Goal: Task Accomplishment & Management: Manage account settings

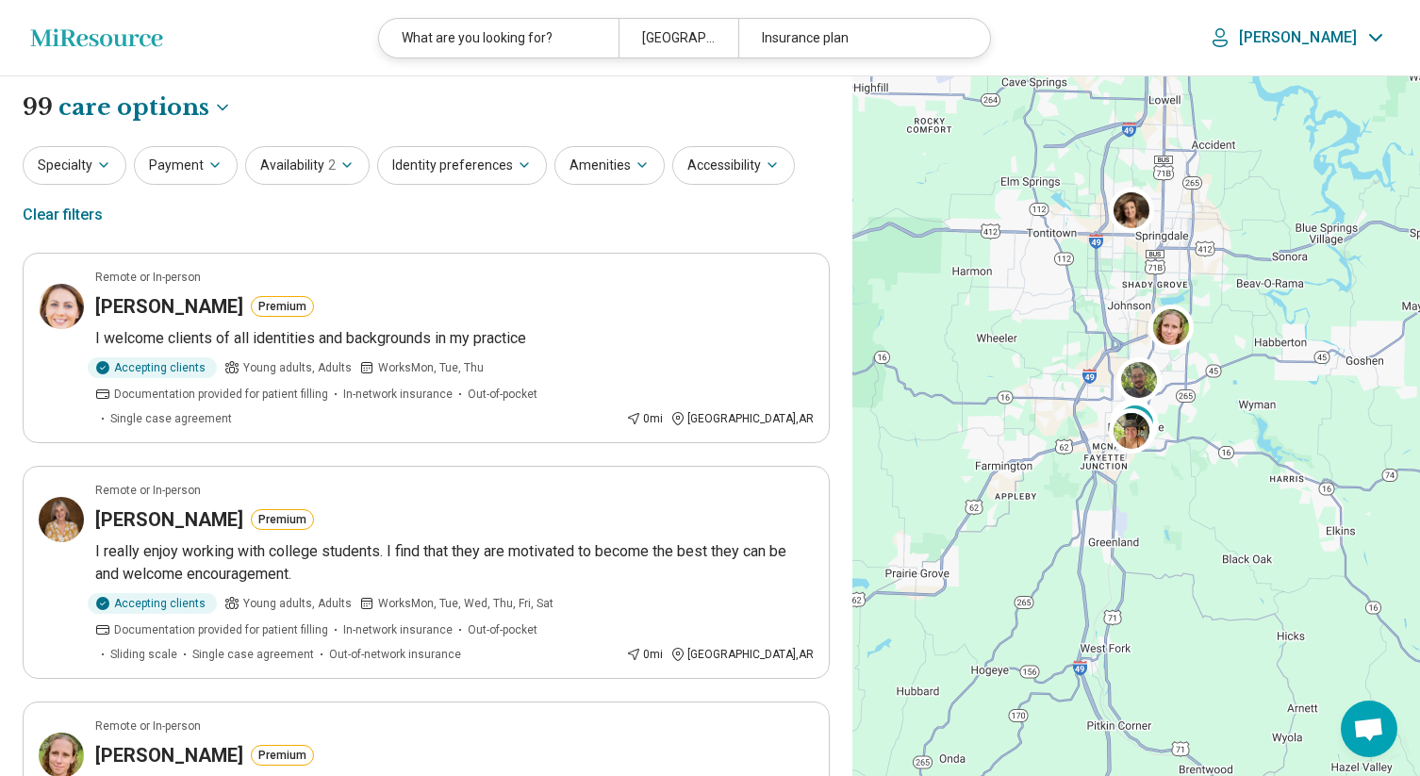
select select "***"
click at [68, 43] on icon "Miresource logo" at bounding box center [96, 37] width 133 height 19
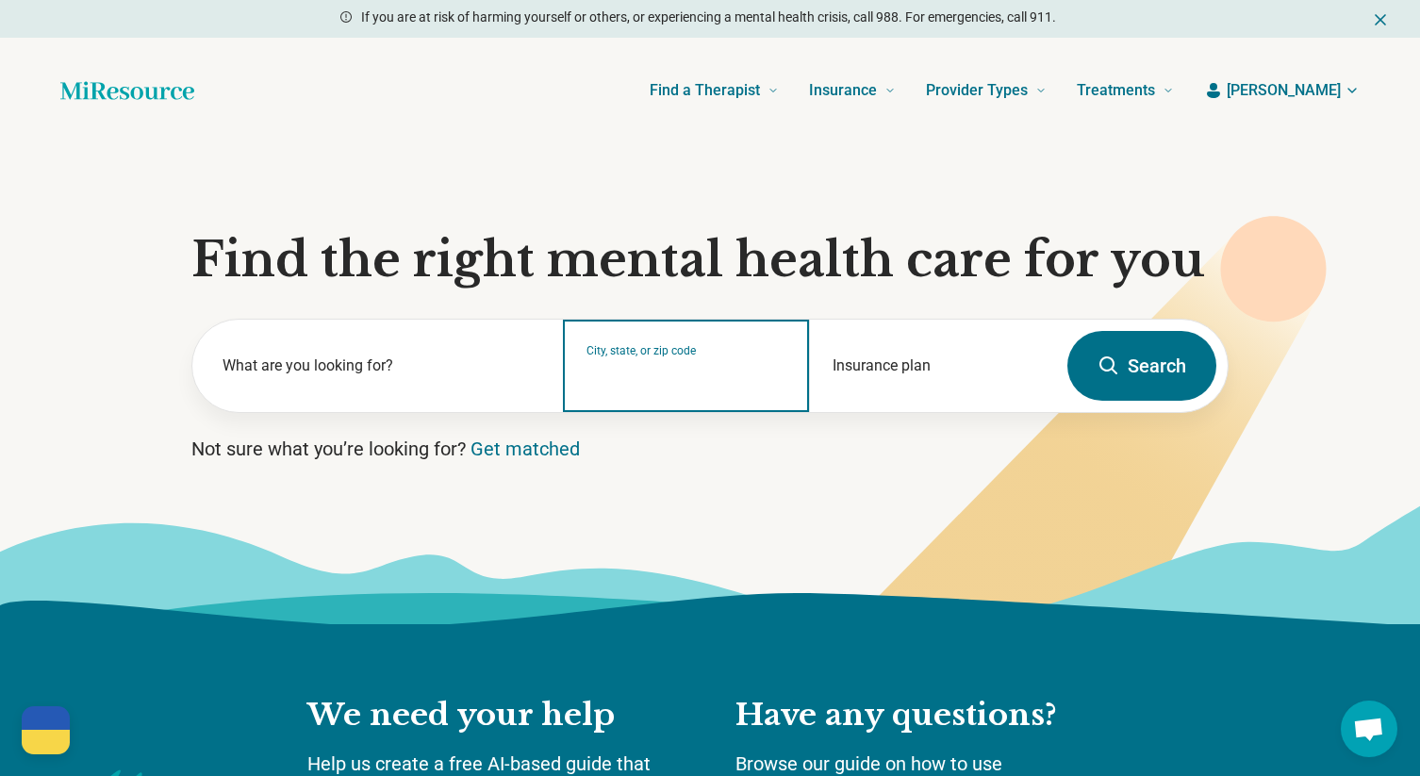
click at [610, 378] on input "City, state, or zip code" at bounding box center [686, 378] width 201 height 23
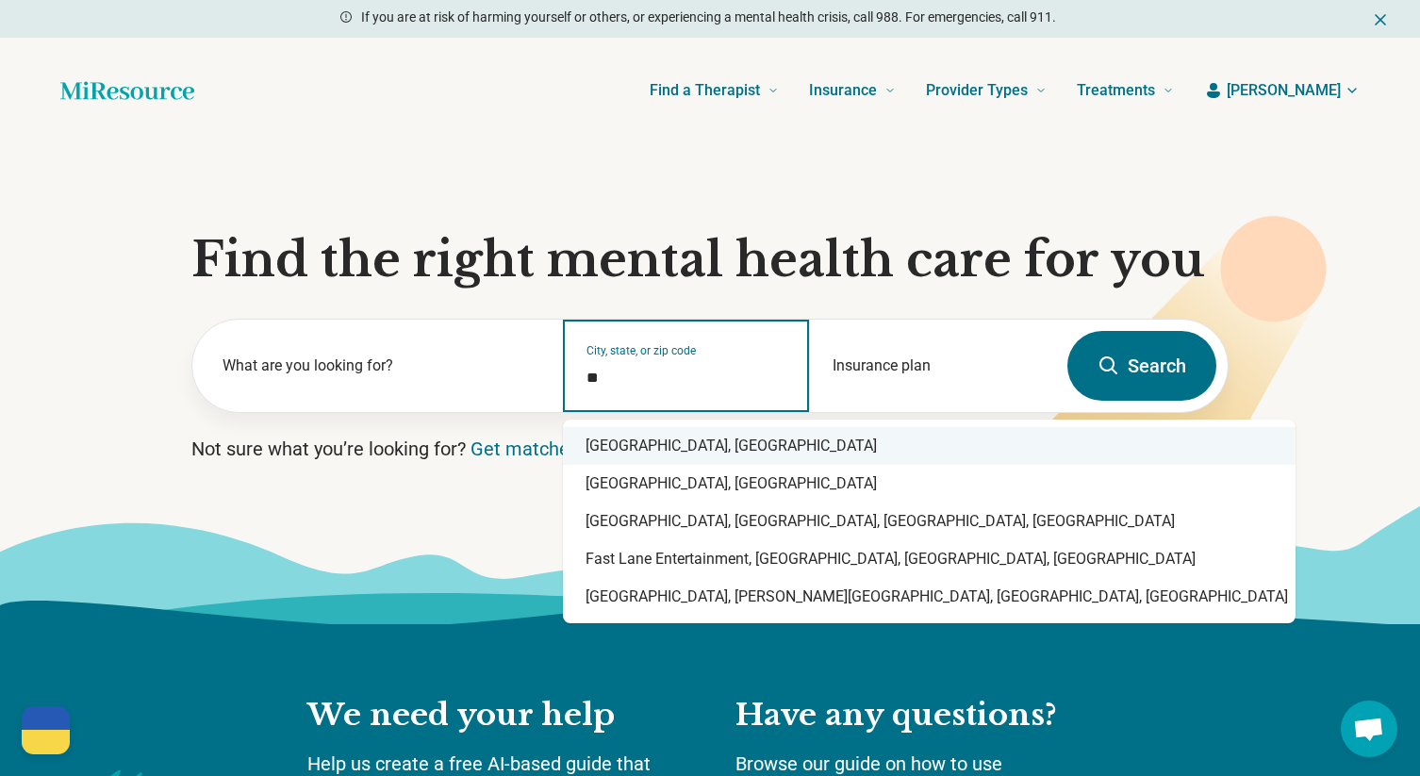
click at [617, 443] on div "Fayetteville, AR" at bounding box center [929, 446] width 732 height 38
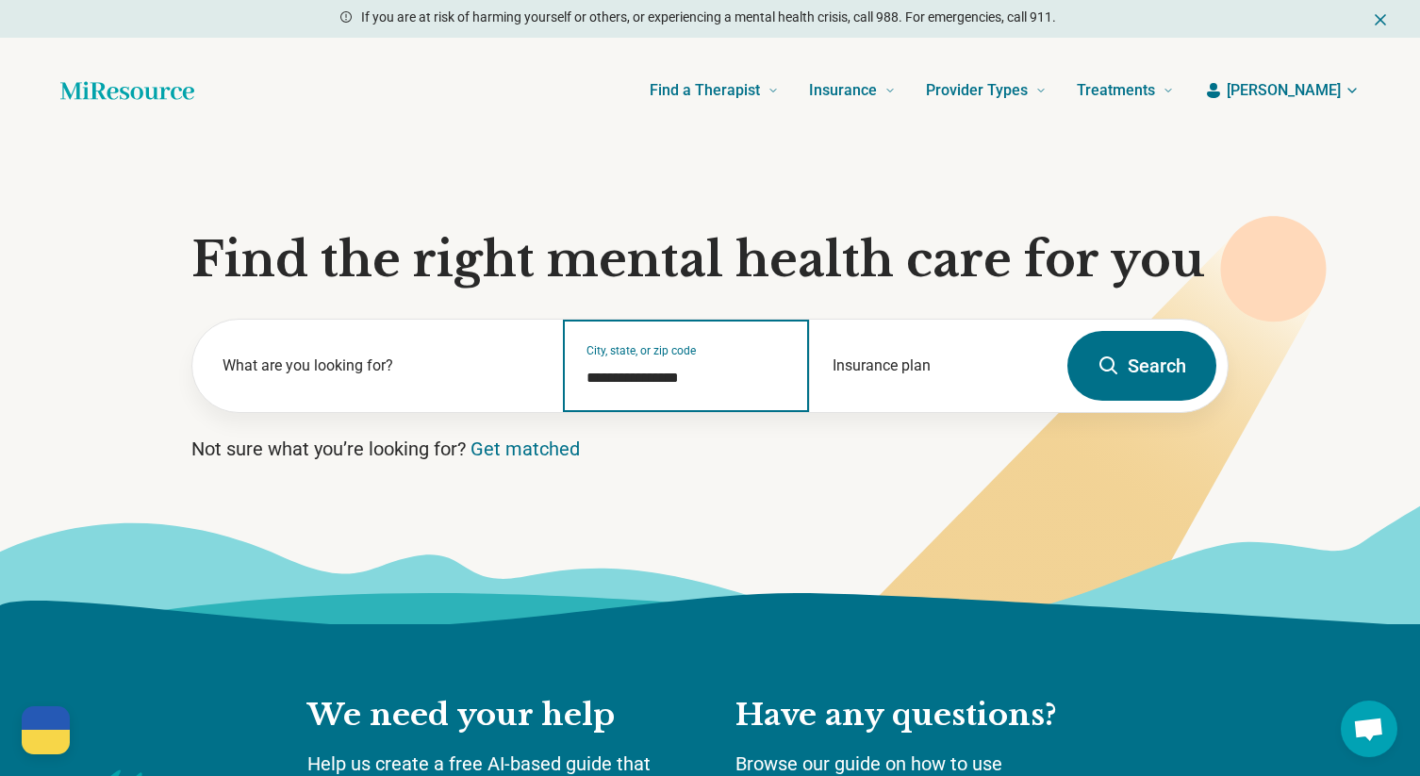
type input "**********"
click at [1122, 374] on button "Search" at bounding box center [1141, 366] width 149 height 70
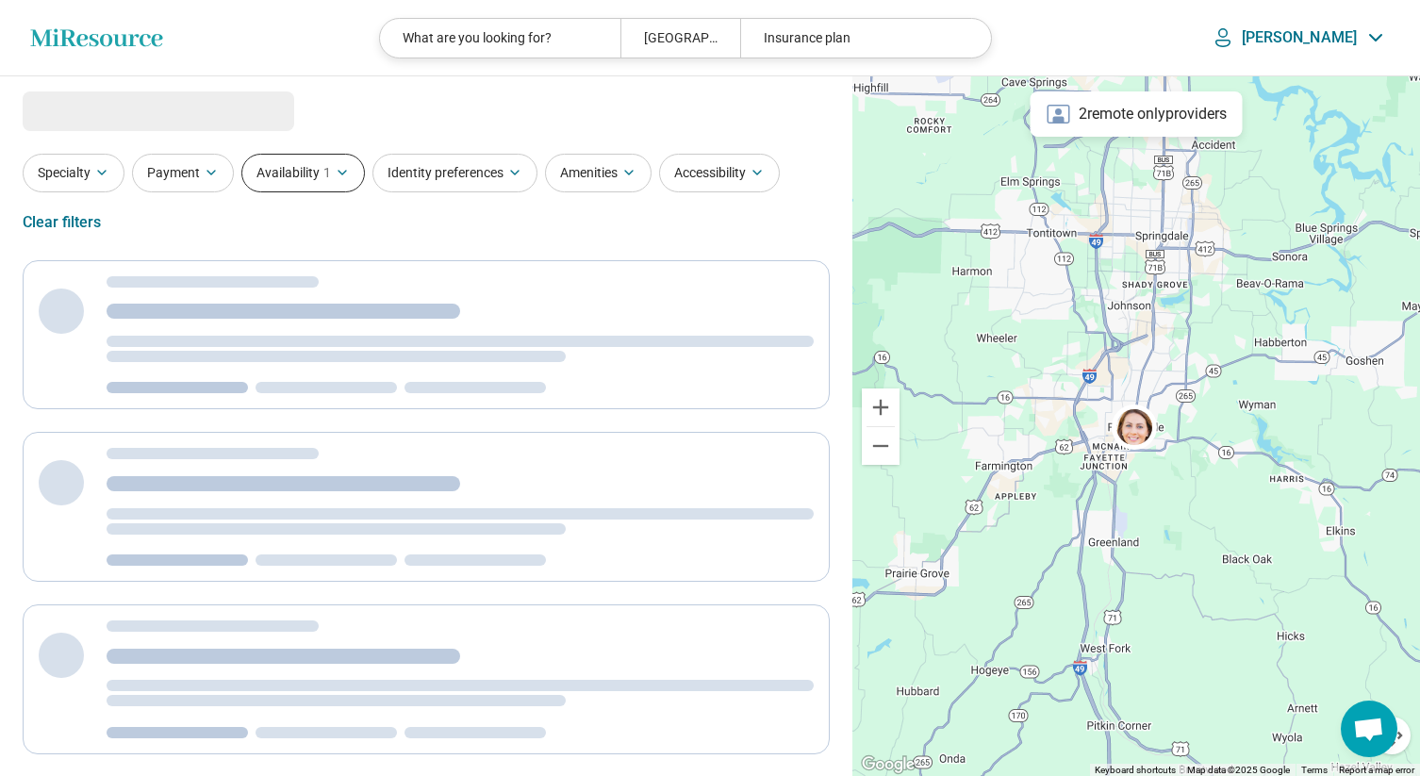
select select "***"
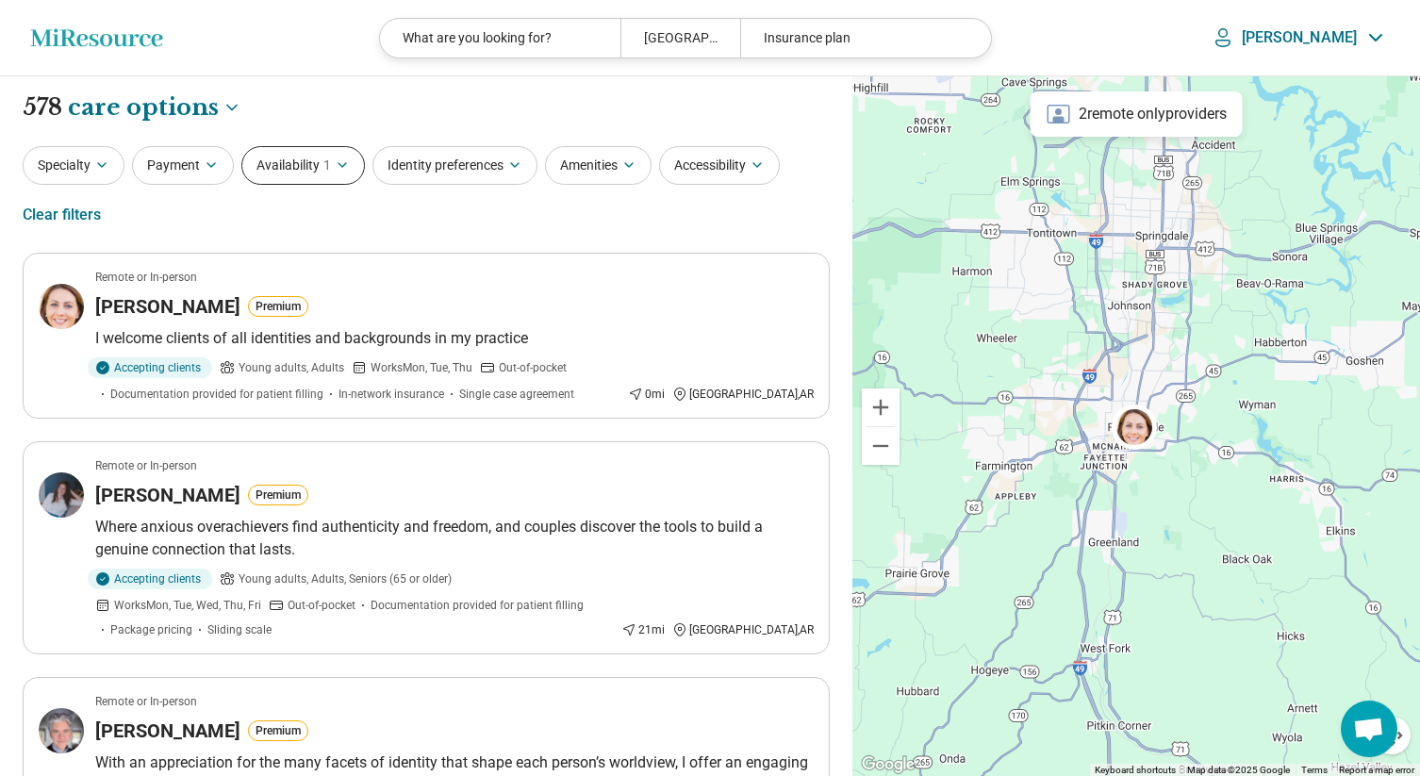
click at [327, 173] on span "1" at bounding box center [327, 166] width 8 height 20
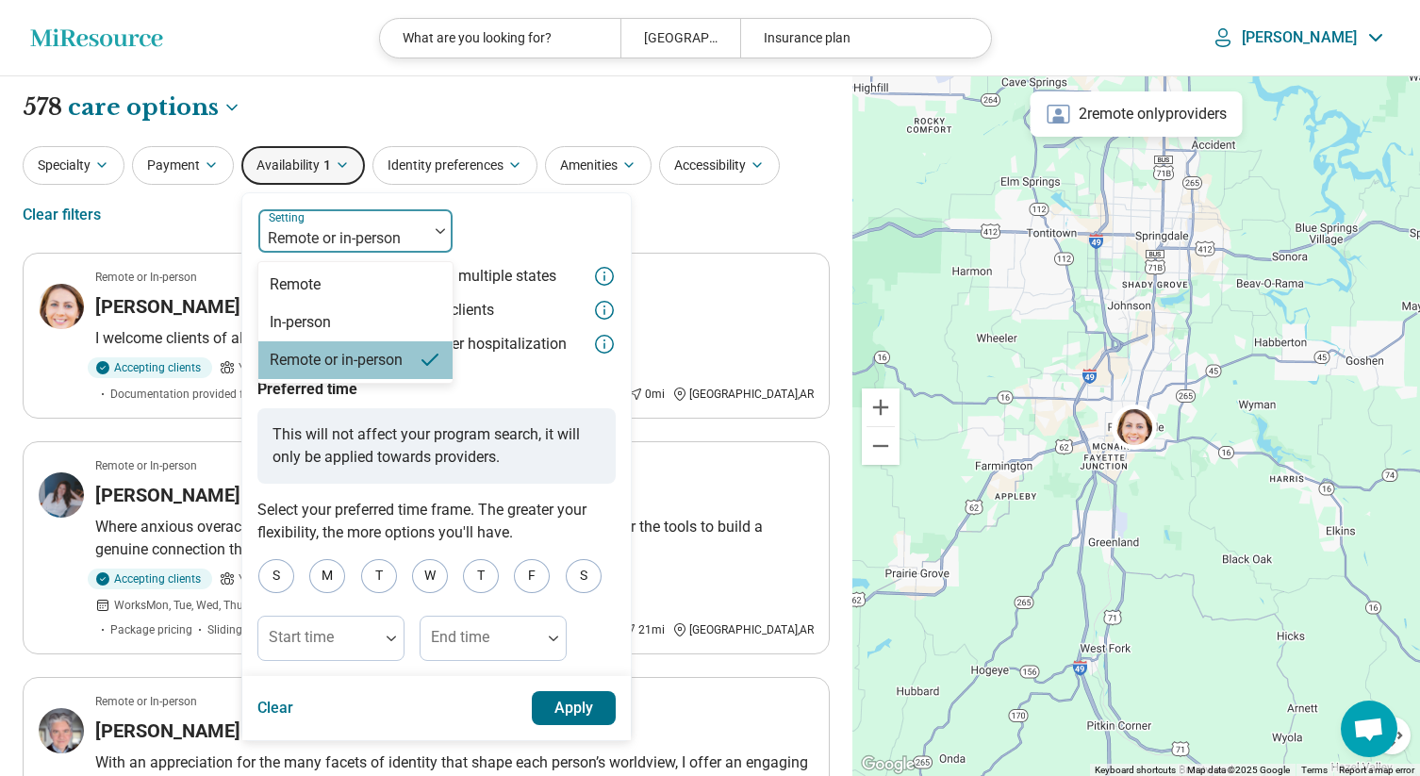
click at [353, 228] on div at bounding box center [343, 238] width 155 height 26
click at [300, 319] on div "In-person" at bounding box center [300, 322] width 61 height 23
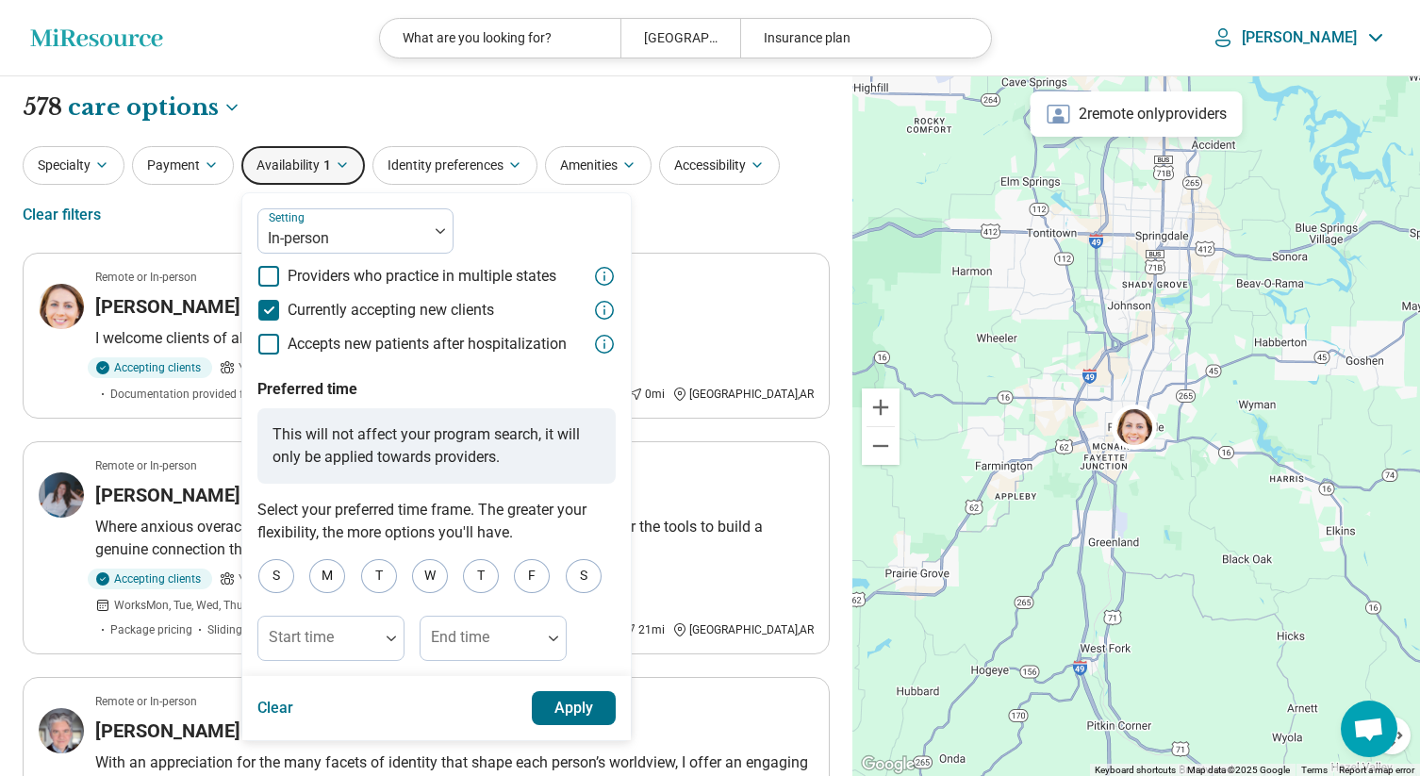
click at [573, 708] on button "Apply" at bounding box center [574, 708] width 85 height 34
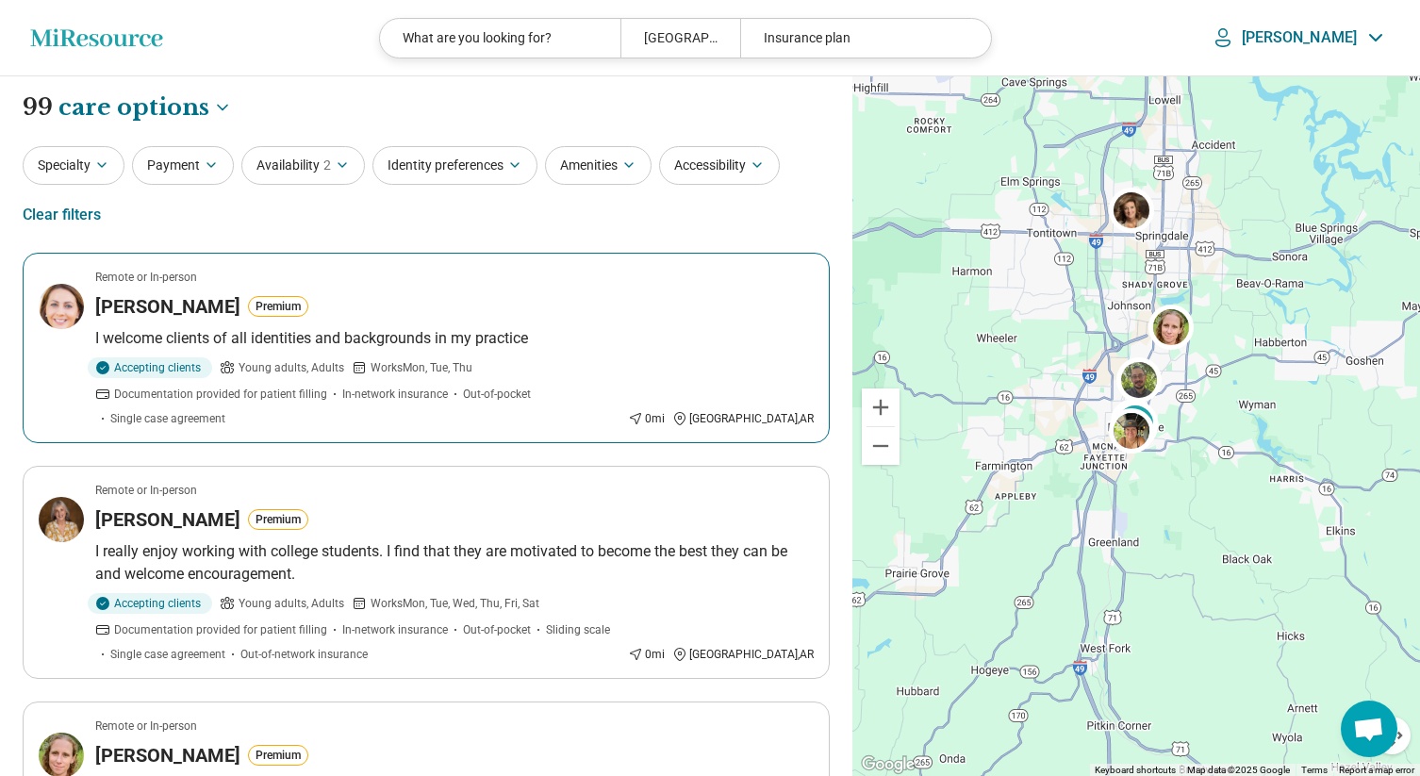
click at [191, 317] on h3 "KATHRYN ANTIN" at bounding box center [167, 306] width 145 height 26
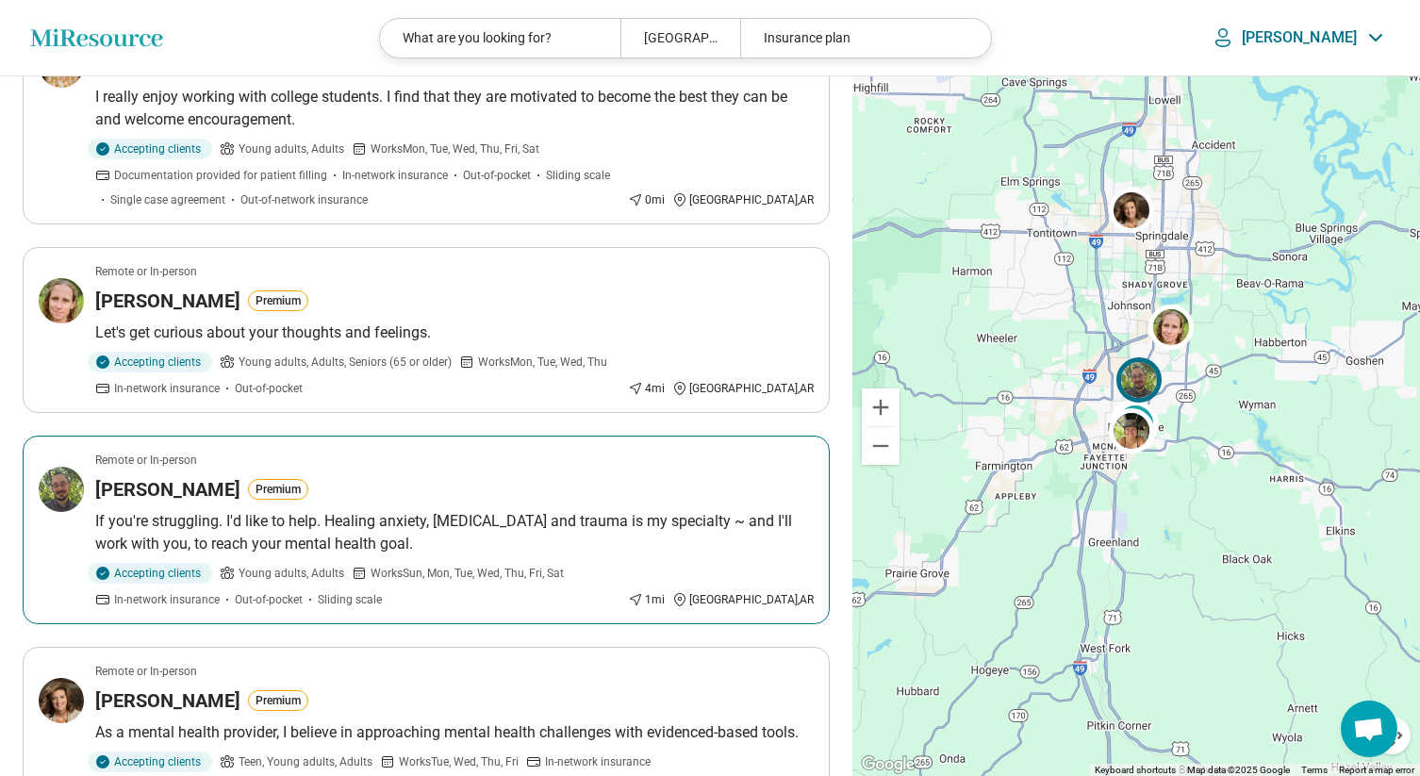
scroll to position [457, 0]
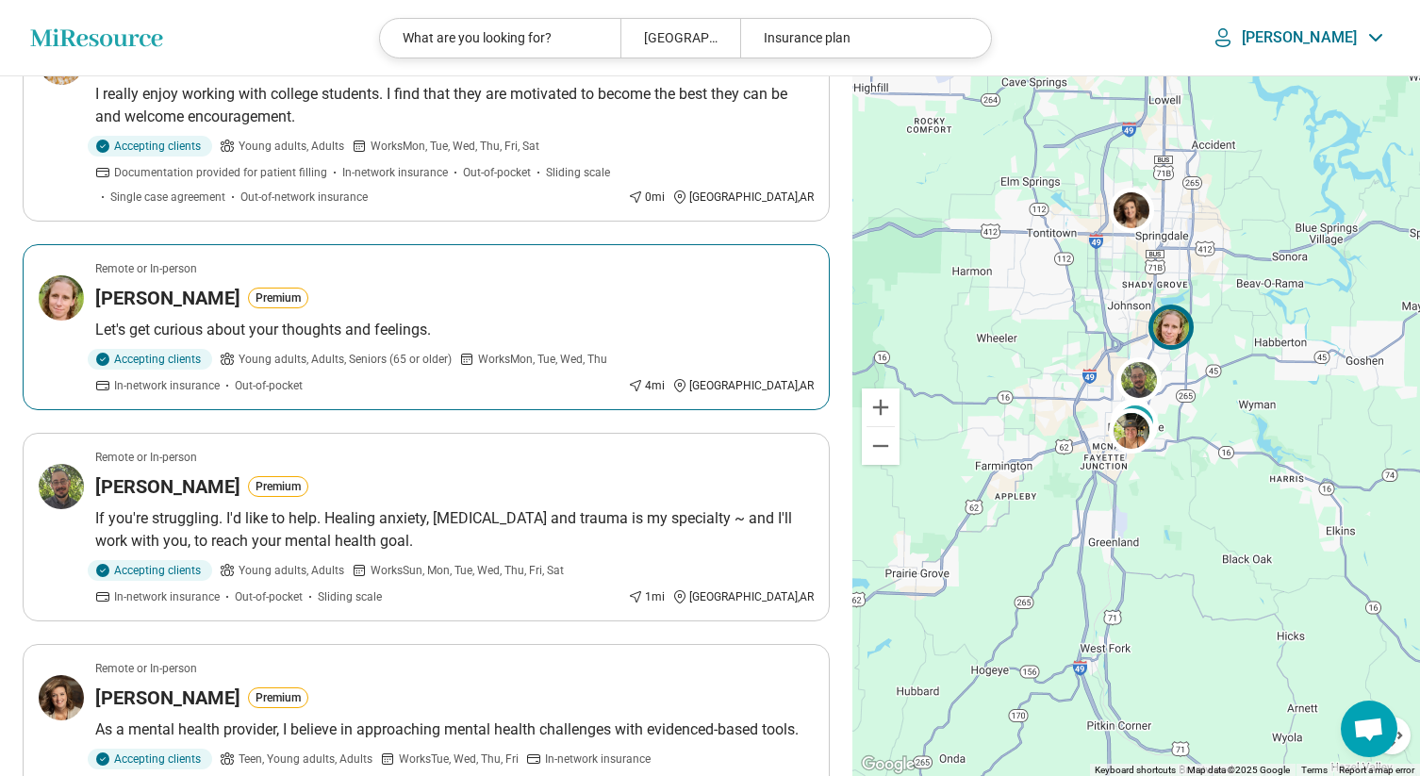
click at [151, 285] on h3 "Brooke Bell" at bounding box center [167, 298] width 145 height 26
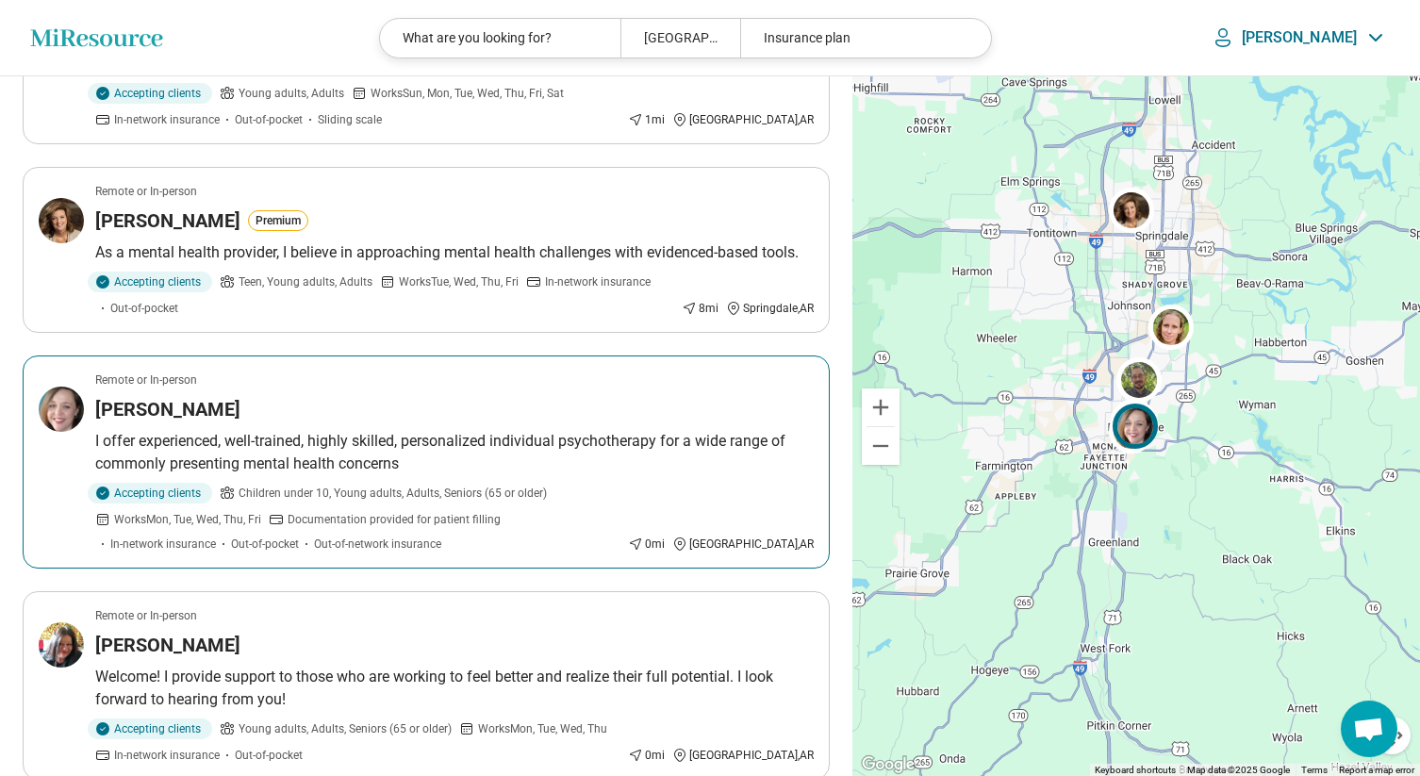
scroll to position [955, 0]
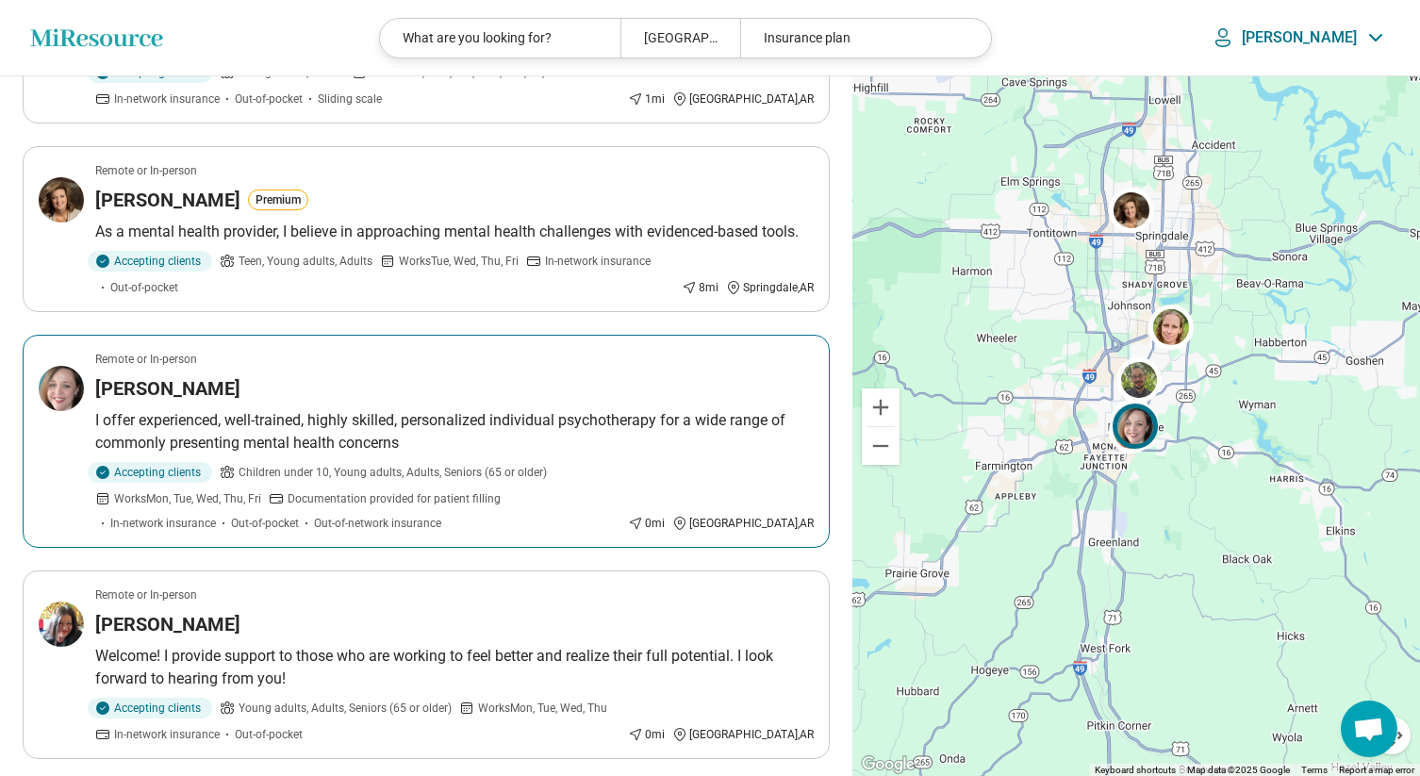
click at [213, 375] on h3 "Elizabeth Chaisson" at bounding box center [167, 388] width 145 height 26
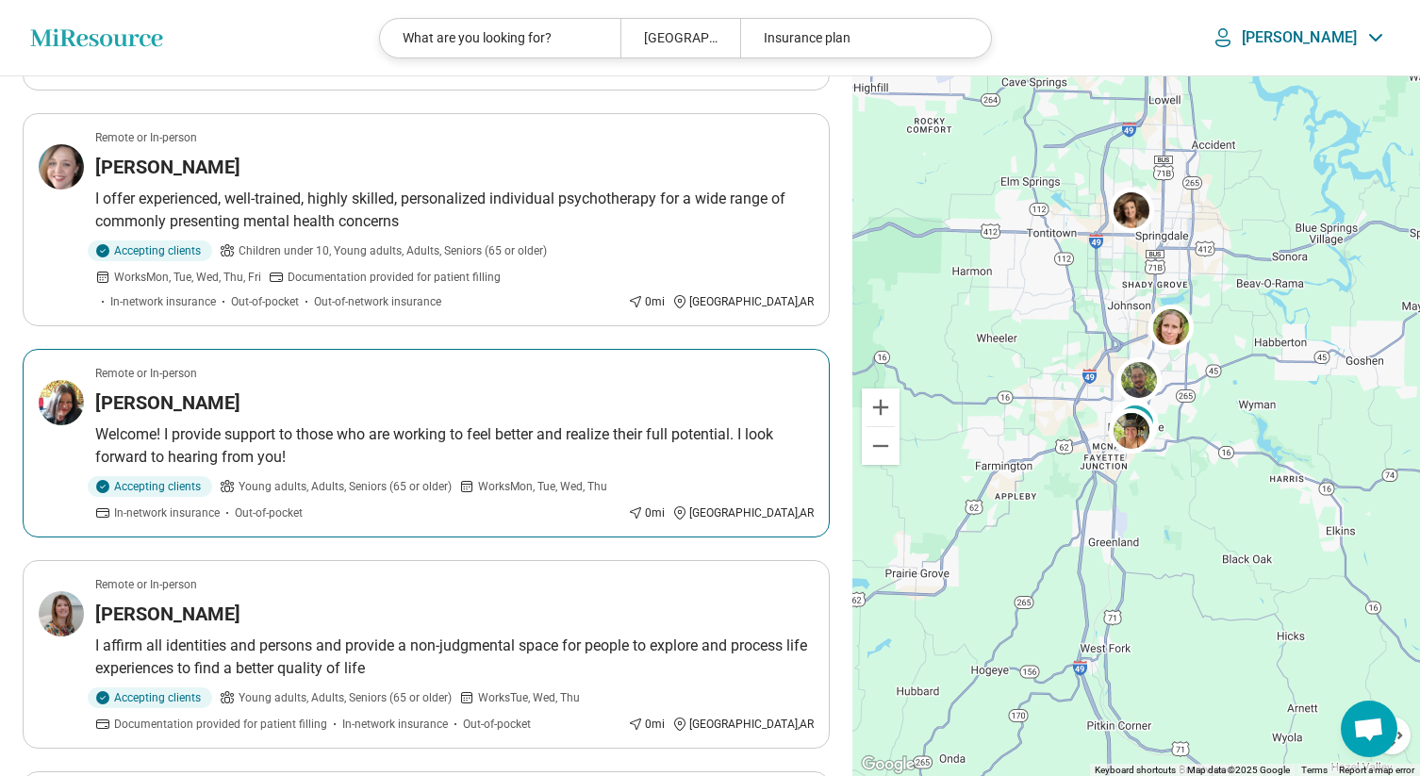
scroll to position [1177, 0]
click at [185, 388] on h3 "Suson Wheeler" at bounding box center [167, 401] width 145 height 26
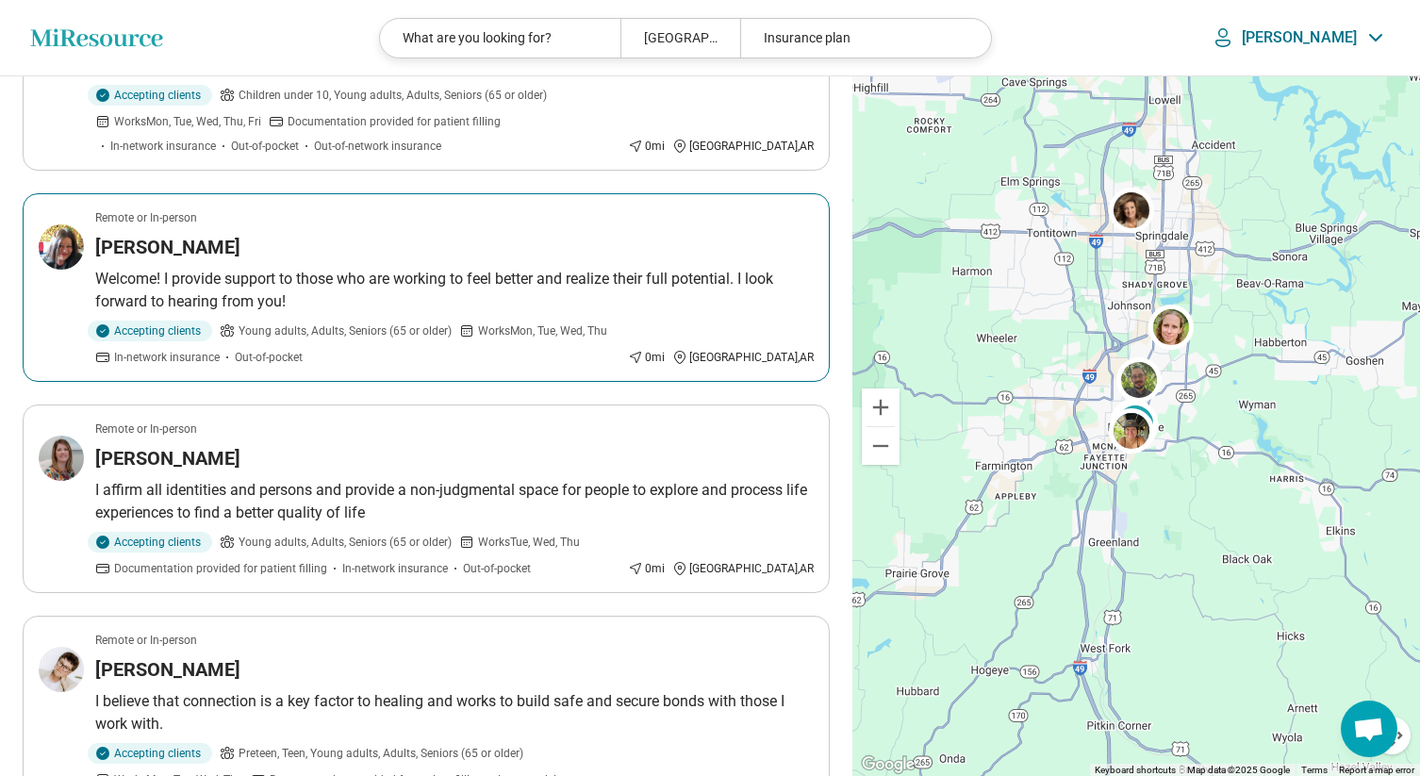
scroll to position [1350, 0]
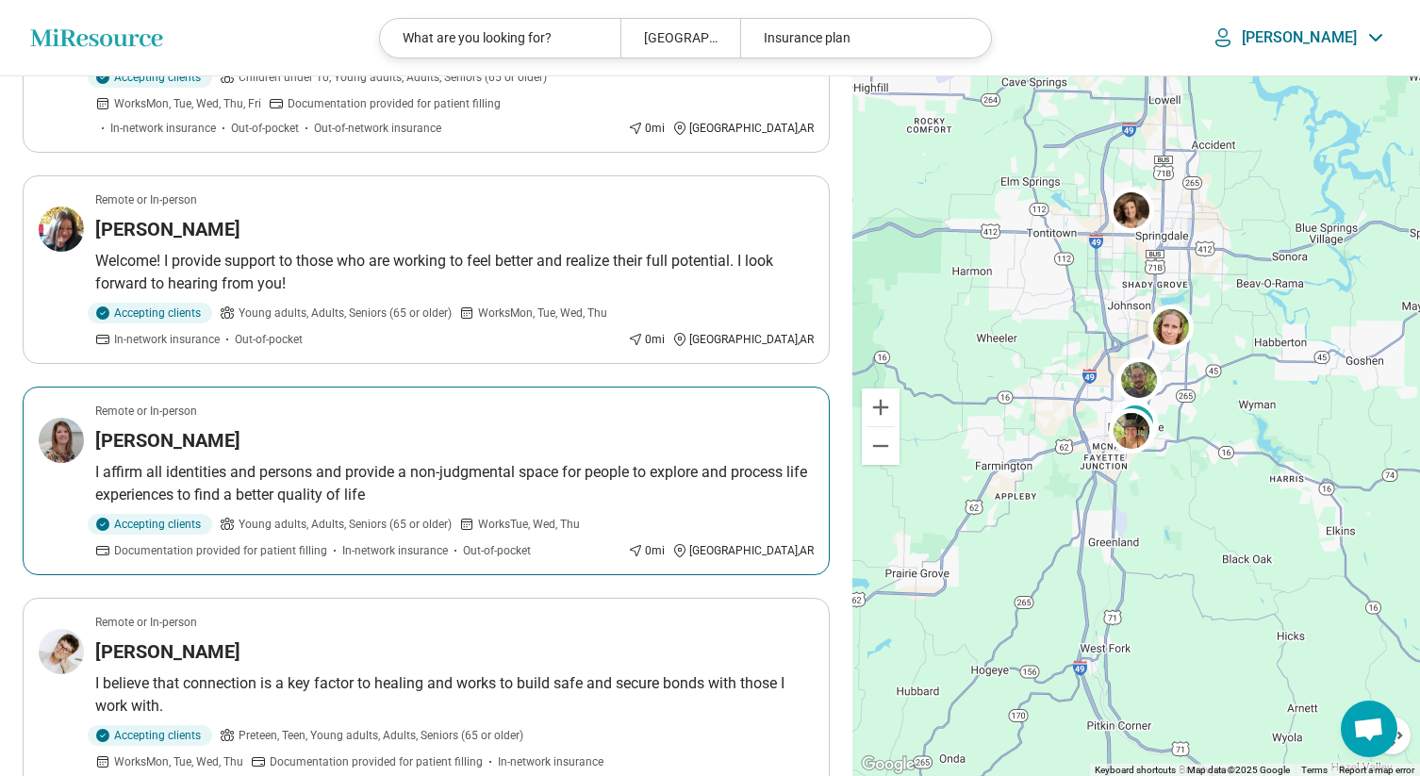
click at [161, 402] on article "Remote or In-person MINDY WILKERSON I affirm all identities and persons and pro…" at bounding box center [426, 481] width 807 height 189
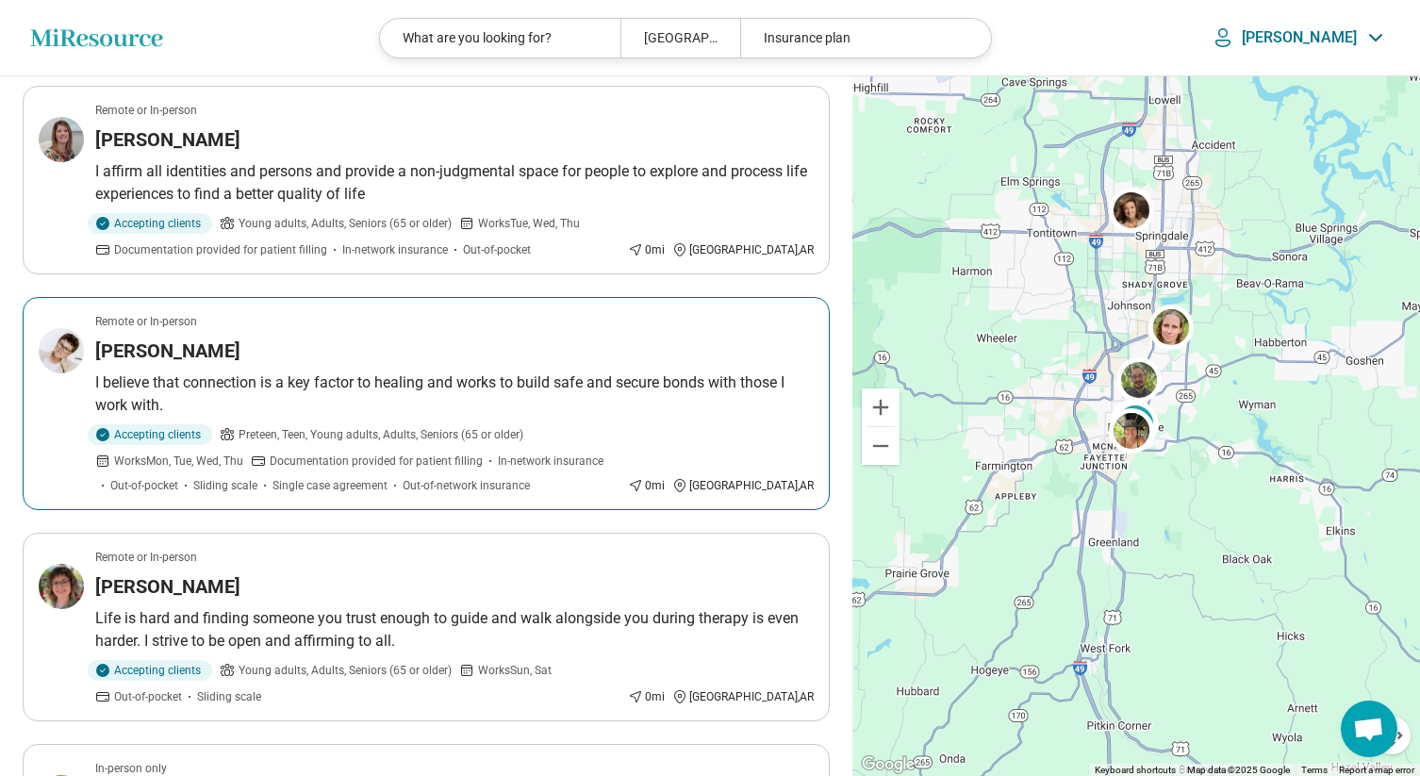
scroll to position [1662, 0]
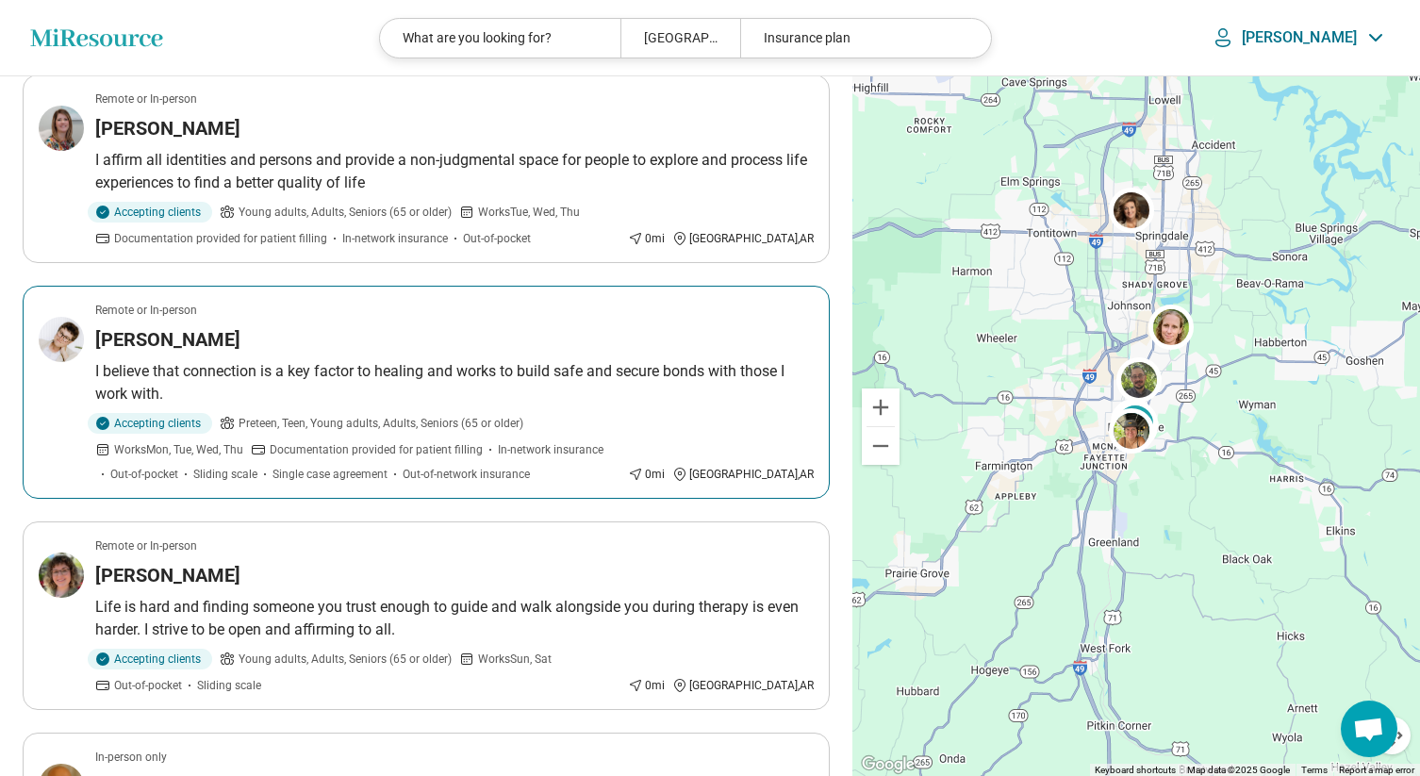
click at [181, 326] on h3 "Sarah Daniels" at bounding box center [167, 339] width 145 height 26
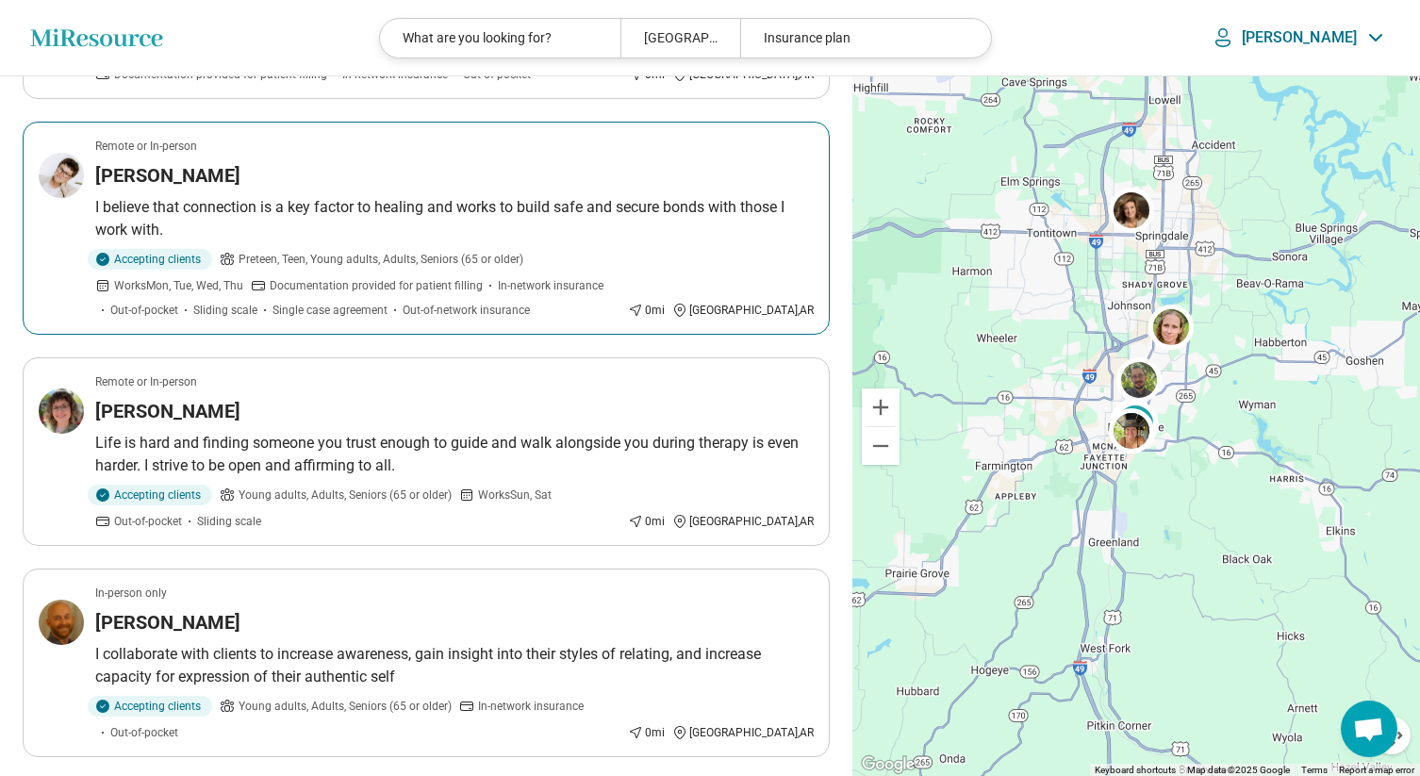
scroll to position [1827, 0]
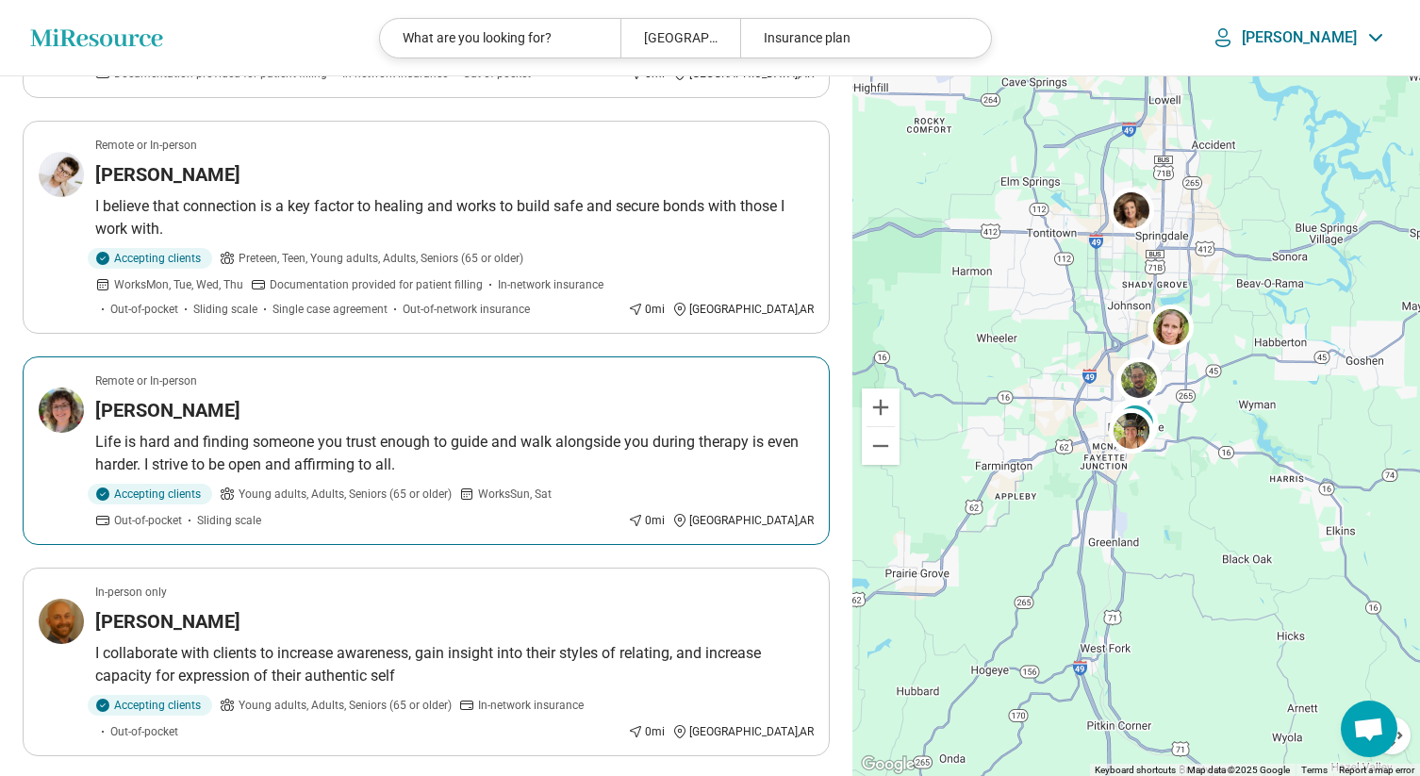
click at [206, 431] on p "Life is hard and finding someone you trust enough to guide and walk alongside y…" at bounding box center [454, 453] width 718 height 45
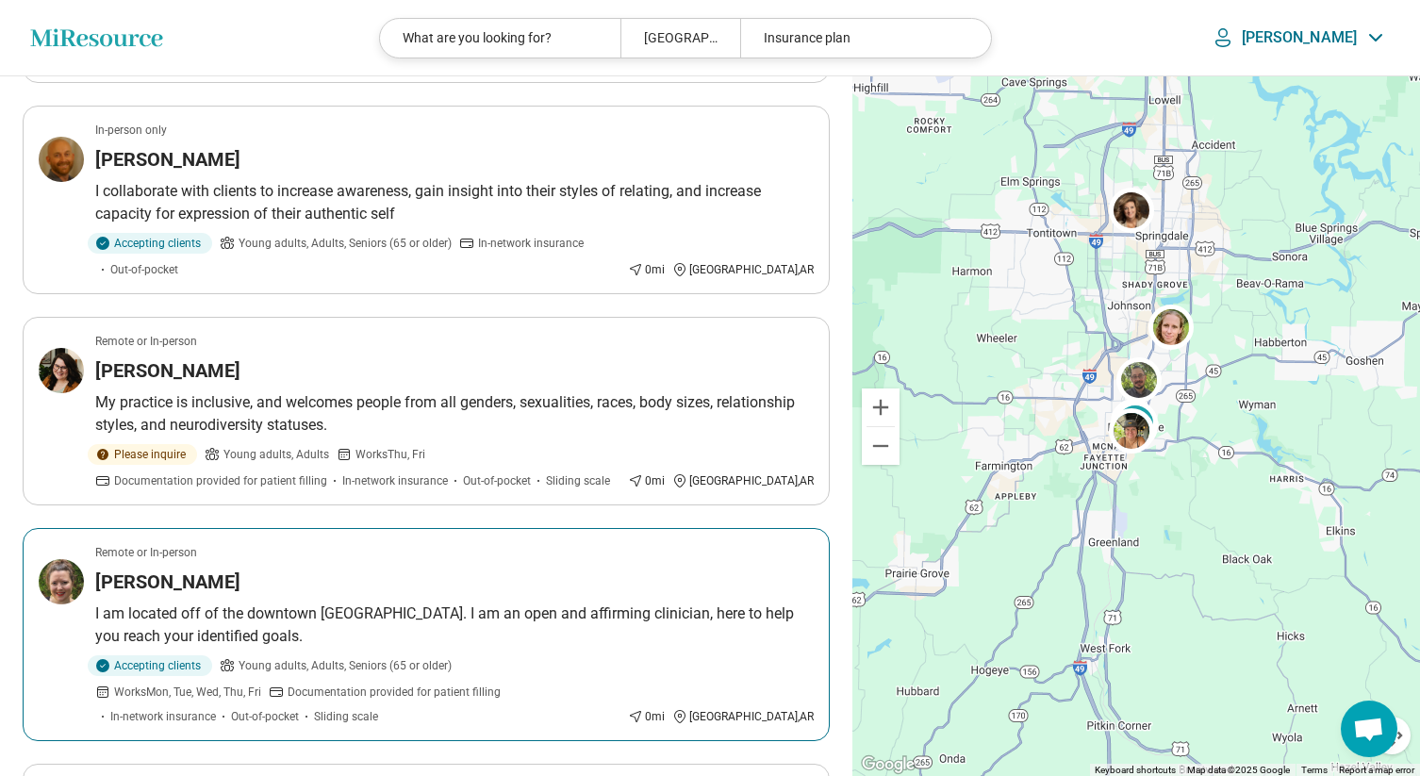
scroll to position [2291, 0]
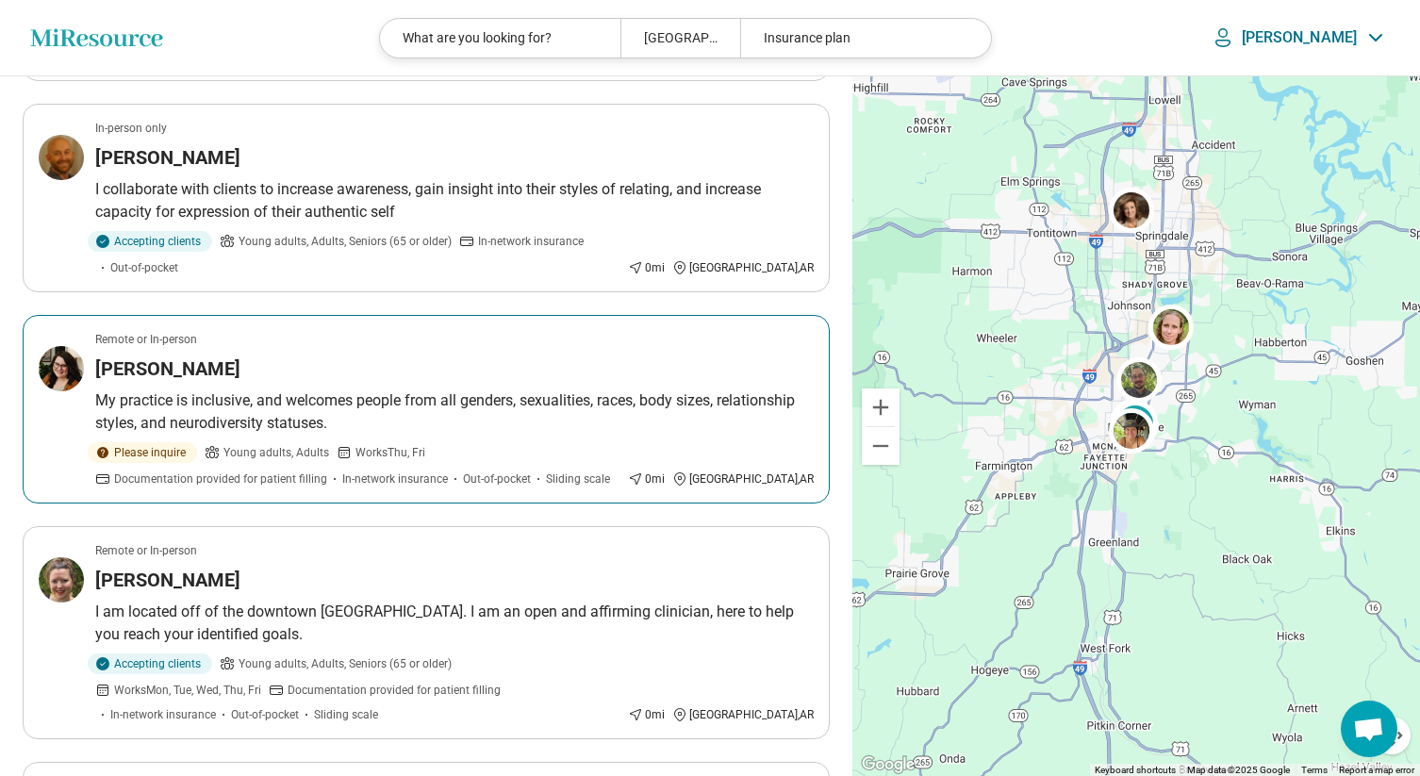
click at [234, 389] on p "My practice is inclusive, and welcomes people from all genders, sexualities, ra…" at bounding box center [454, 411] width 718 height 45
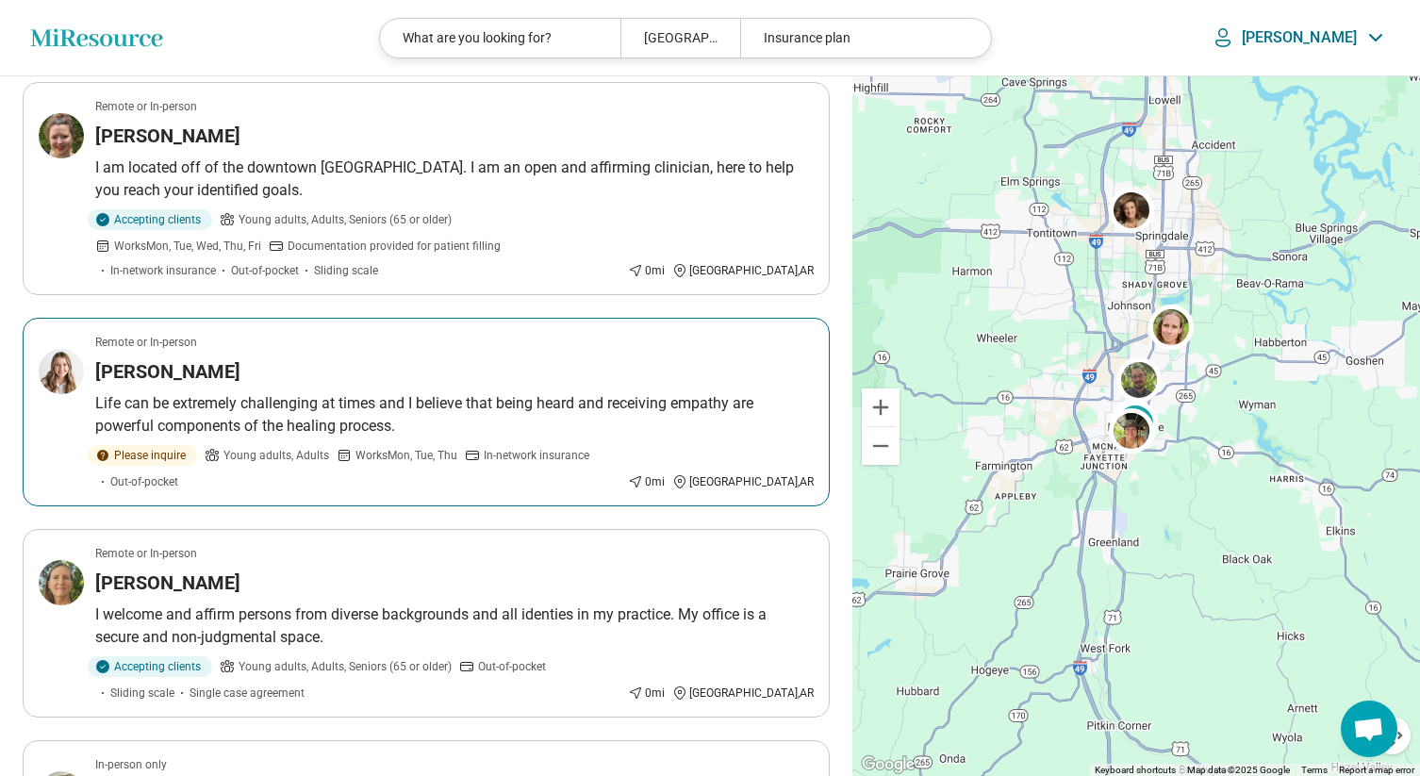
scroll to position [2758, 0]
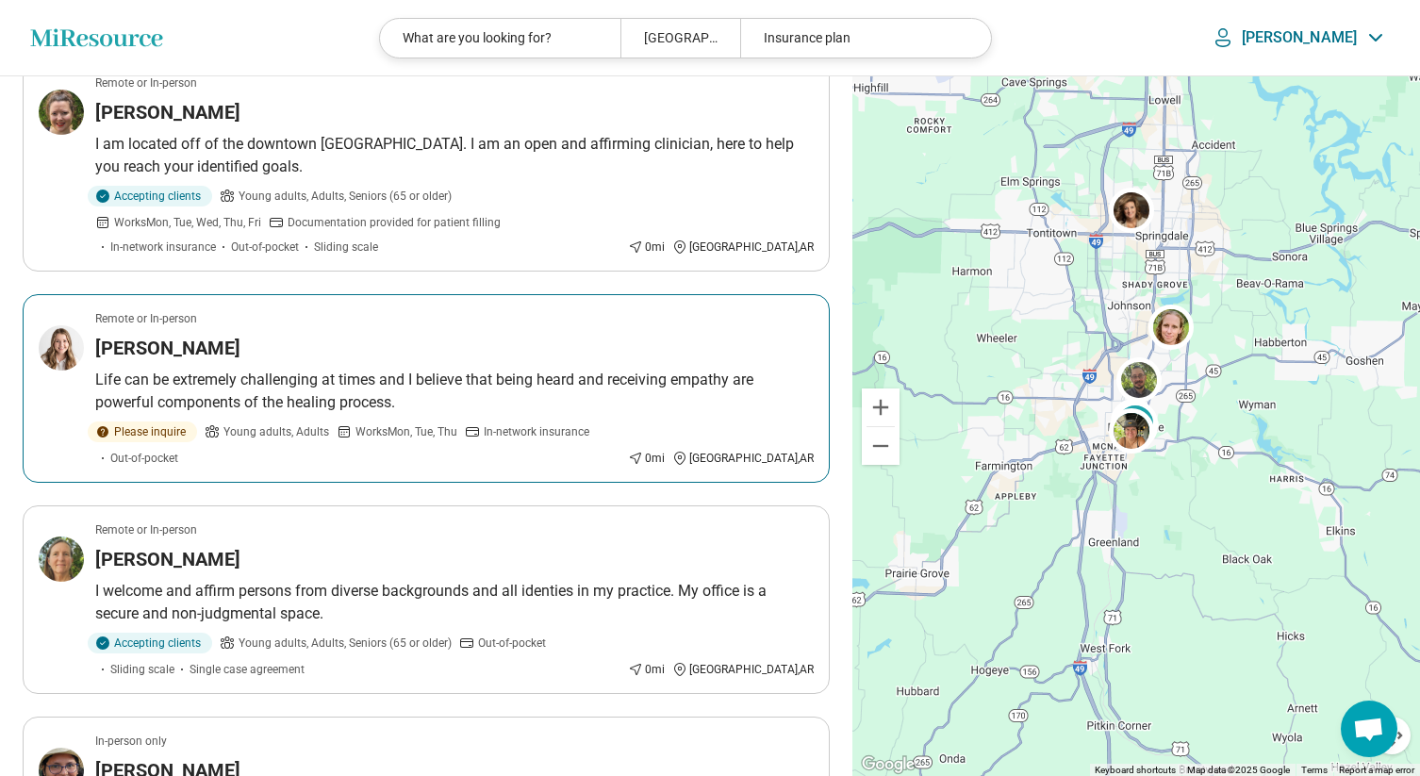
click at [304, 294] on article "Remote or In-person Molly Himes Life can be extremely challenging at times and …" at bounding box center [426, 388] width 807 height 189
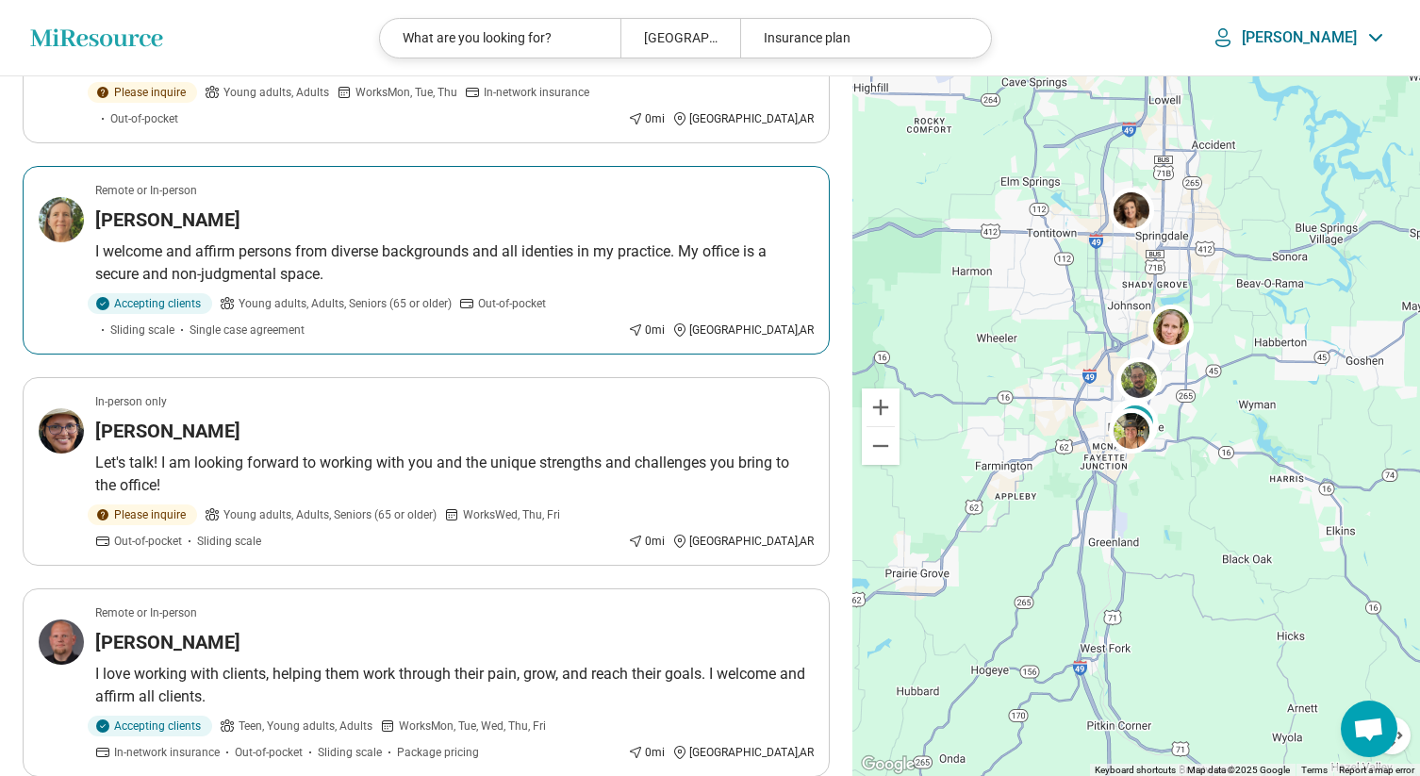
scroll to position [3156, 0]
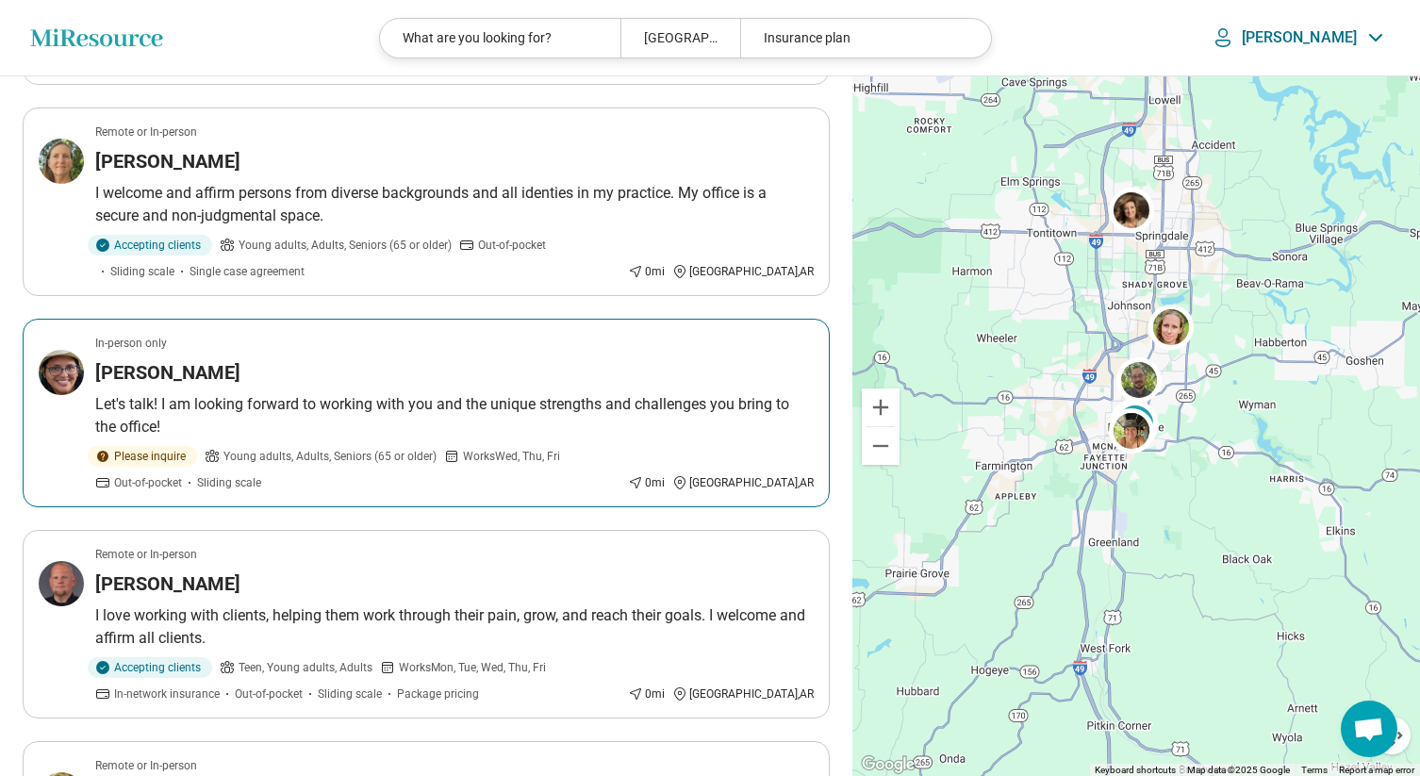
click at [182, 359] on h3 "[PERSON_NAME]" at bounding box center [167, 372] width 145 height 26
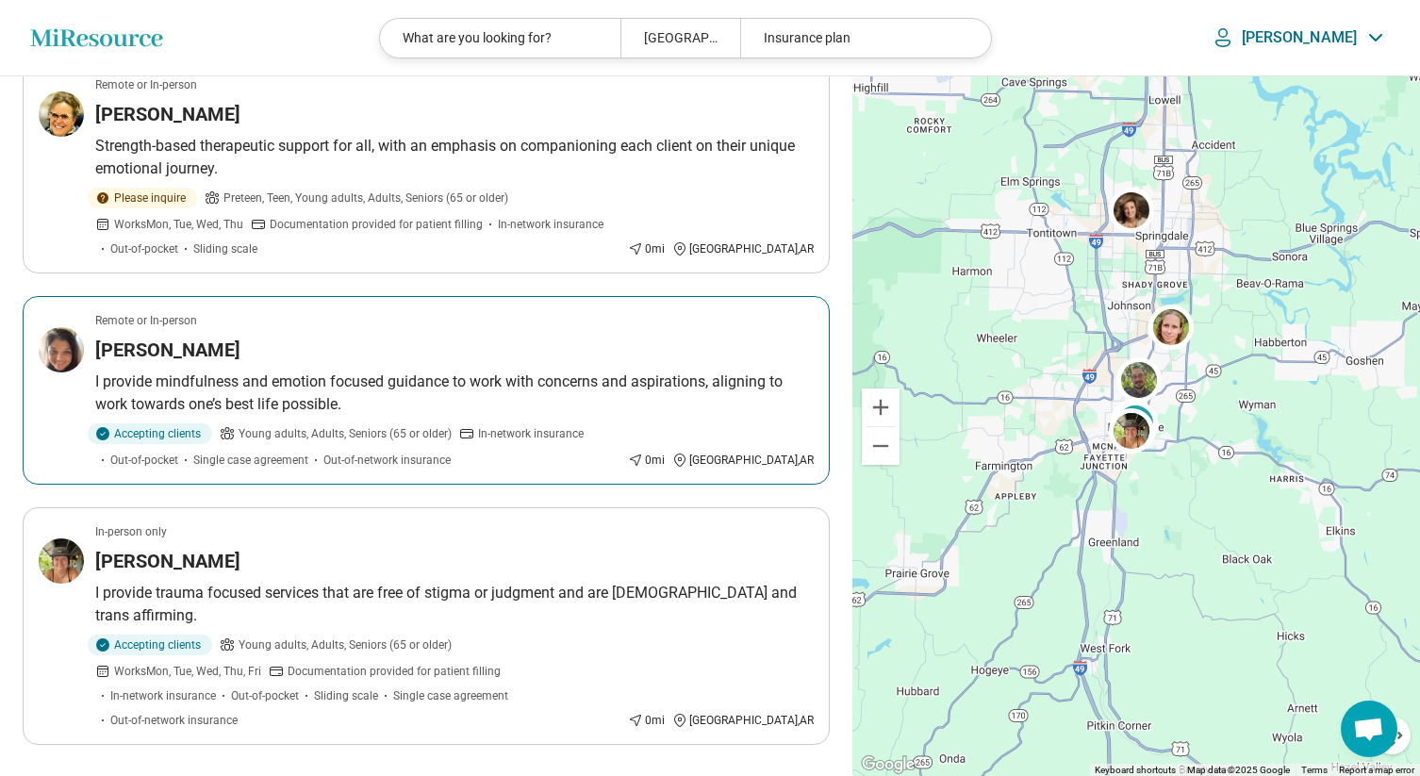
scroll to position [3856, 0]
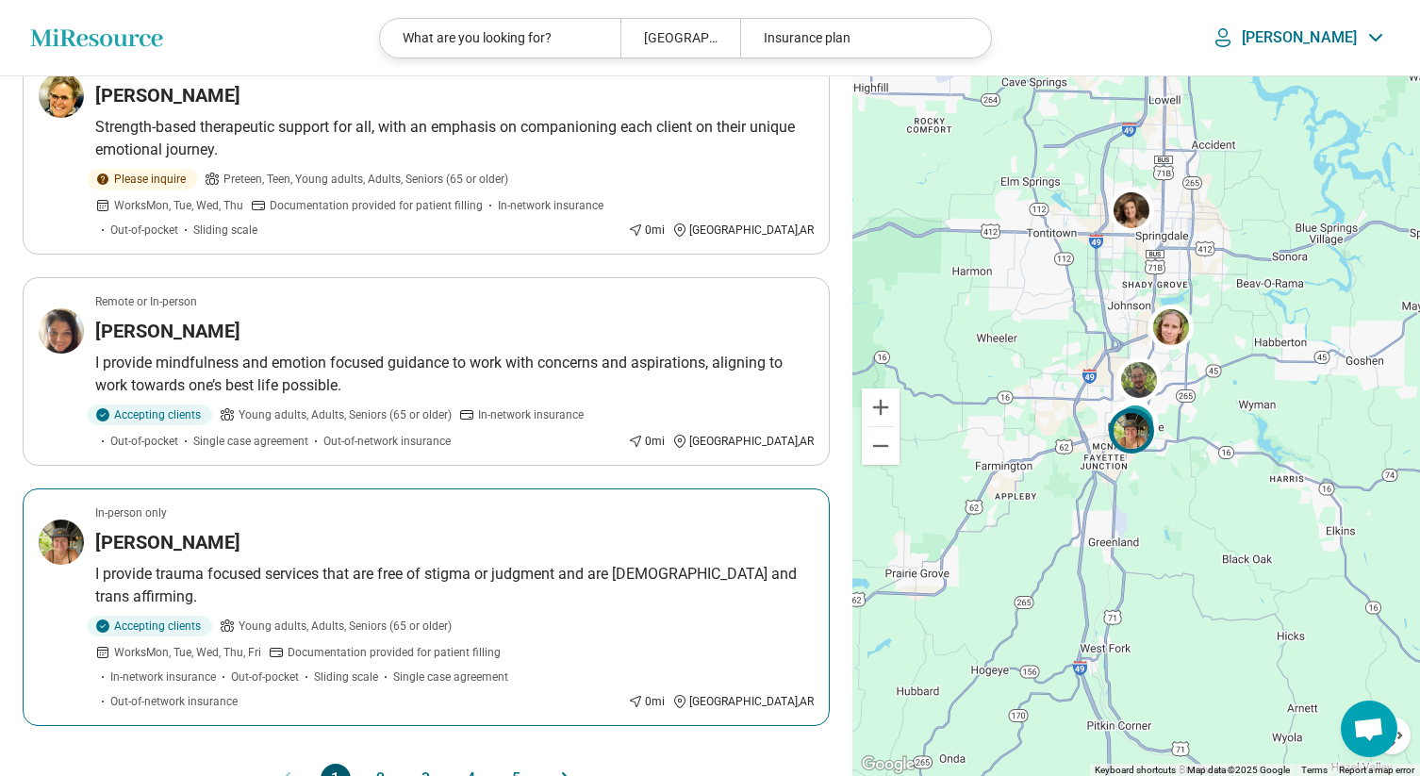
click at [221, 529] on h3 "Katherine Becker" at bounding box center [167, 542] width 145 height 26
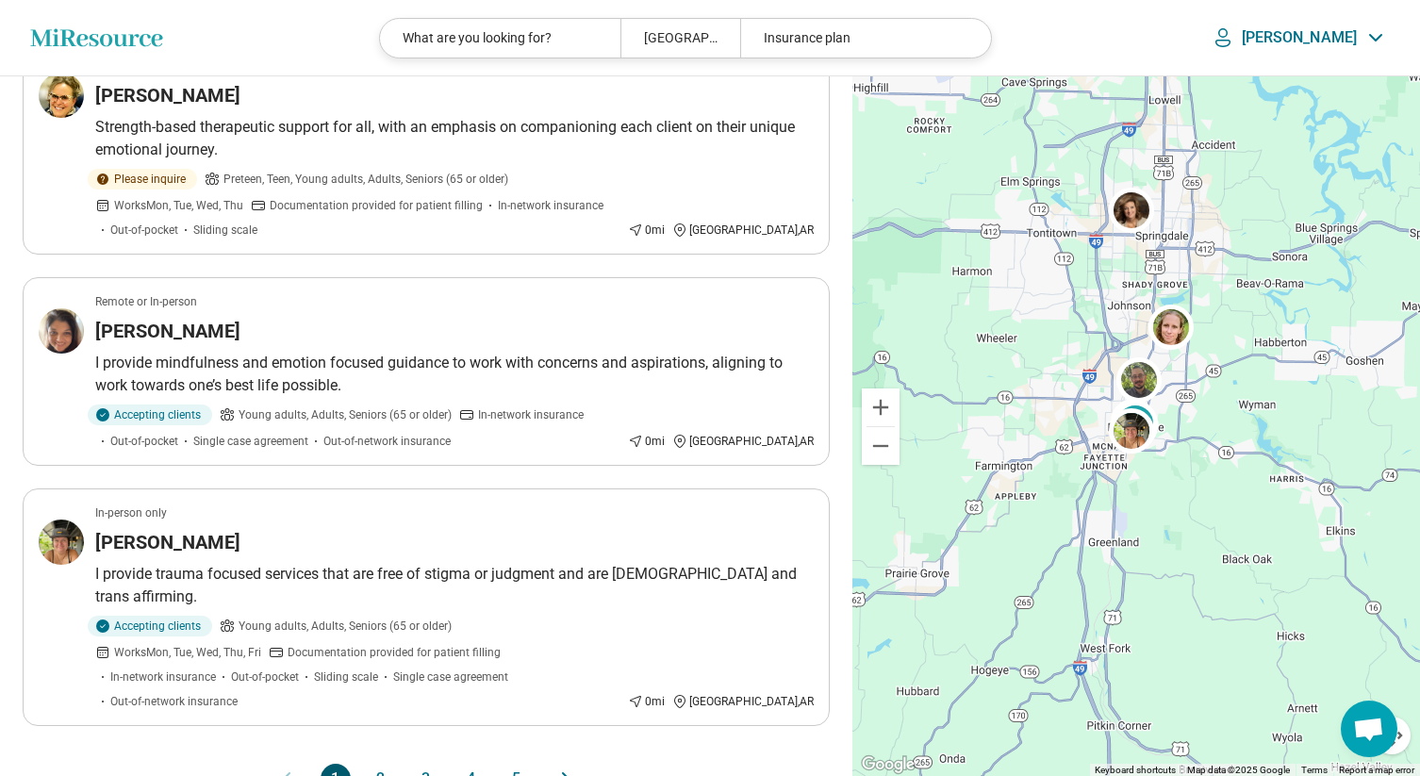
click at [383, 764] on button "2" at bounding box center [381, 779] width 30 height 30
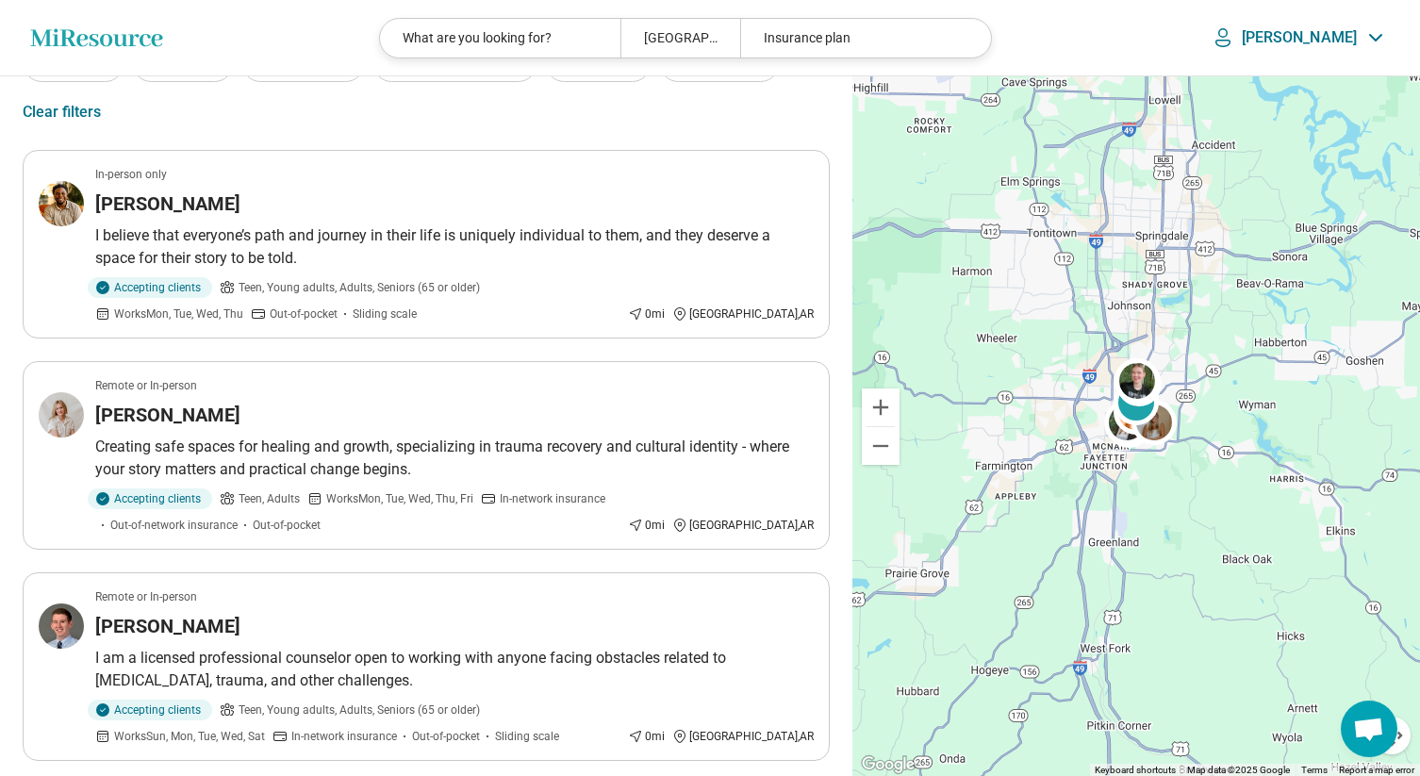
scroll to position [119, 0]
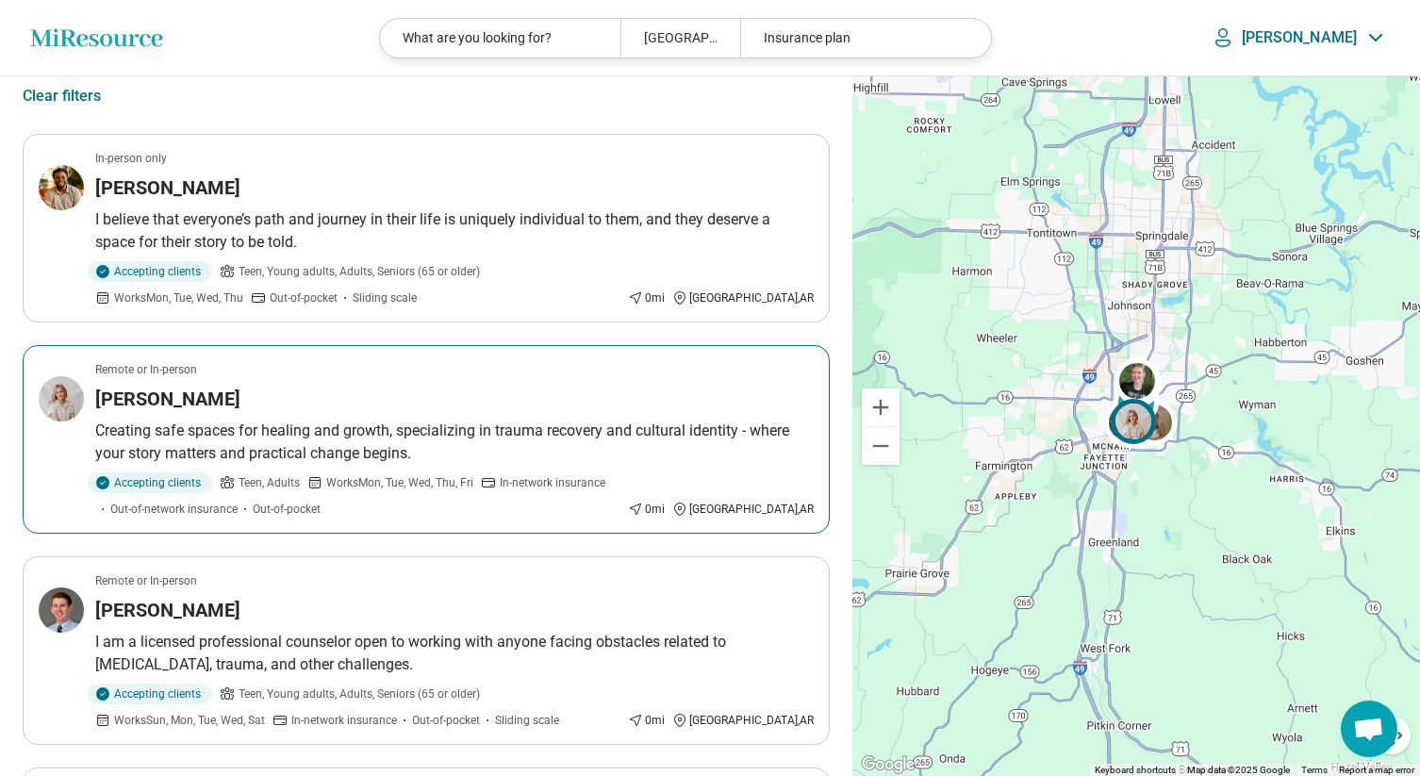
click at [184, 406] on h3 "Lauren Gray" at bounding box center [167, 399] width 145 height 26
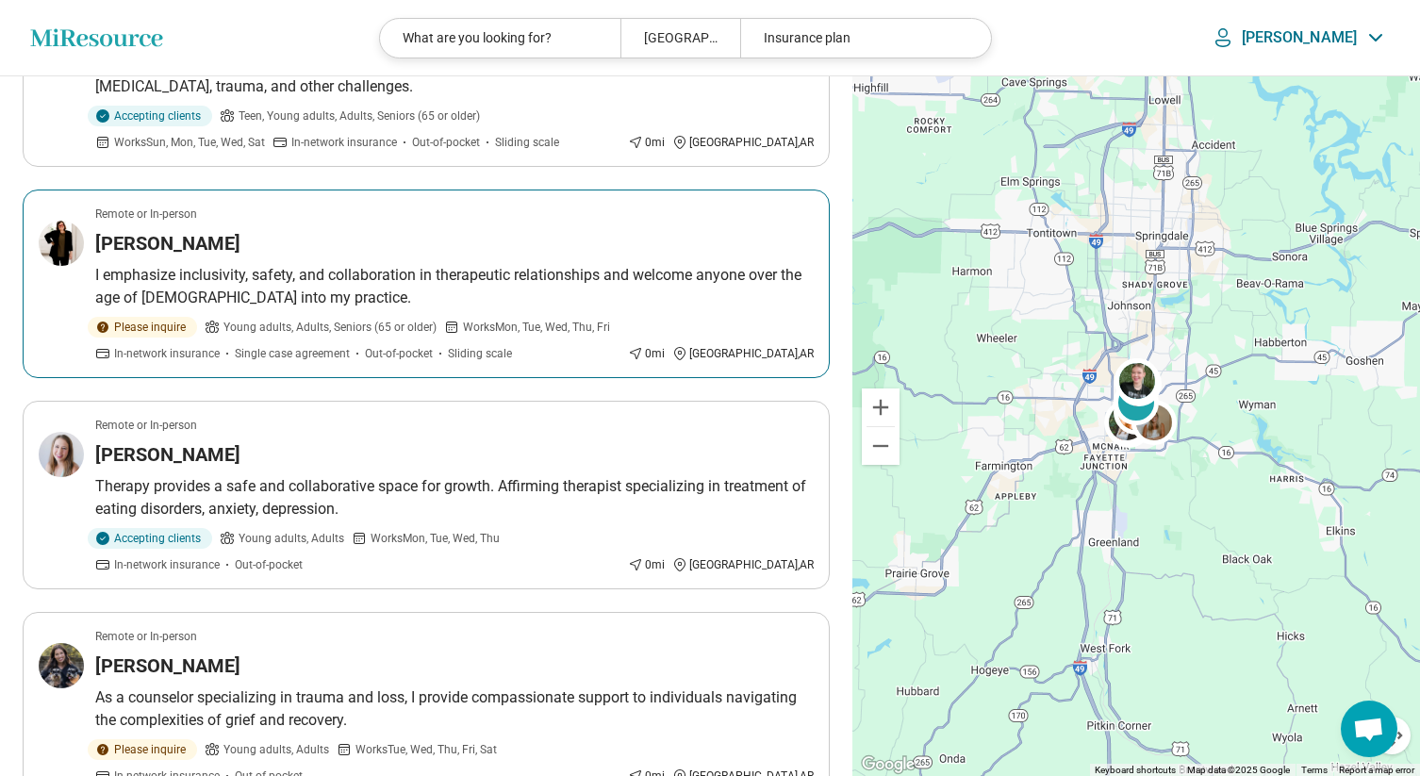
scroll to position [713, 0]
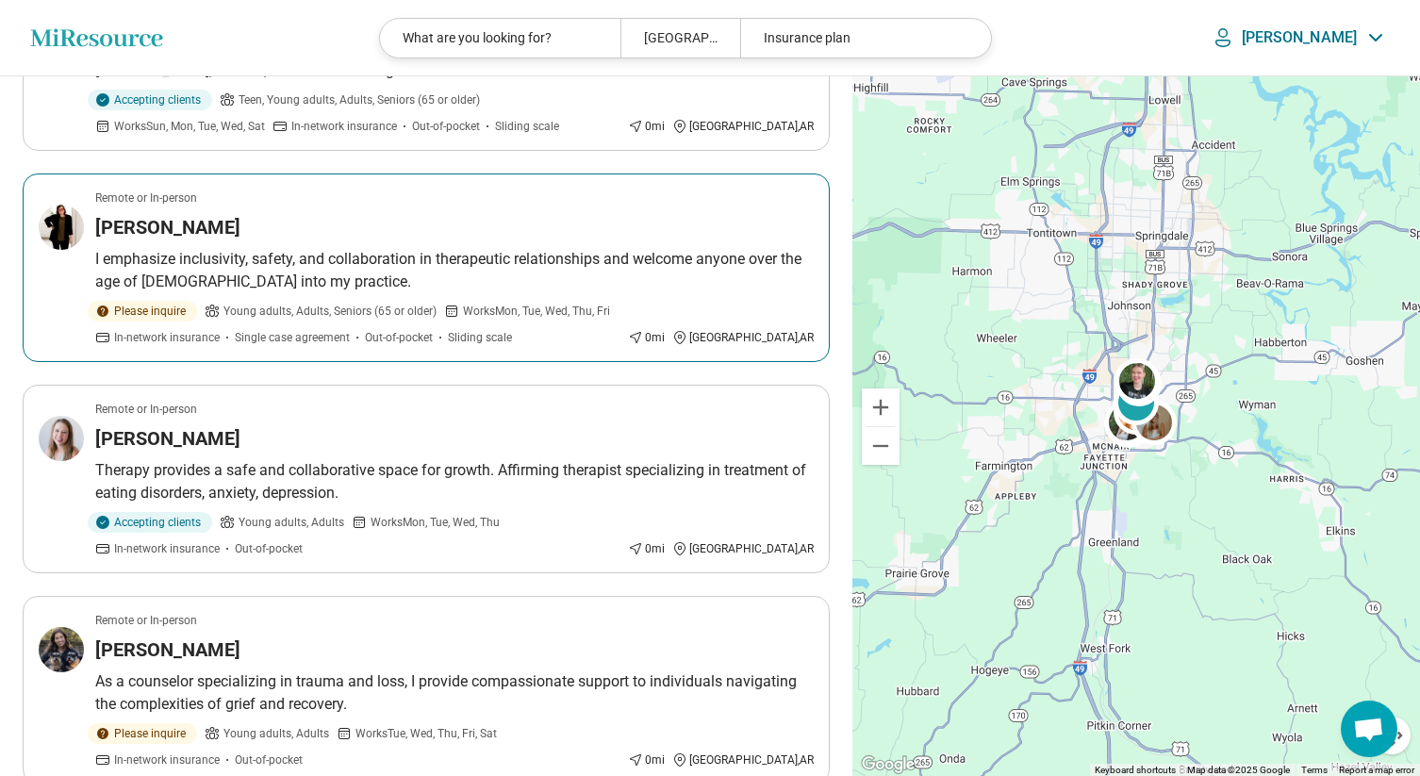
click at [191, 222] on h3 "[PERSON_NAME]" at bounding box center [167, 227] width 145 height 26
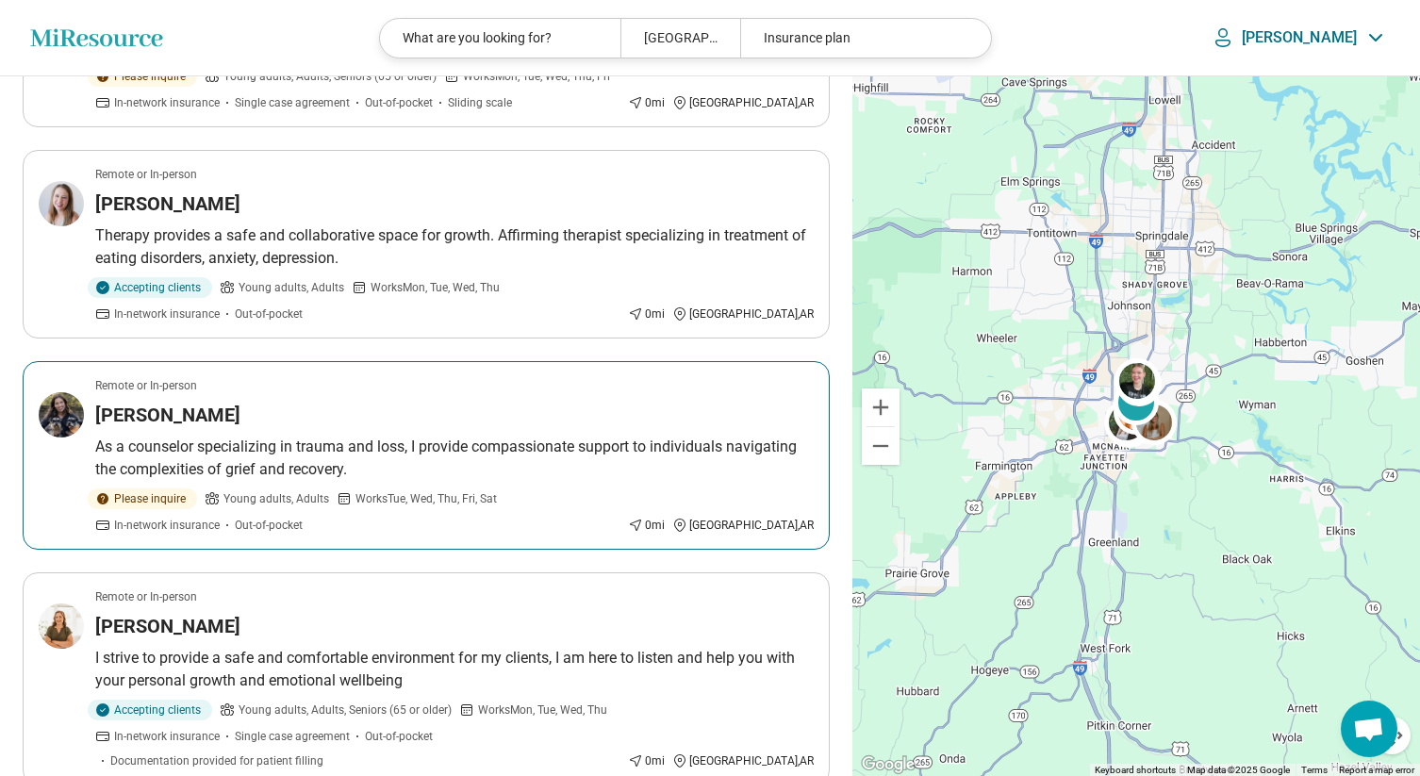
scroll to position [985, 0]
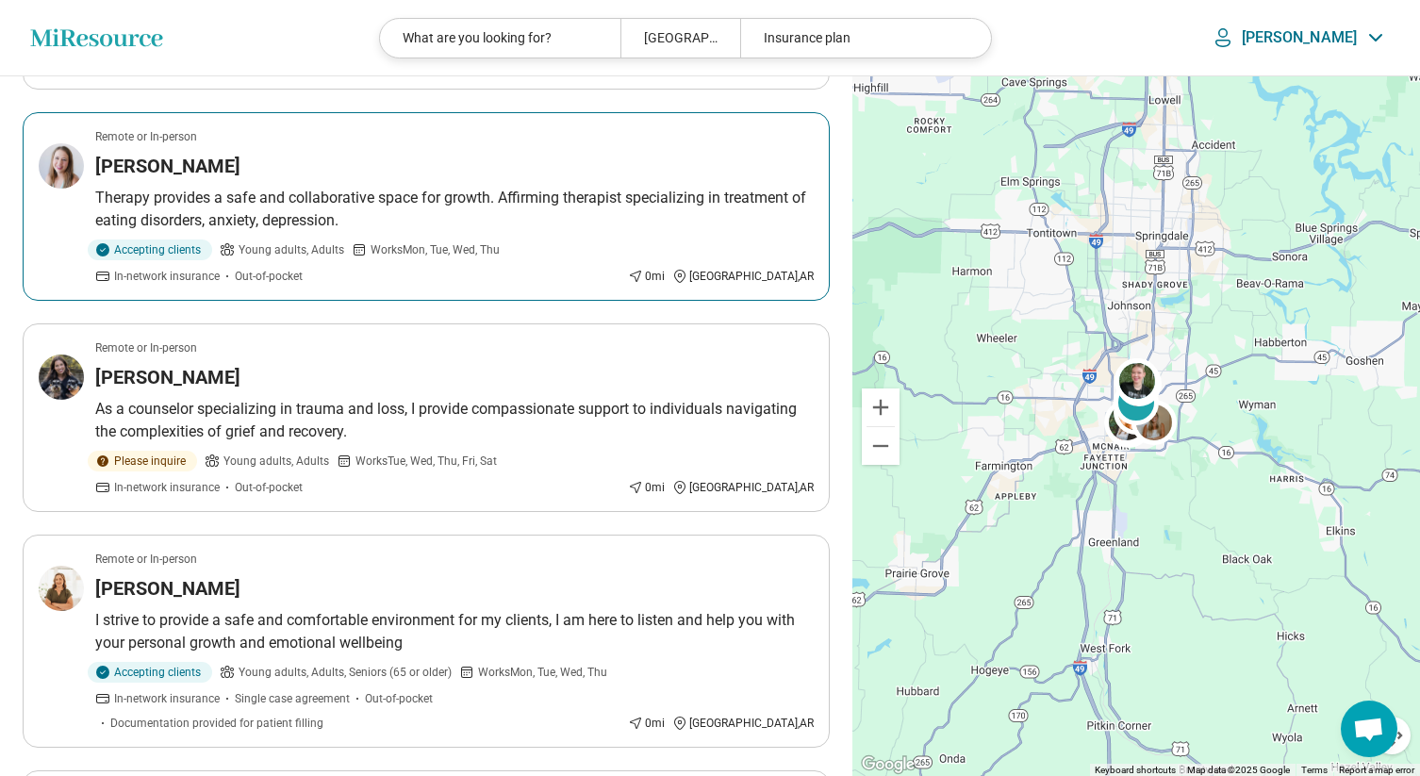
click at [174, 159] on h3 "Katie Freeman" at bounding box center [167, 166] width 145 height 26
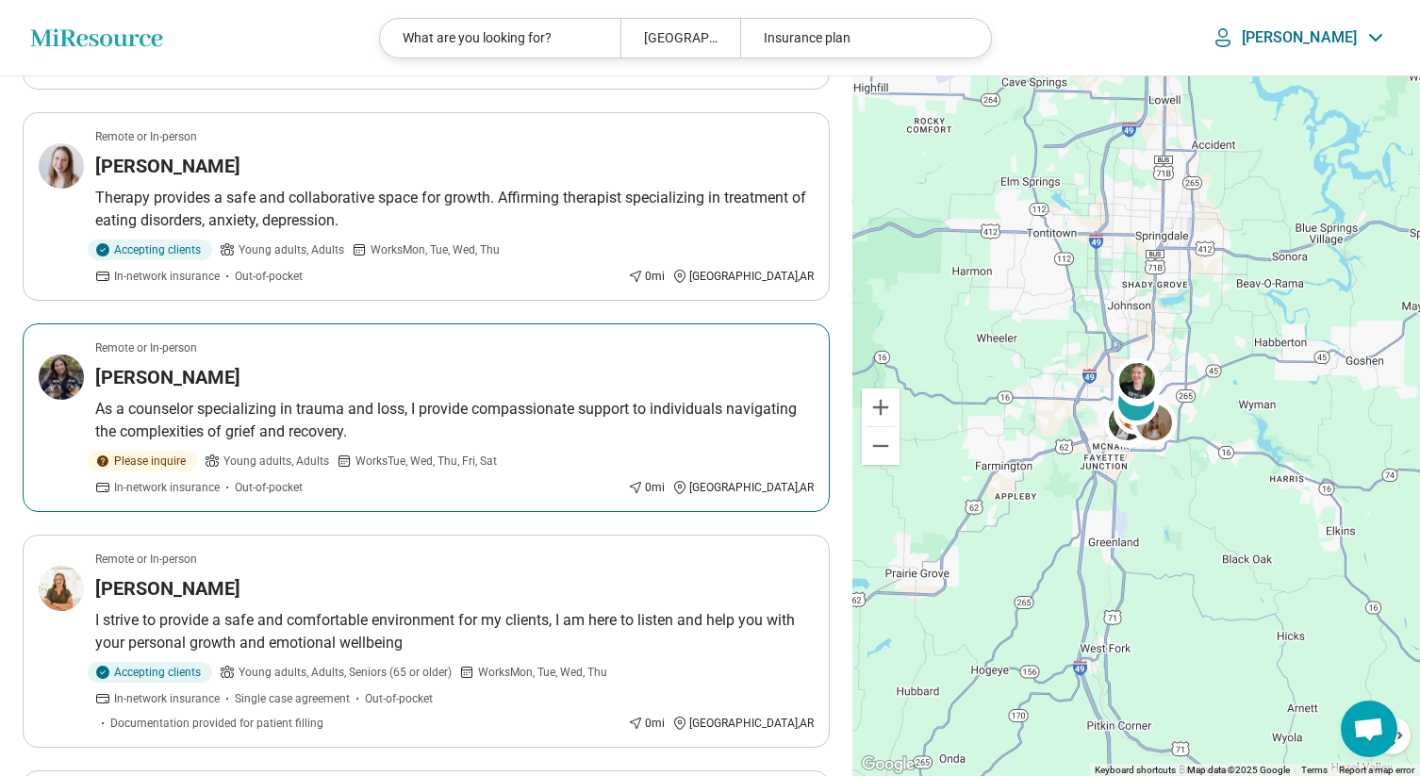
click at [179, 379] on h3 "[PERSON_NAME]" at bounding box center [167, 377] width 145 height 26
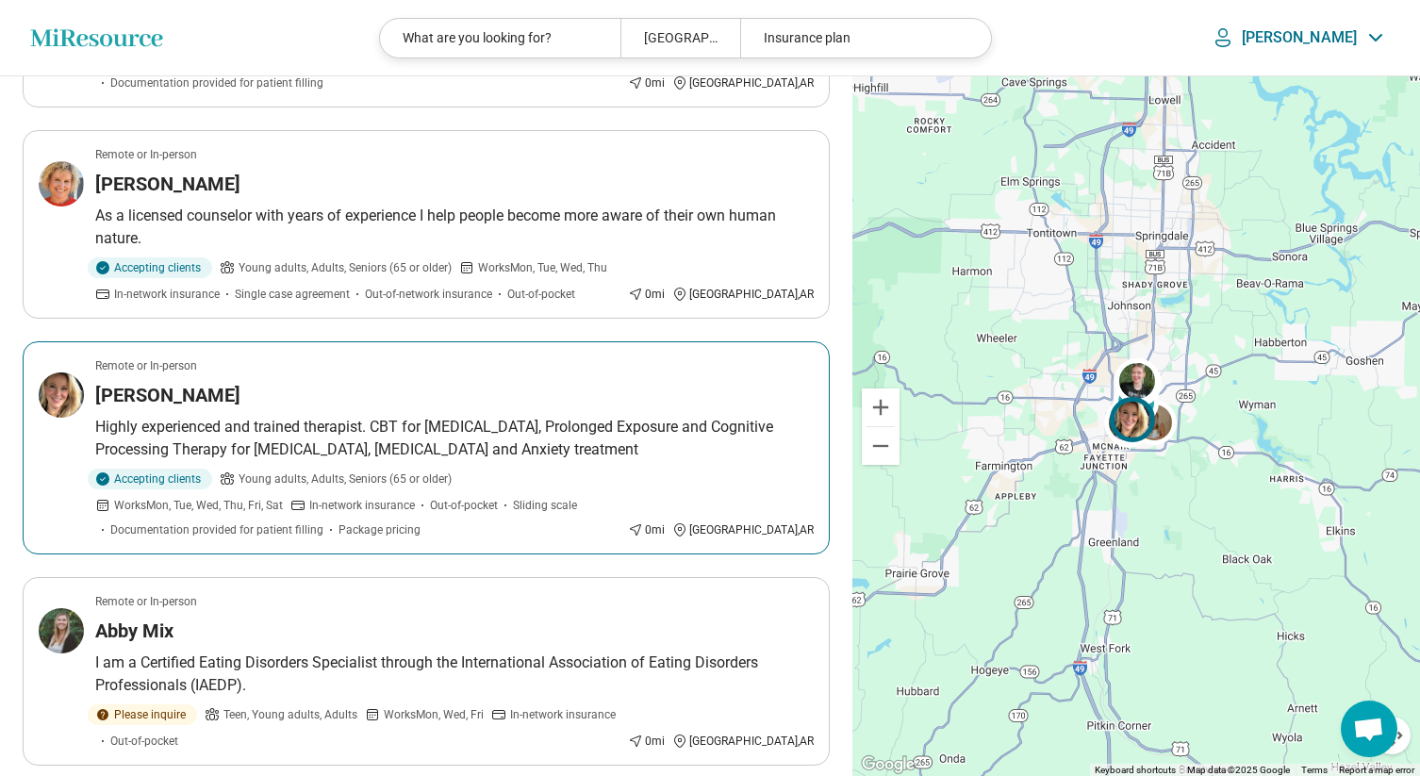
scroll to position [1650, 0]
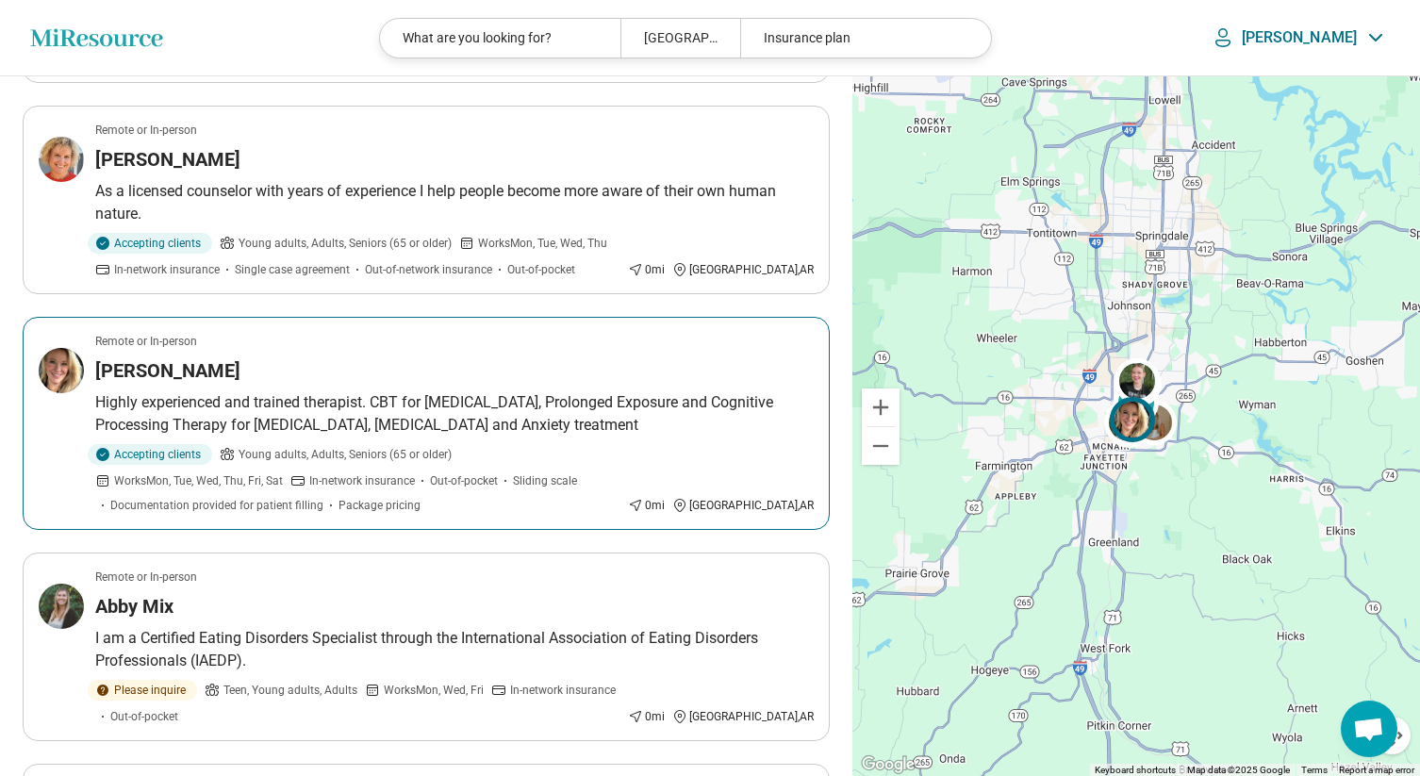
click at [161, 357] on h3 "Elsbeth Fast" at bounding box center [167, 370] width 145 height 26
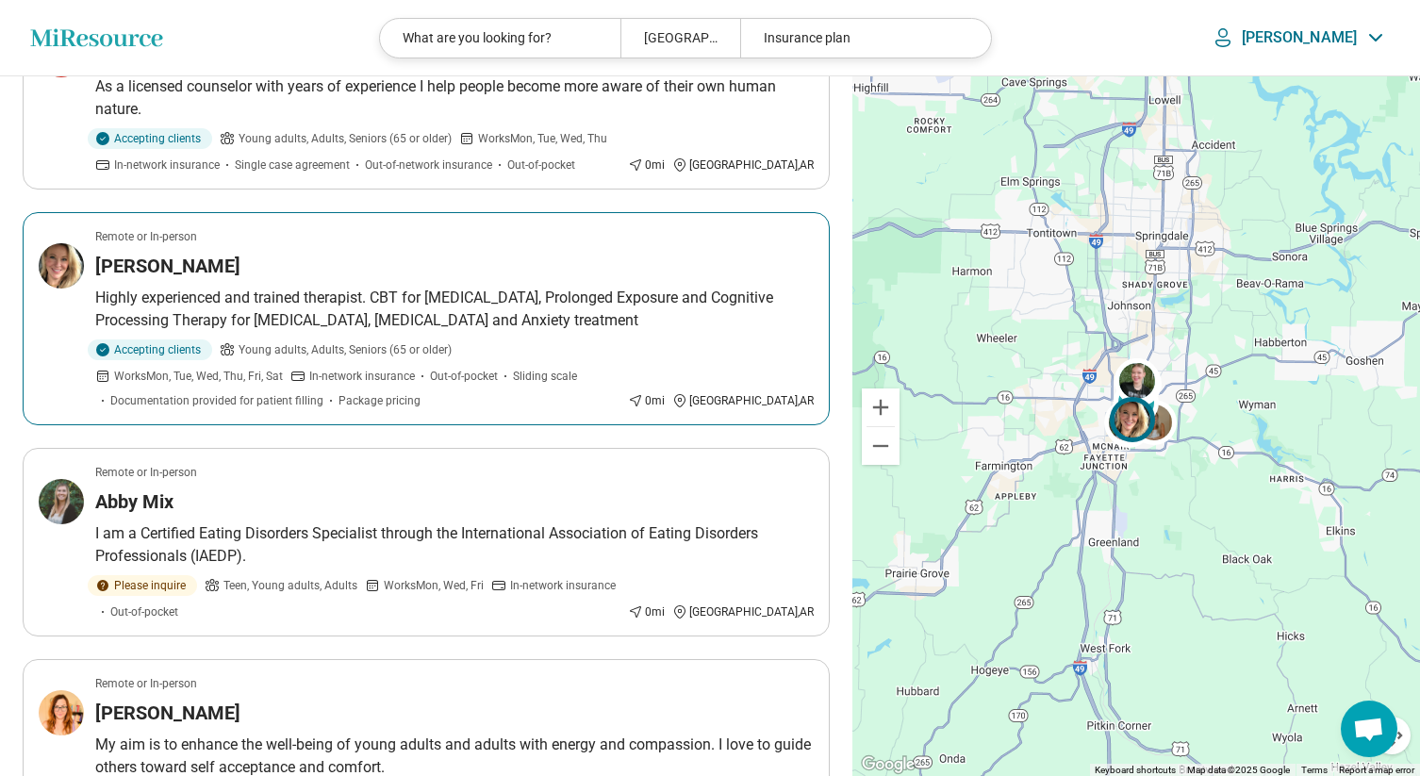
scroll to position [1825, 0]
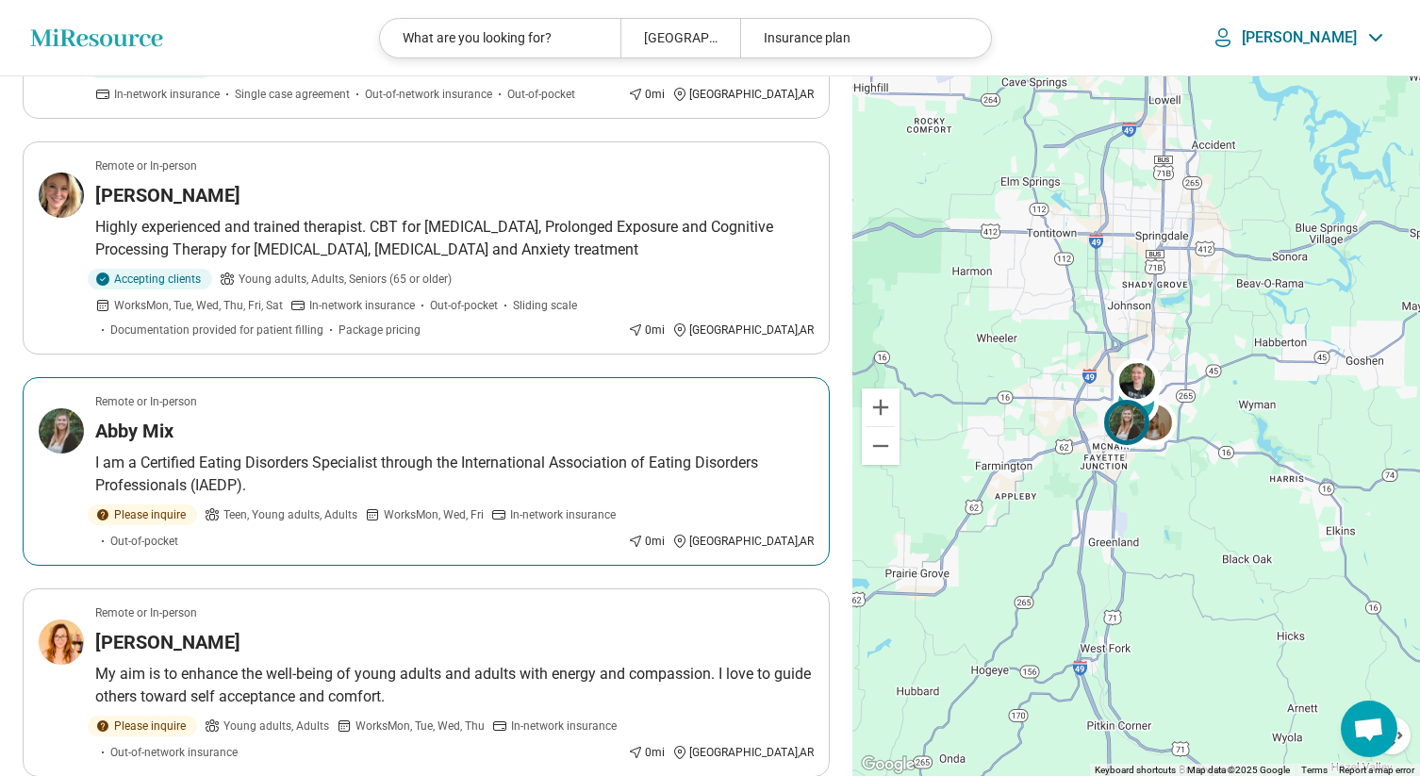
click at [149, 418] on h3 "Abby Mix" at bounding box center [134, 431] width 78 height 26
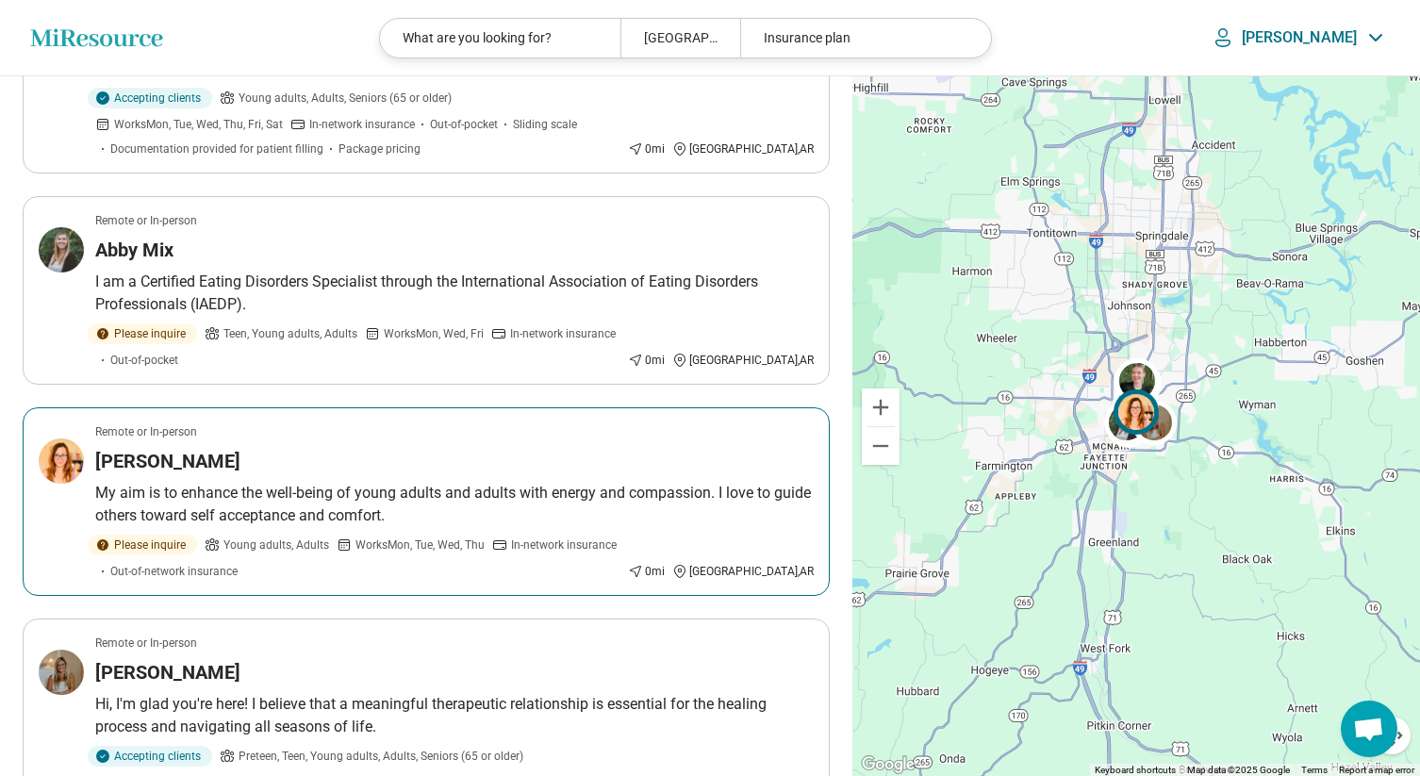
scroll to position [2019, 0]
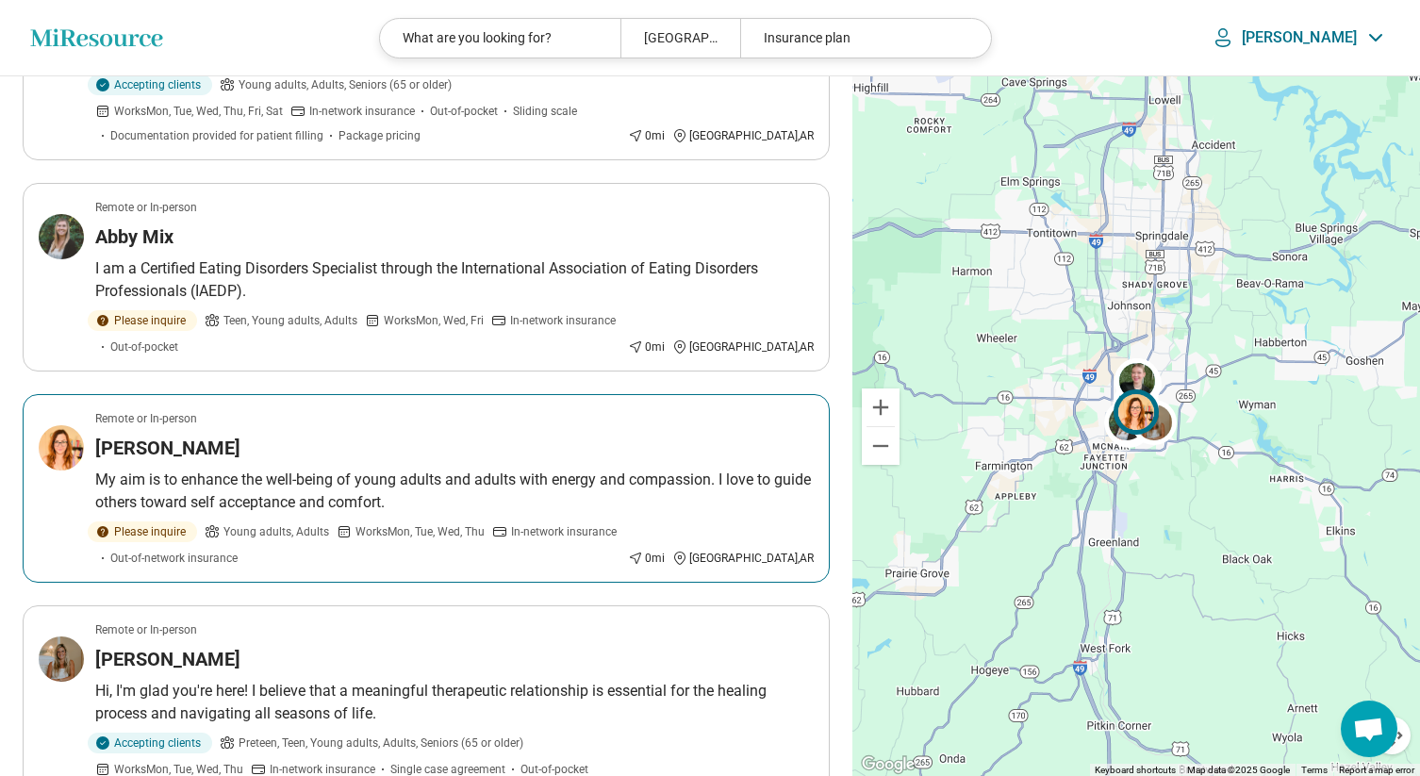
click at [240, 435] on h3 "Cassandra Dominick" at bounding box center [167, 448] width 145 height 26
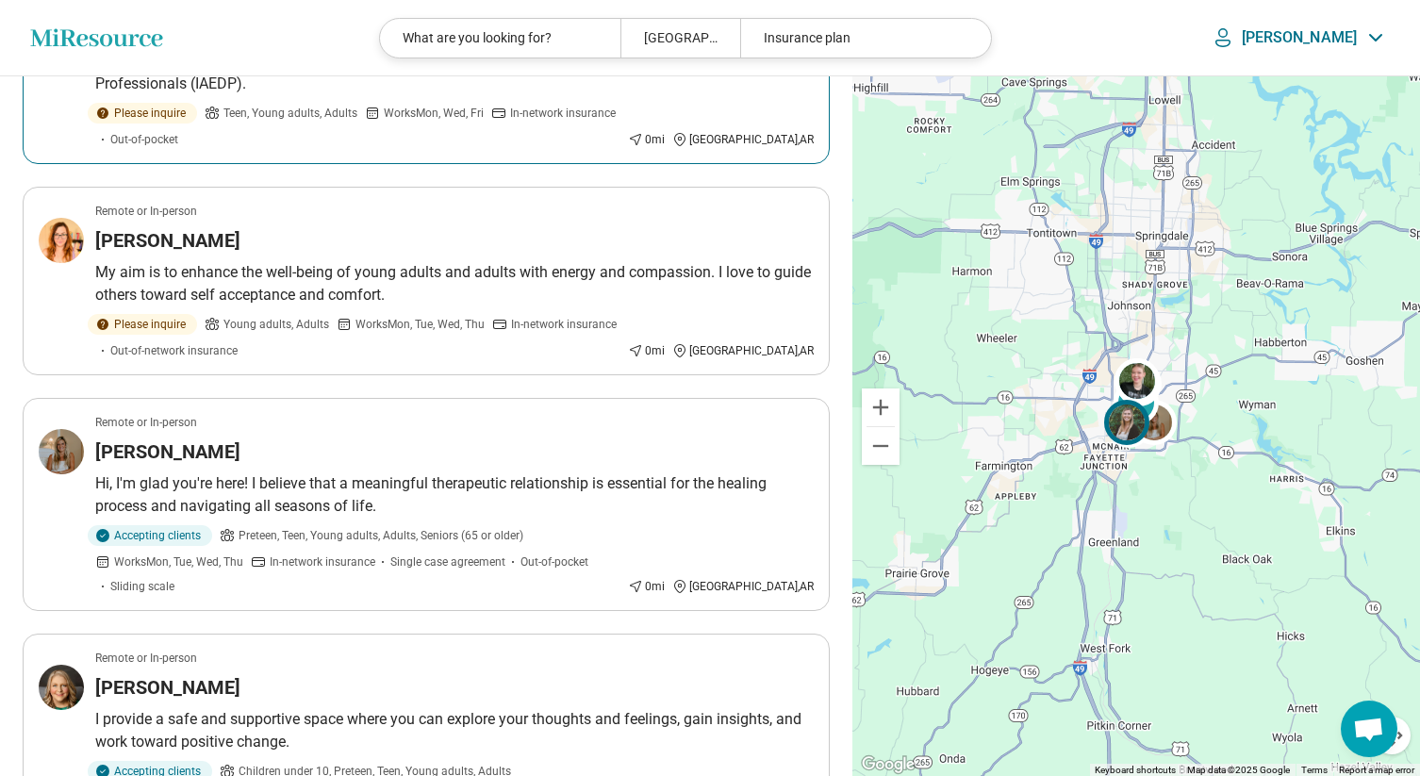
scroll to position [2365, 0]
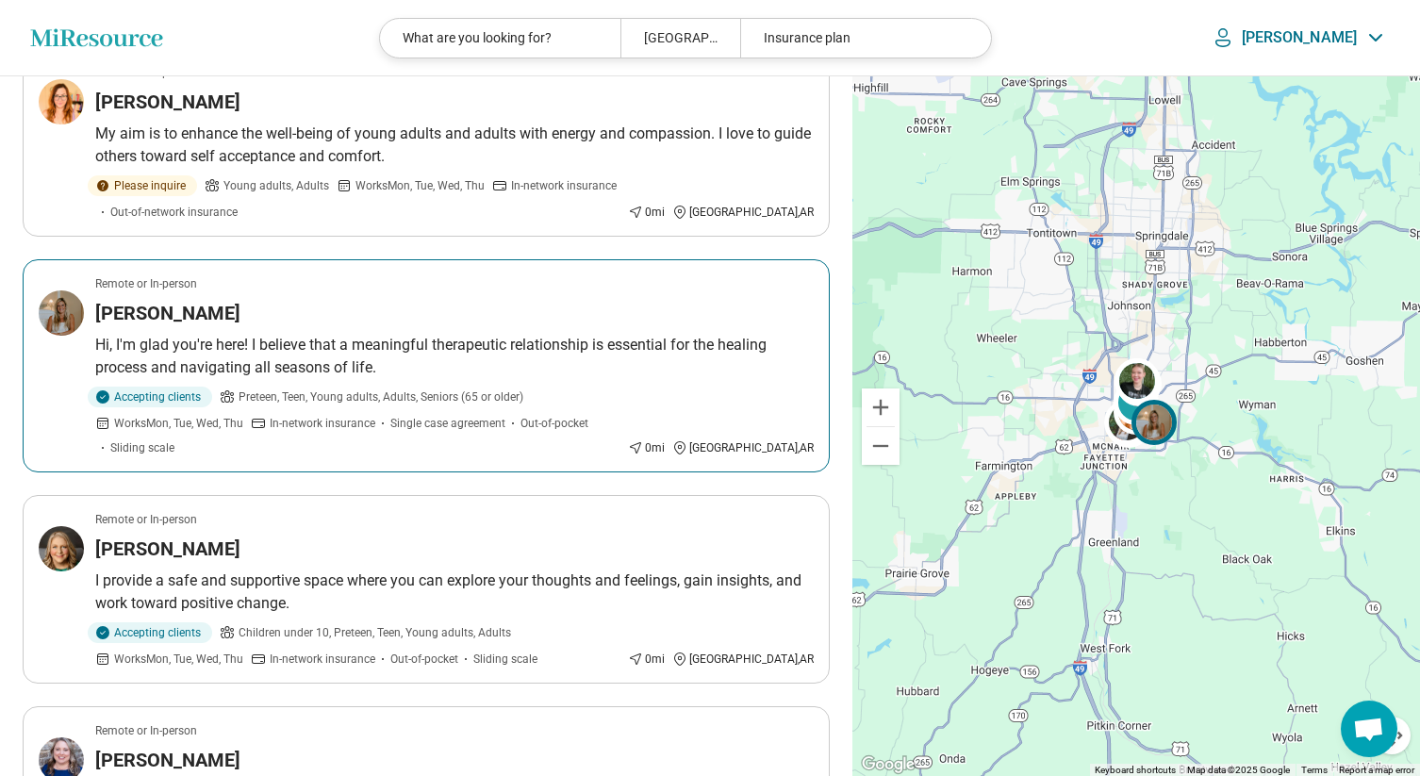
click at [192, 301] on h3 "Annsley Davis" at bounding box center [167, 313] width 145 height 26
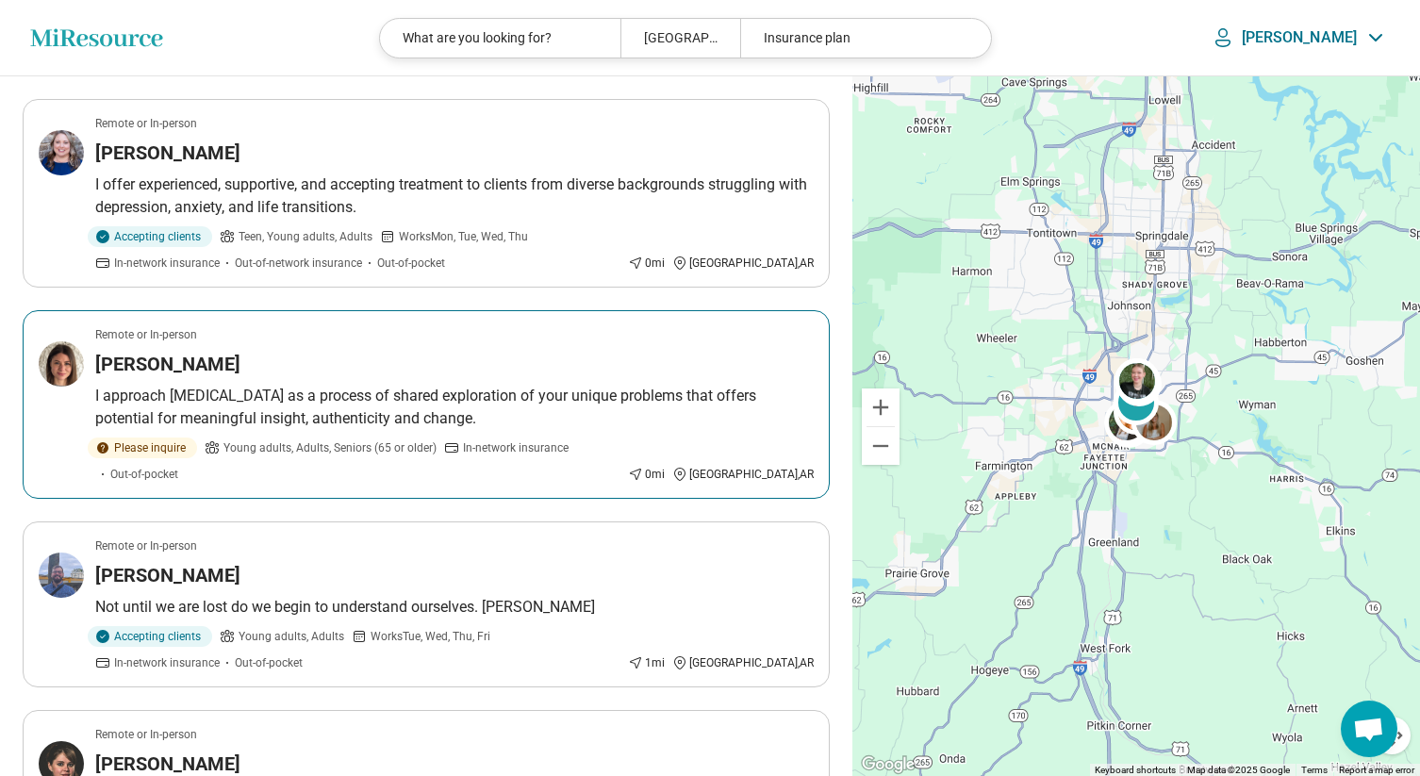
scroll to position [2978, 0]
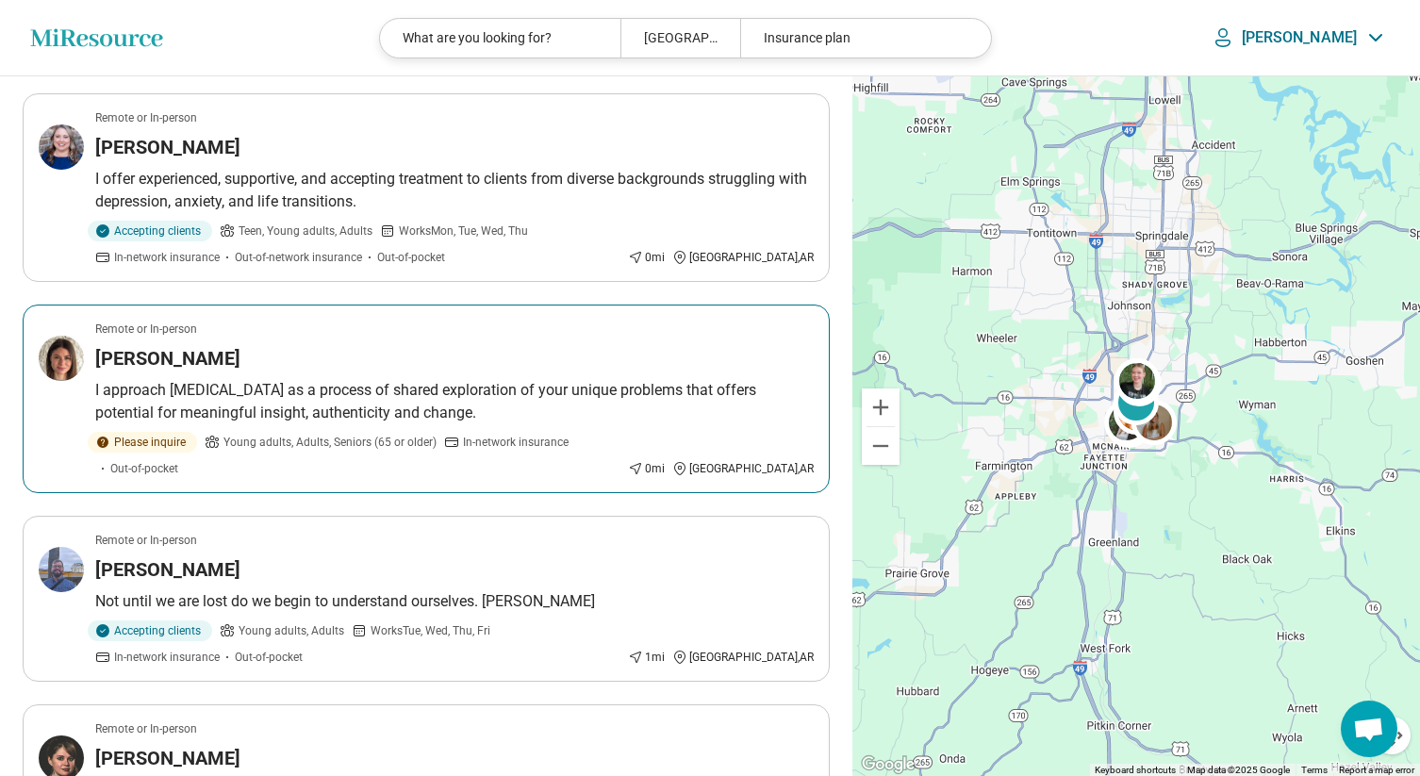
click at [199, 345] on h3 "Rebecca Storment" at bounding box center [167, 358] width 145 height 26
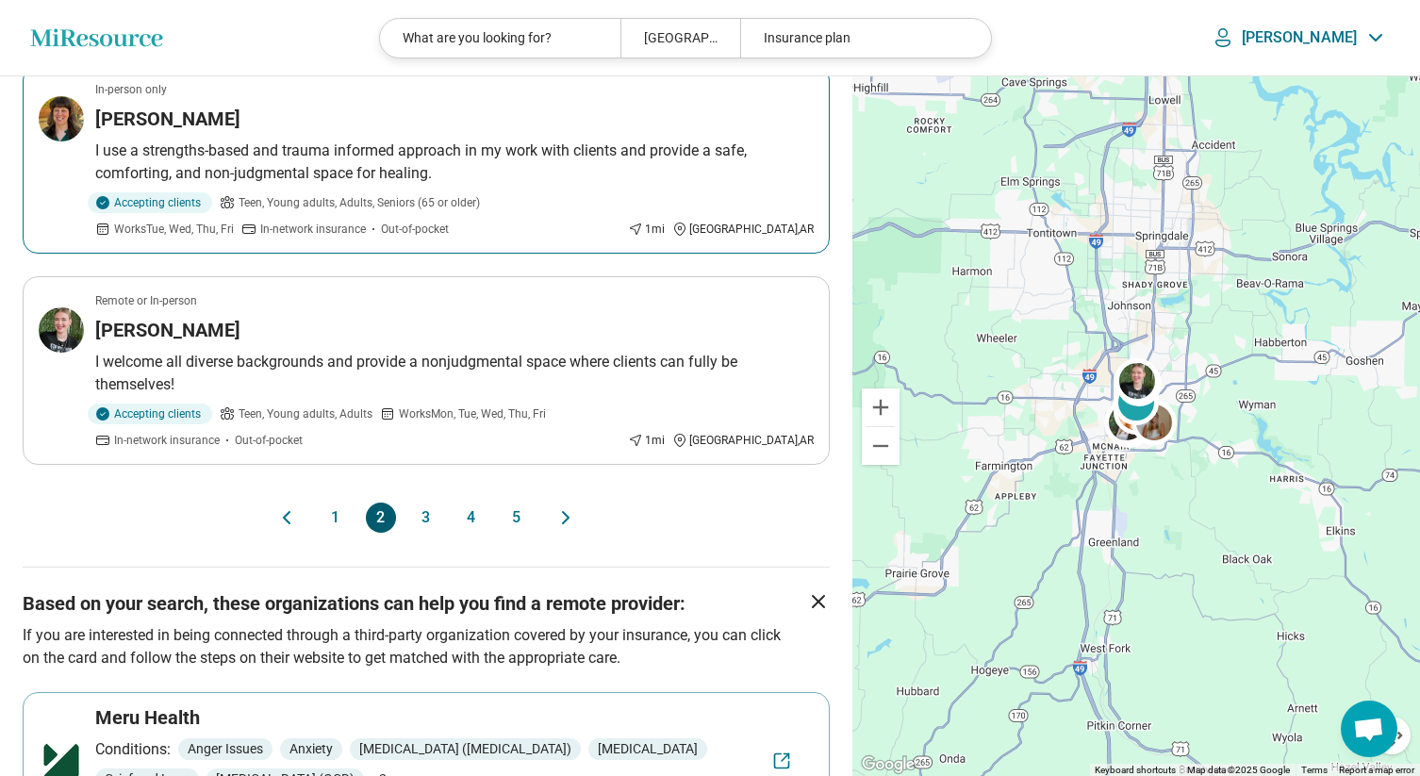
scroll to position [4054, 0]
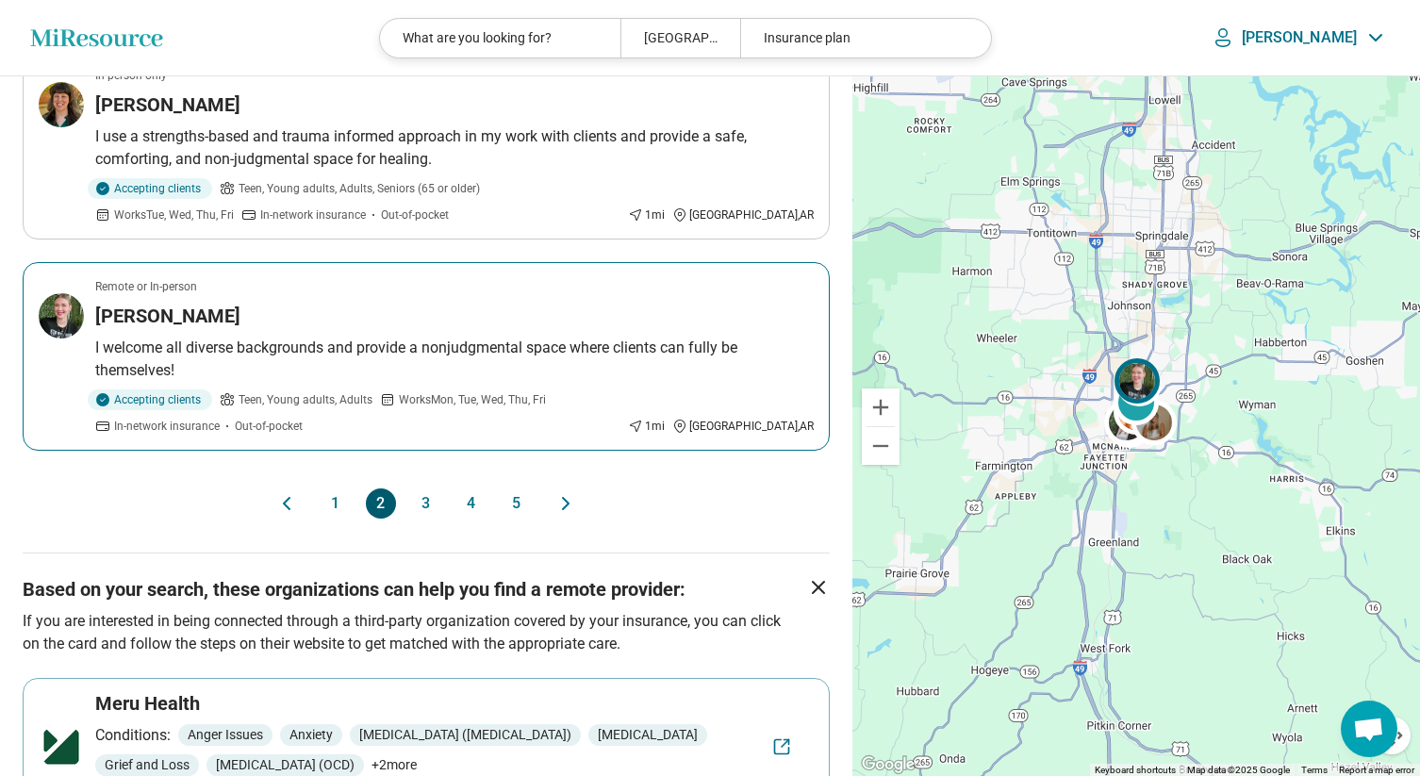
click at [194, 303] on h3 "Addyson Stipp" at bounding box center [167, 316] width 145 height 26
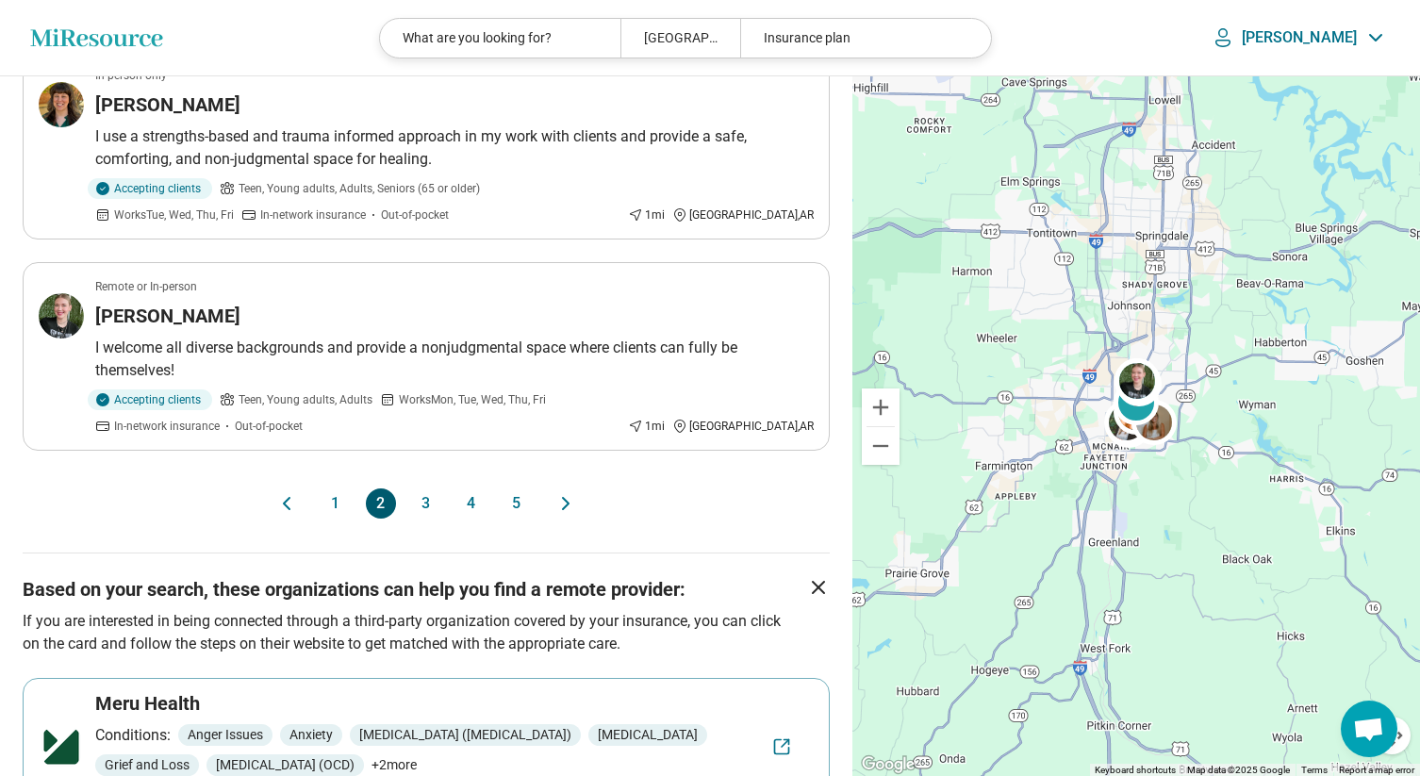
scroll to position [4056, 0]
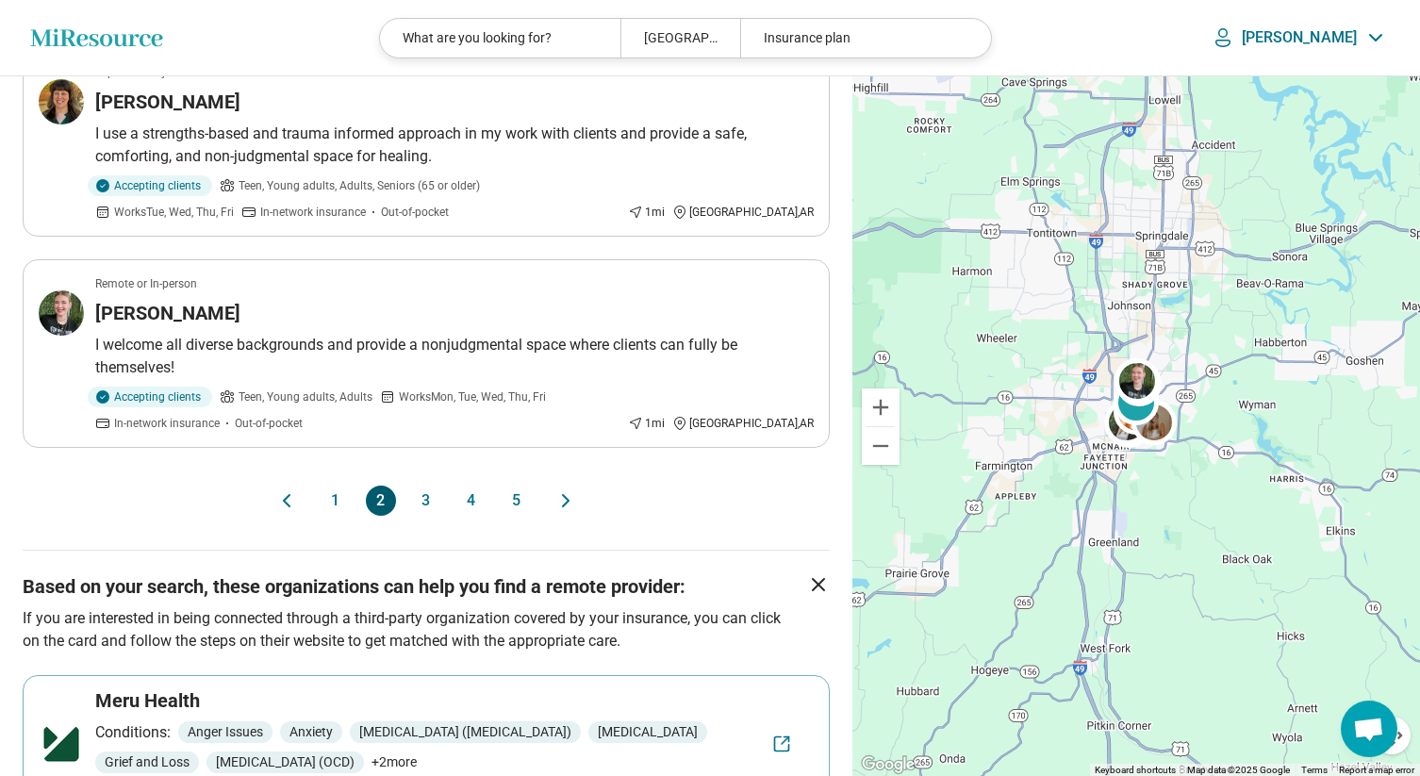
click at [423, 485] on button "3" at bounding box center [426, 500] width 30 height 30
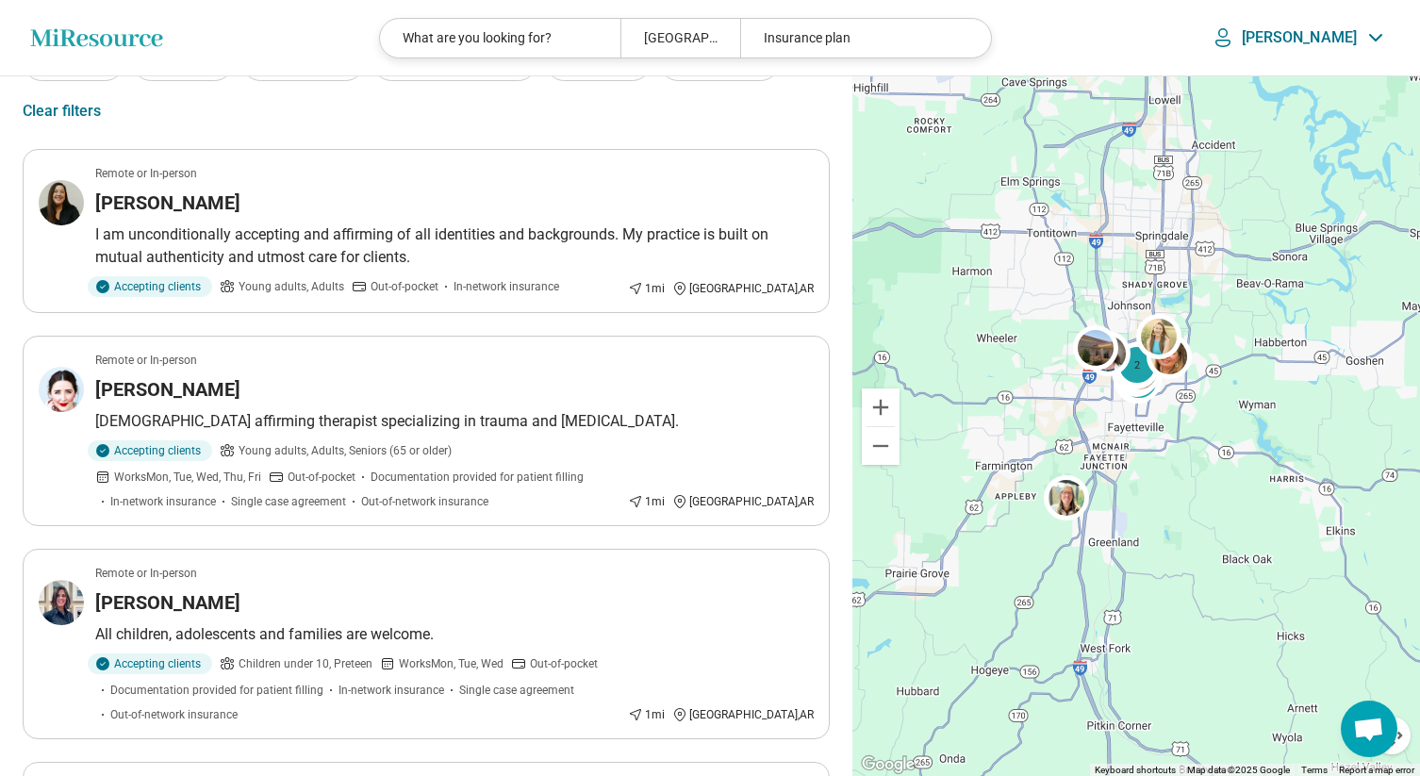
scroll to position [115, 0]
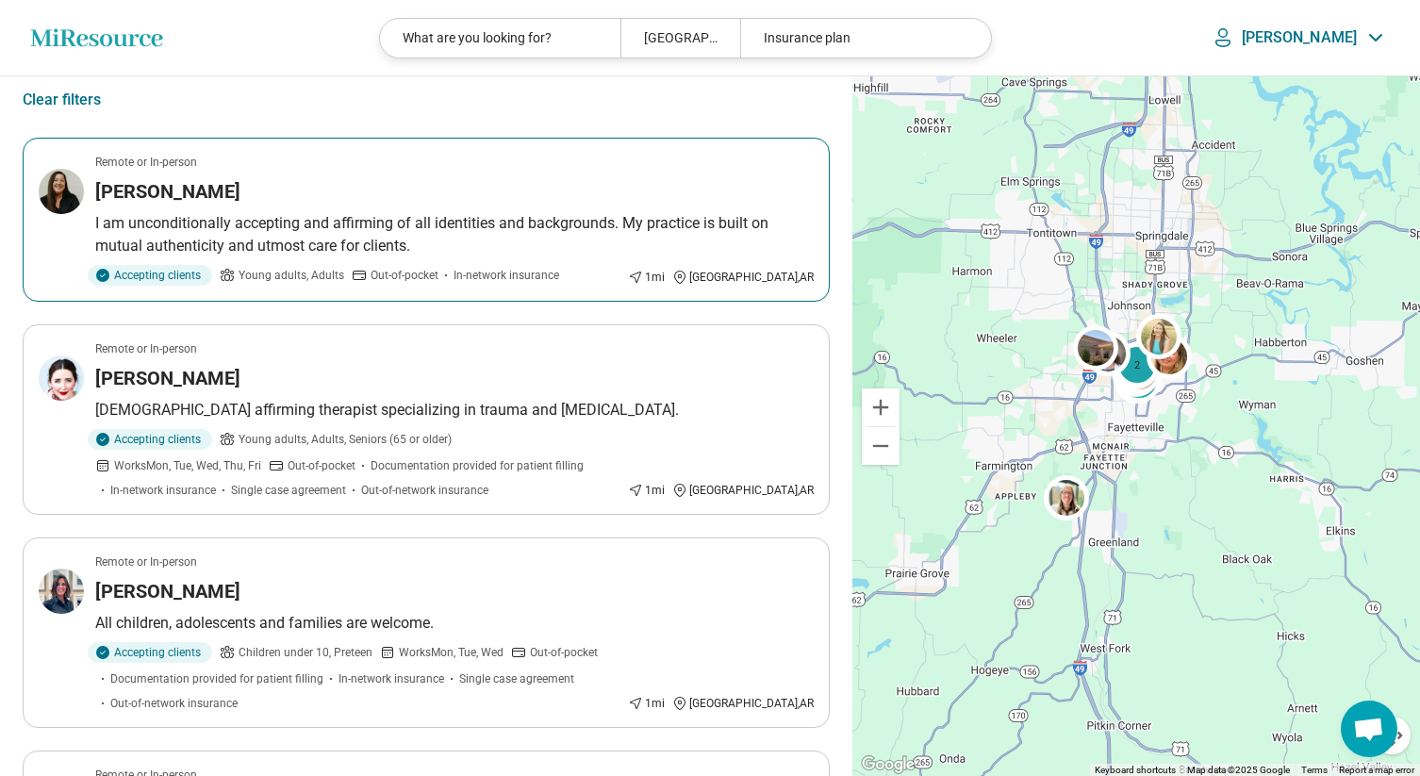
click at [167, 194] on h3 "Hannah Roble" at bounding box center [167, 191] width 145 height 26
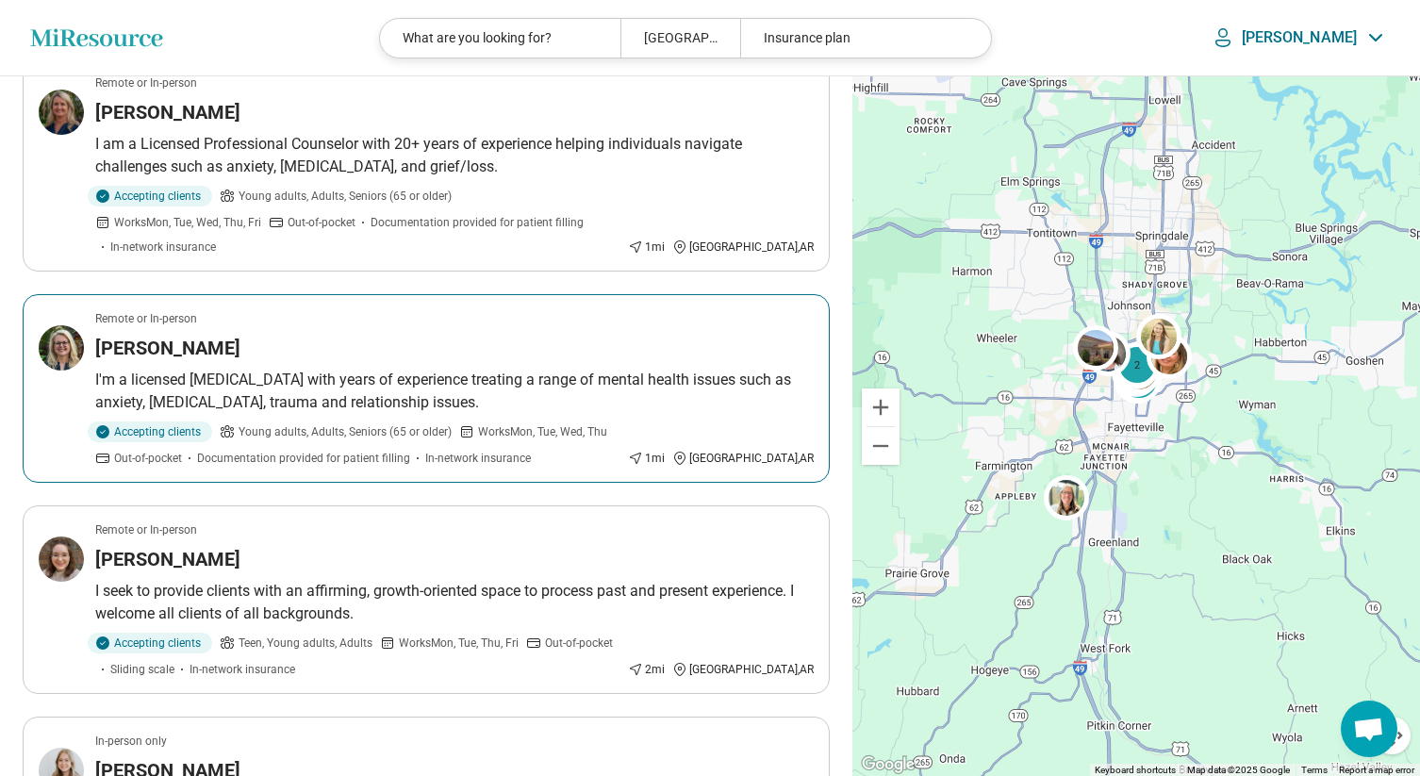
scroll to position [1219, 0]
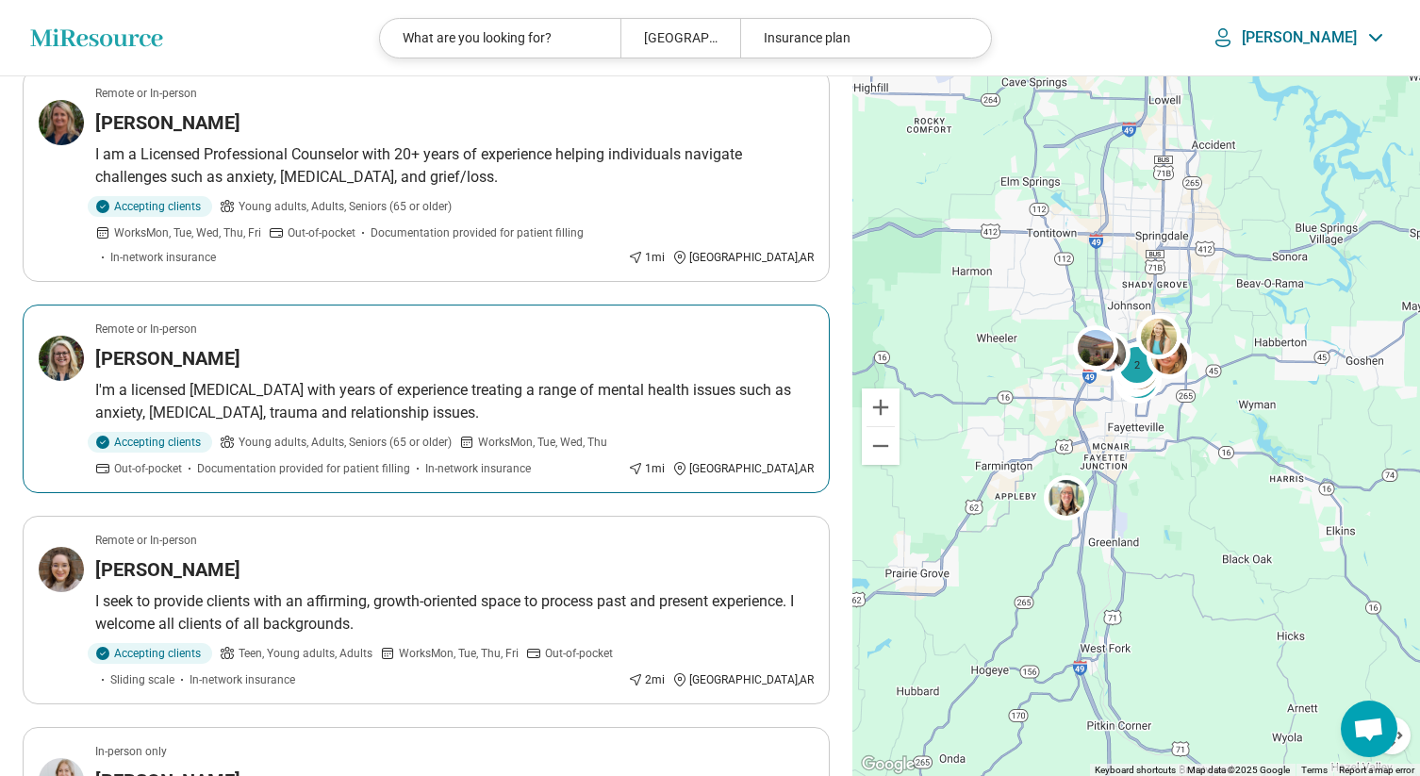
click at [194, 345] on h3 "Josette Cline" at bounding box center [167, 358] width 145 height 26
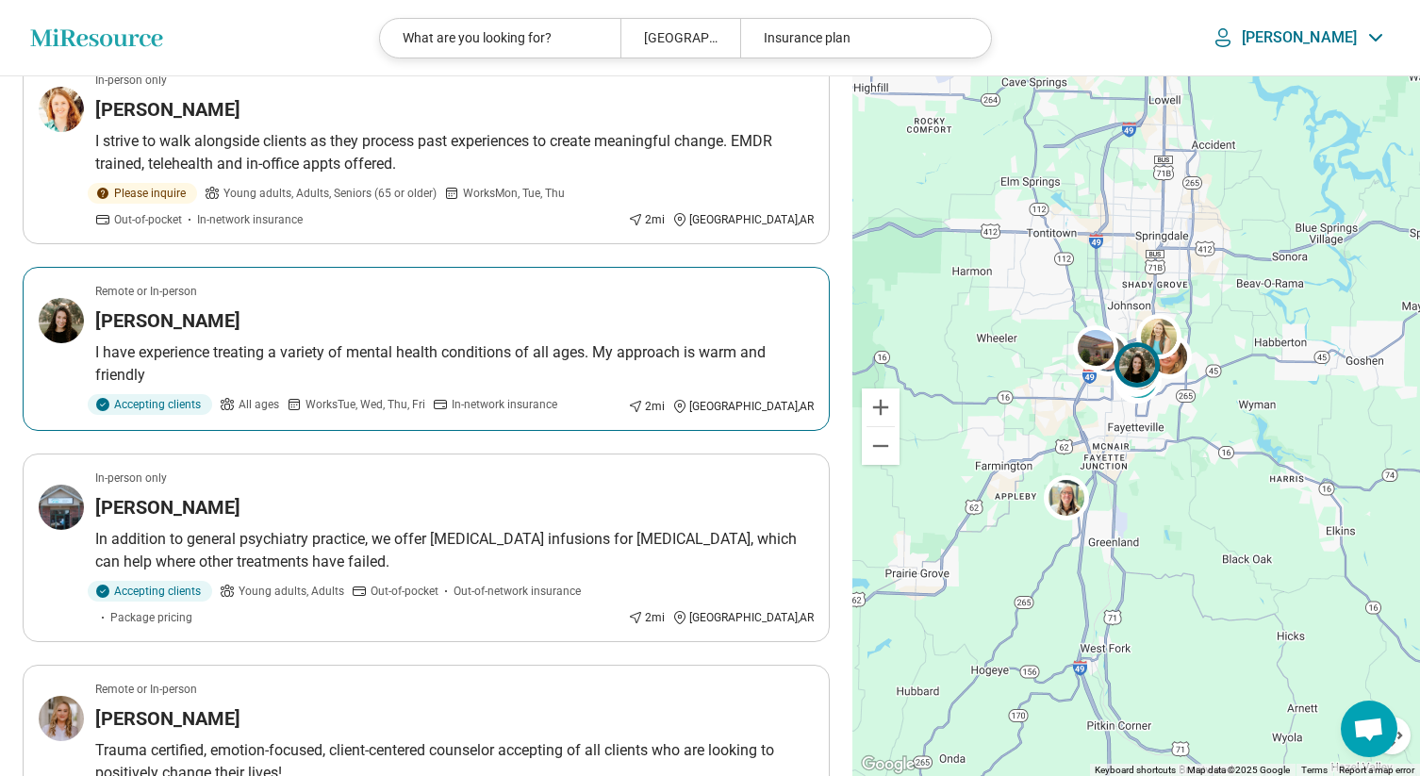
scroll to position [2744, 0]
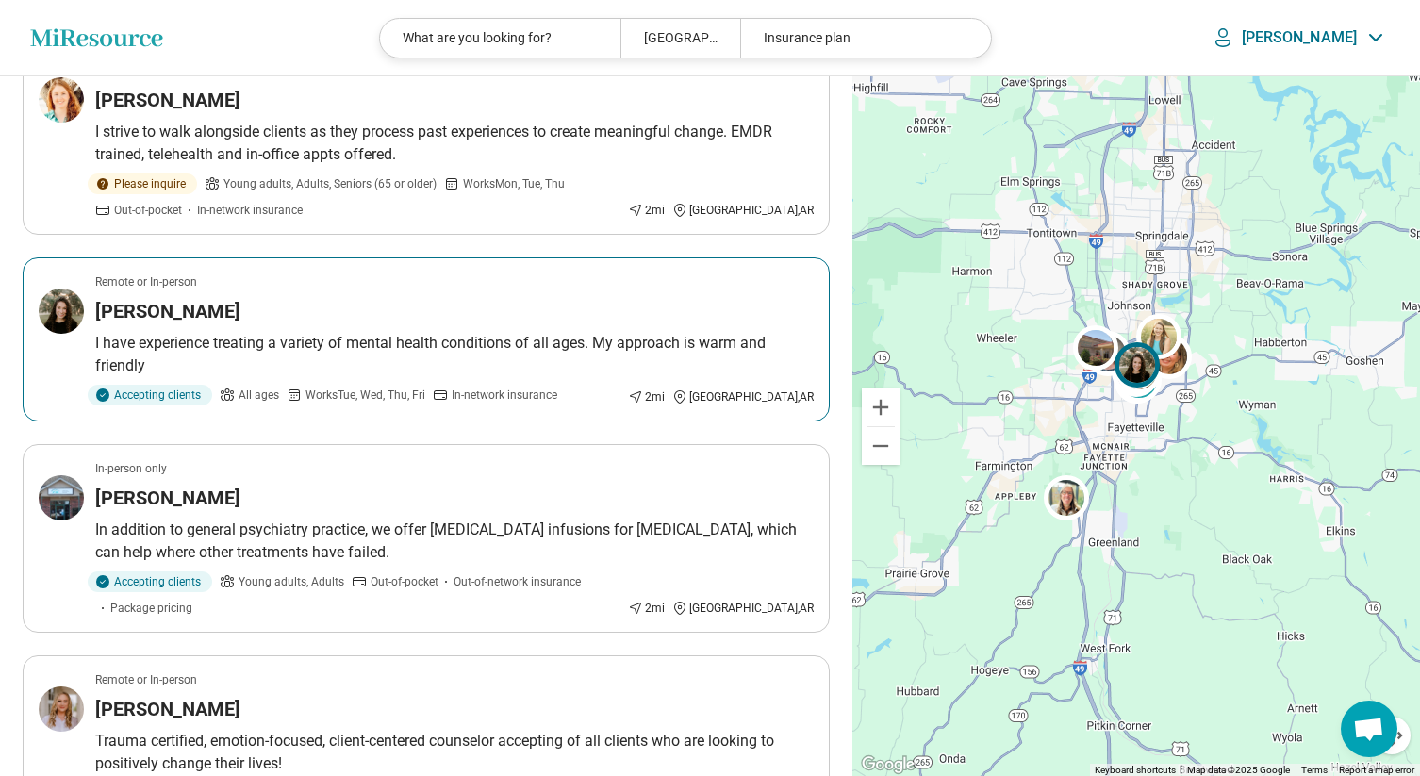
click at [163, 298] on h3 "Alyssa Graff" at bounding box center [167, 311] width 145 height 26
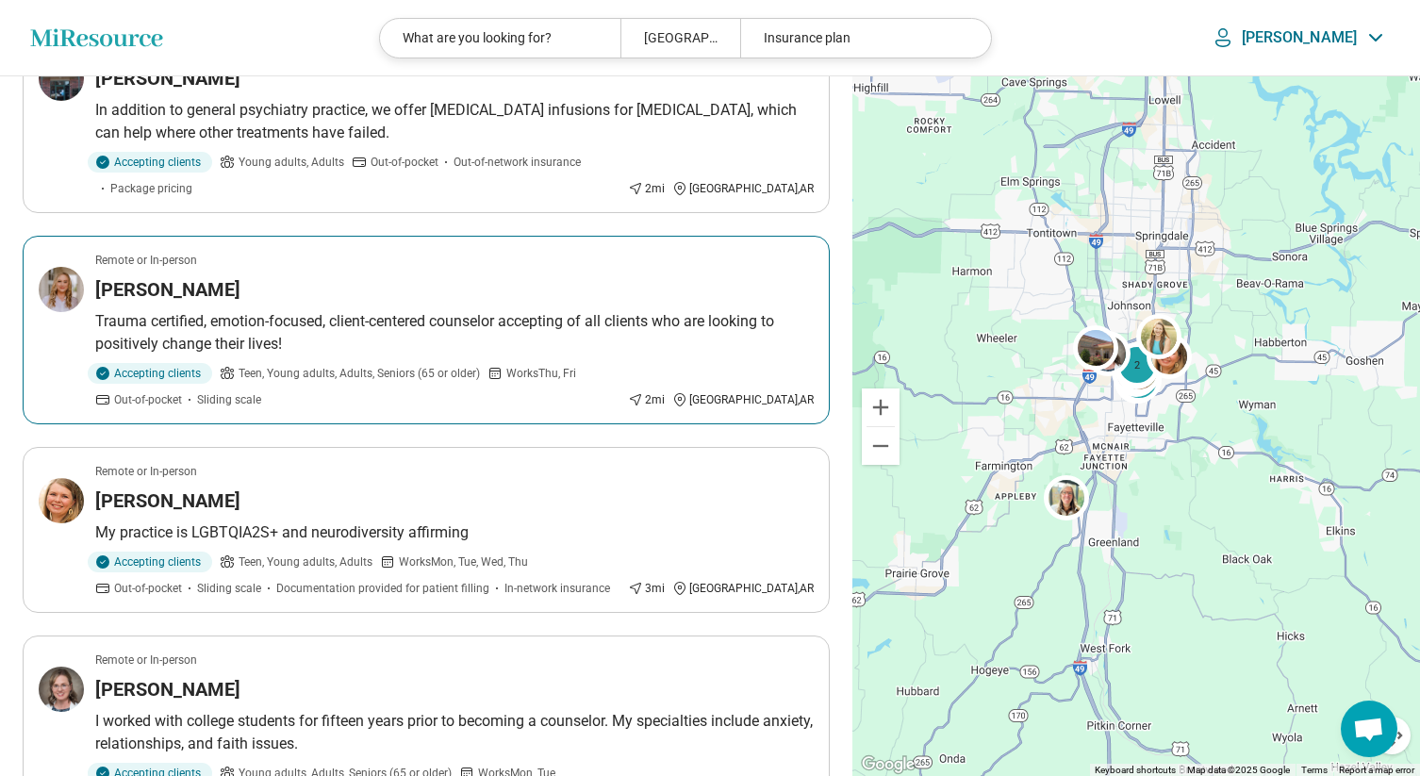
scroll to position [3165, 0]
click at [185, 275] on h3 "Chloe Zahn" at bounding box center [167, 288] width 145 height 26
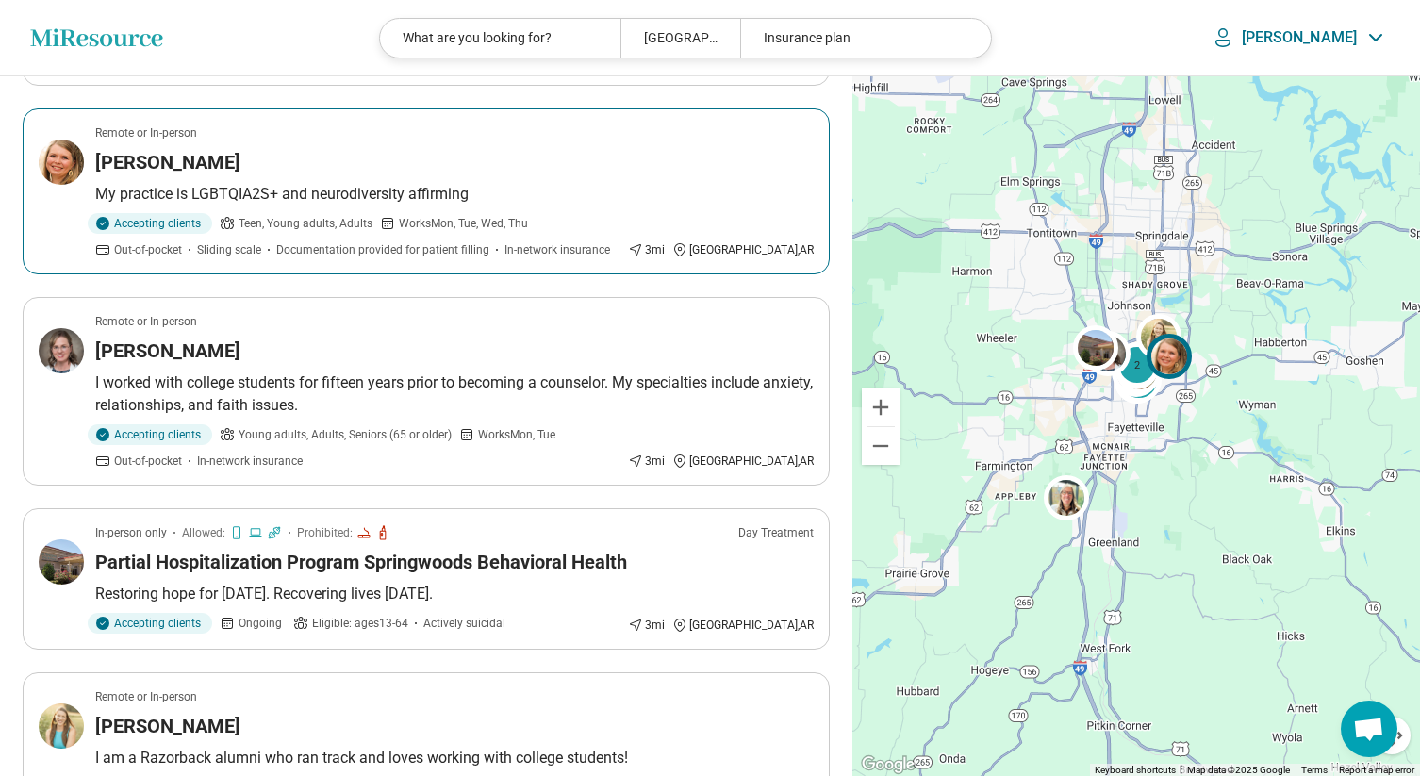
scroll to position [3530, 0]
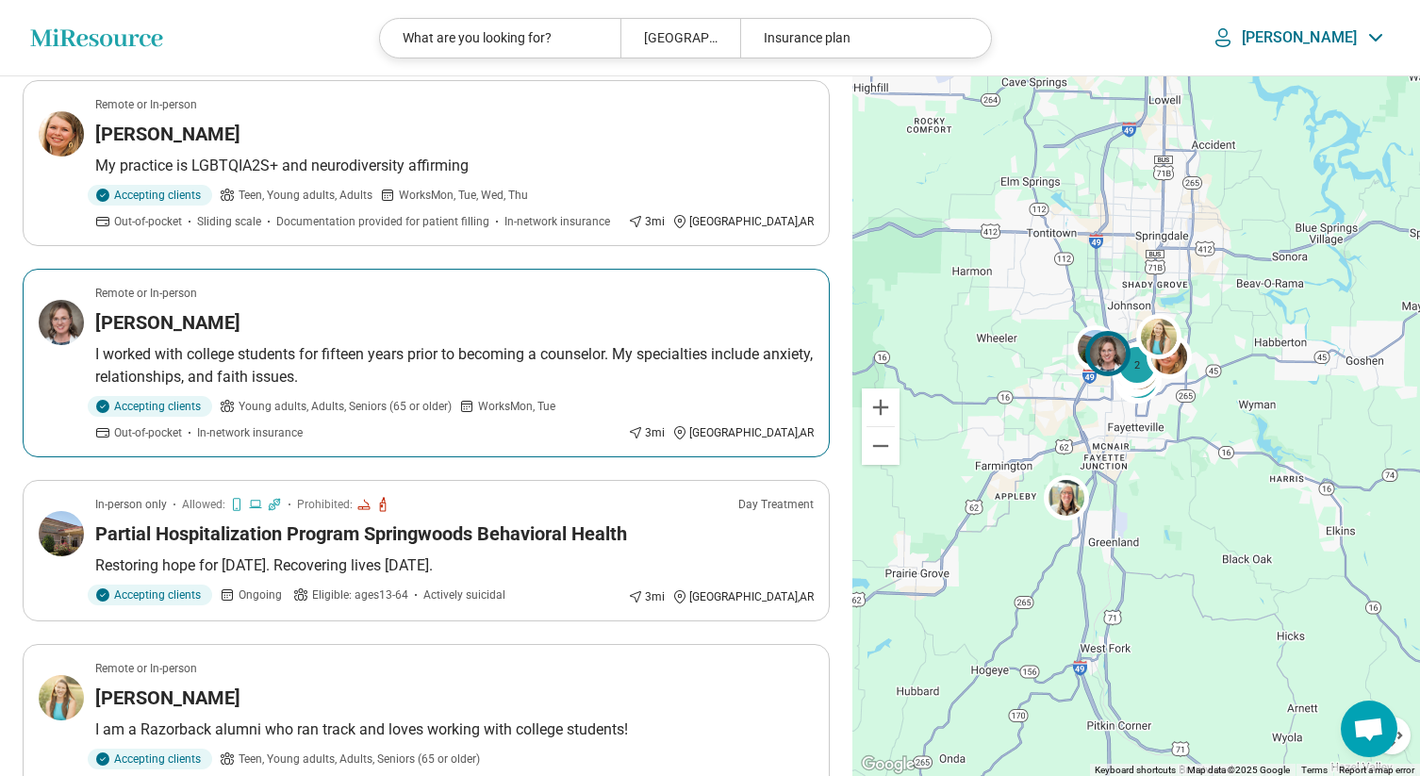
click at [177, 309] on h3 "Emily Alkema" at bounding box center [167, 322] width 145 height 26
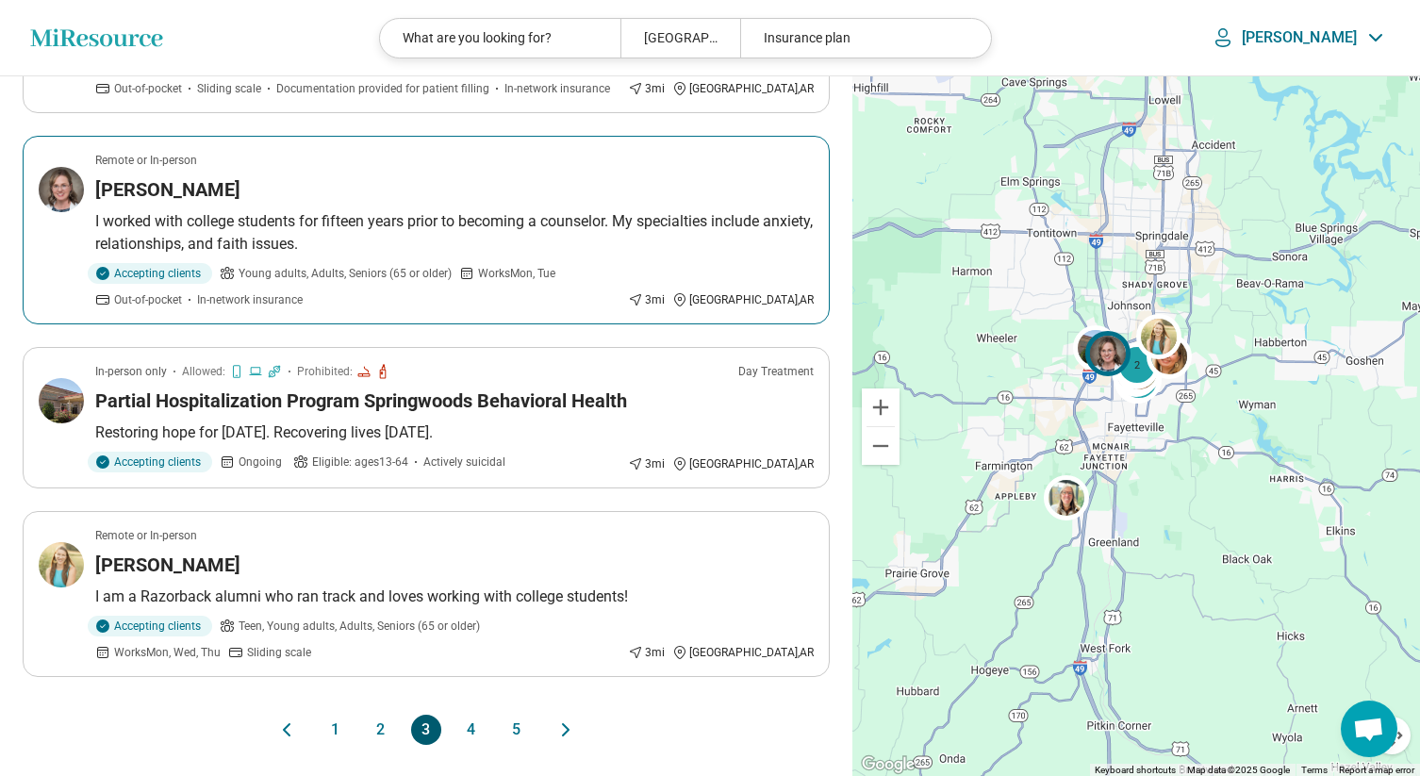
scroll to position [3772, 0]
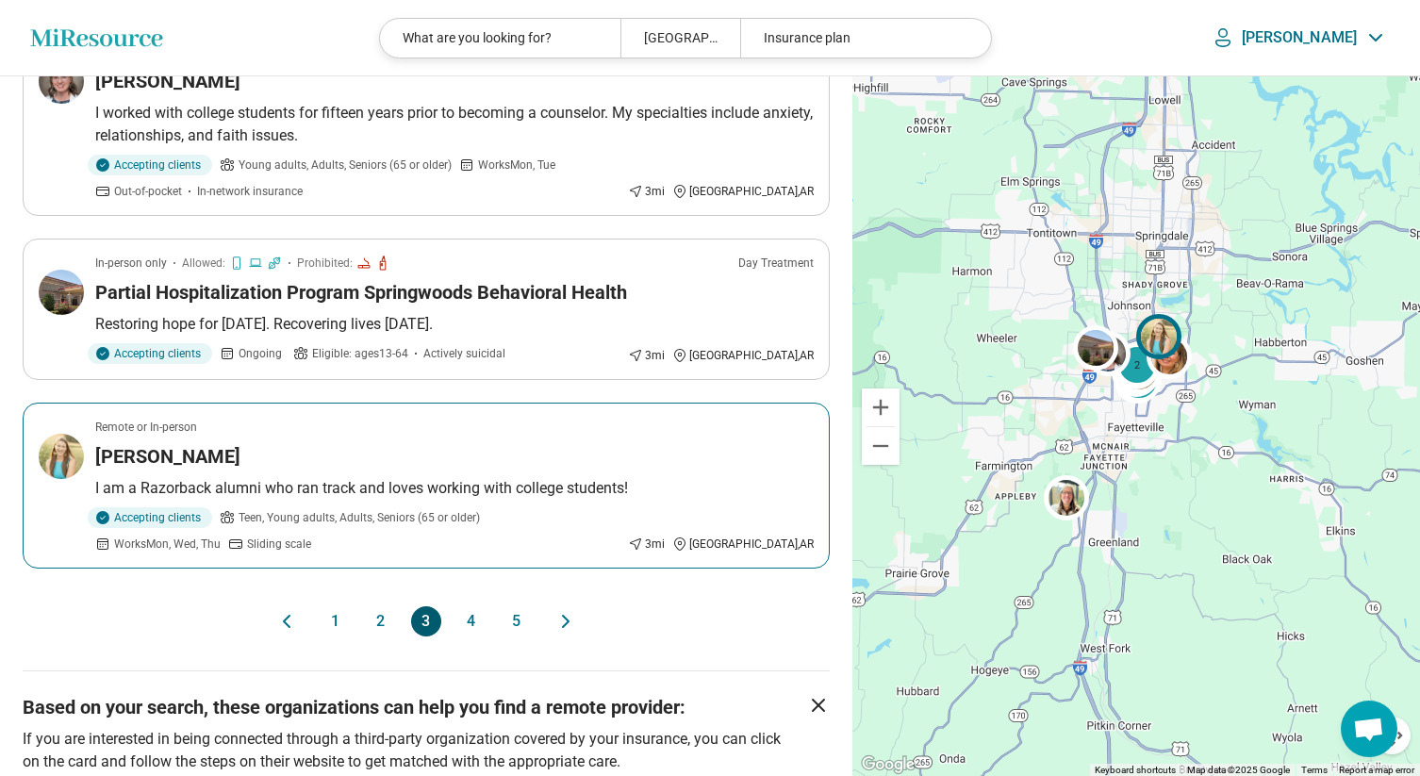
click at [156, 443] on h3 "Paige Heffron" at bounding box center [167, 456] width 145 height 26
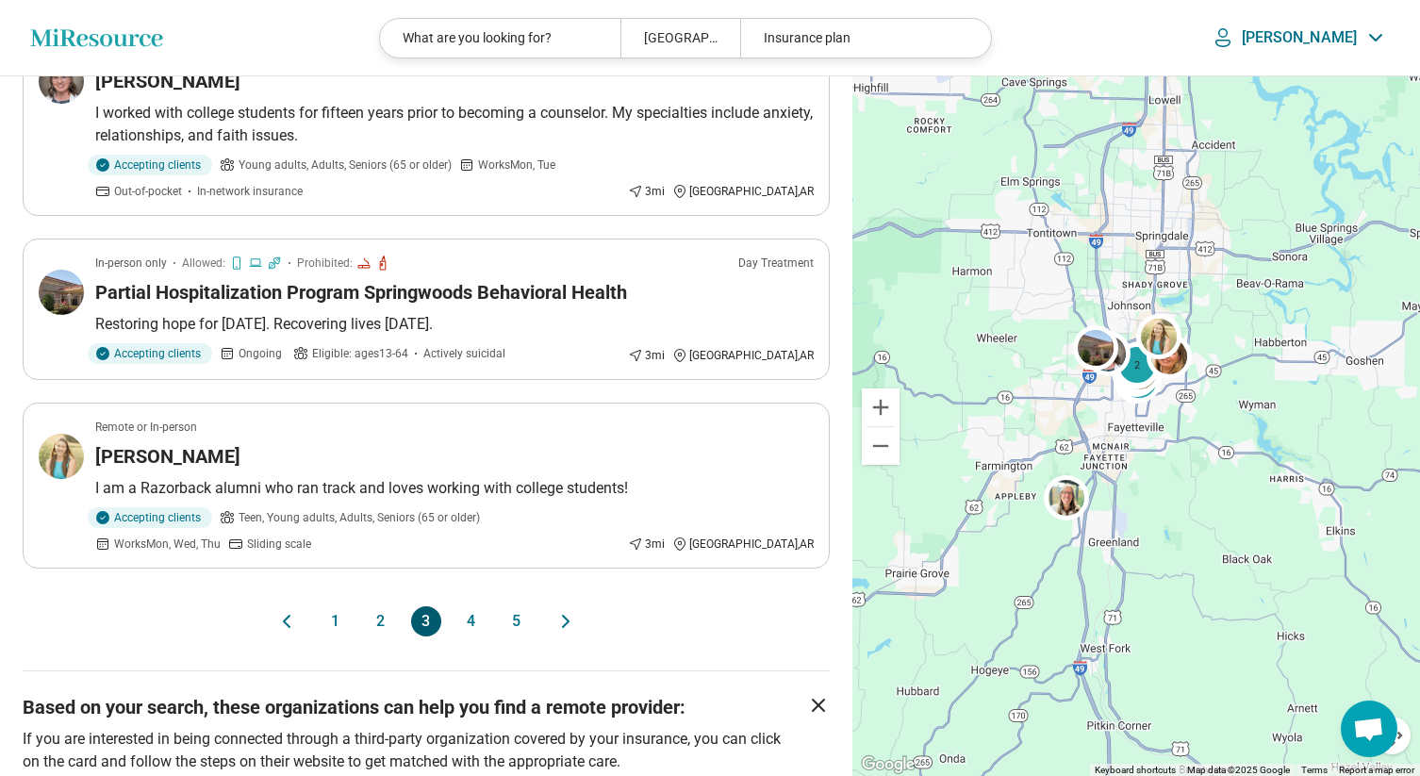
click at [479, 606] on button "4" at bounding box center [471, 621] width 30 height 30
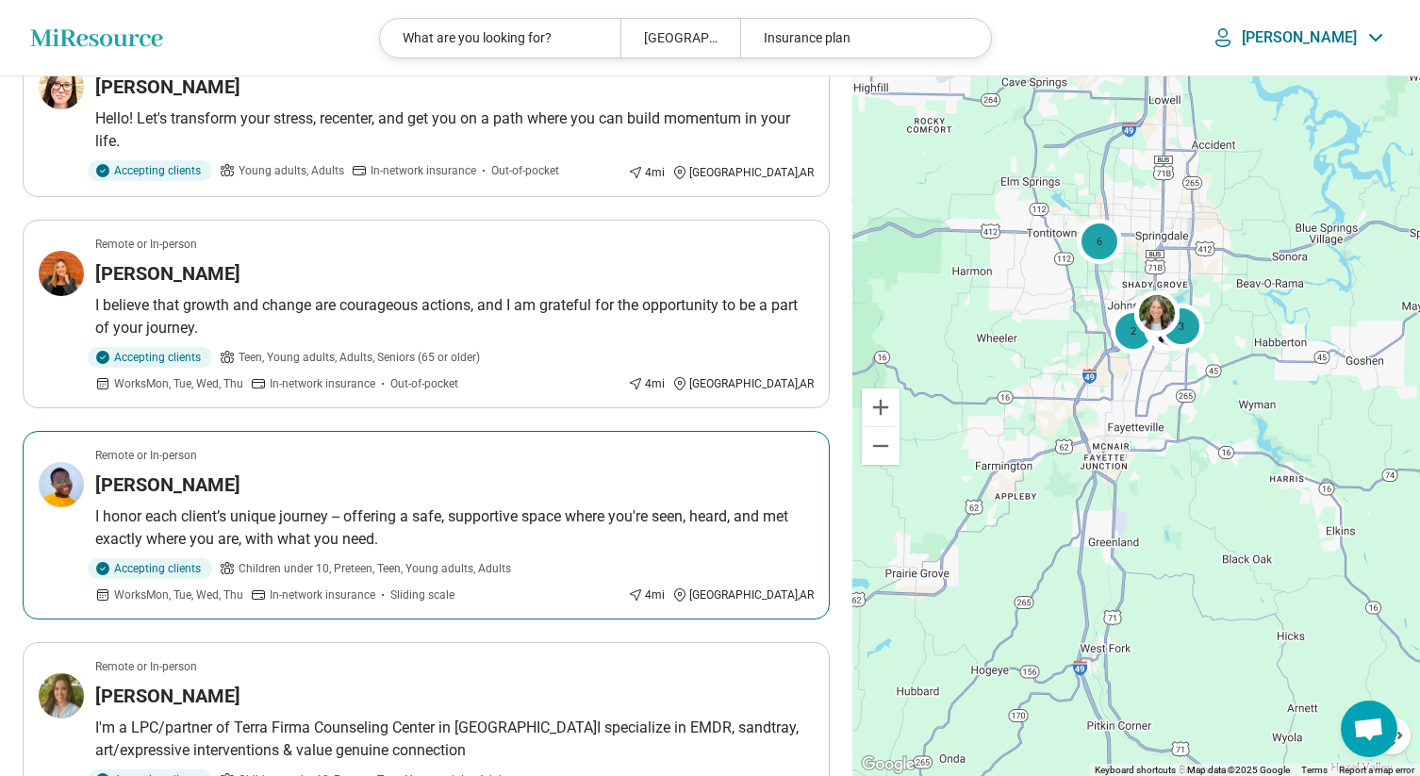
scroll to position [642, 0]
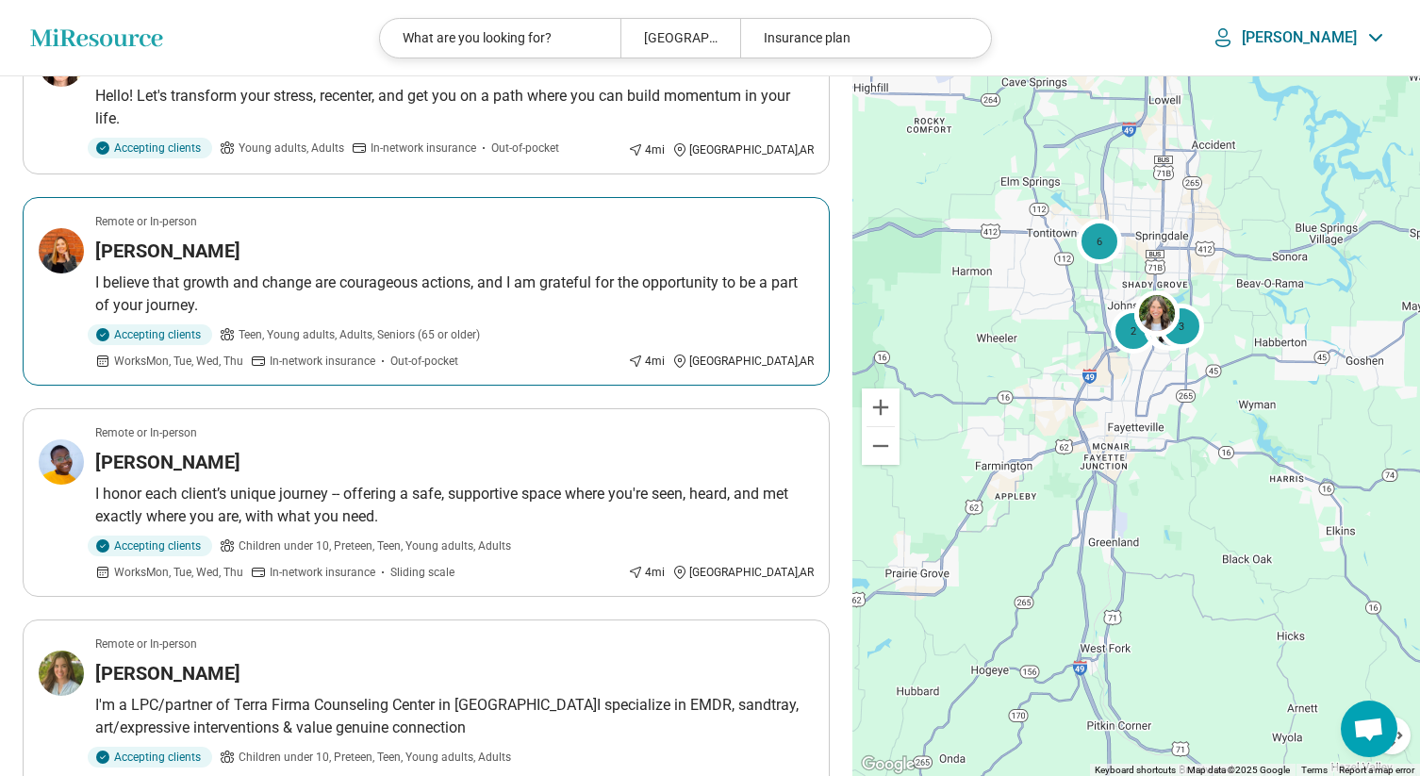
click at [178, 255] on h3 "Jenni Futch" at bounding box center [167, 251] width 145 height 26
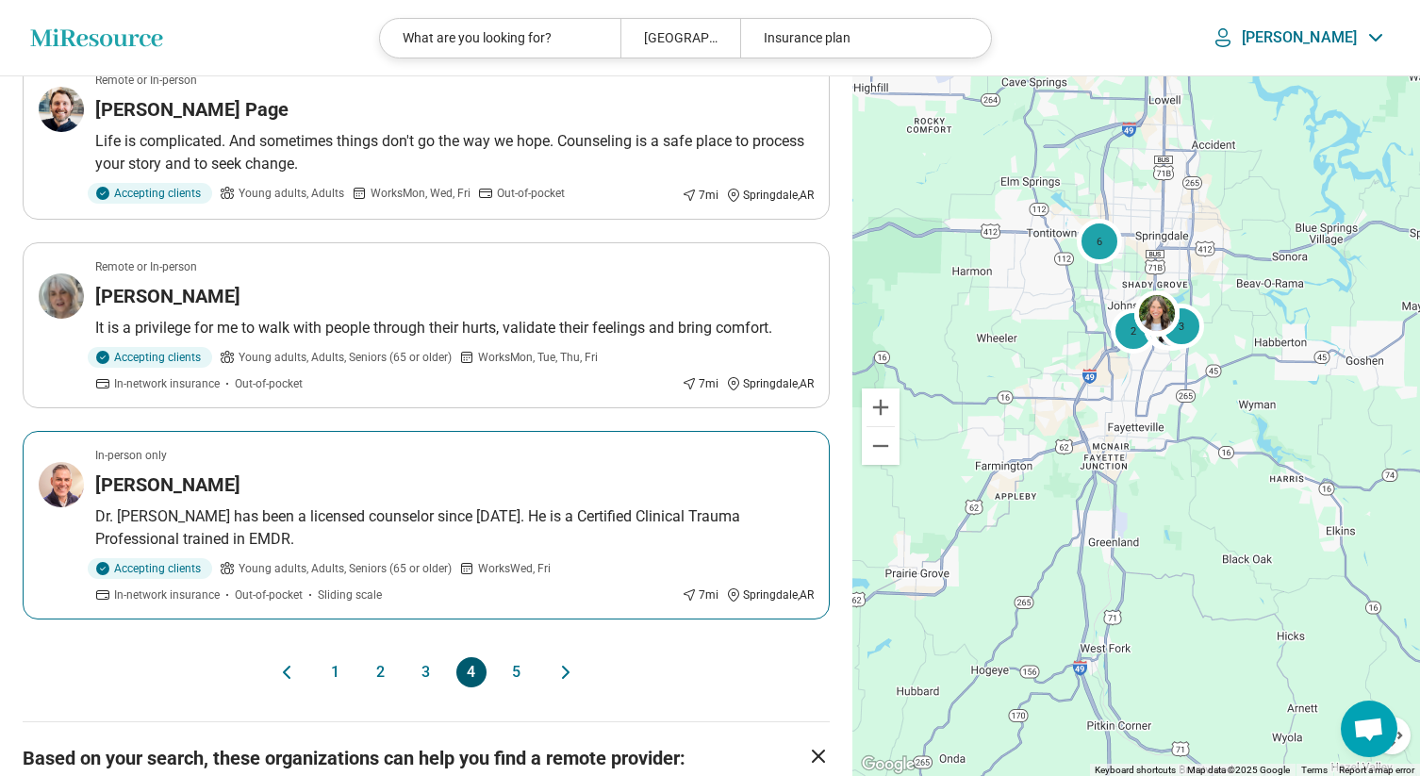
scroll to position [3644, 0]
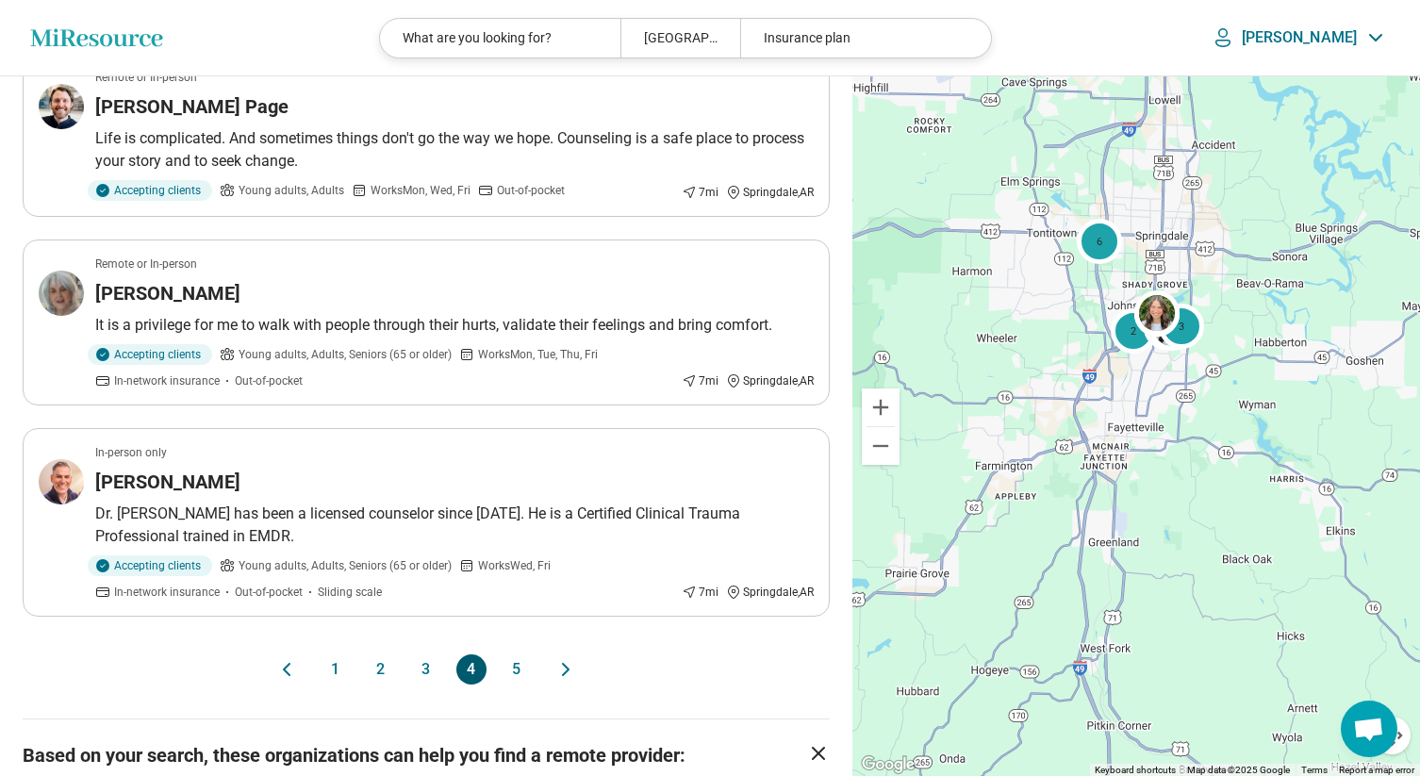
click at [519, 665] on button "5" at bounding box center [517, 669] width 30 height 30
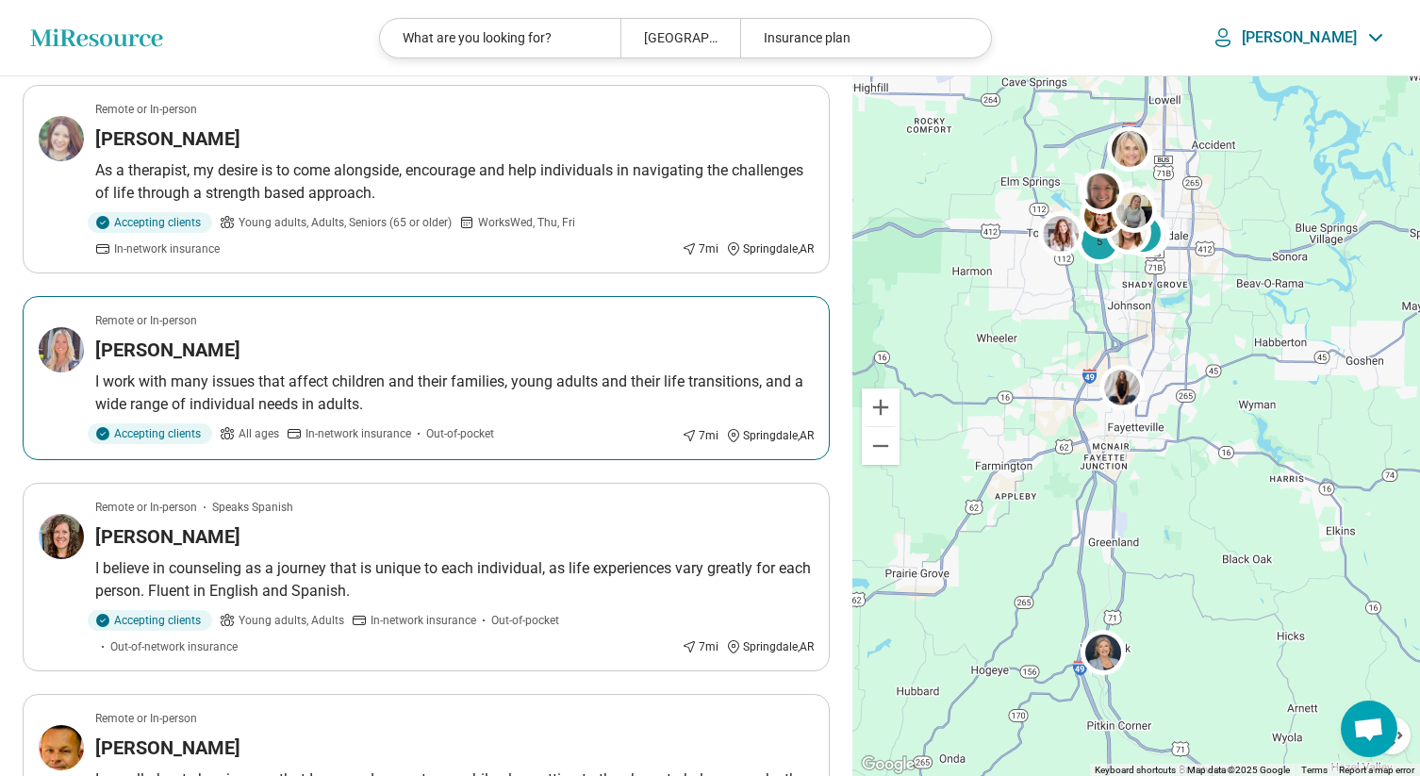
scroll to position [1655, 0]
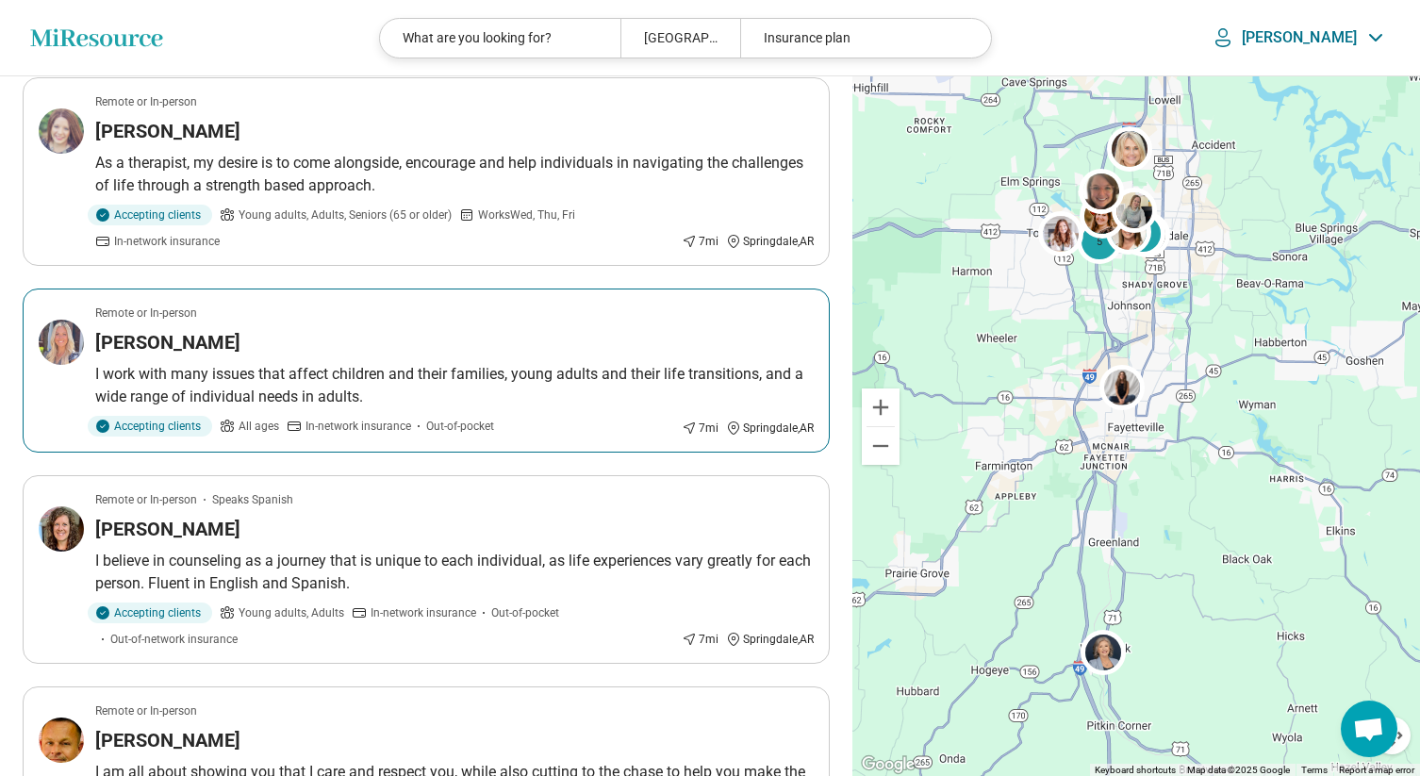
click at [178, 358] on article "Remote or In-person Ryley Dewey I work with many issues that affect children an…" at bounding box center [426, 370] width 807 height 164
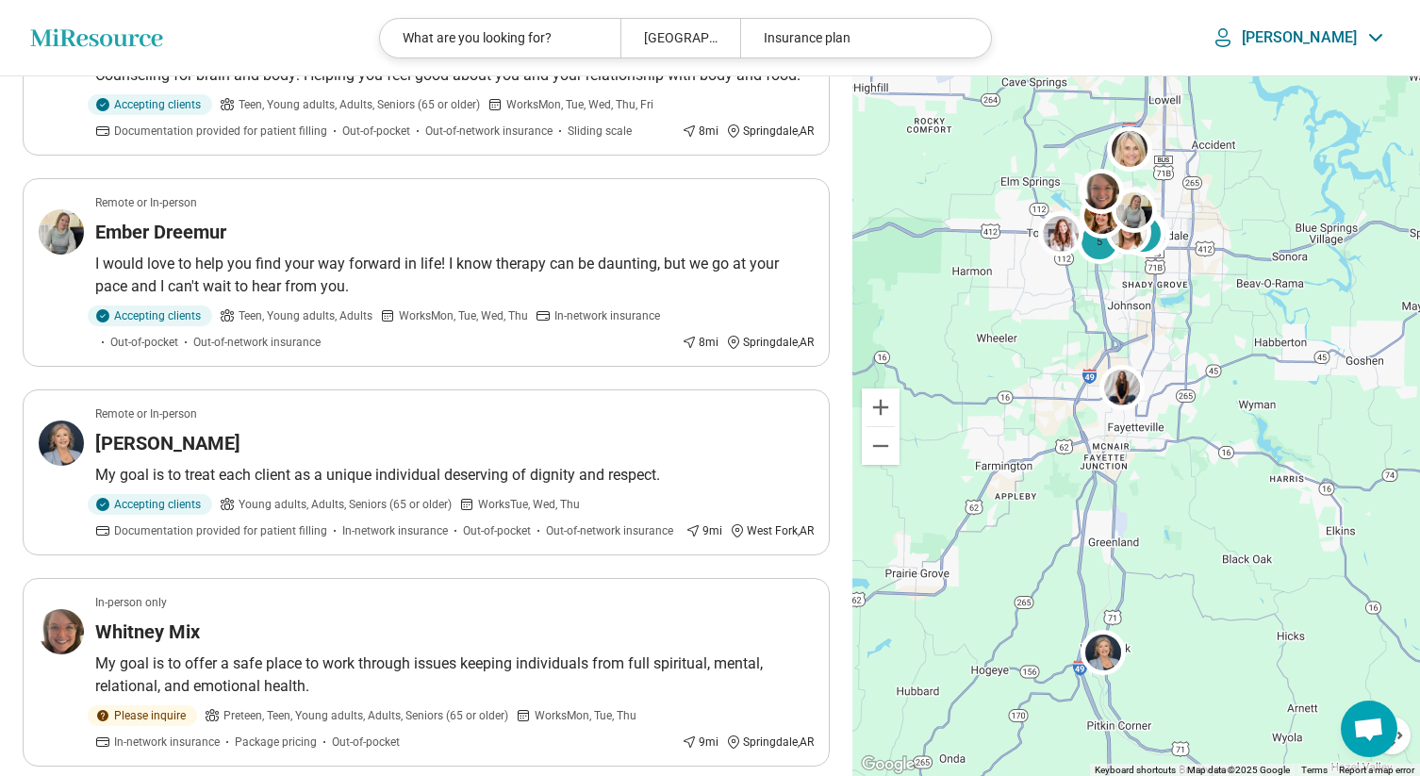
scroll to position [2989, 0]
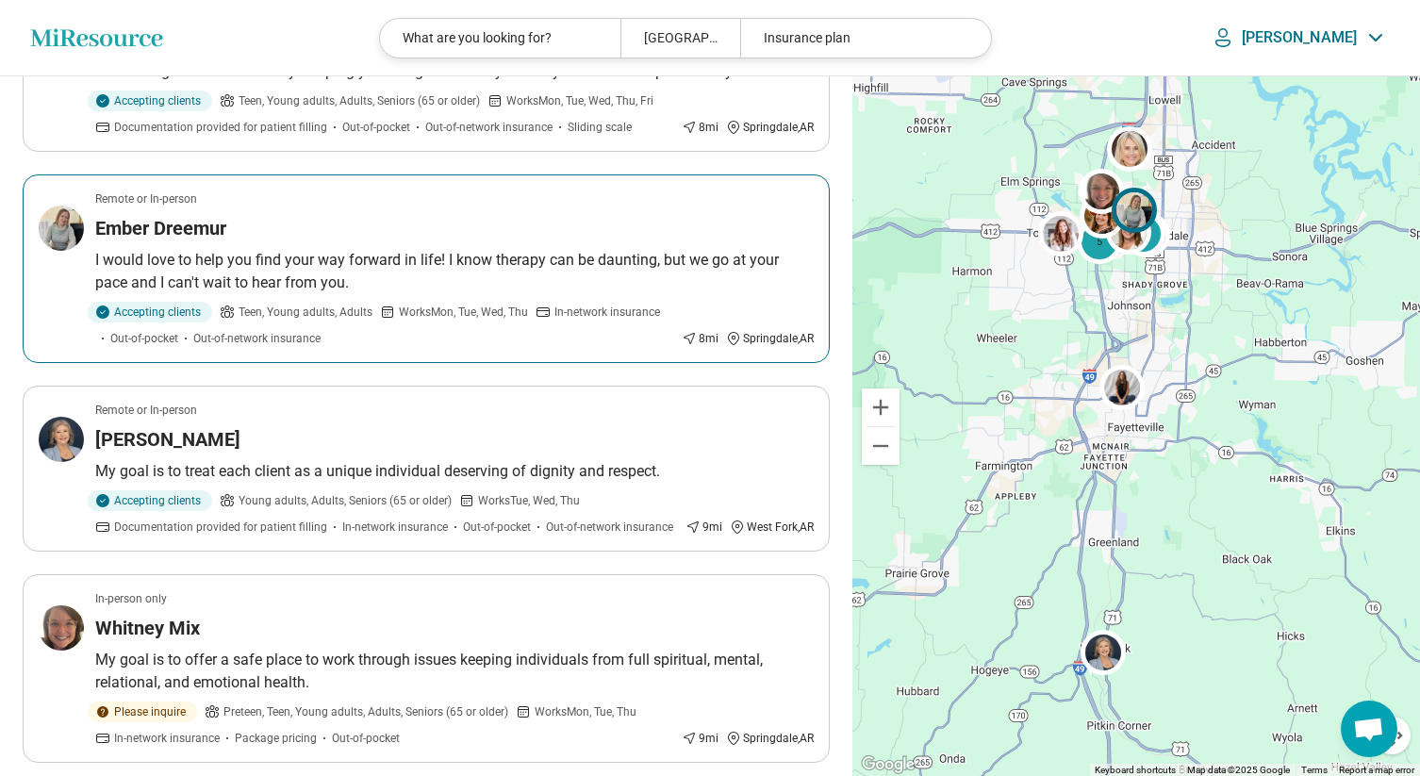
click at [213, 227] on h3 "Ember Dreemur" at bounding box center [160, 228] width 131 height 26
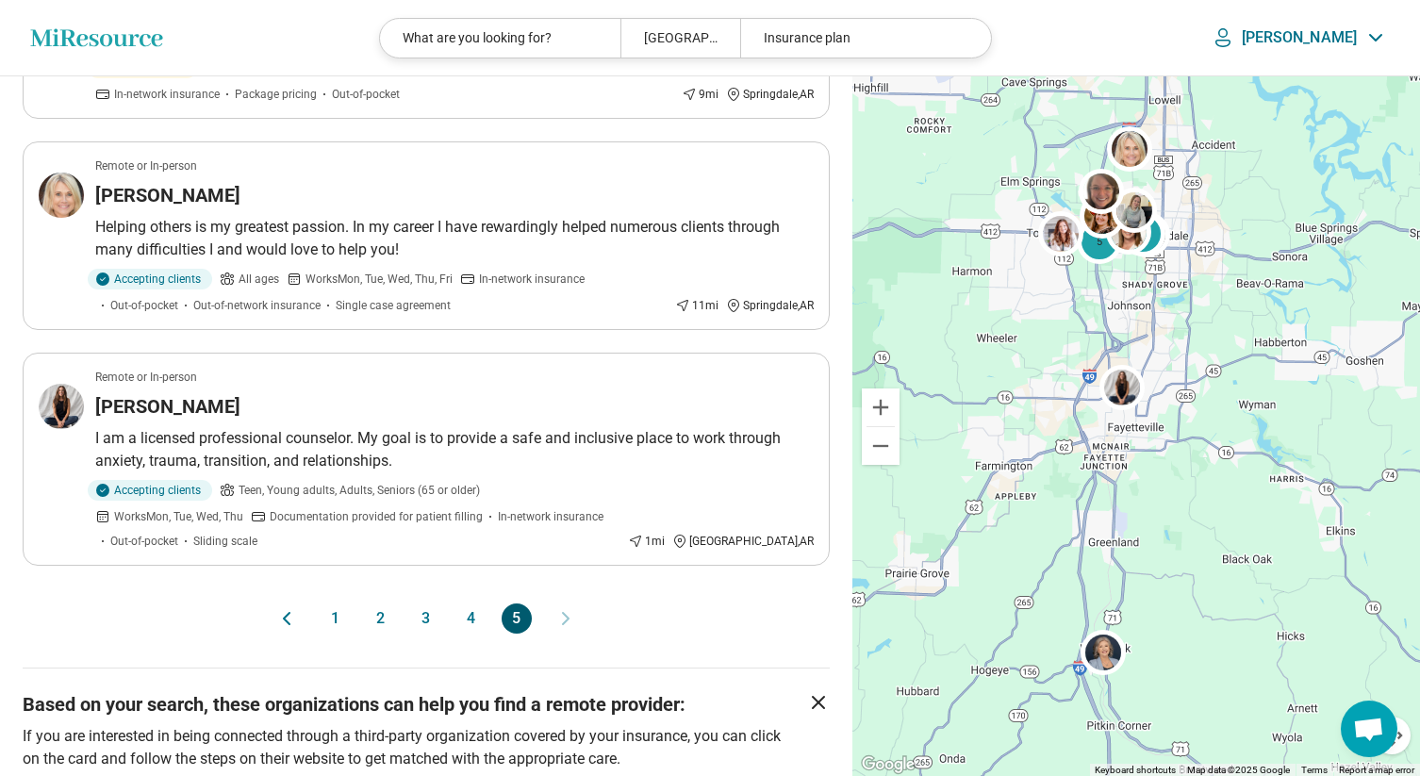
scroll to position [3634, 0]
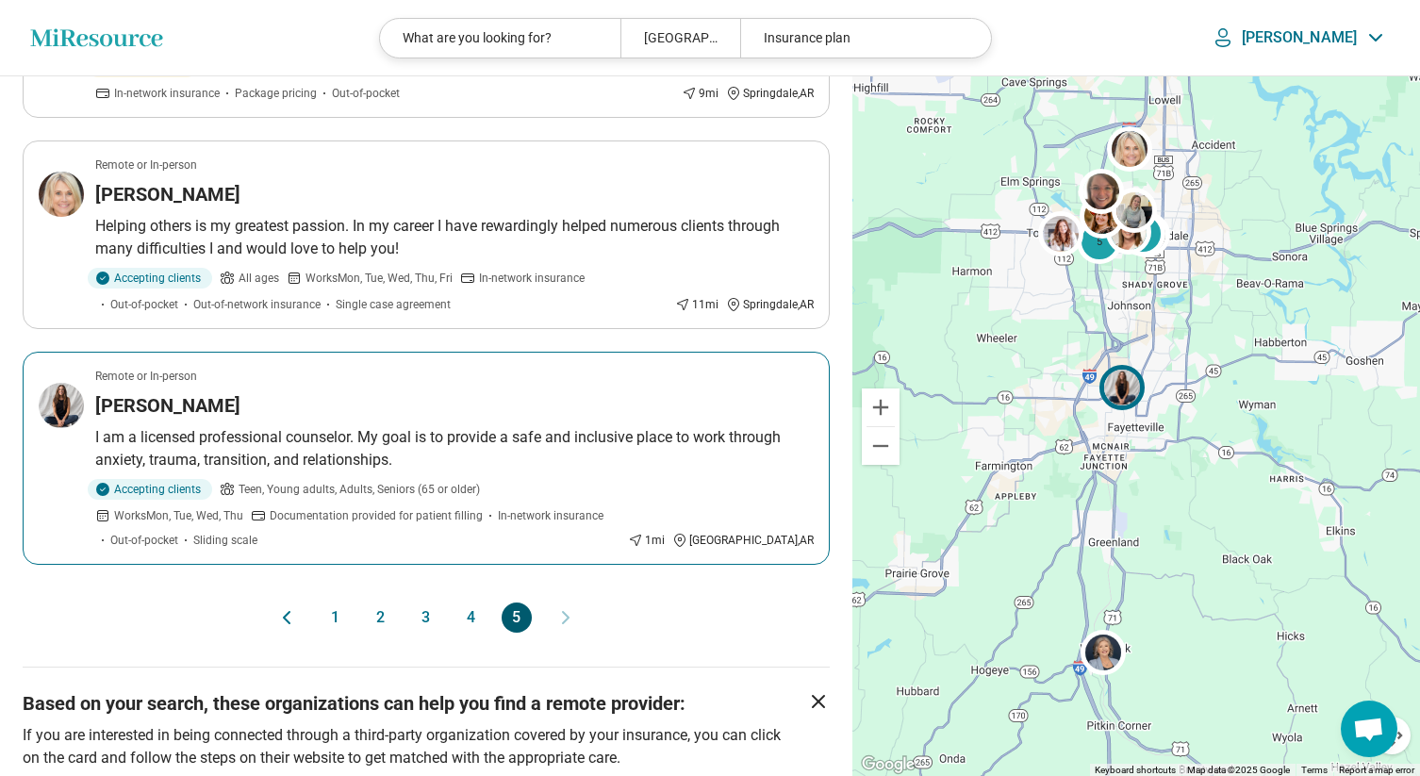
click at [193, 412] on h3 "Sarah Moore" at bounding box center [167, 405] width 145 height 26
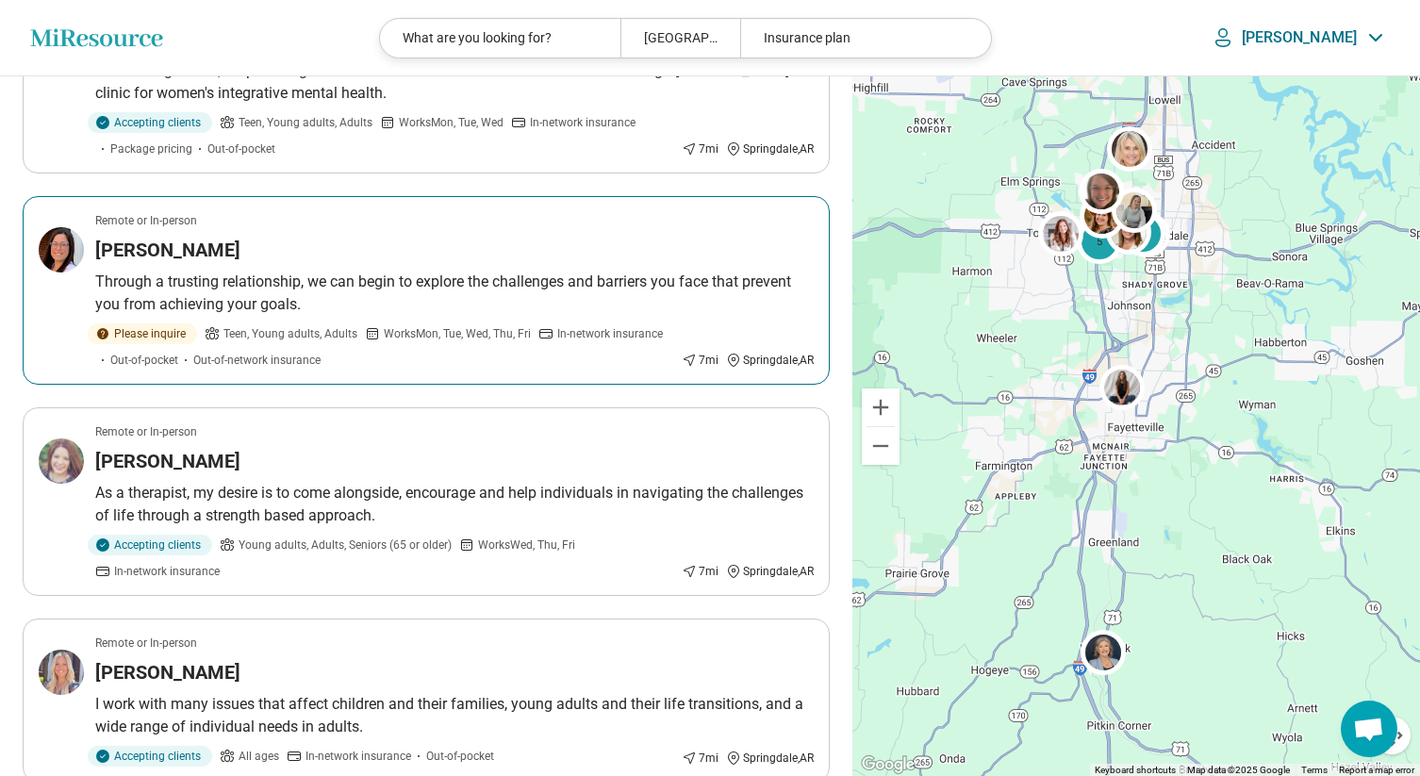
scroll to position [0, 0]
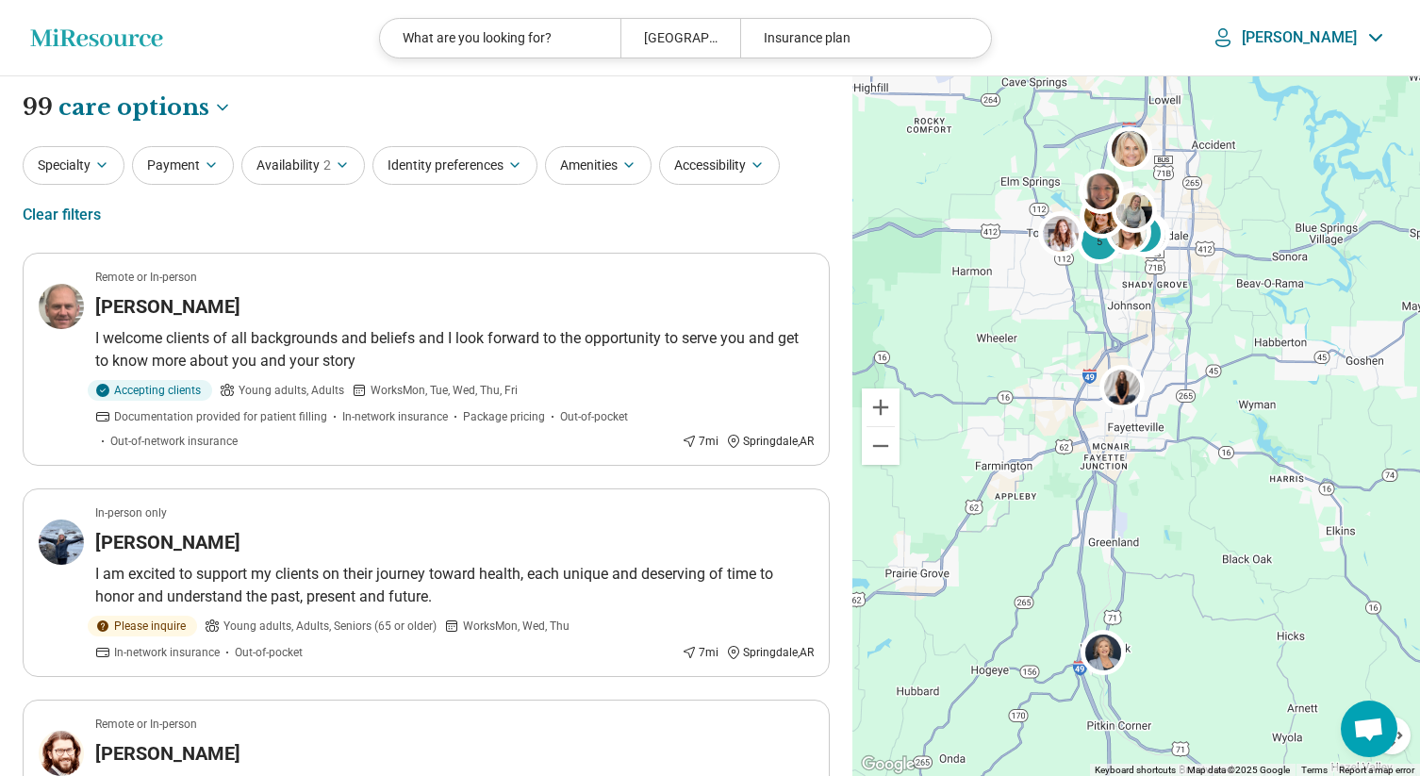
click at [105, 40] on icon "Miresource logo" at bounding box center [96, 37] width 133 height 19
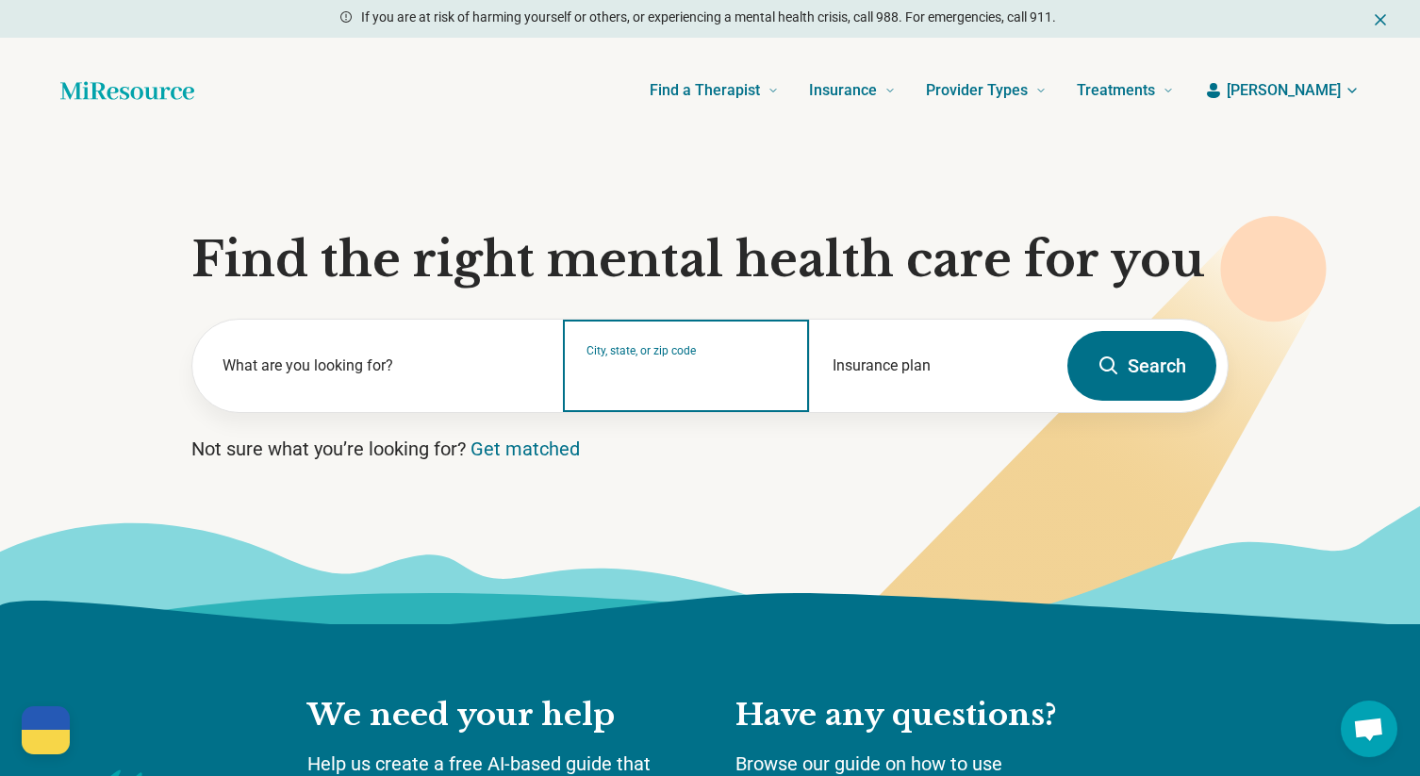
click at [624, 377] on input "City, state, or zip code" at bounding box center [686, 378] width 201 height 23
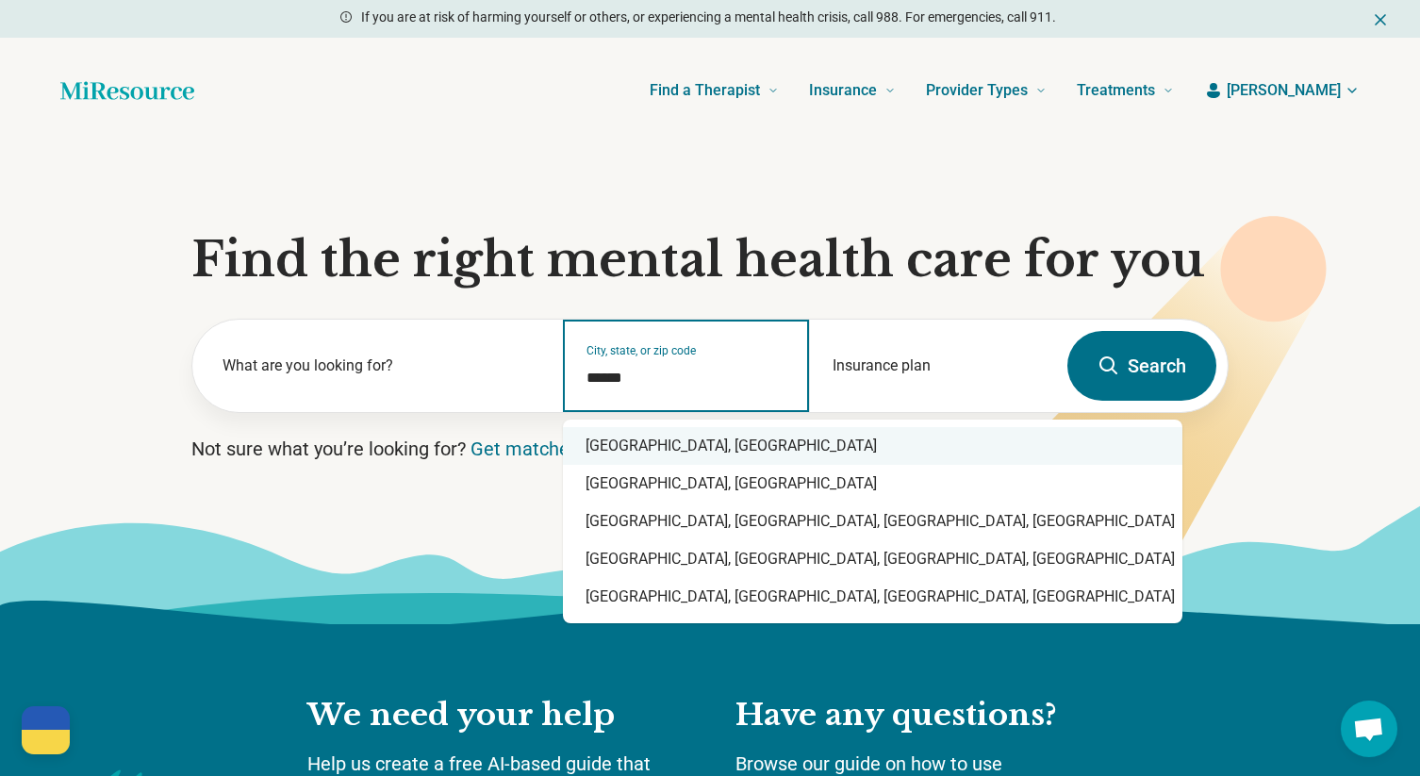
click at [635, 444] on div "Springdale, AR" at bounding box center [872, 446] width 619 height 38
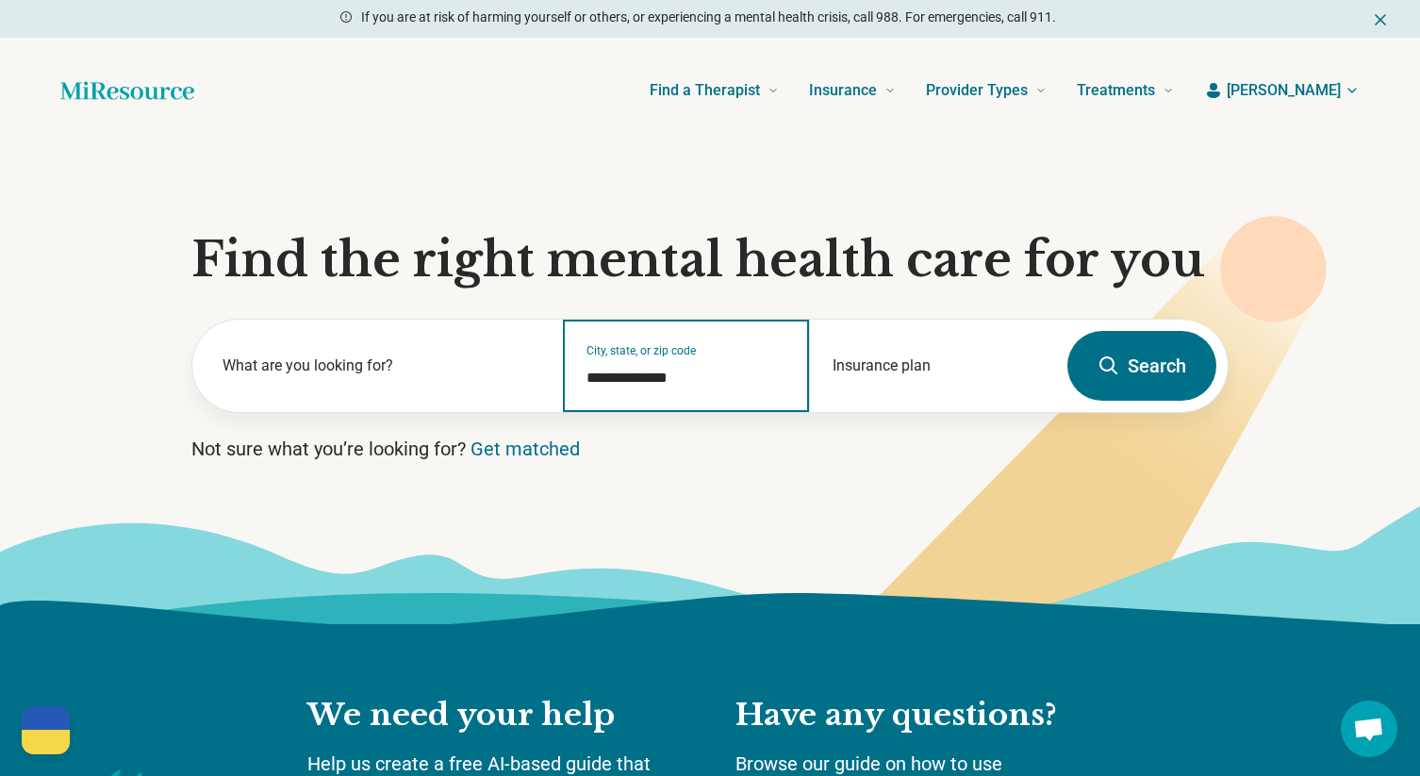
type input "**********"
click at [1152, 377] on button "Search" at bounding box center [1141, 366] width 149 height 70
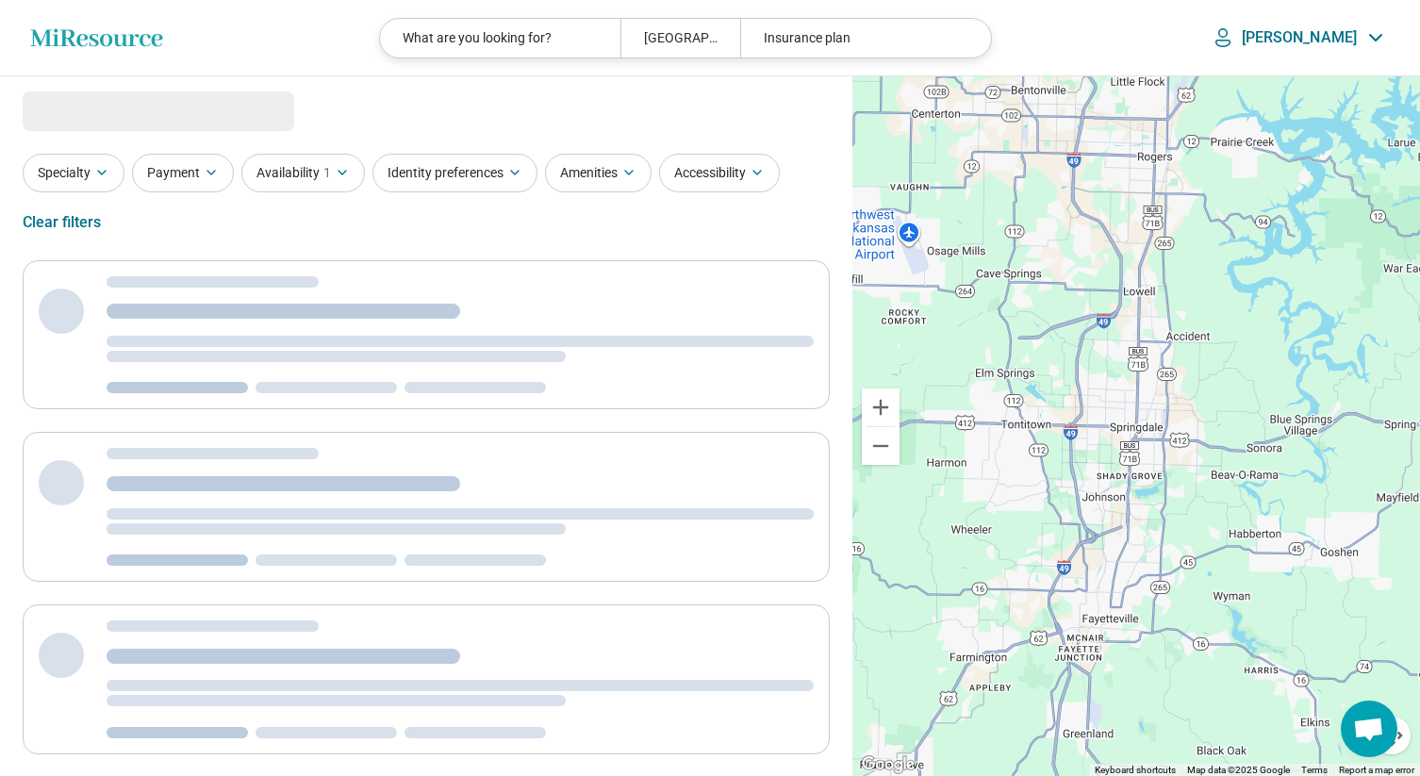
select select "***"
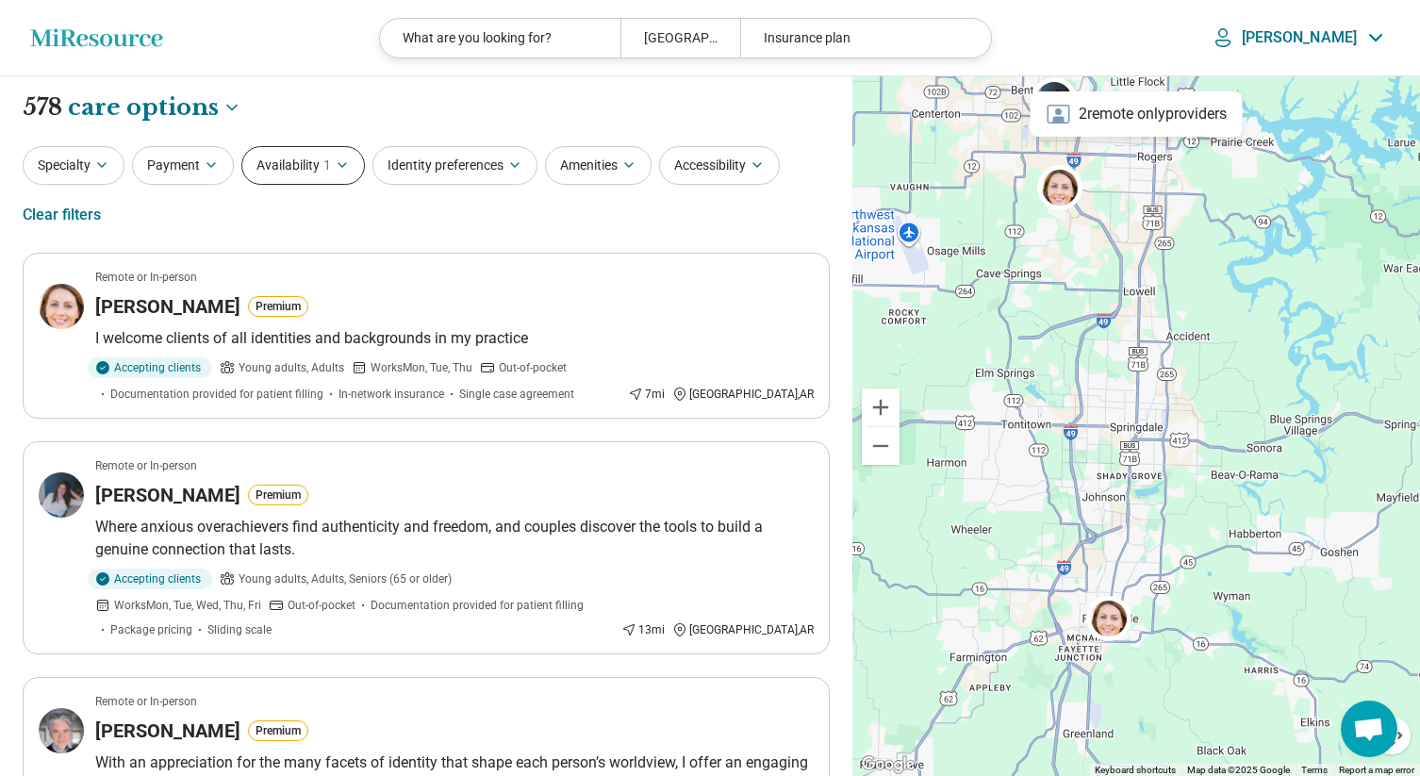
click at [339, 170] on icon "button" at bounding box center [342, 164] width 15 height 15
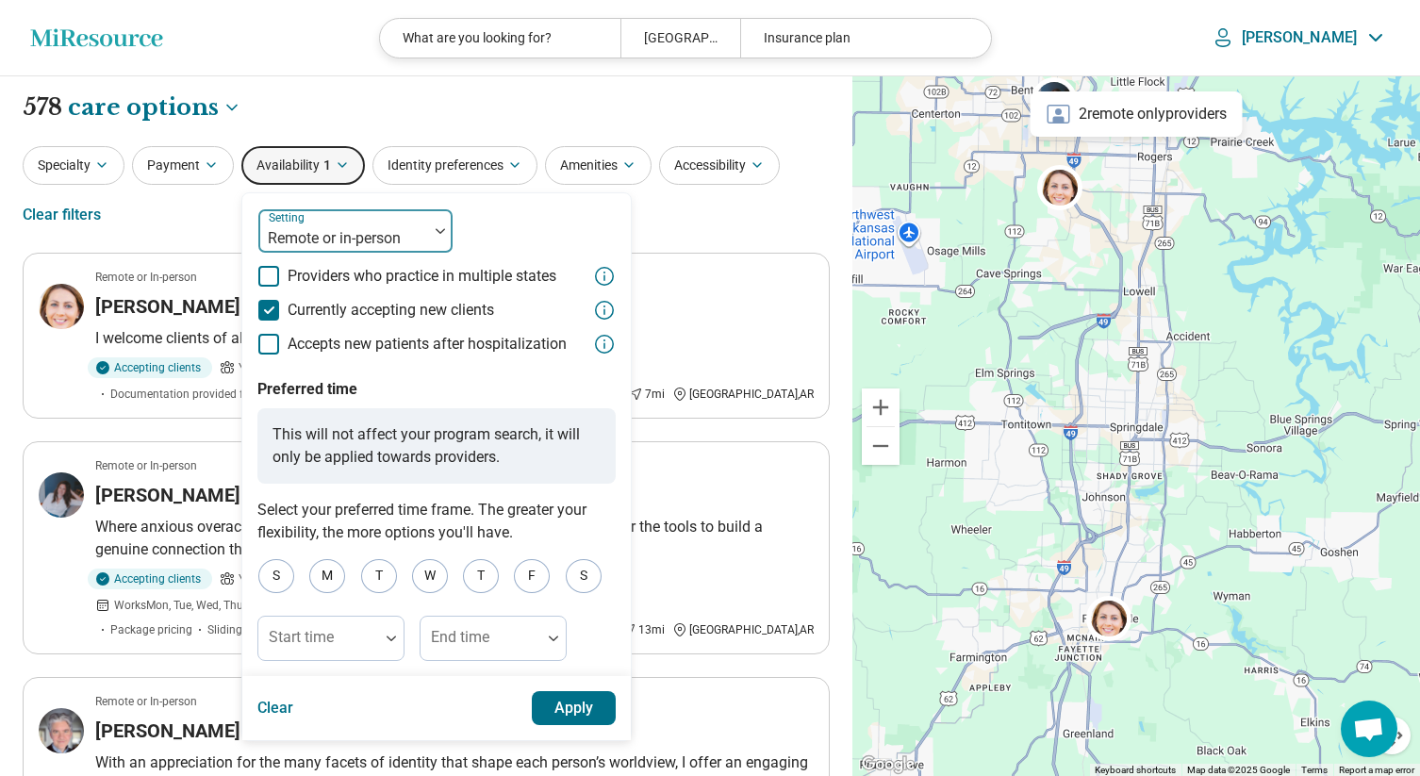
click at [339, 238] on div at bounding box center [343, 238] width 155 height 26
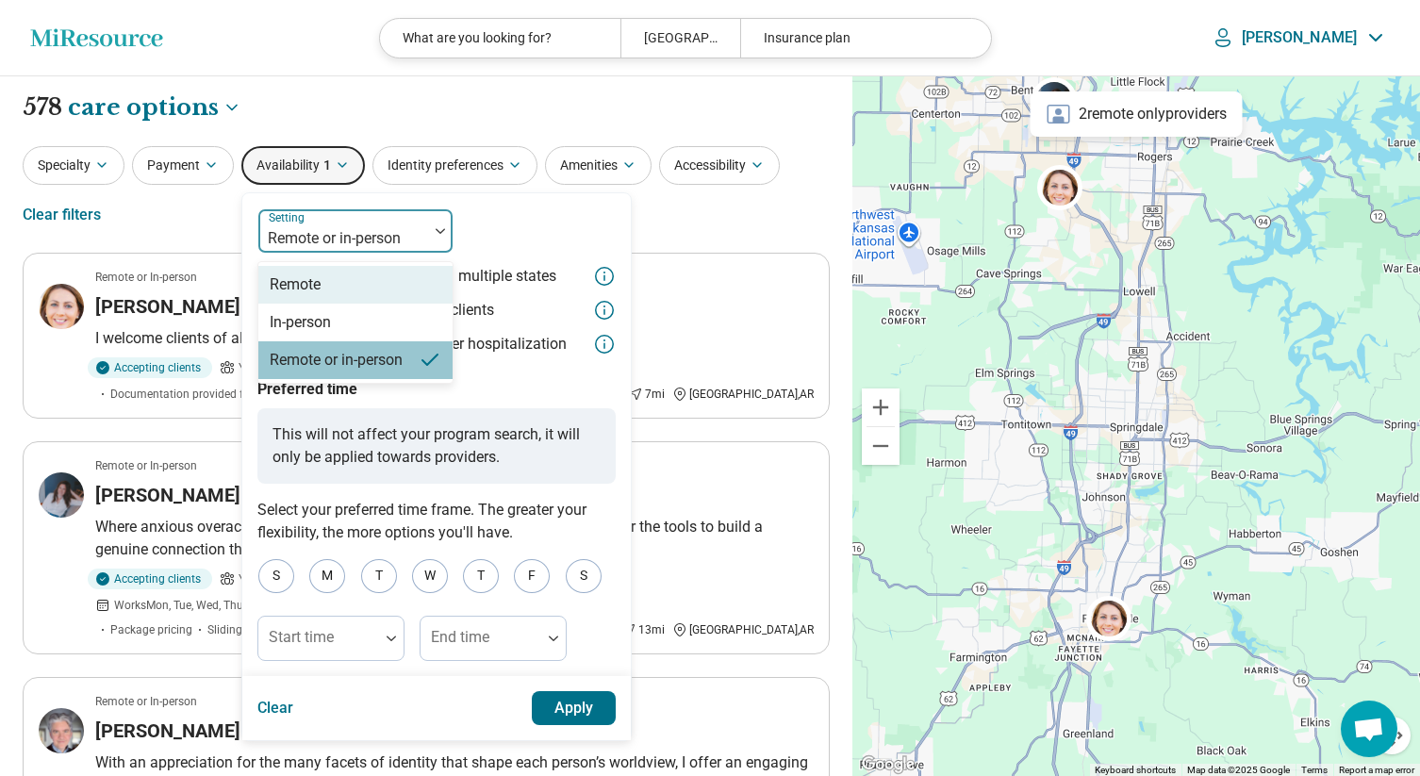
click at [317, 281] on div "Remote" at bounding box center [295, 284] width 51 height 23
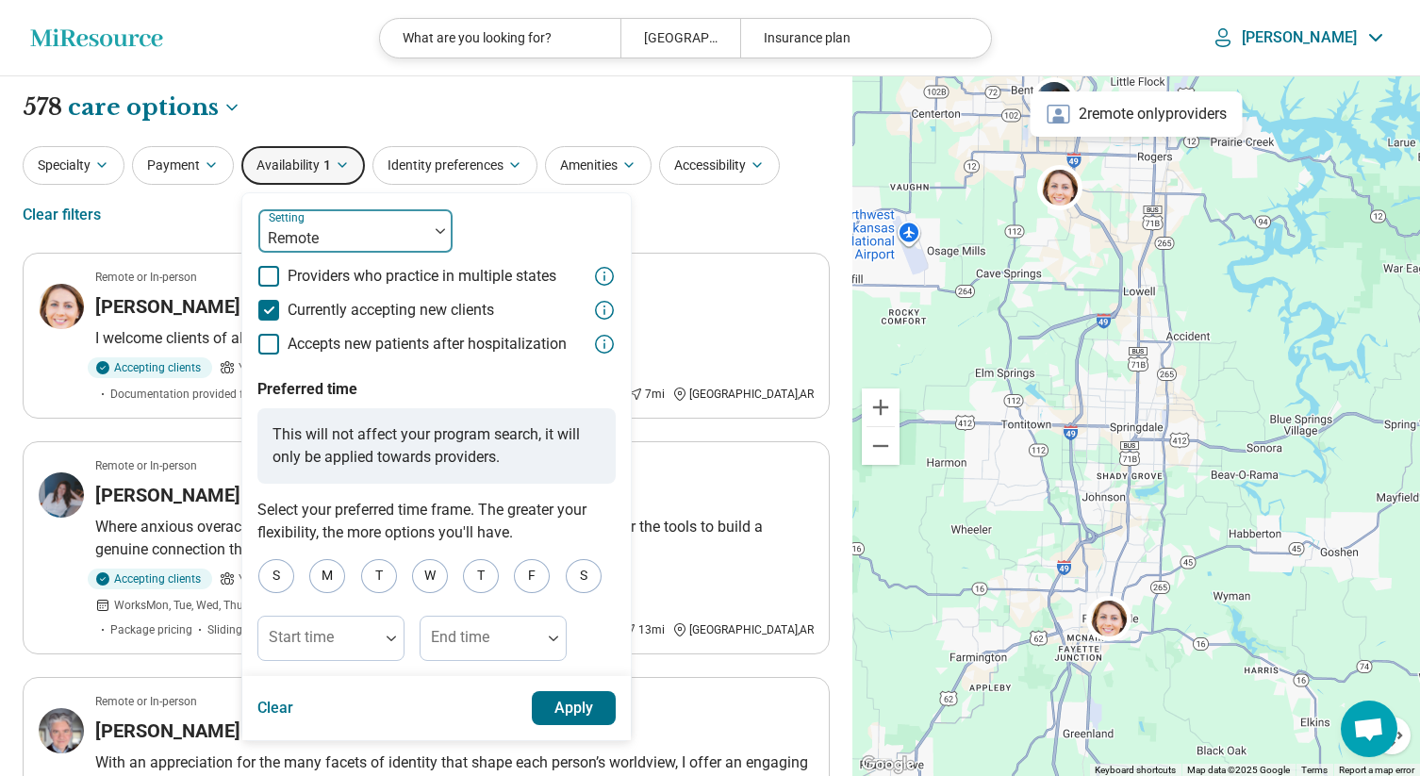
click at [322, 232] on div at bounding box center [343, 238] width 155 height 26
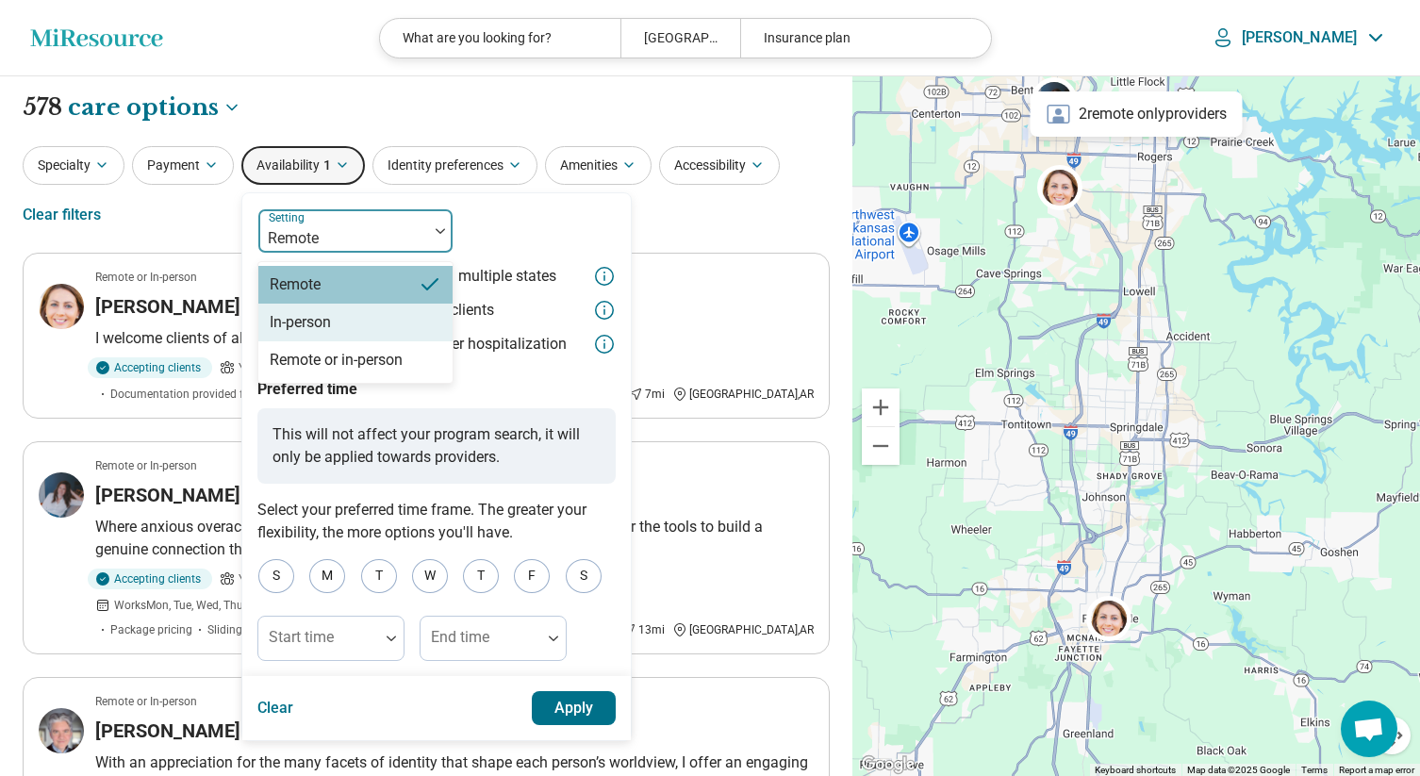
click at [299, 328] on div "In-person" at bounding box center [300, 322] width 61 height 23
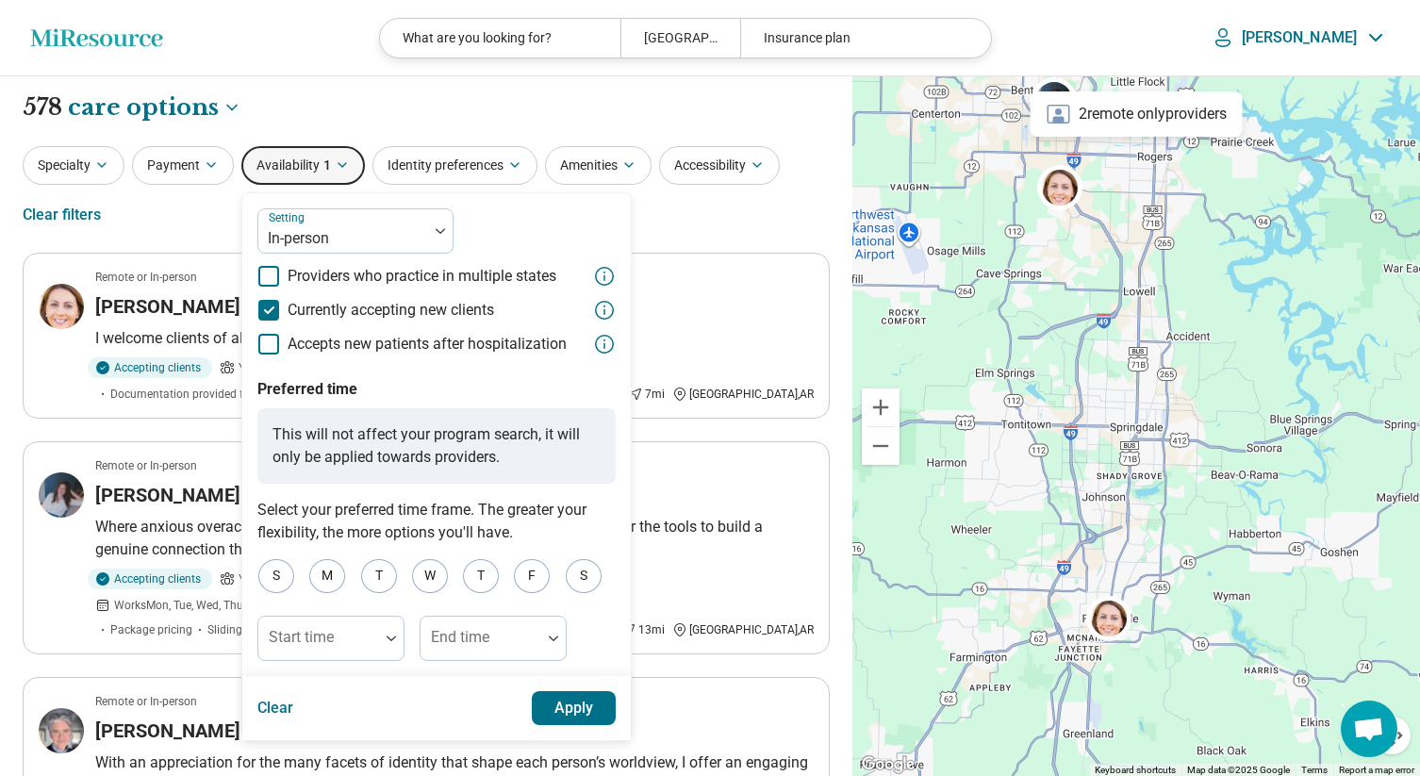
click at [593, 712] on button "Apply" at bounding box center [574, 708] width 85 height 34
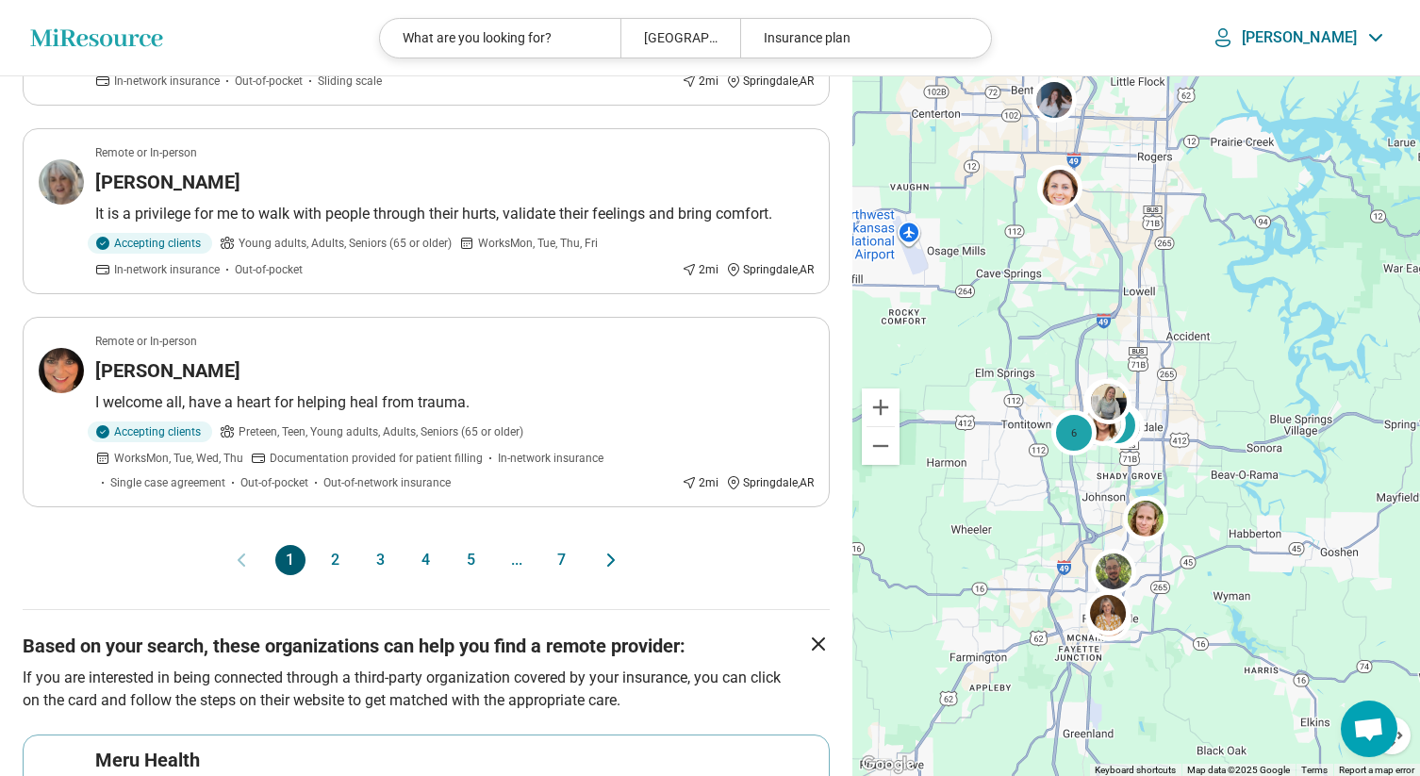
scroll to position [3829, 0]
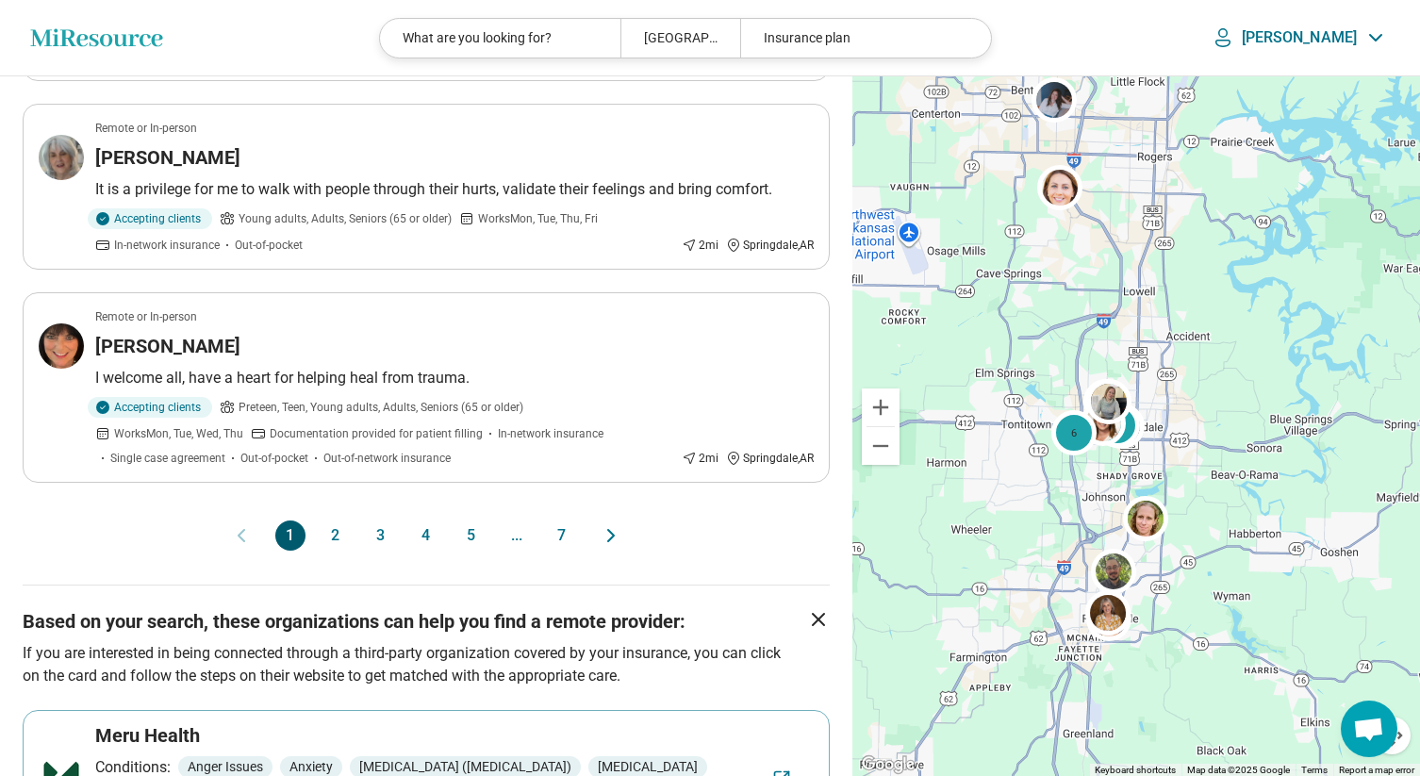
click at [339, 520] on button "2" at bounding box center [336, 535] width 30 height 30
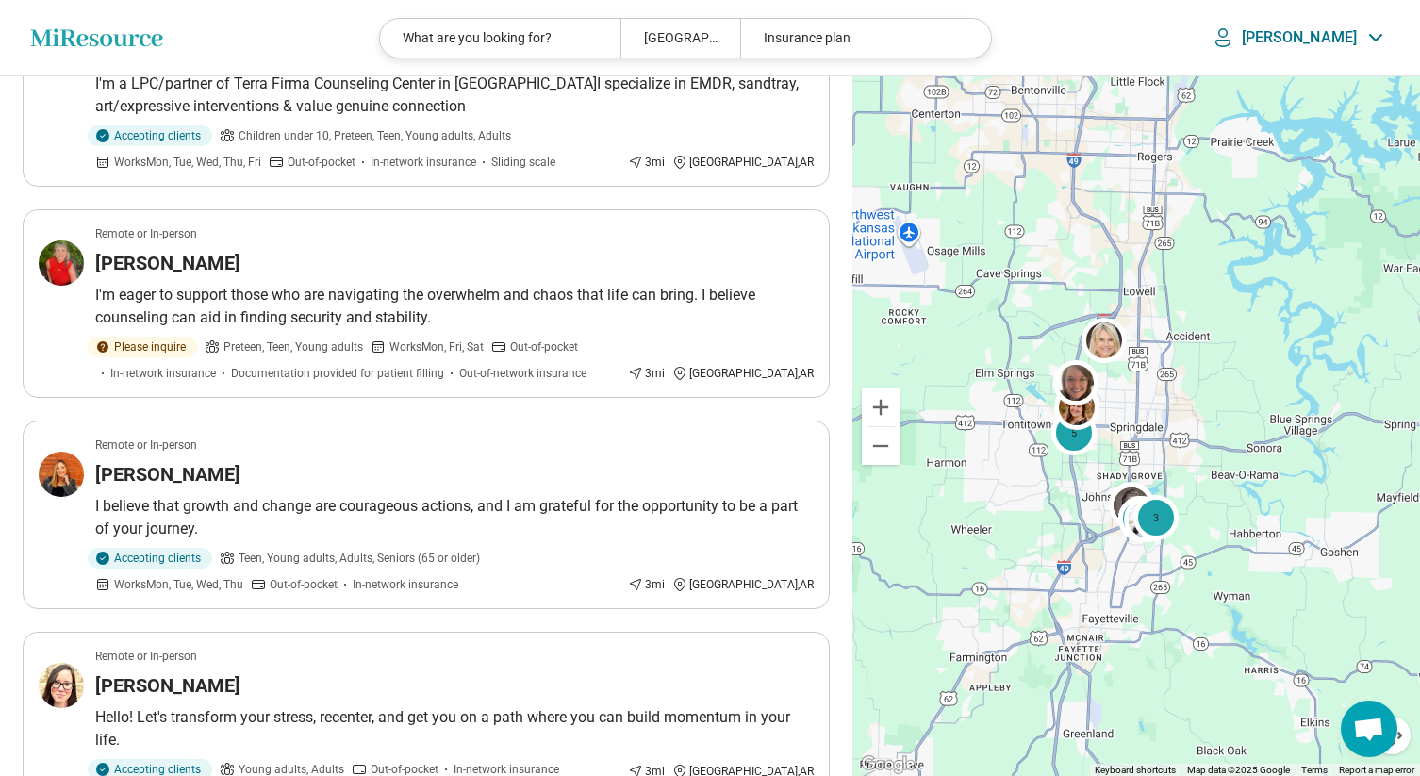
scroll to position [2535, 0]
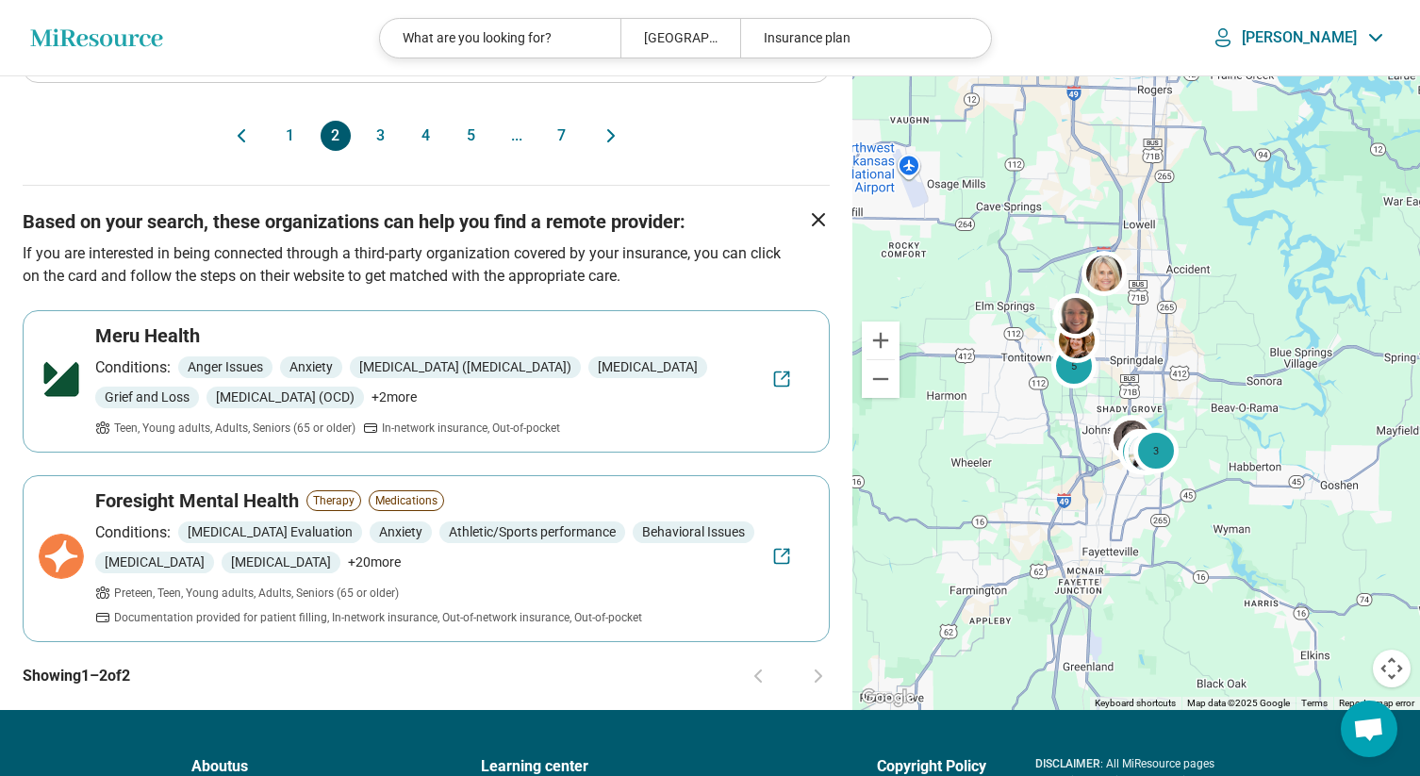
click at [382, 131] on button "3" at bounding box center [381, 136] width 30 height 30
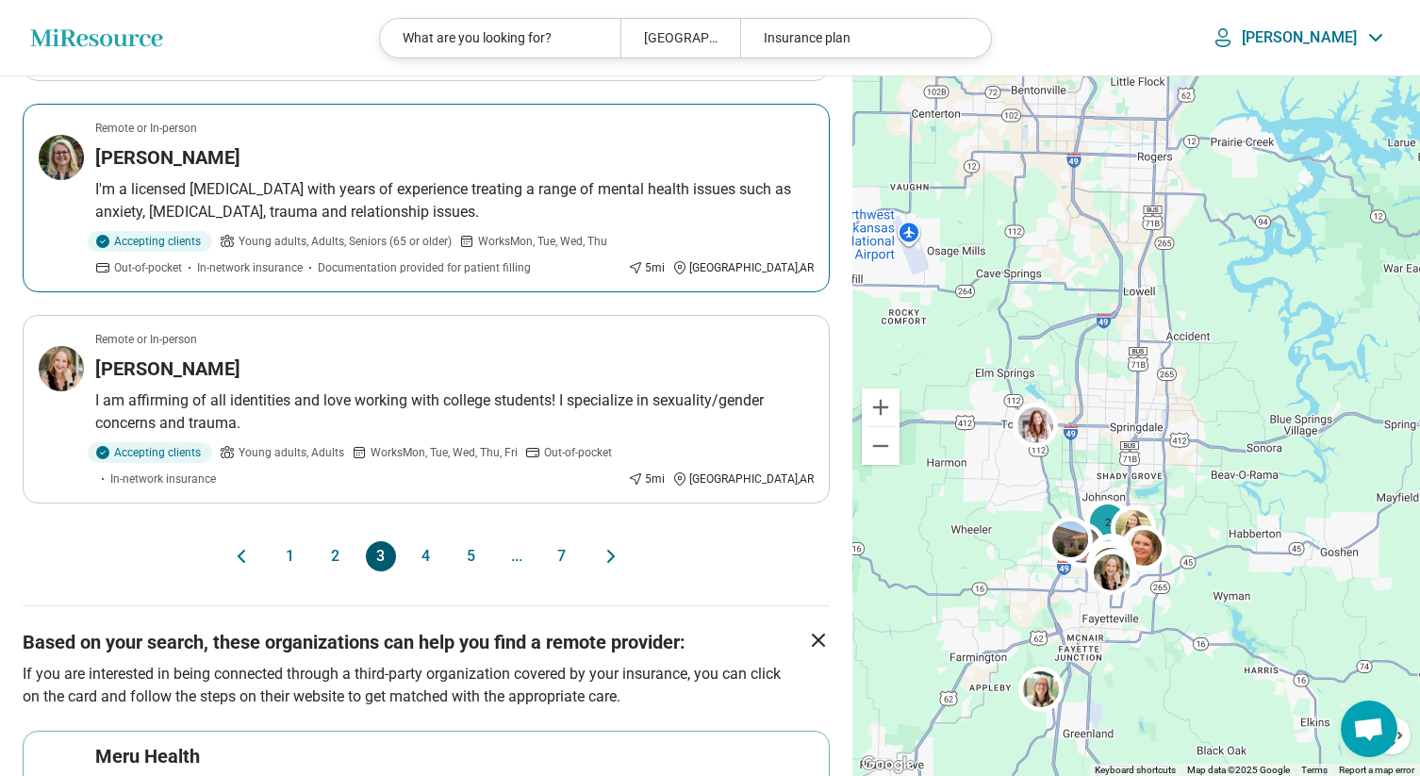
scroll to position [3883, 0]
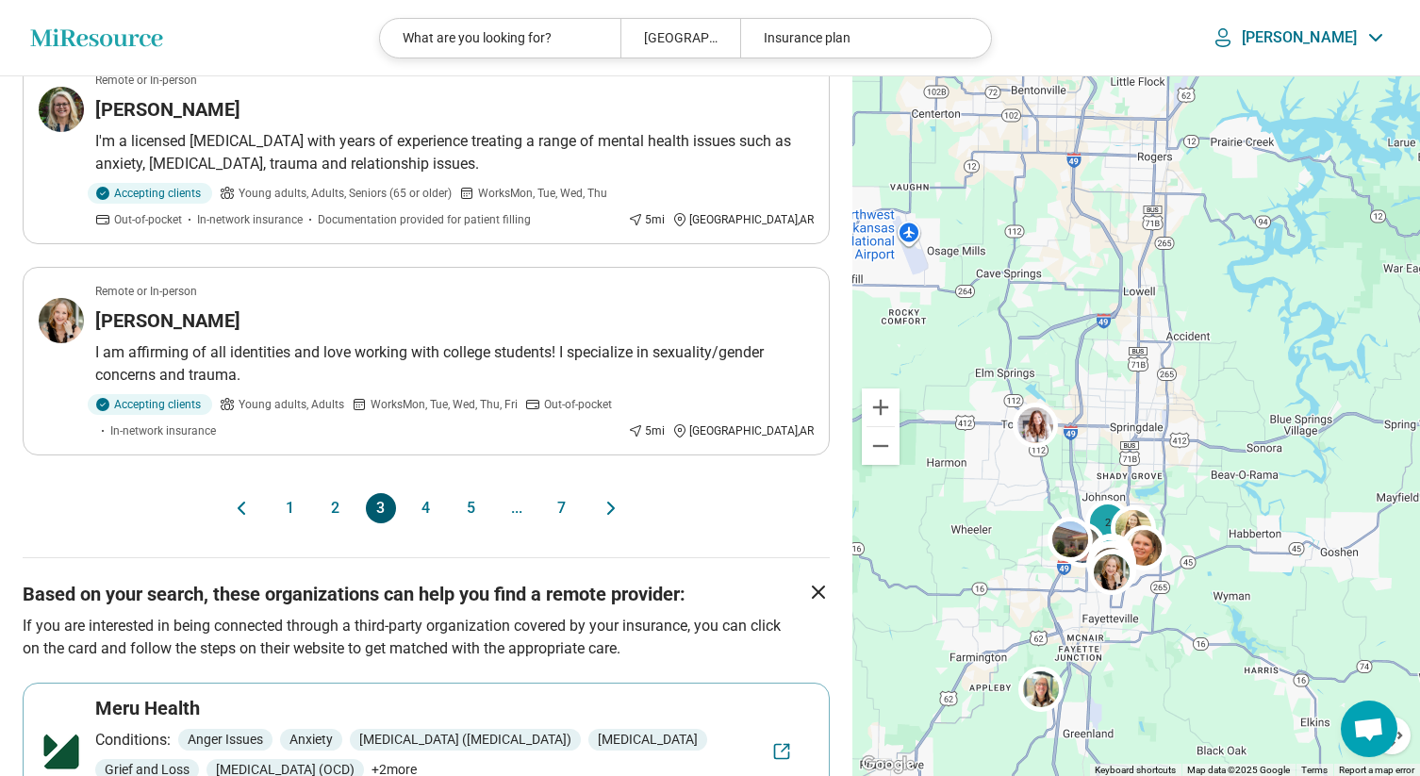
click at [429, 493] on button "4" at bounding box center [426, 508] width 30 height 30
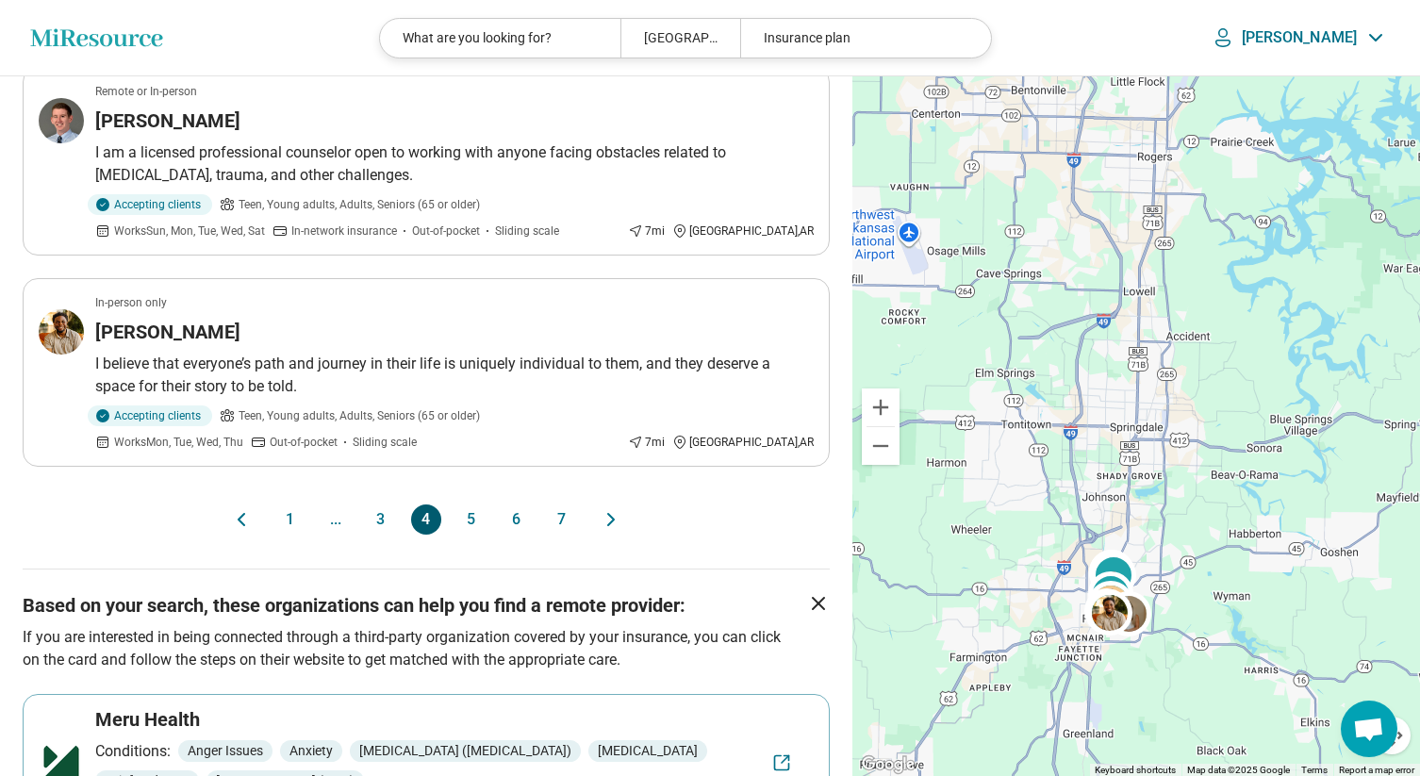
scroll to position [4041, 0]
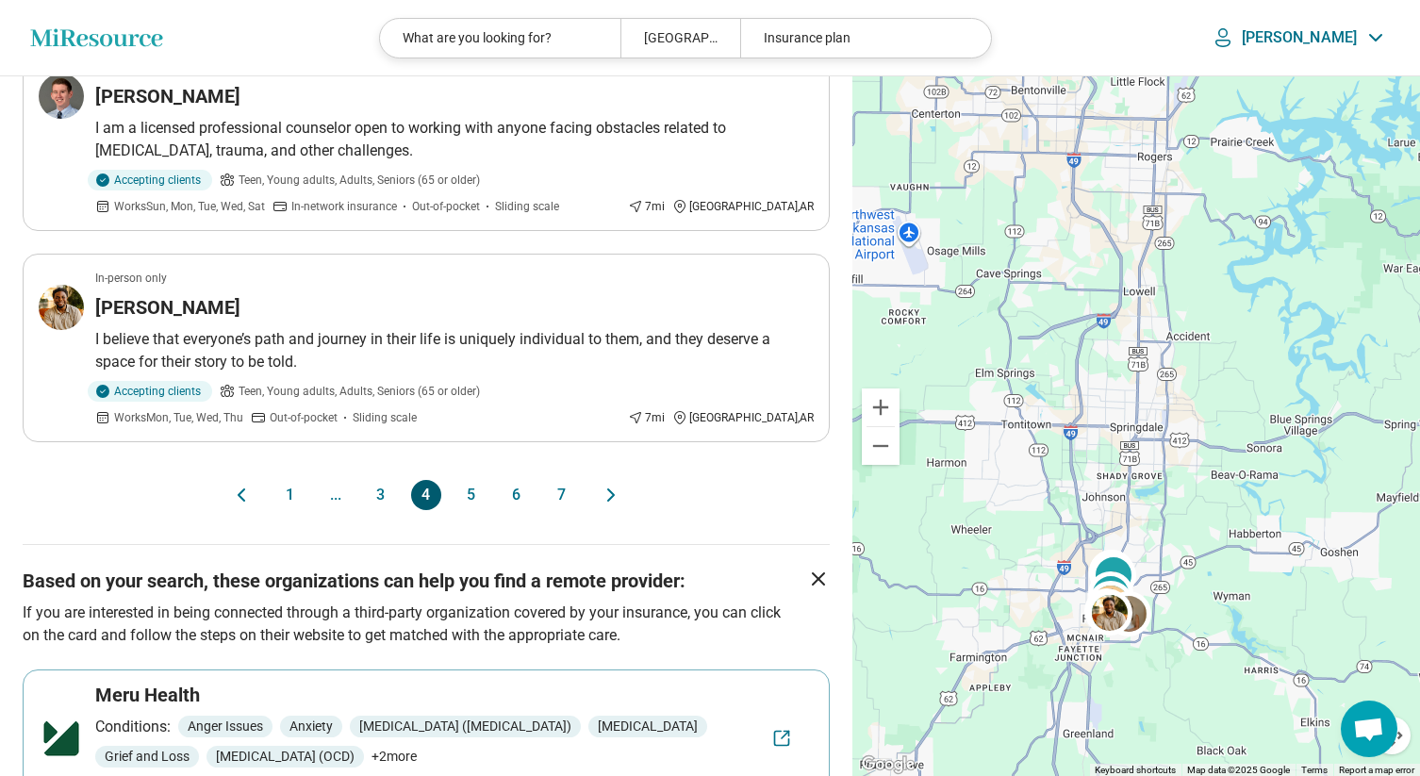
click at [479, 480] on button "5" at bounding box center [471, 495] width 30 height 30
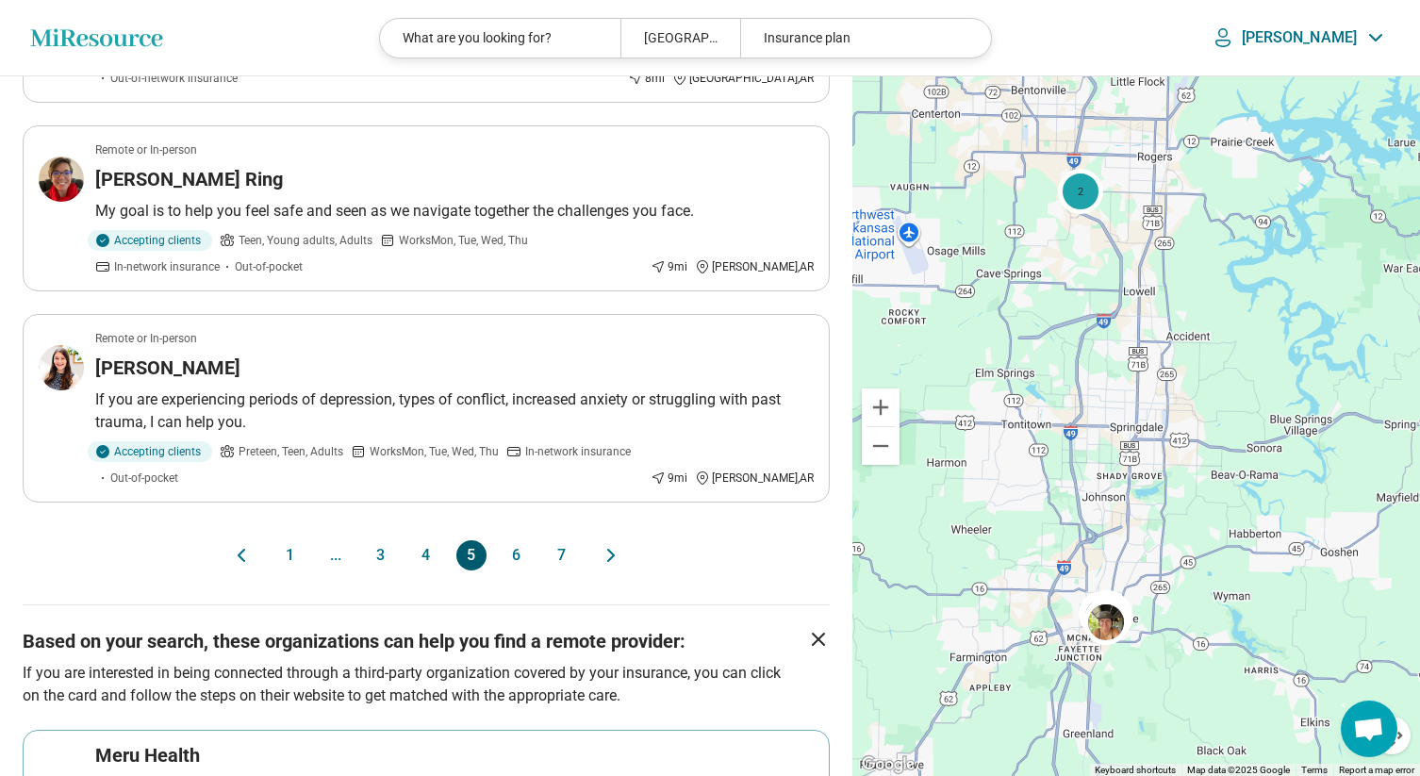
scroll to position [4083, 0]
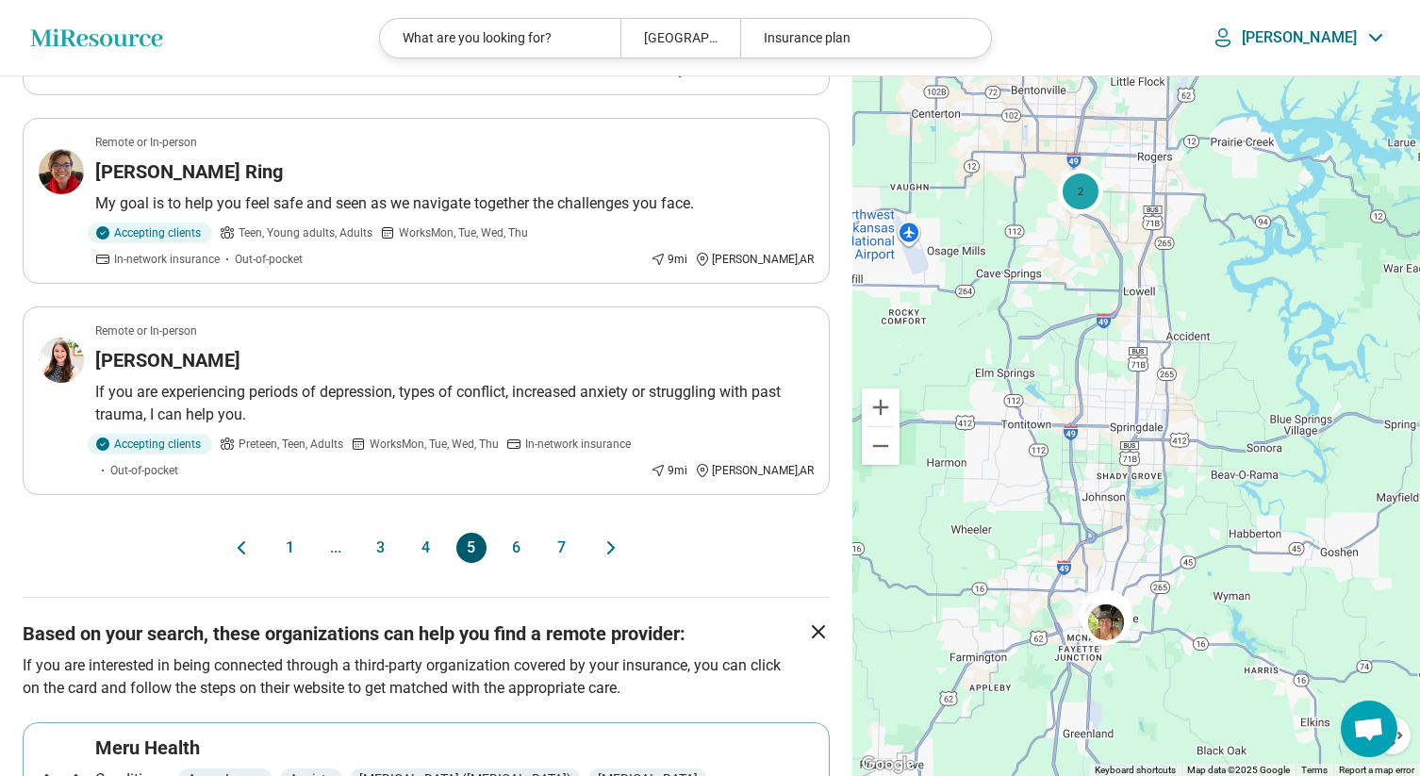
click at [517, 533] on button "6" at bounding box center [517, 548] width 30 height 30
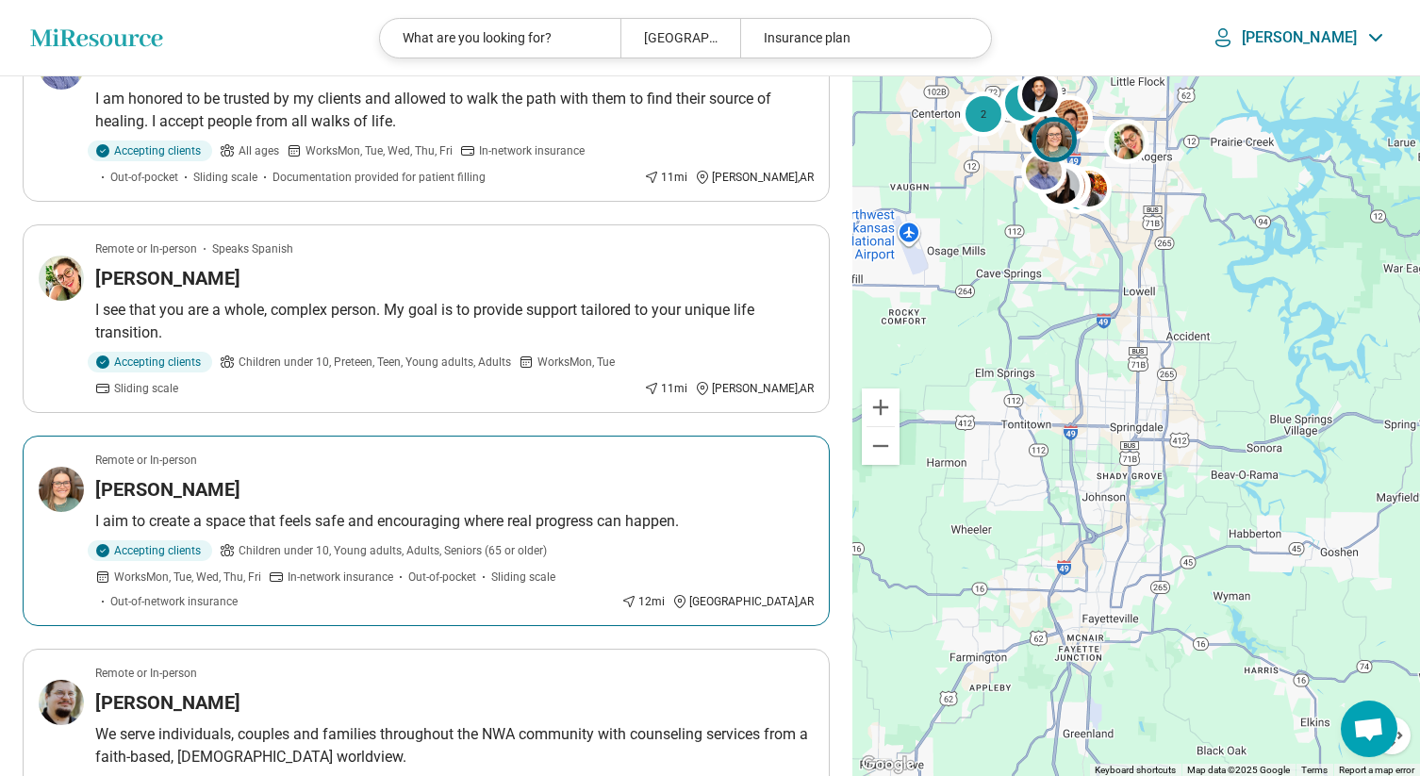
scroll to position [1880, 0]
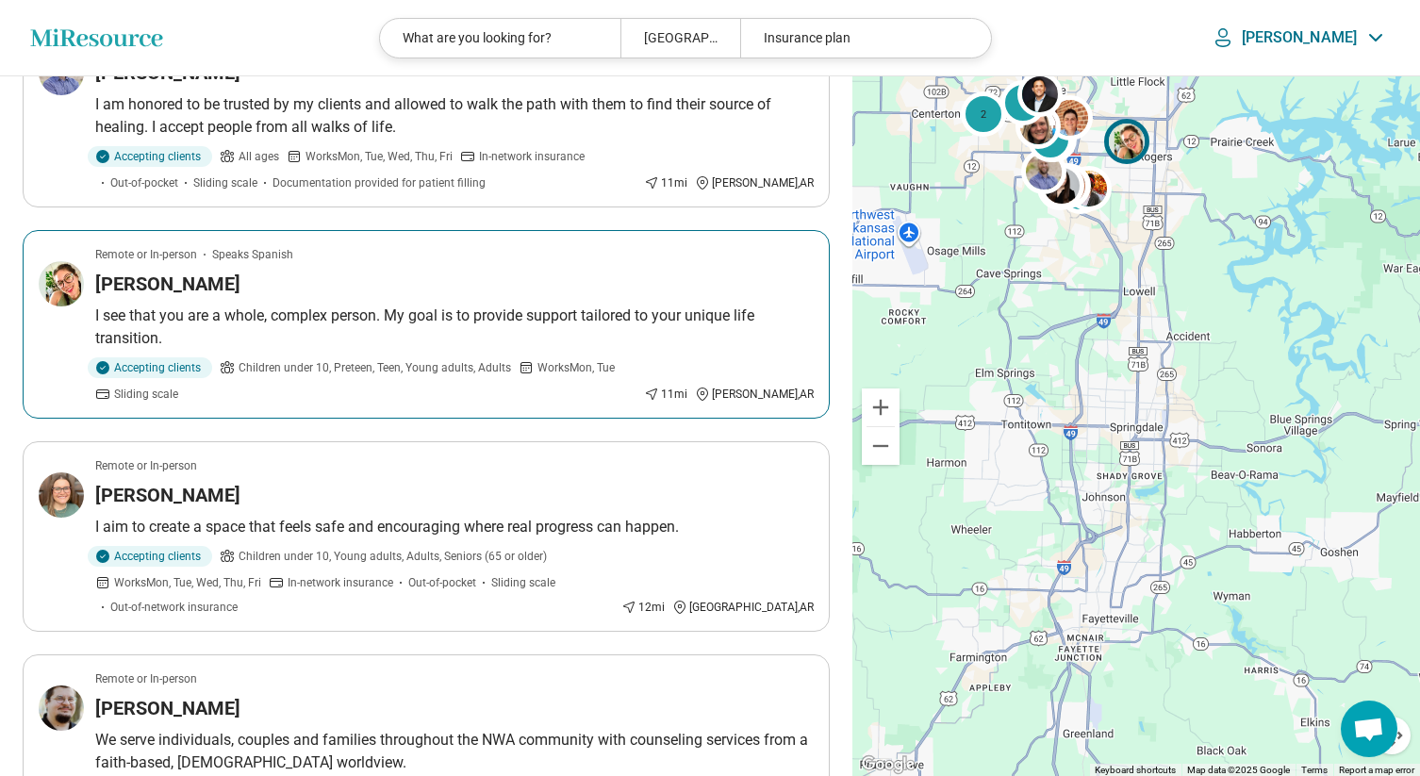
click at [186, 271] on h3 "Katie Argueta" at bounding box center [167, 284] width 145 height 26
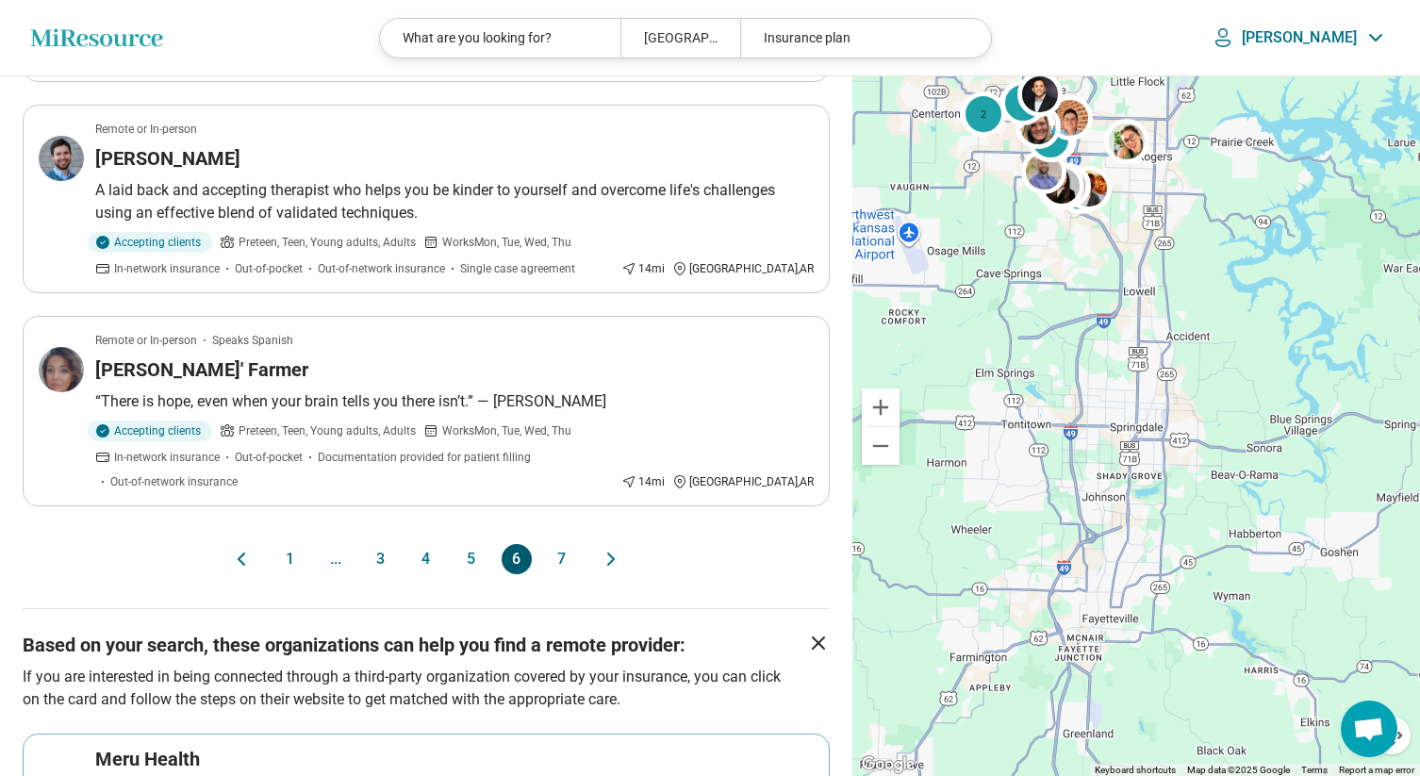
scroll to position [3946, 0]
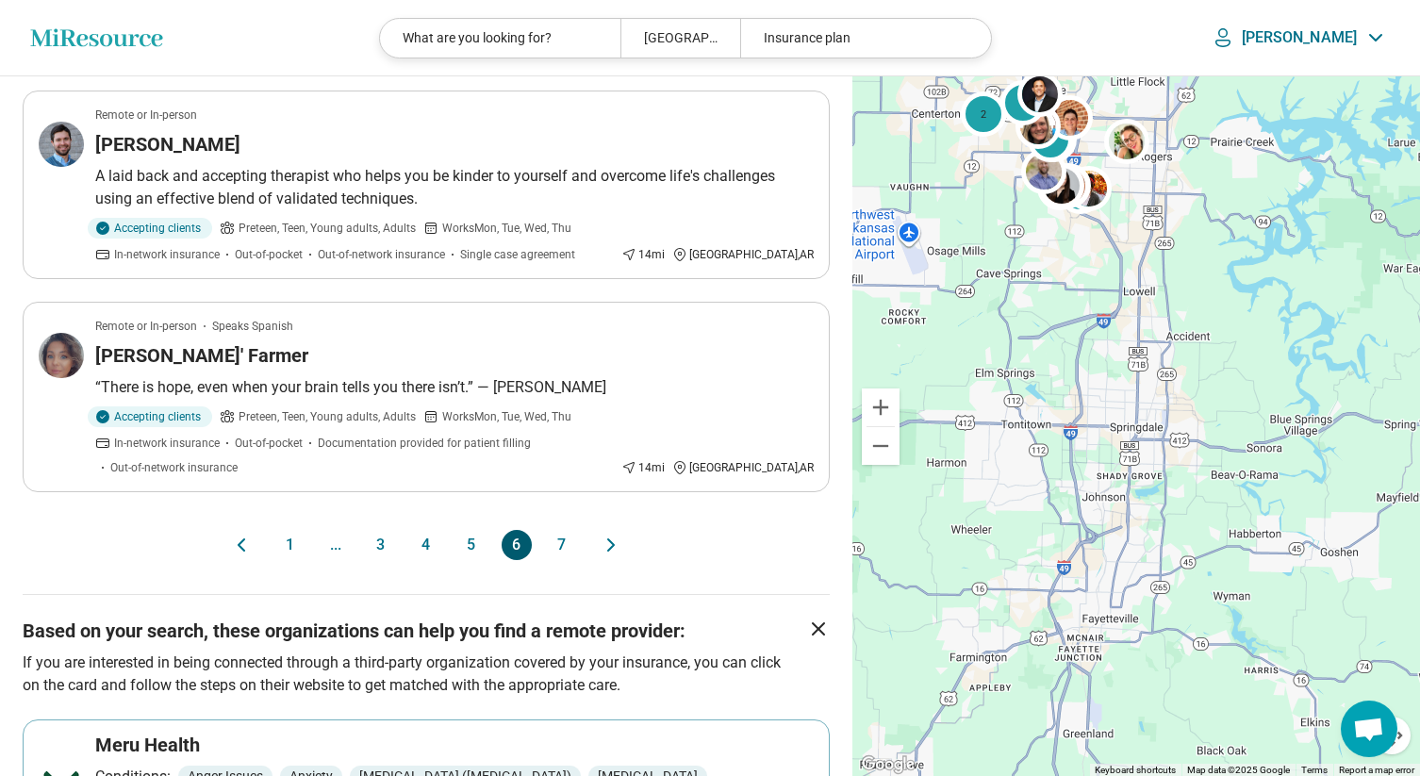
click at [561, 530] on button "7" at bounding box center [562, 545] width 30 height 30
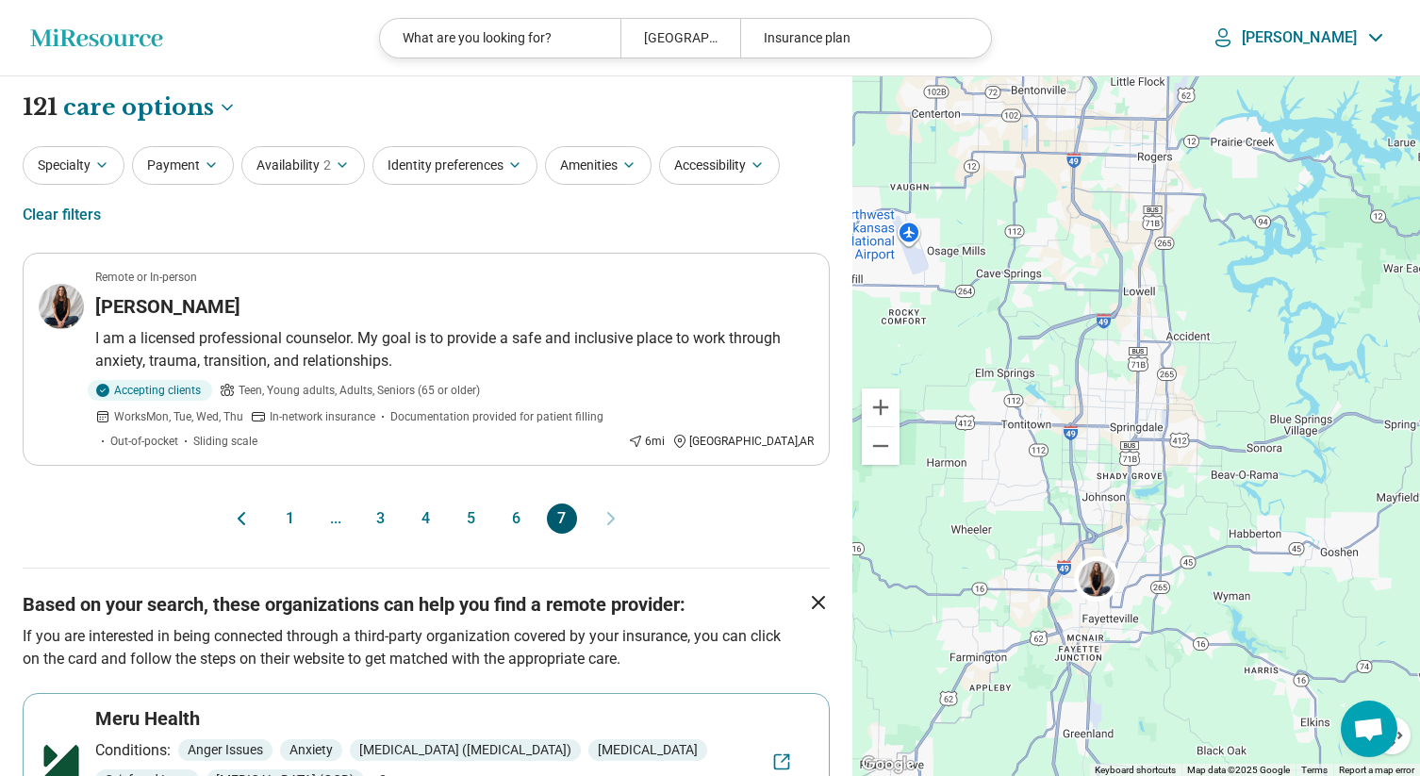
click at [1325, 26] on div "[PERSON_NAME]" at bounding box center [1299, 38] width 181 height 28
click at [1309, 90] on link "My Dashboard" at bounding box center [1324, 94] width 129 height 49
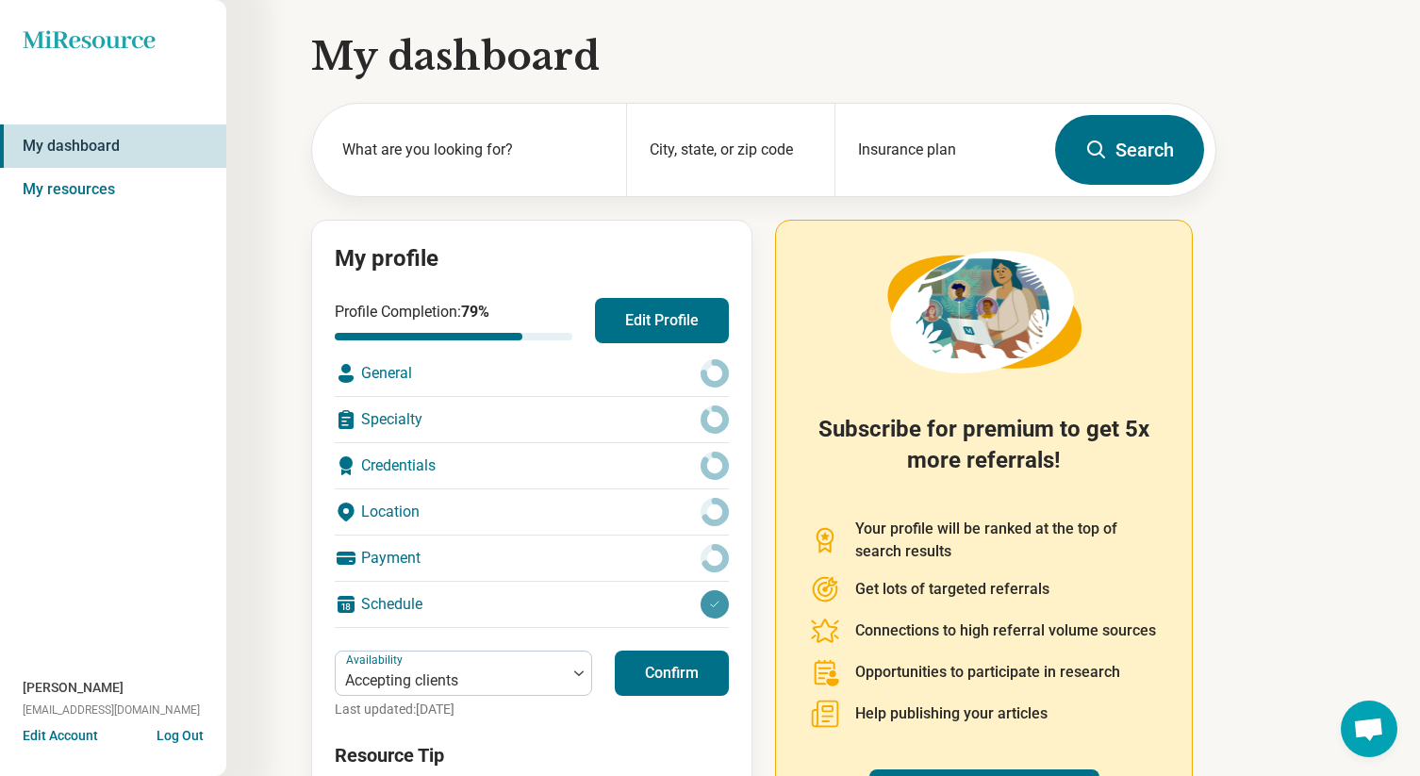
click at [620, 321] on button "Edit Profile" at bounding box center [662, 320] width 134 height 45
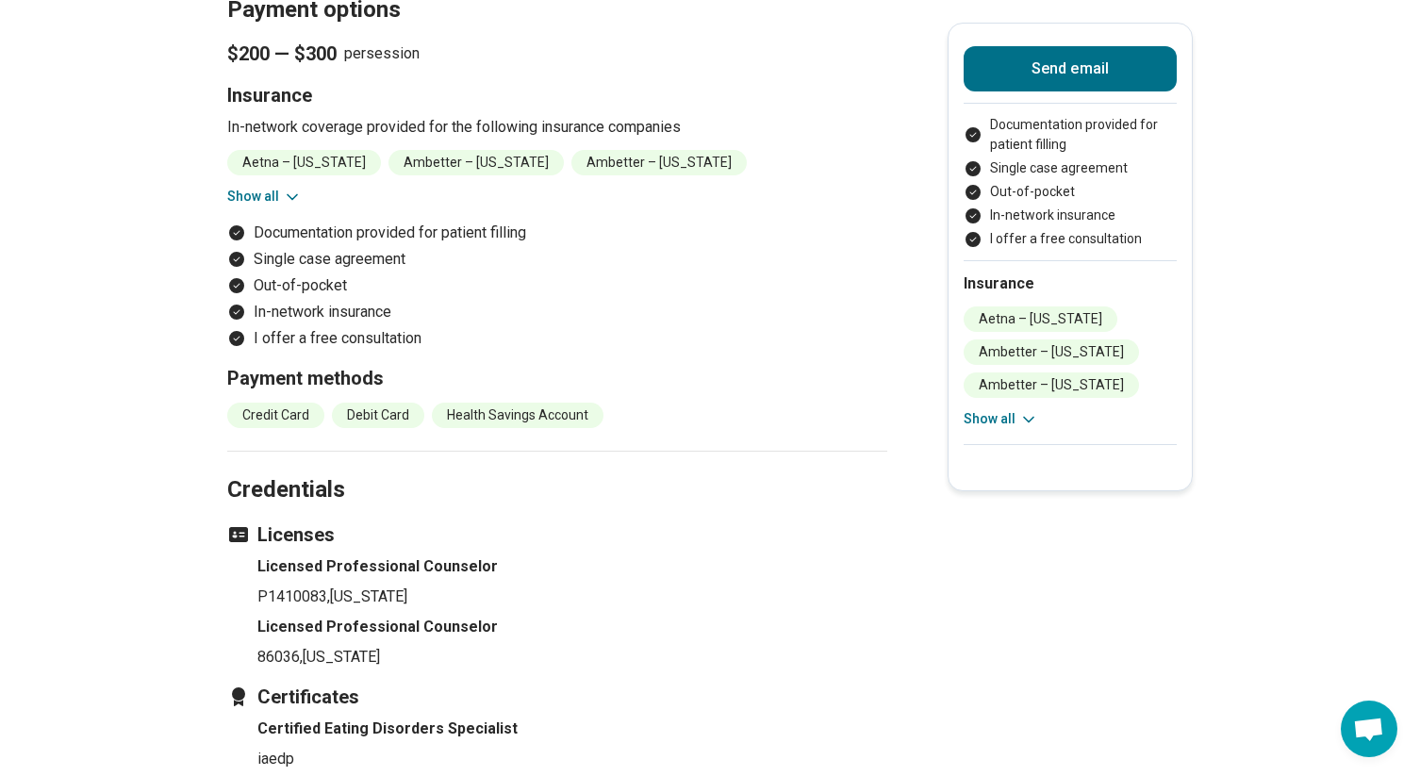
scroll to position [1382, 0]
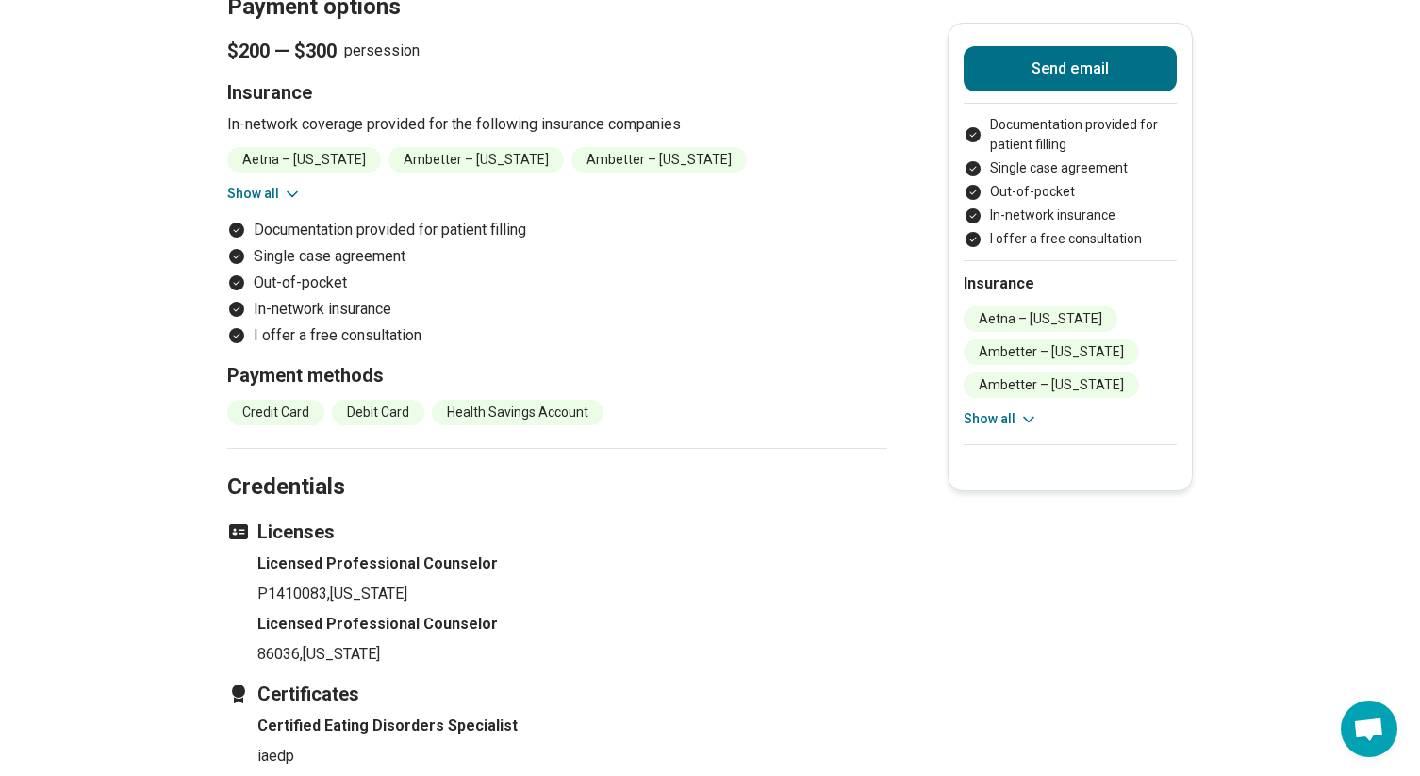
click at [260, 184] on button "Show all" at bounding box center [264, 194] width 74 height 20
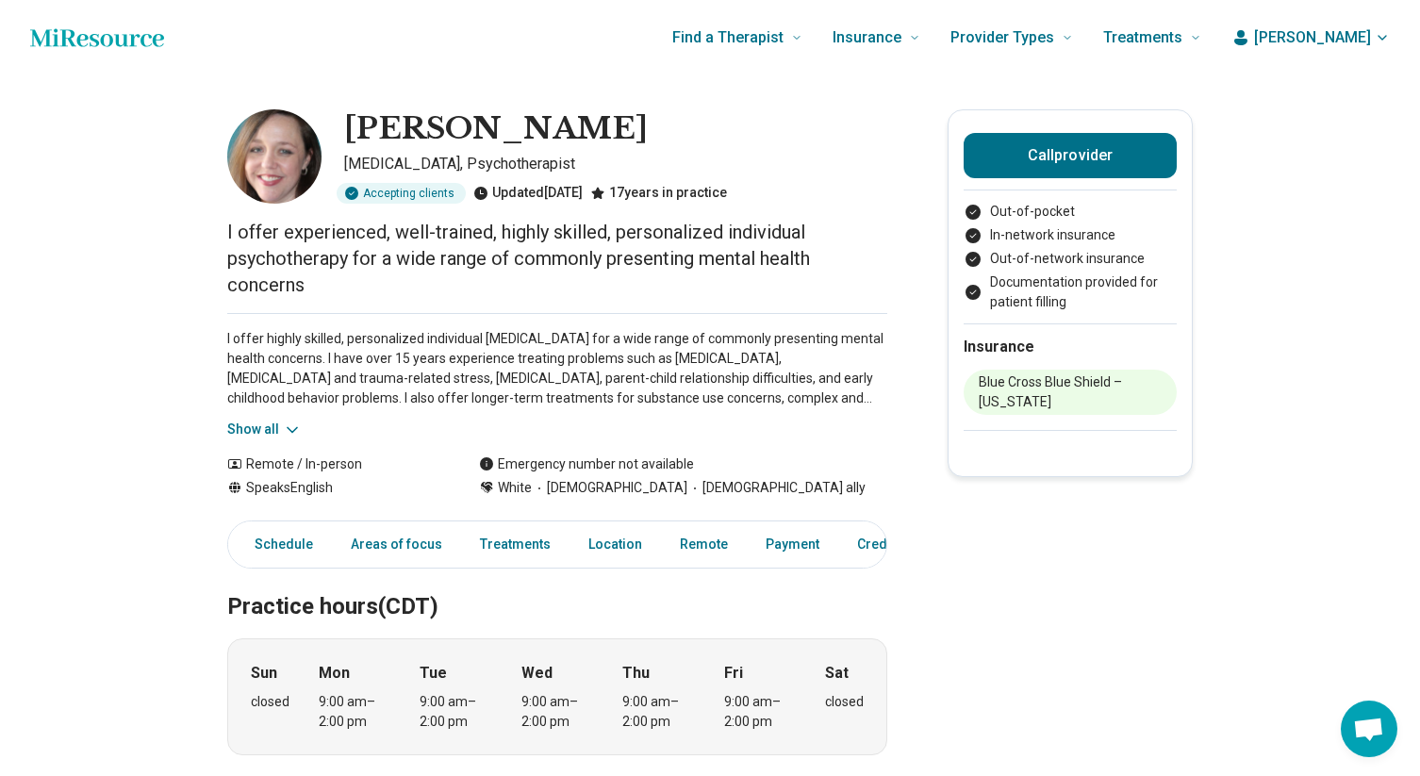
click at [279, 423] on button "Show all" at bounding box center [264, 429] width 74 height 20
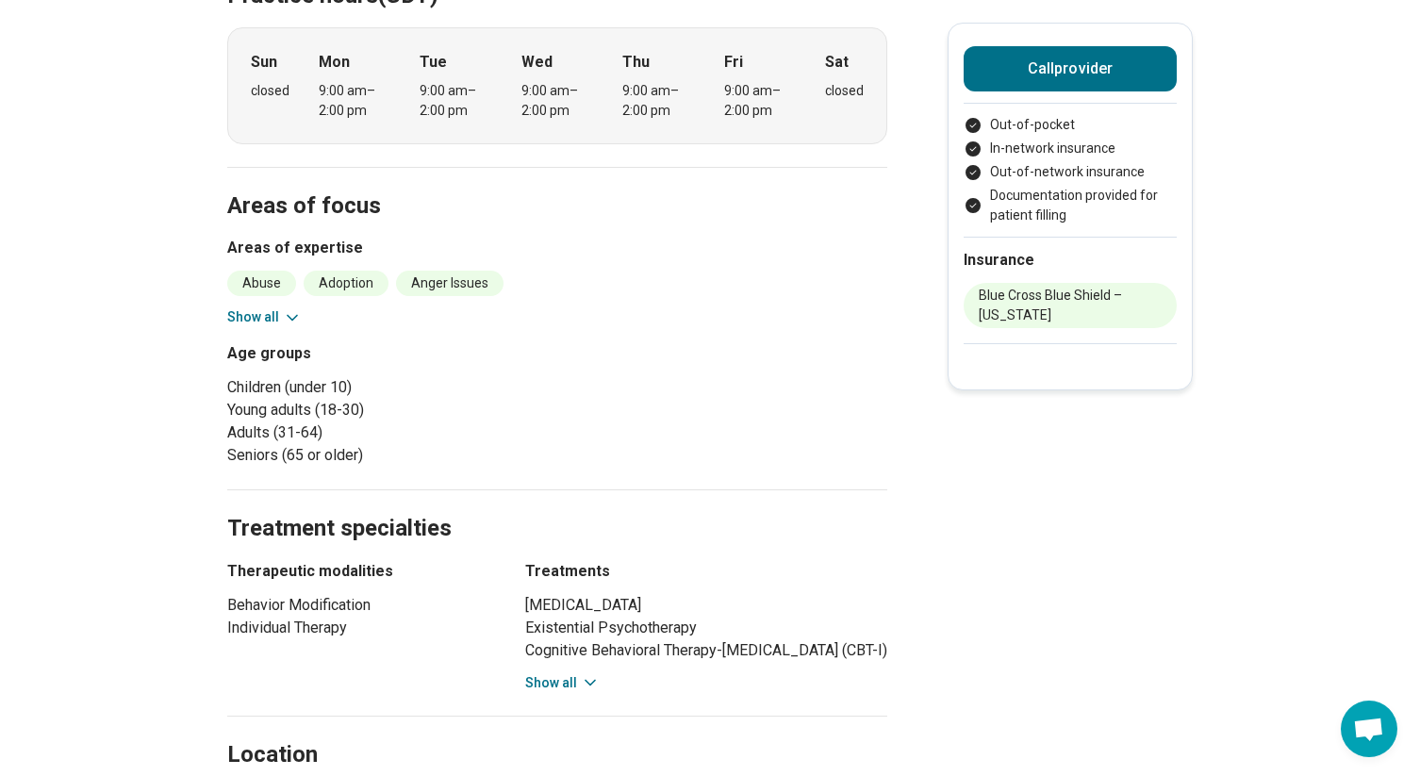
scroll to position [720, 0]
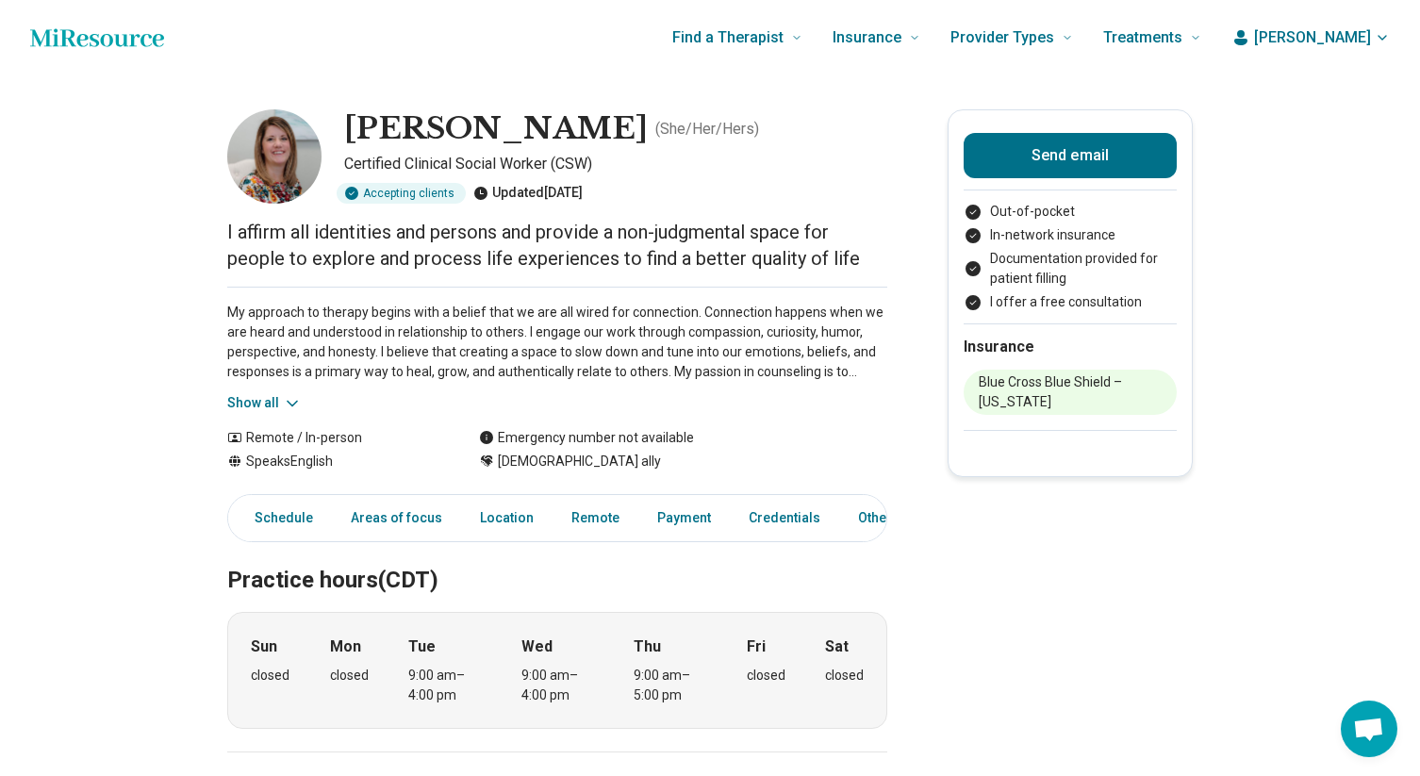
click at [301, 397] on div "My approach to therapy begins with a belief that we are all wired for connectio…" at bounding box center [557, 350] width 660 height 126
click at [286, 398] on icon at bounding box center [292, 403] width 19 height 19
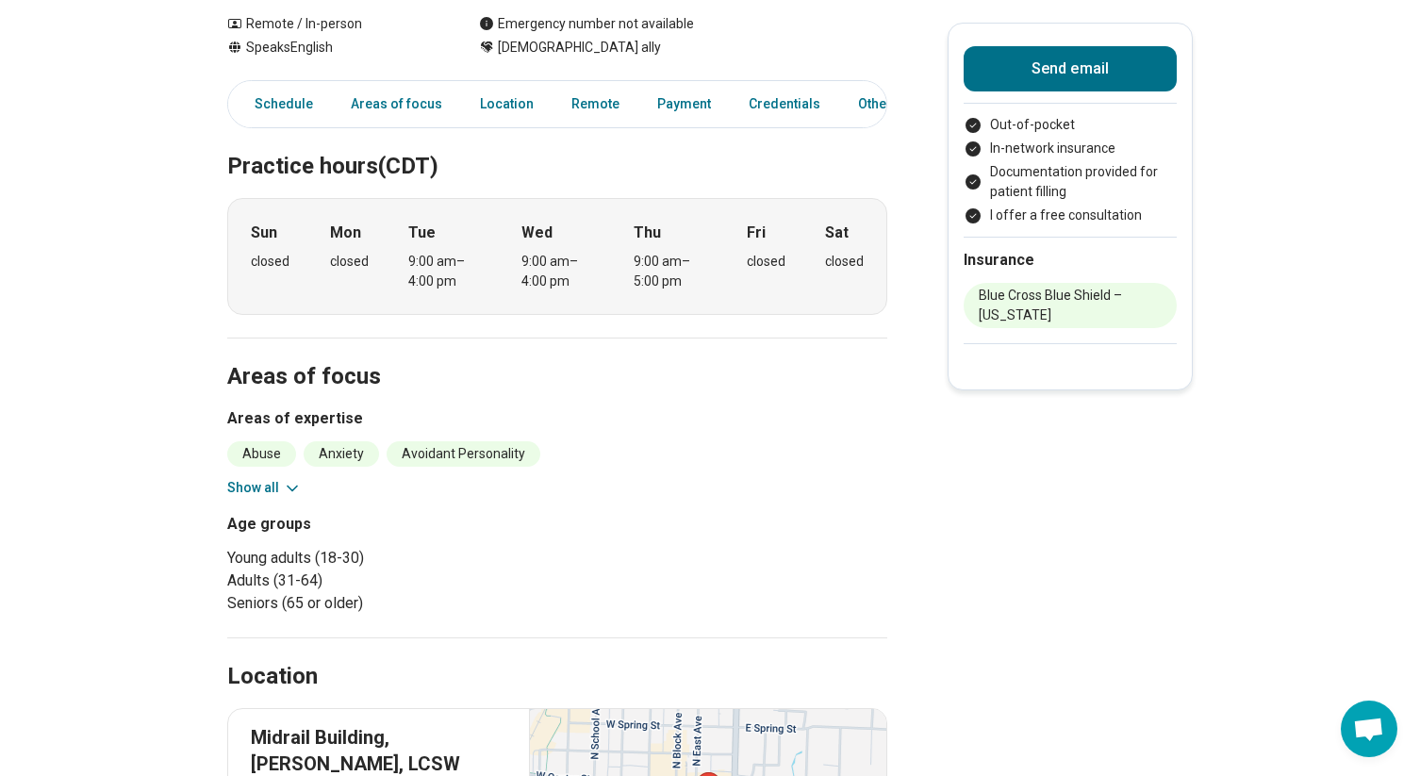
scroll to position [514, 0]
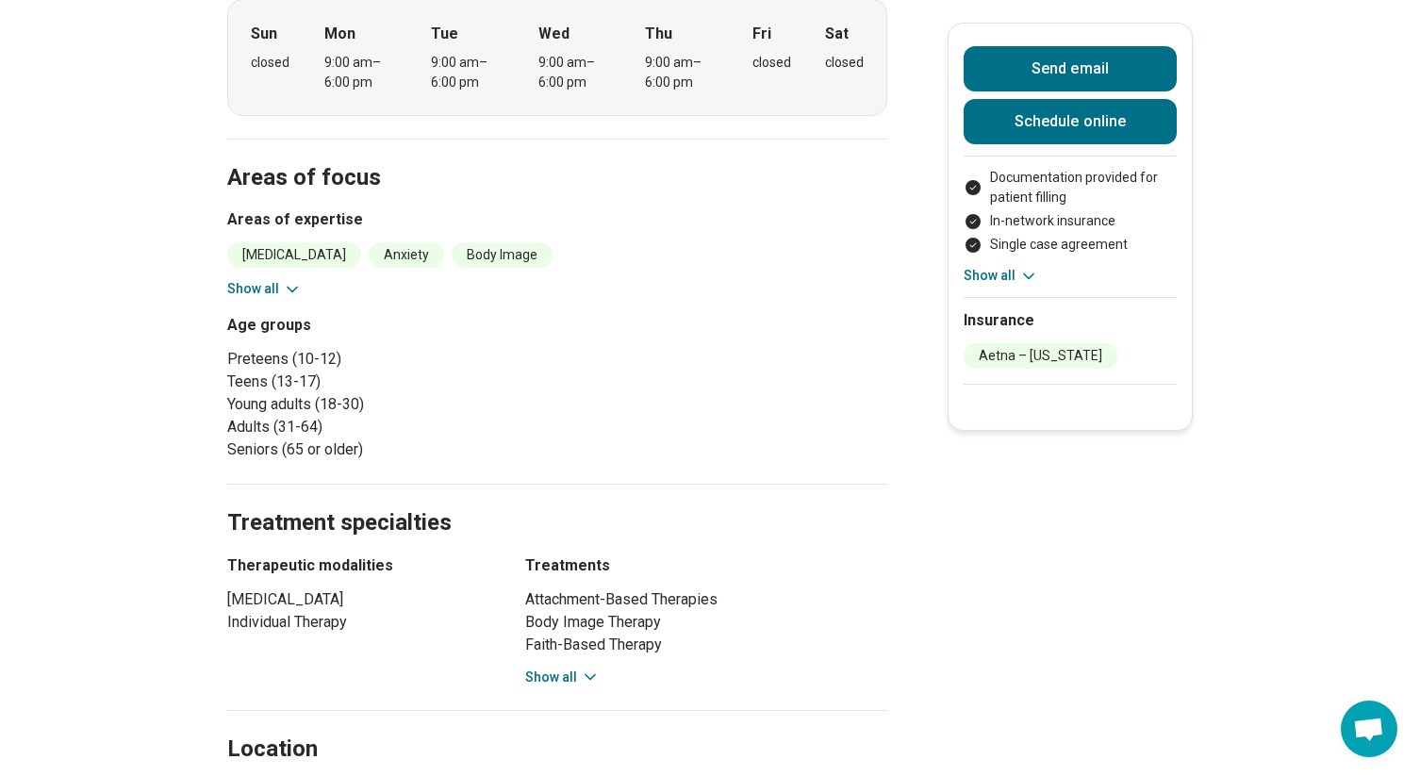
scroll to position [662, 0]
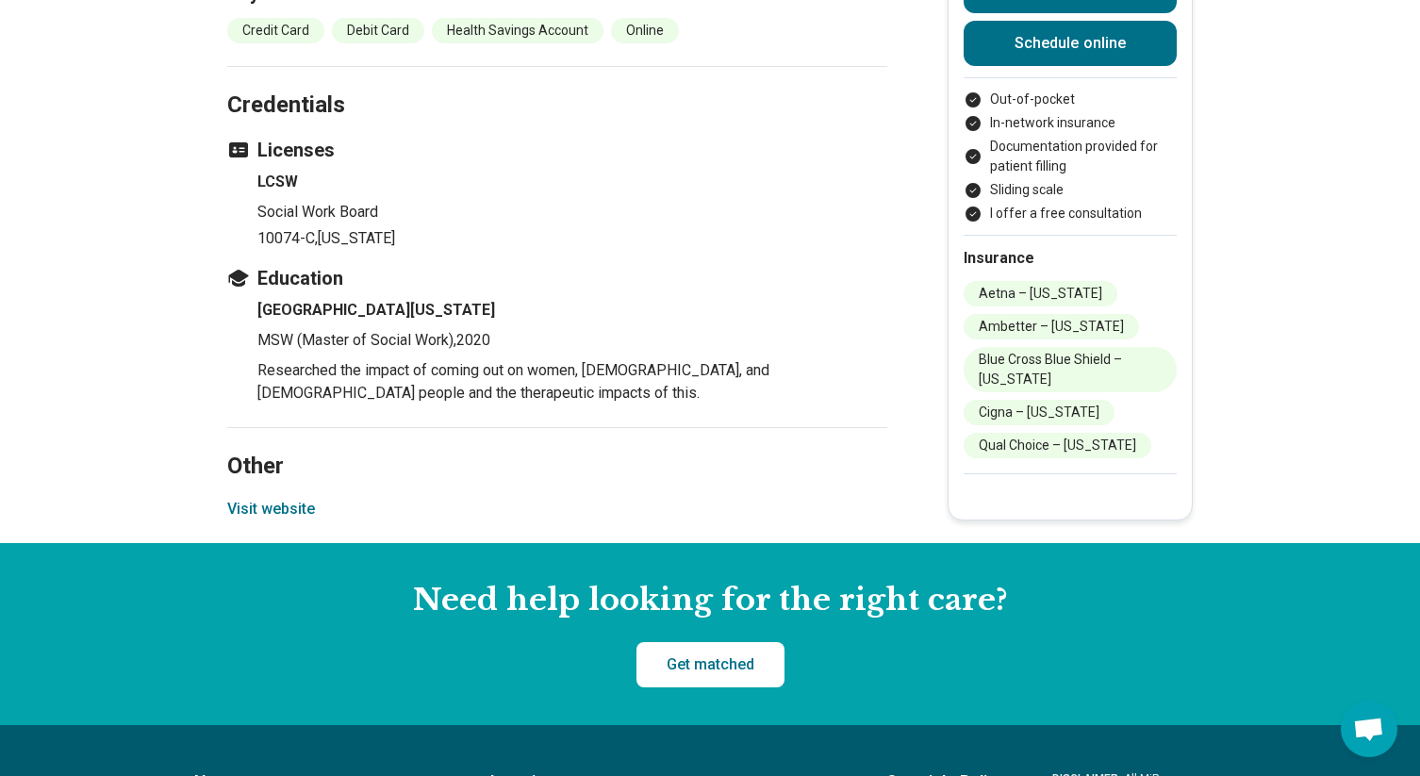
scroll to position [2374, 0]
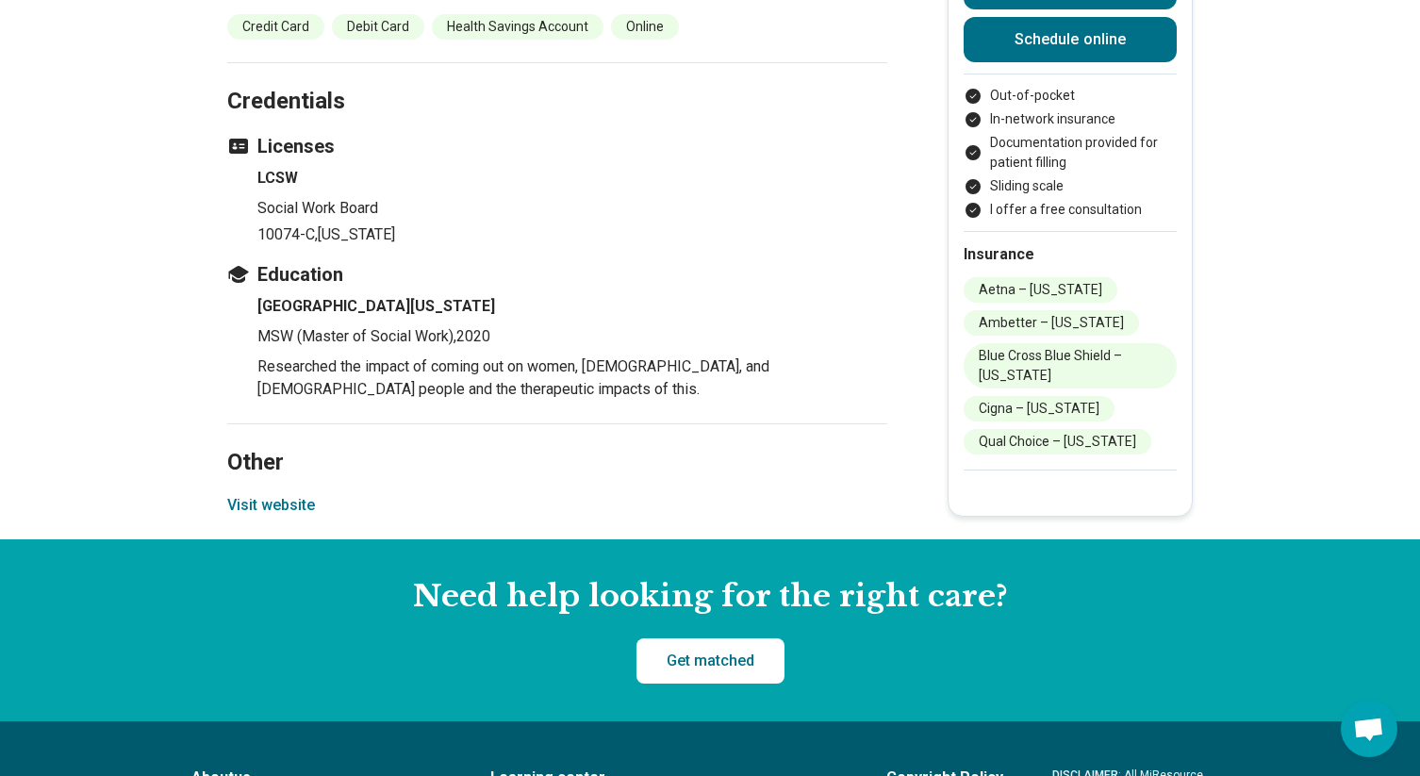
click at [299, 494] on button "Visit website" at bounding box center [271, 505] width 88 height 23
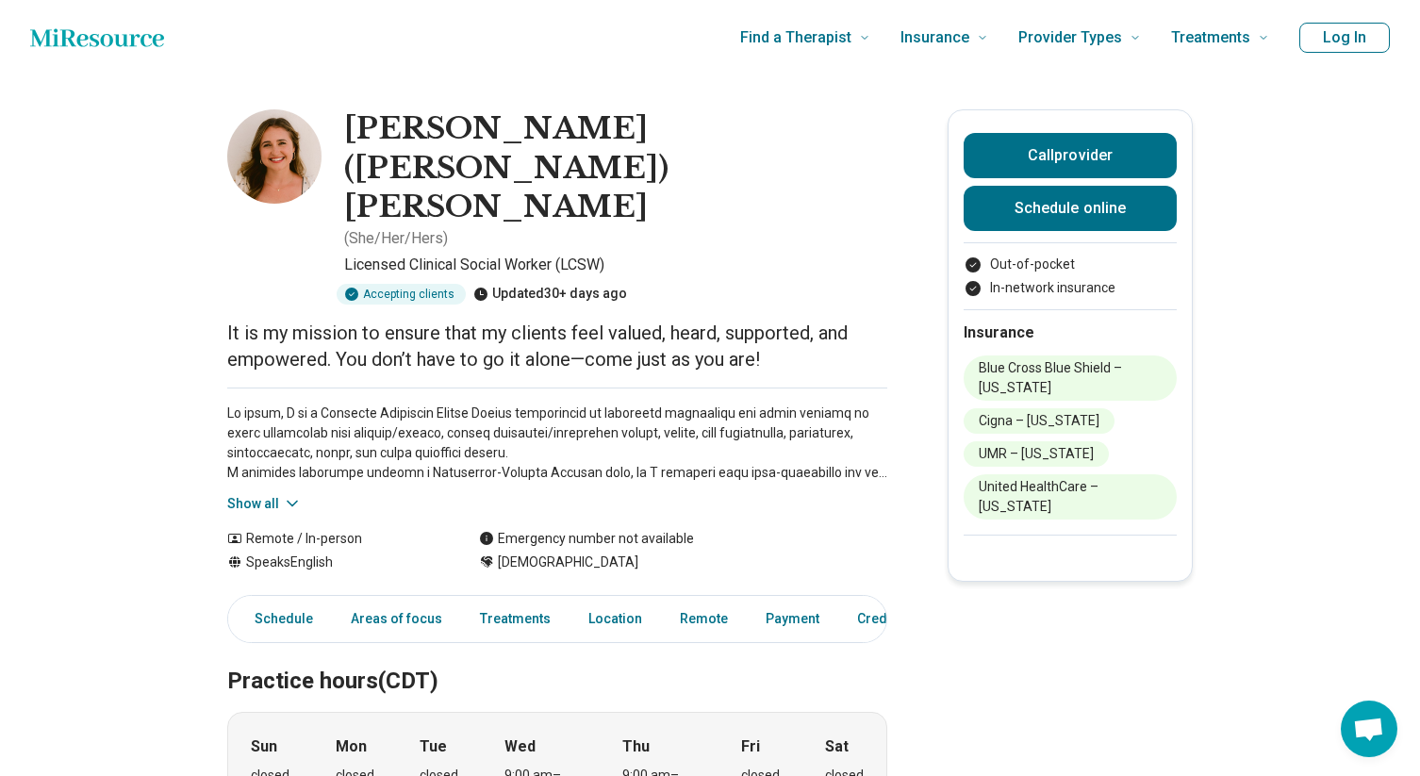
click at [260, 494] on button "Show all" at bounding box center [264, 504] width 74 height 20
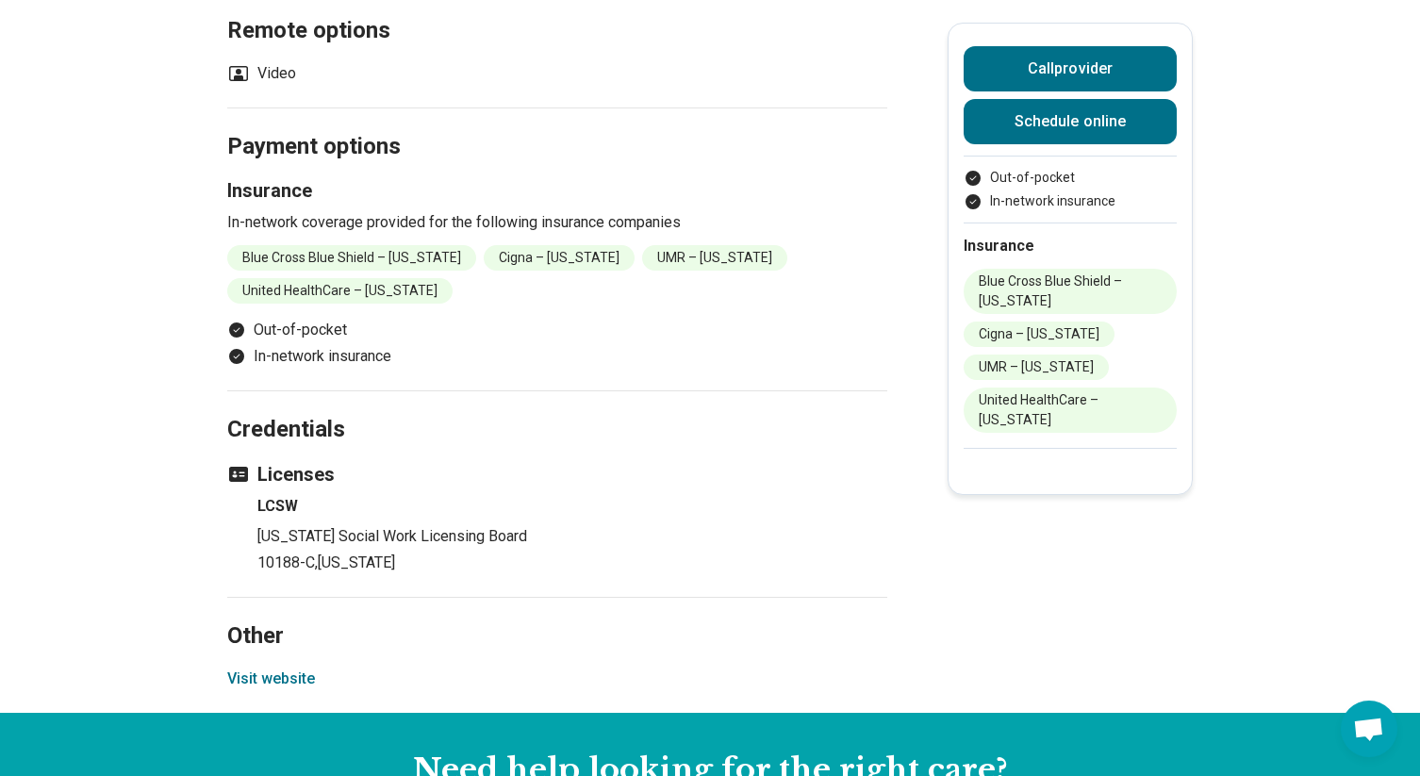
scroll to position [1776, 0]
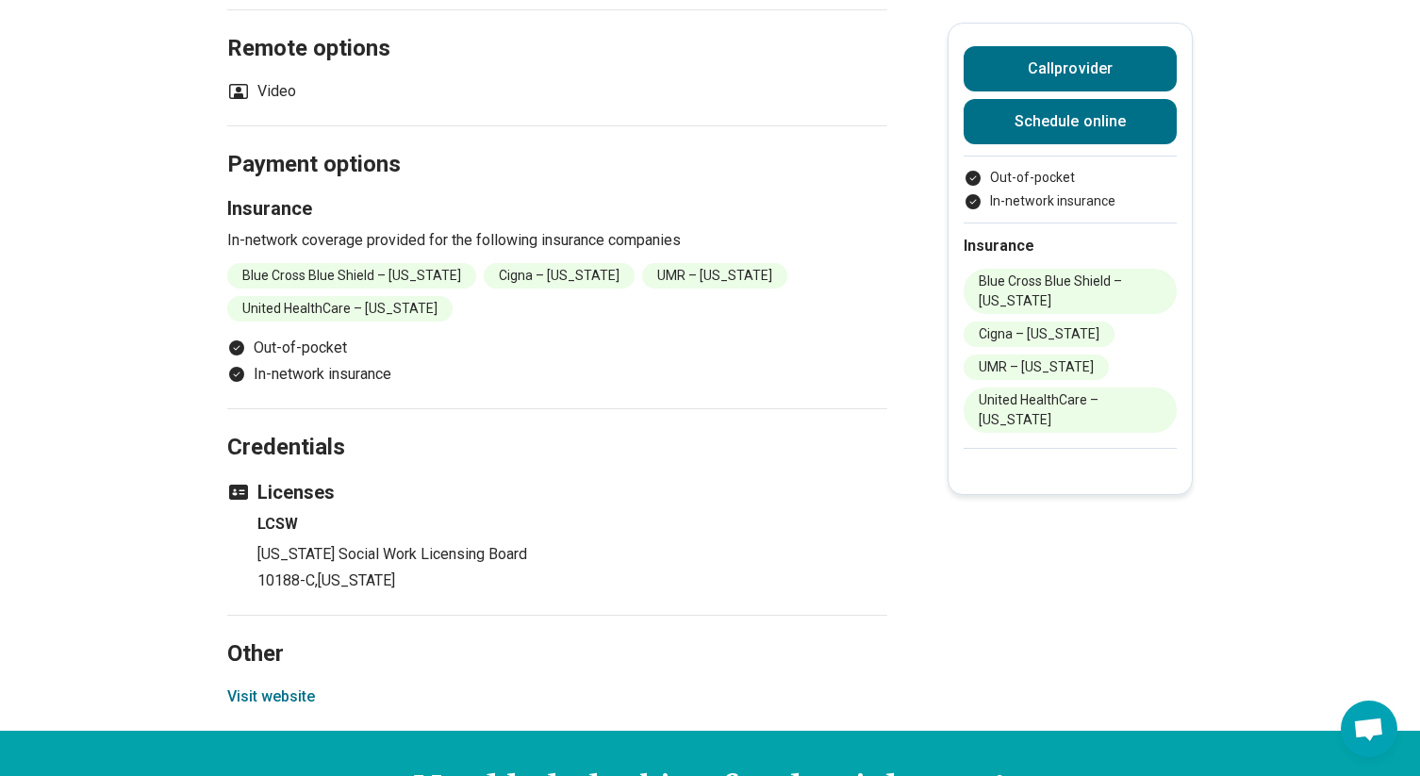
click at [256, 685] on button "Visit website" at bounding box center [271, 696] width 88 height 23
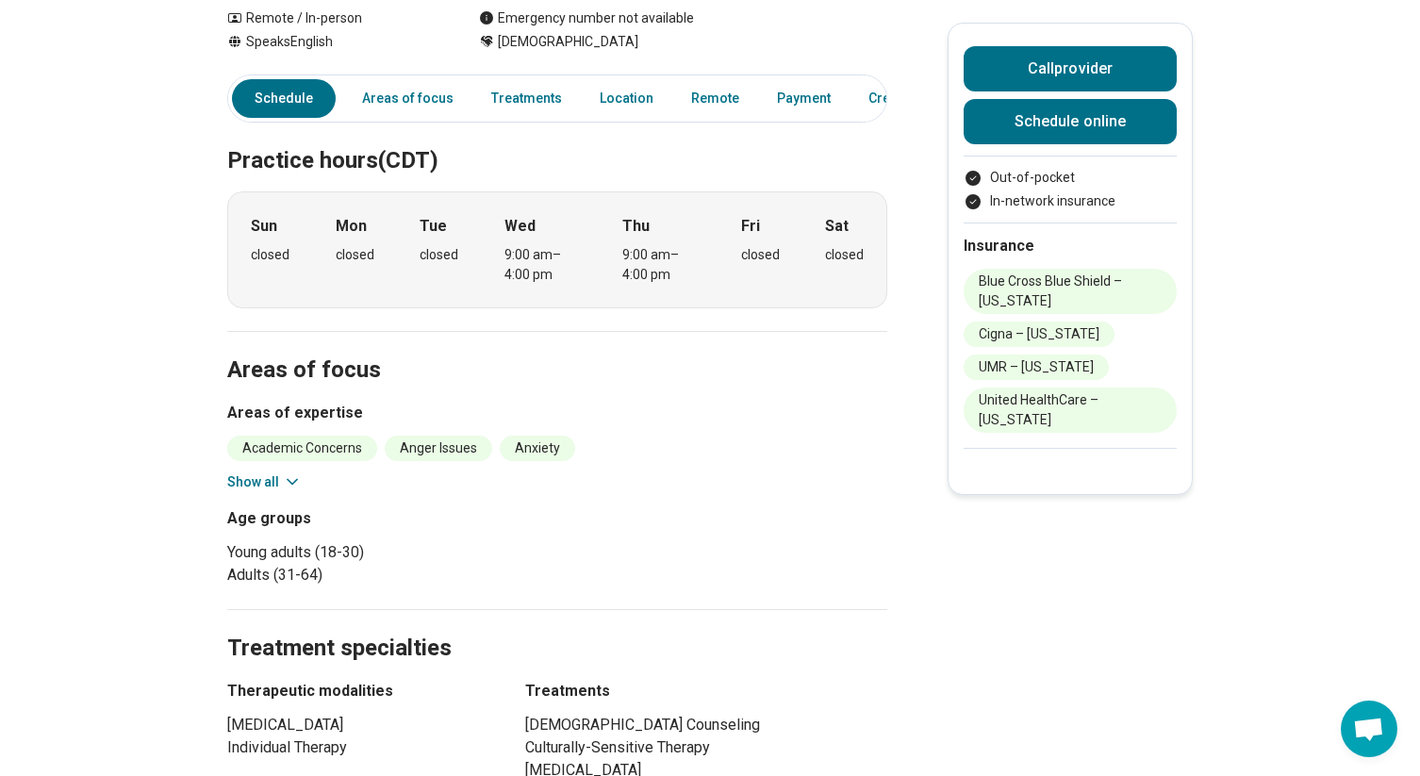
scroll to position [667, 0]
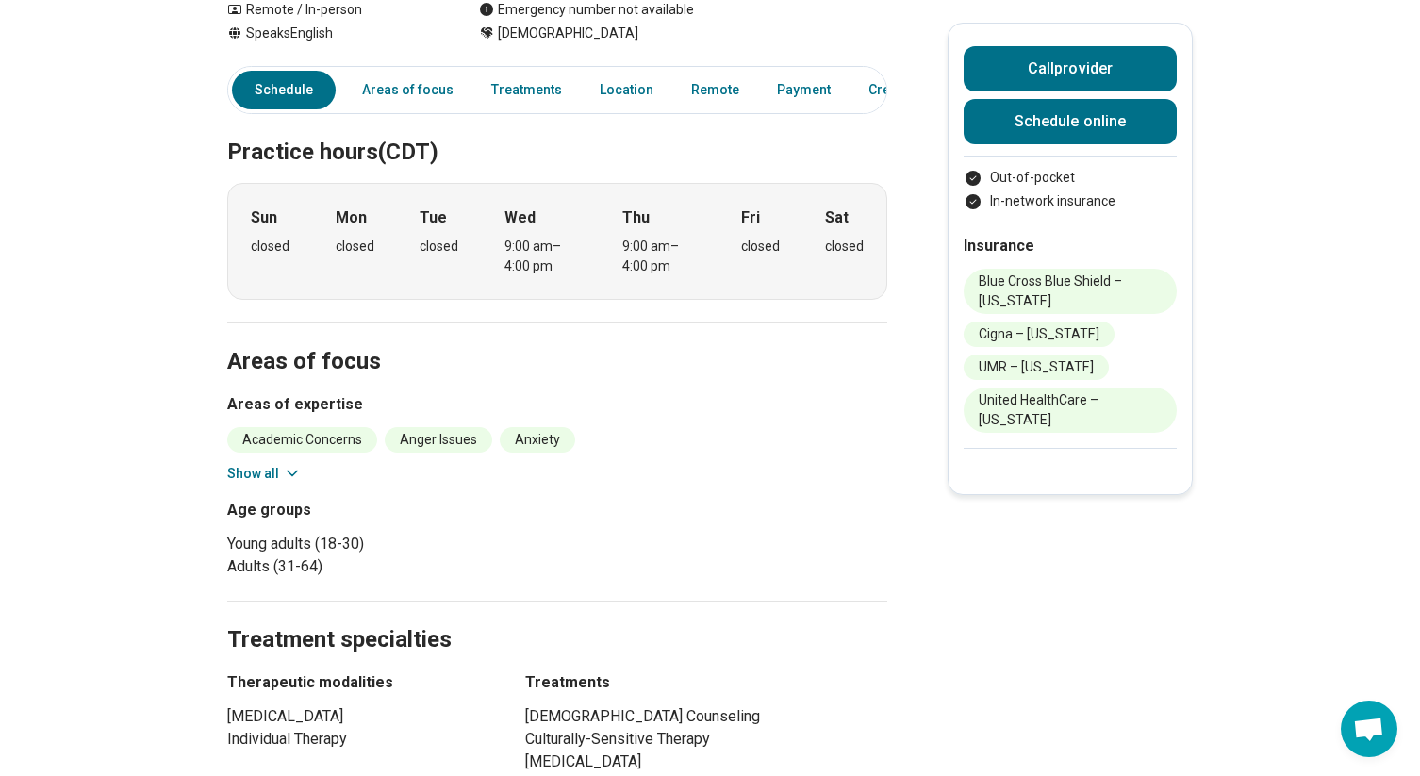
click at [288, 471] on icon at bounding box center [292, 473] width 9 height 5
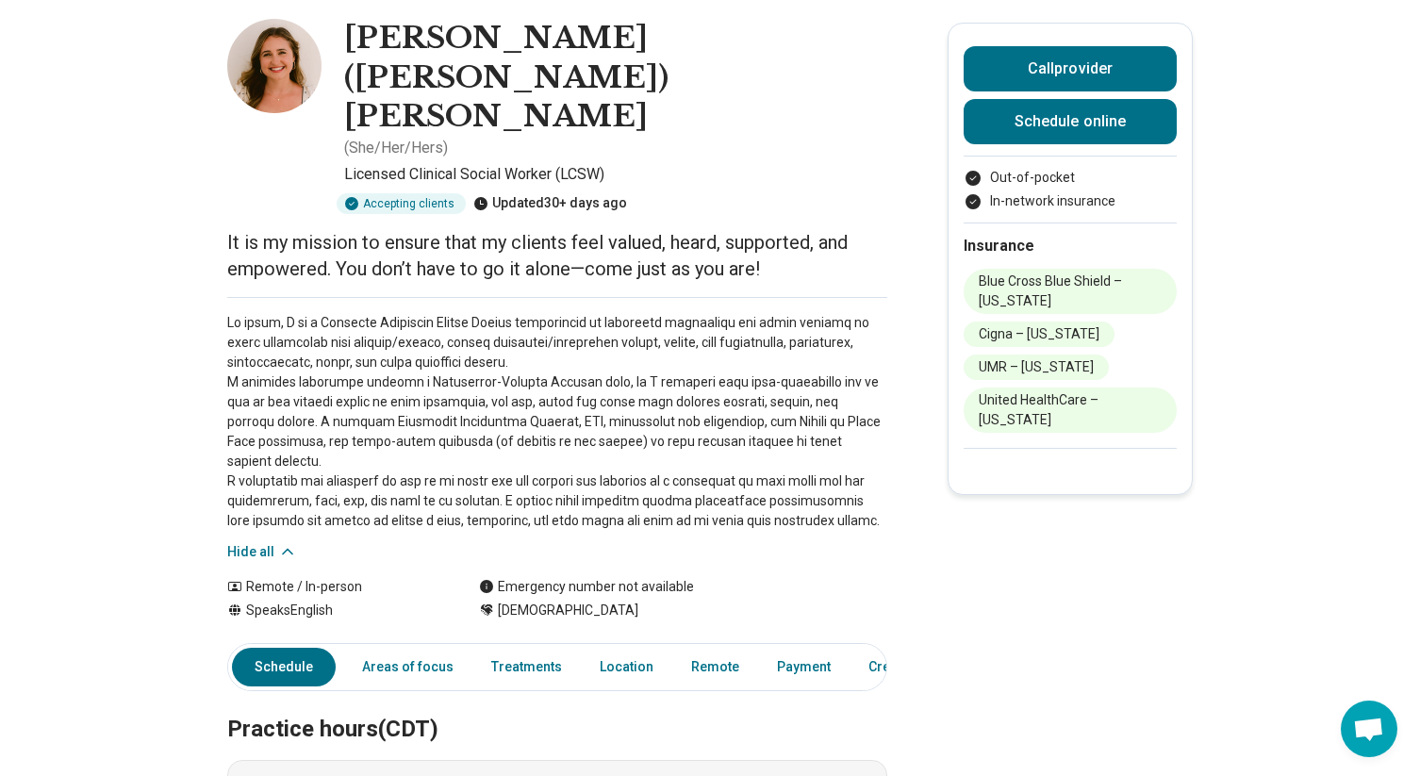
scroll to position [0, 0]
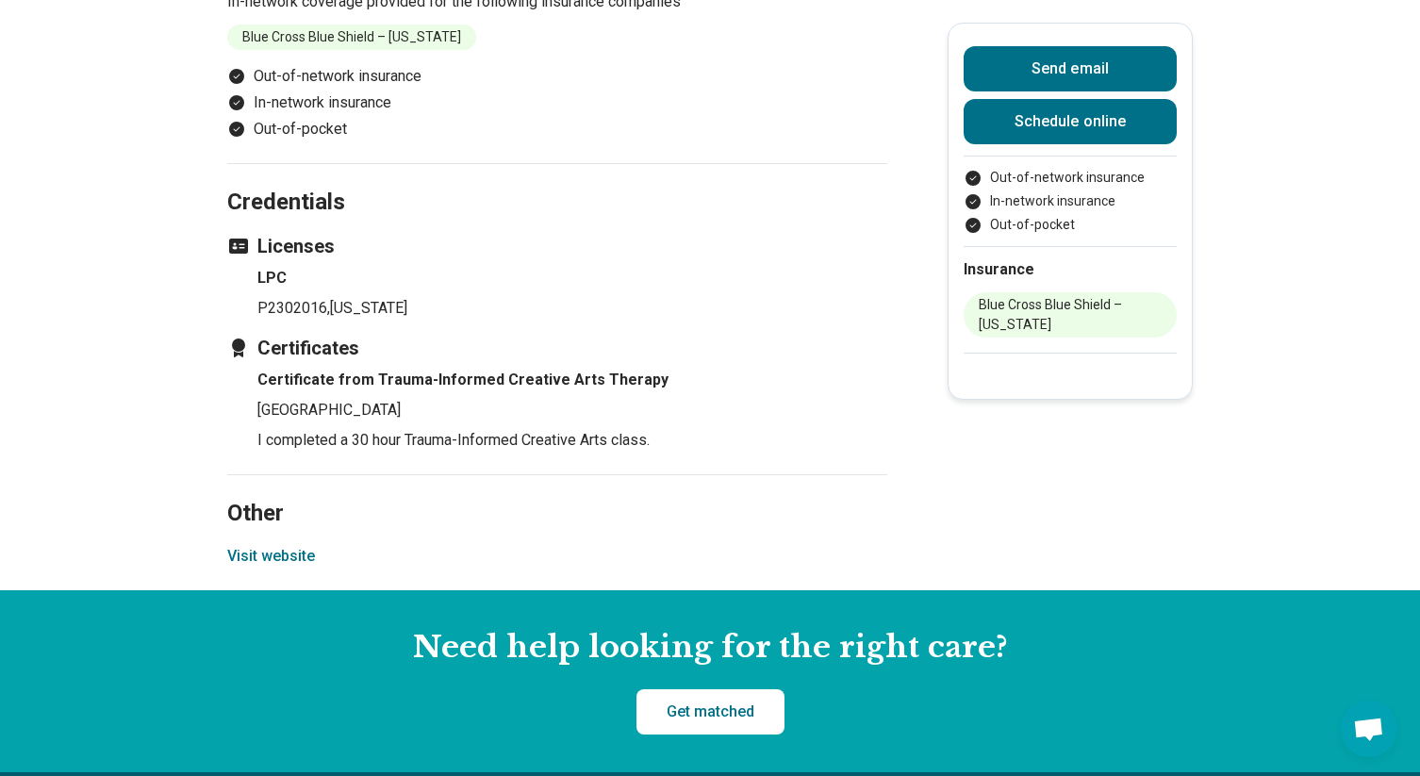
scroll to position [1970, 0]
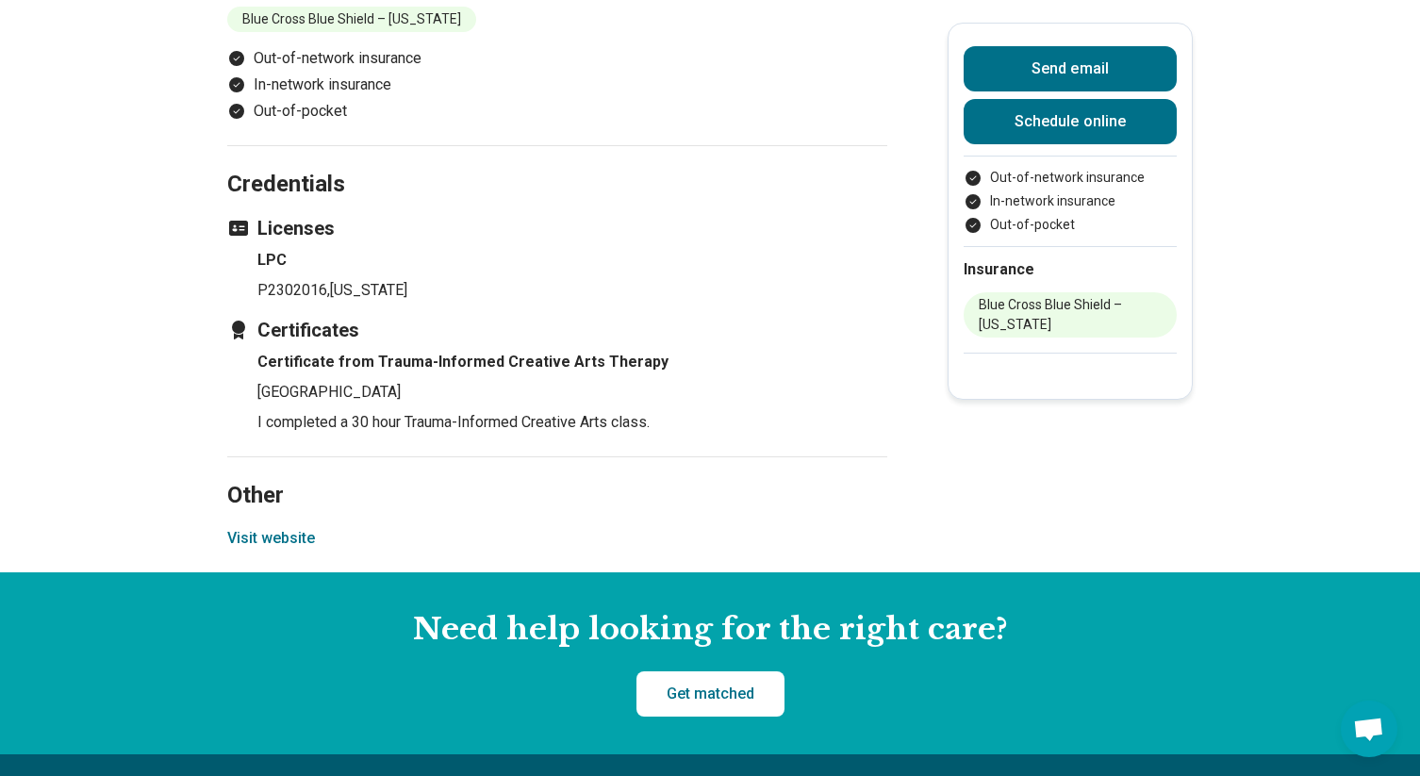
click at [275, 550] on button "Visit website" at bounding box center [271, 538] width 88 height 23
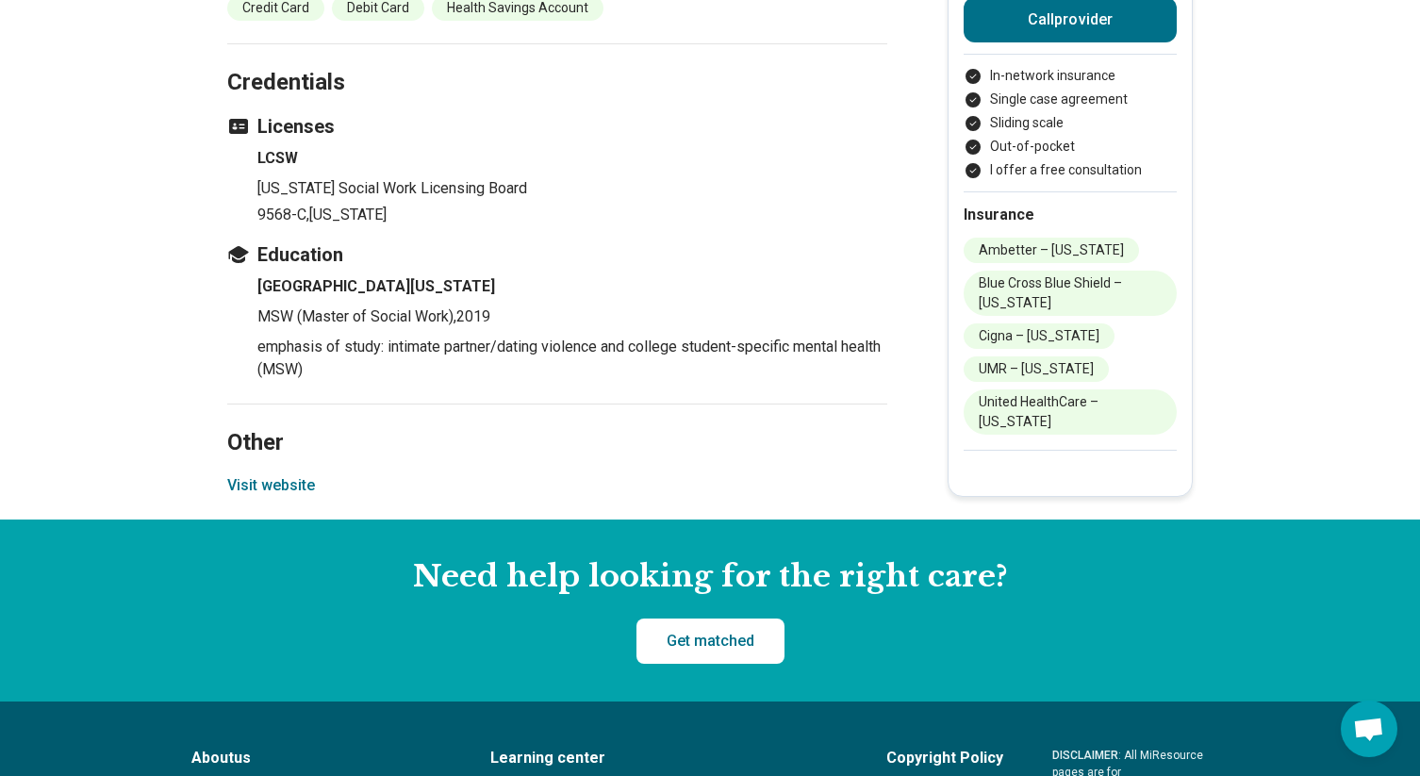
scroll to position [2246, 0]
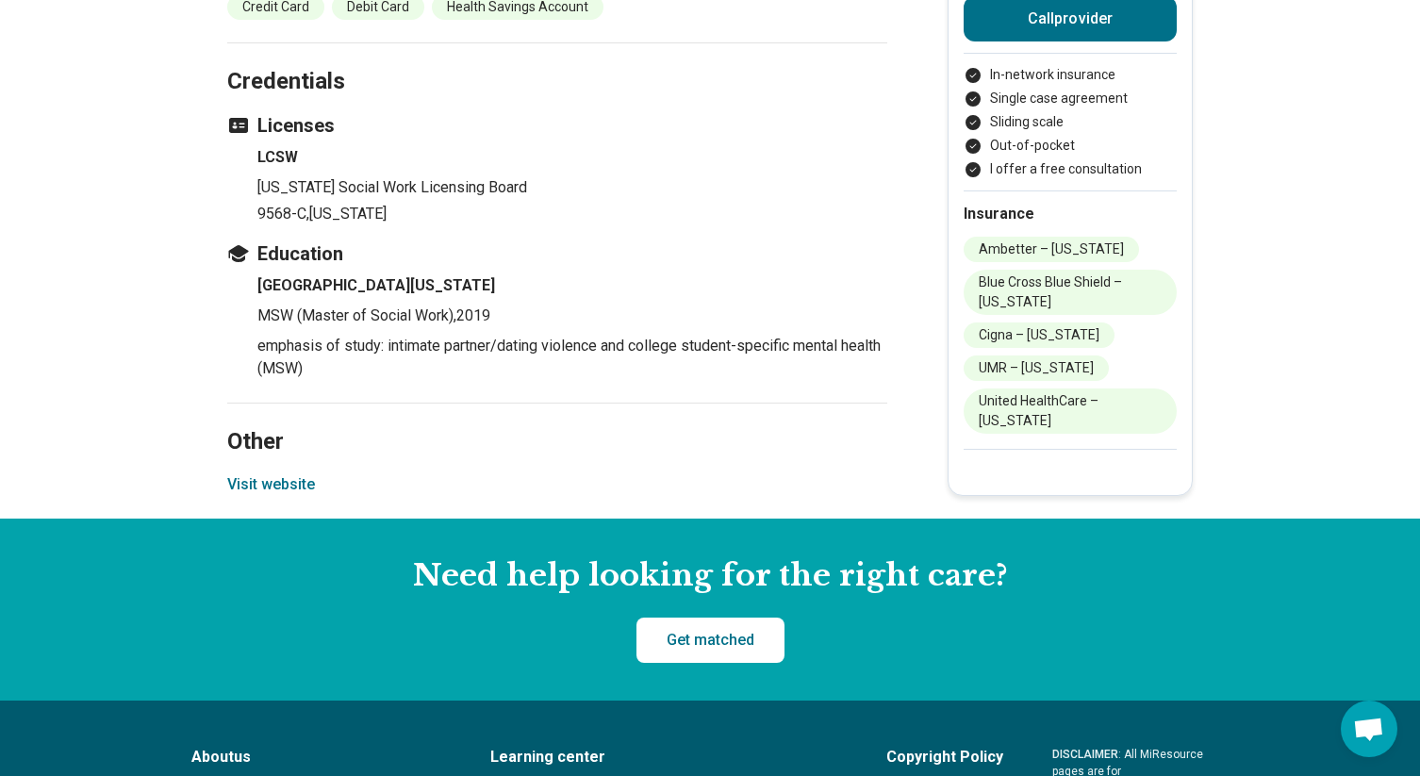
click at [266, 473] on button "Visit website" at bounding box center [271, 484] width 88 height 23
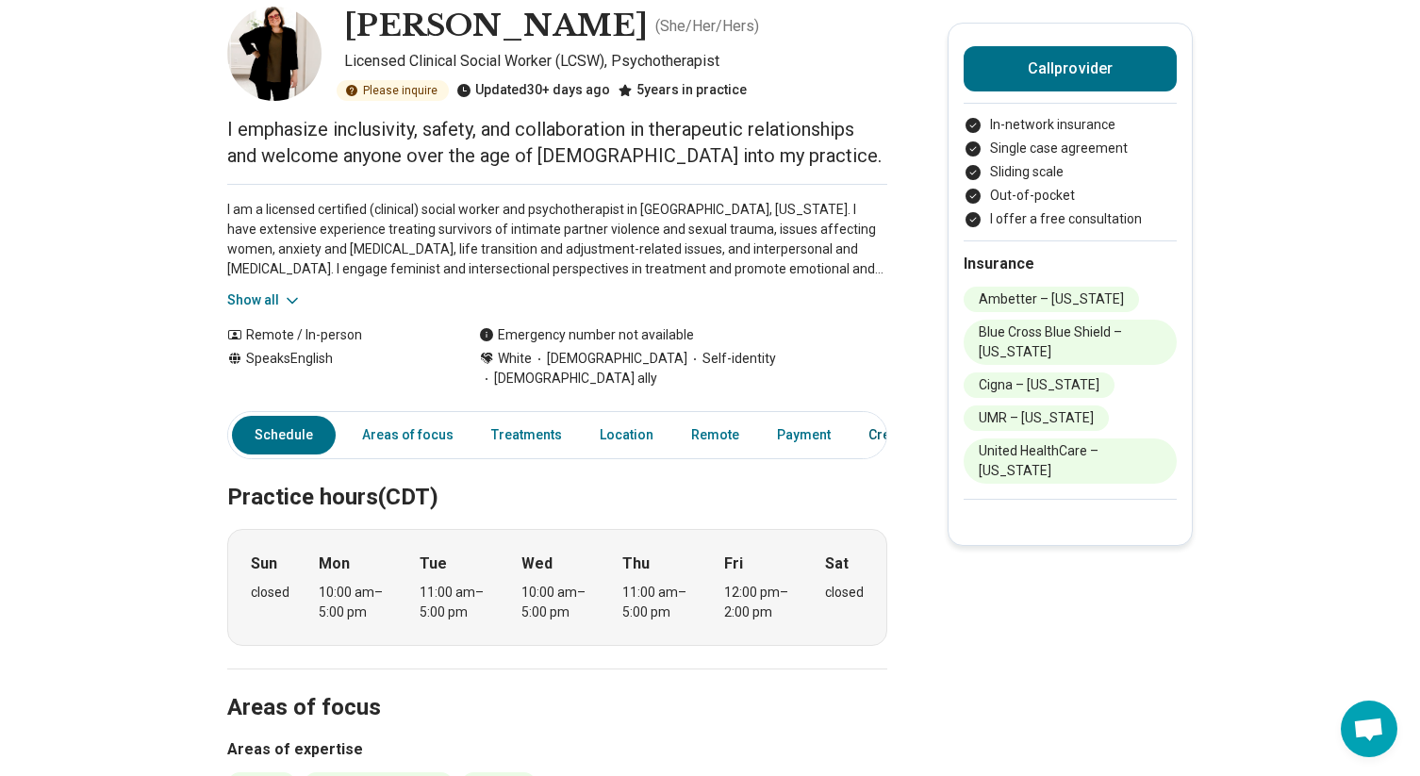
scroll to position [0, 0]
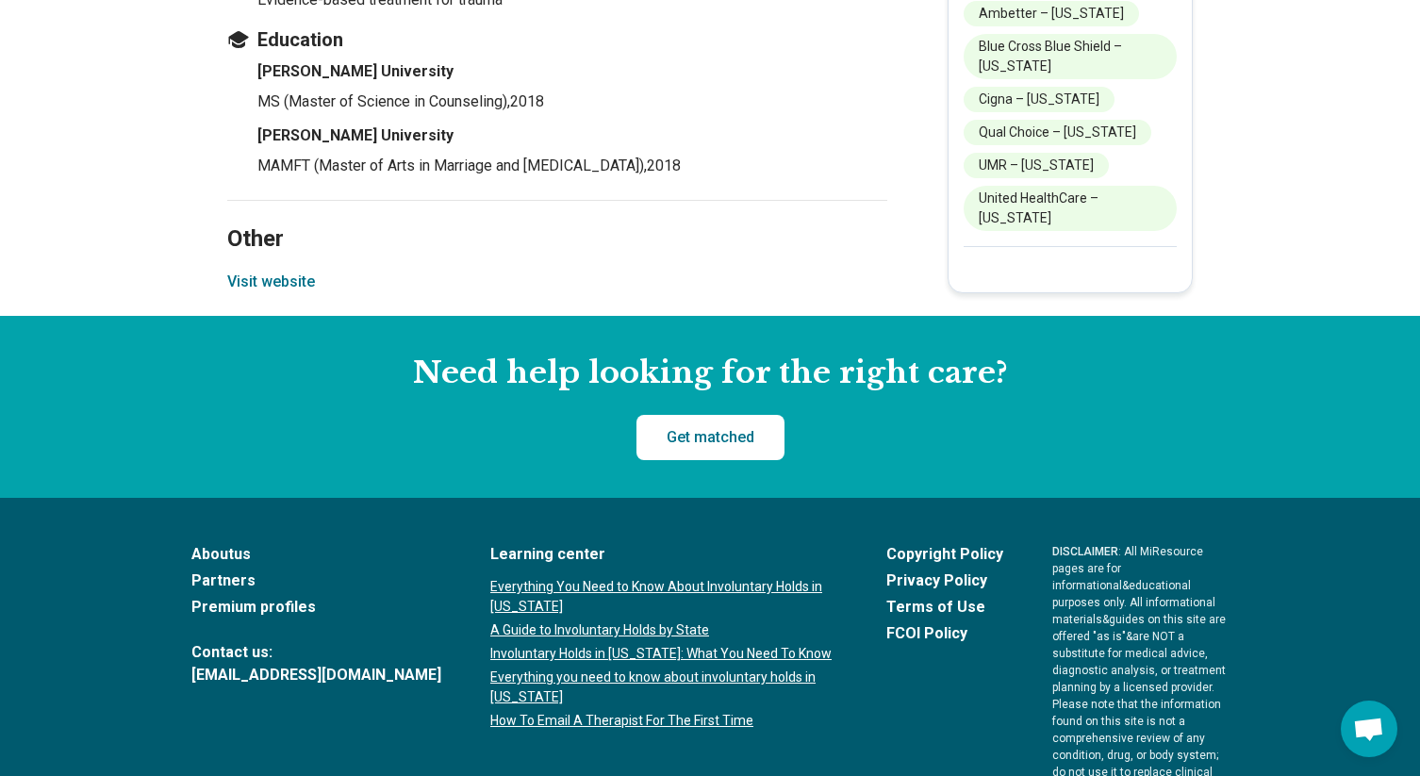
scroll to position [2600, 0]
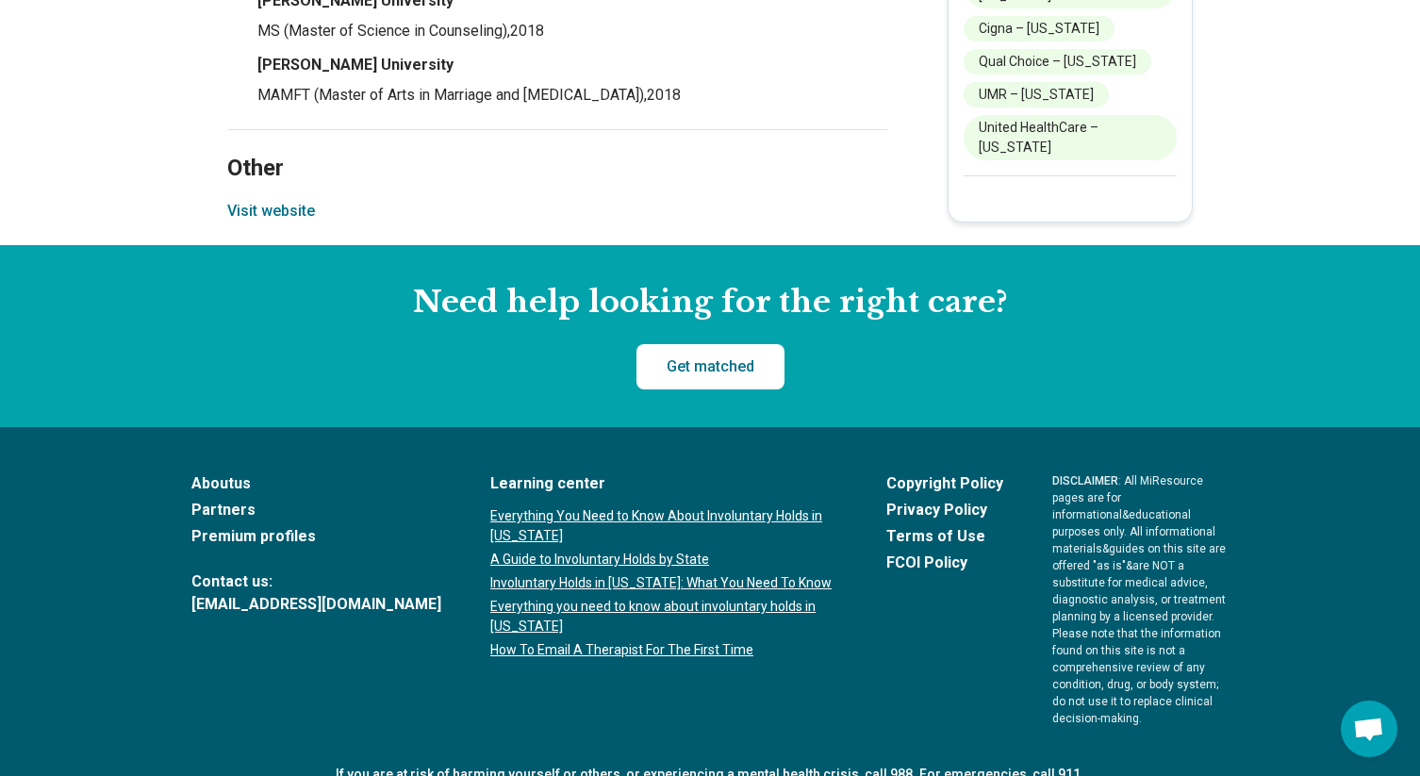
click at [250, 222] on button "Visit website" at bounding box center [271, 211] width 88 height 23
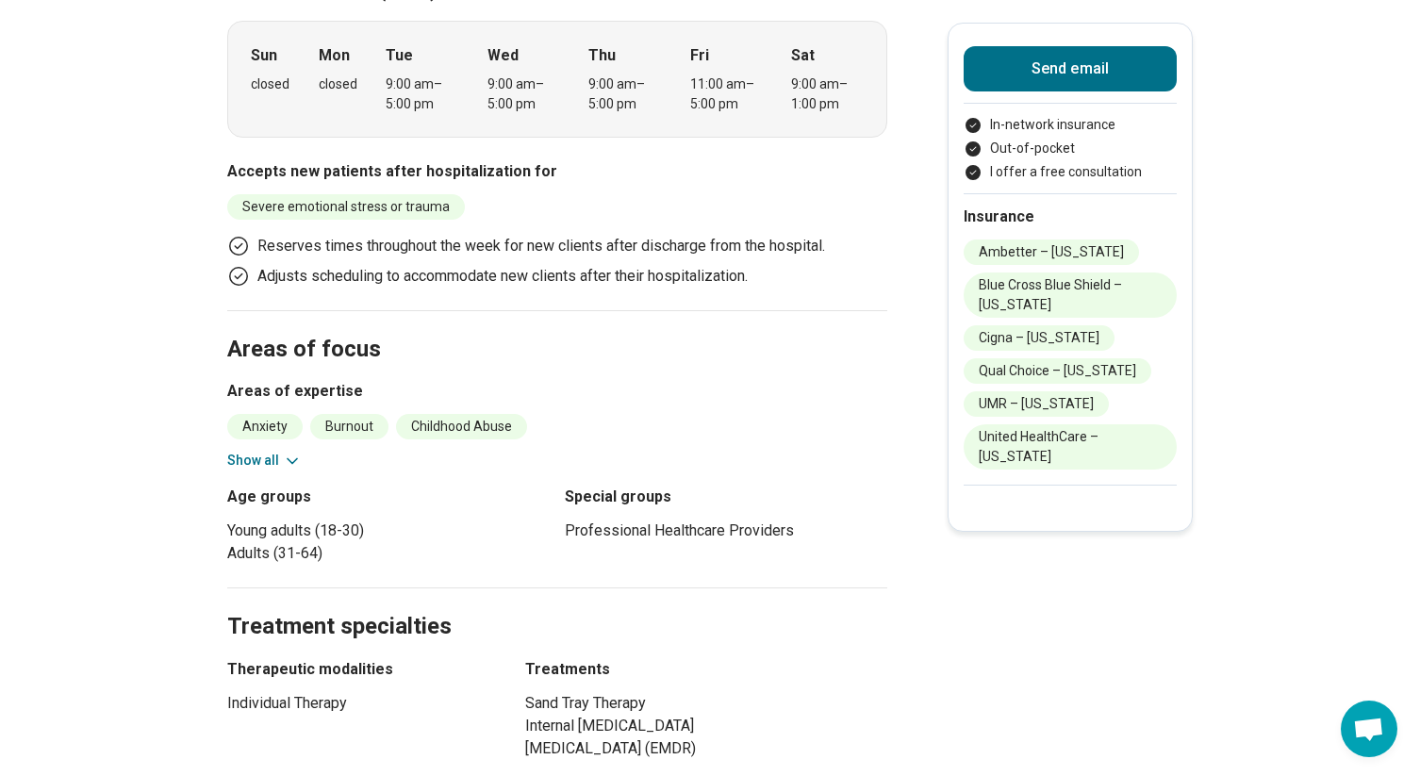
scroll to position [485, 0]
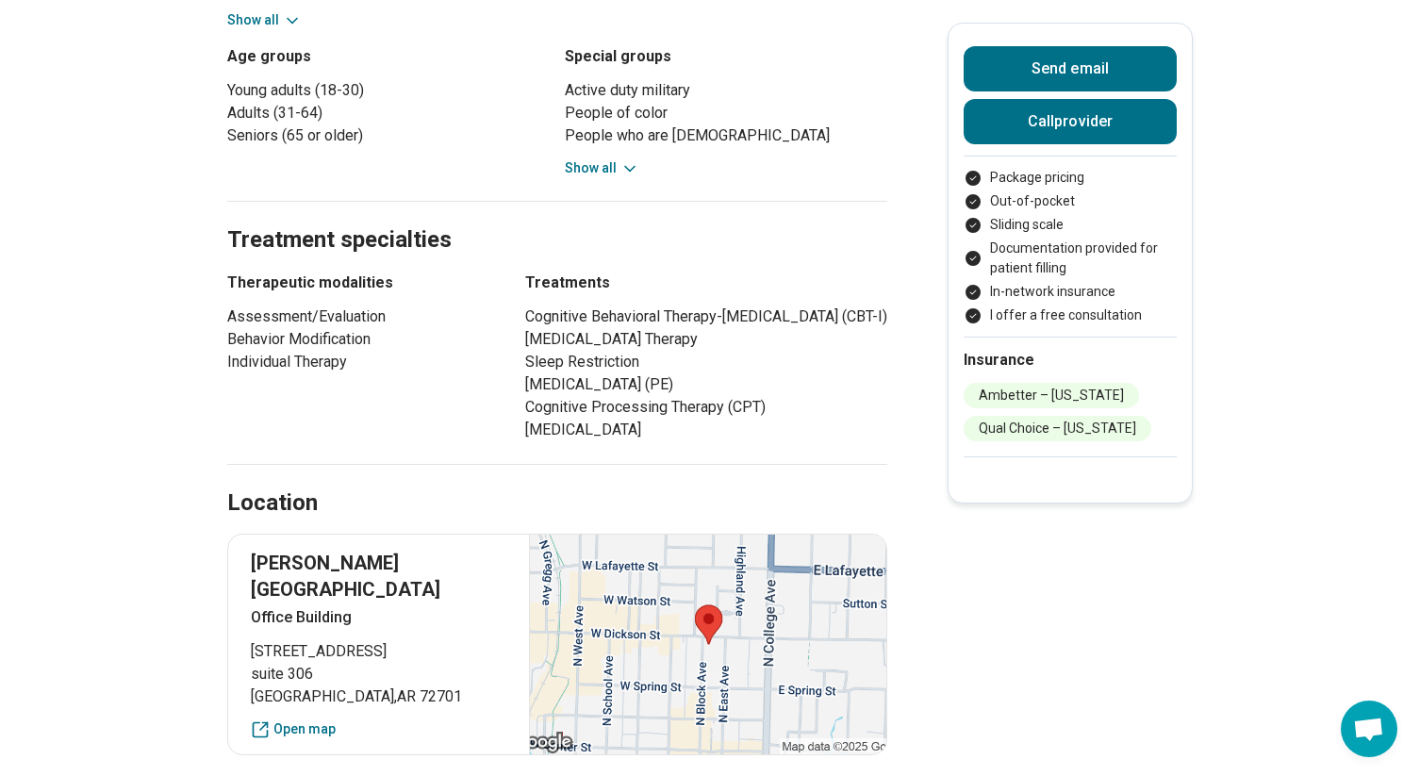
scroll to position [1099, 0]
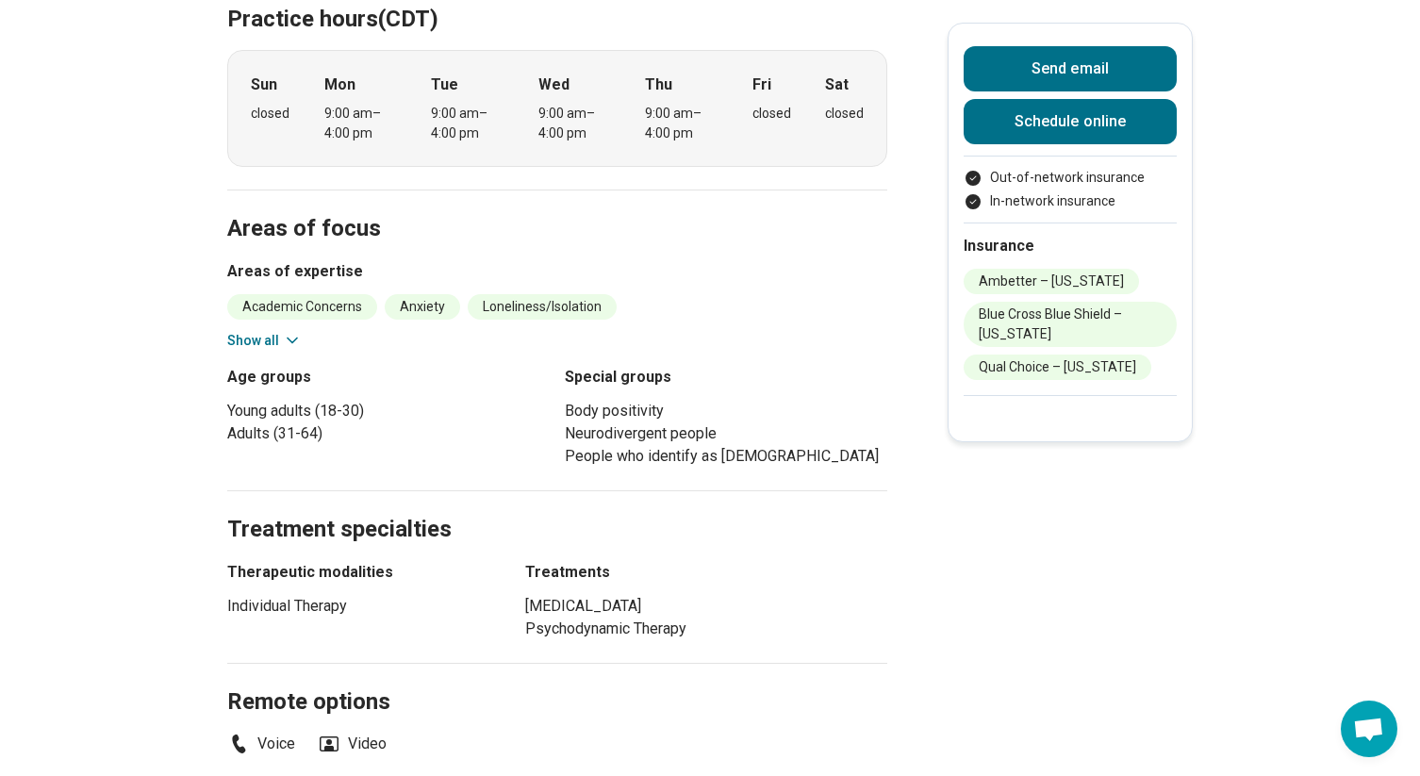
scroll to position [668, 0]
click at [291, 333] on icon at bounding box center [292, 342] width 19 height 19
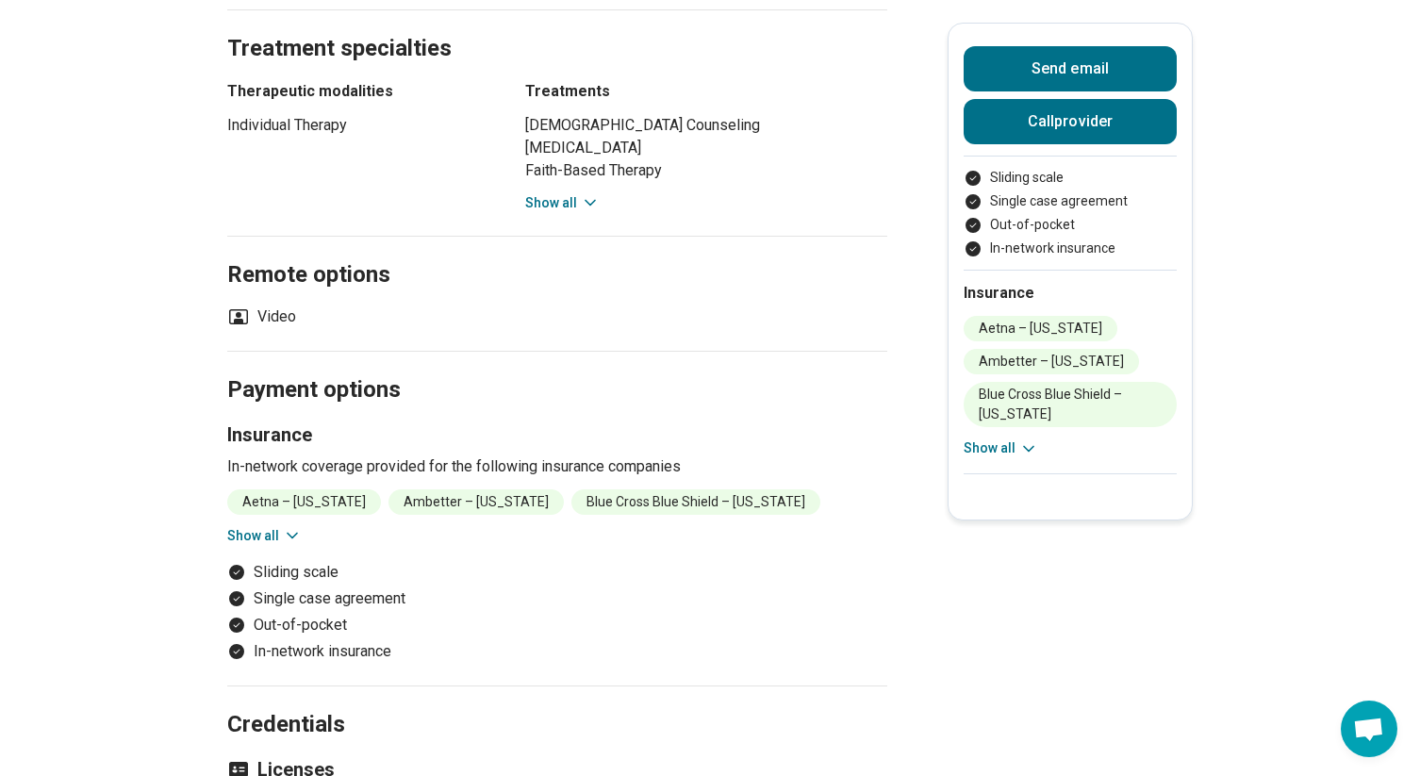
scroll to position [749, 0]
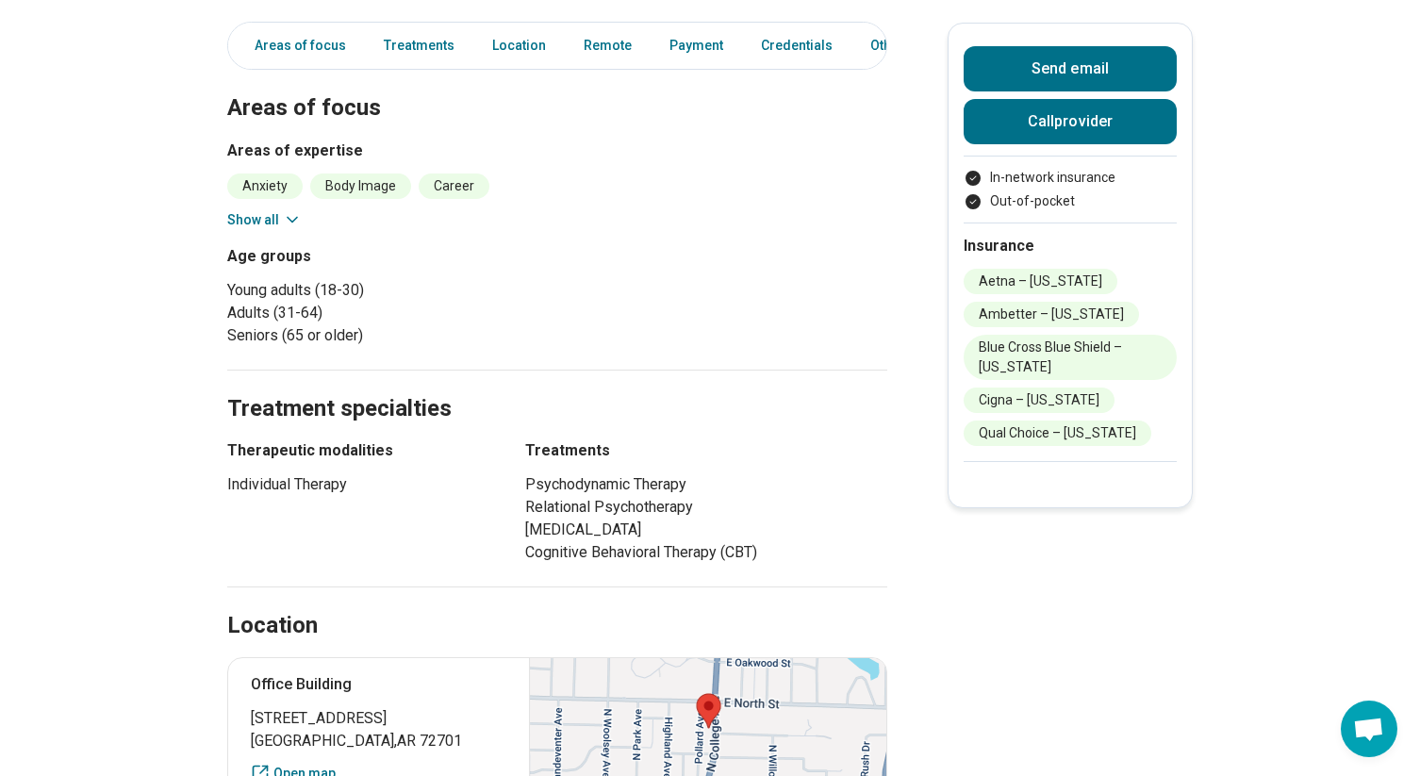
scroll to position [561, 0]
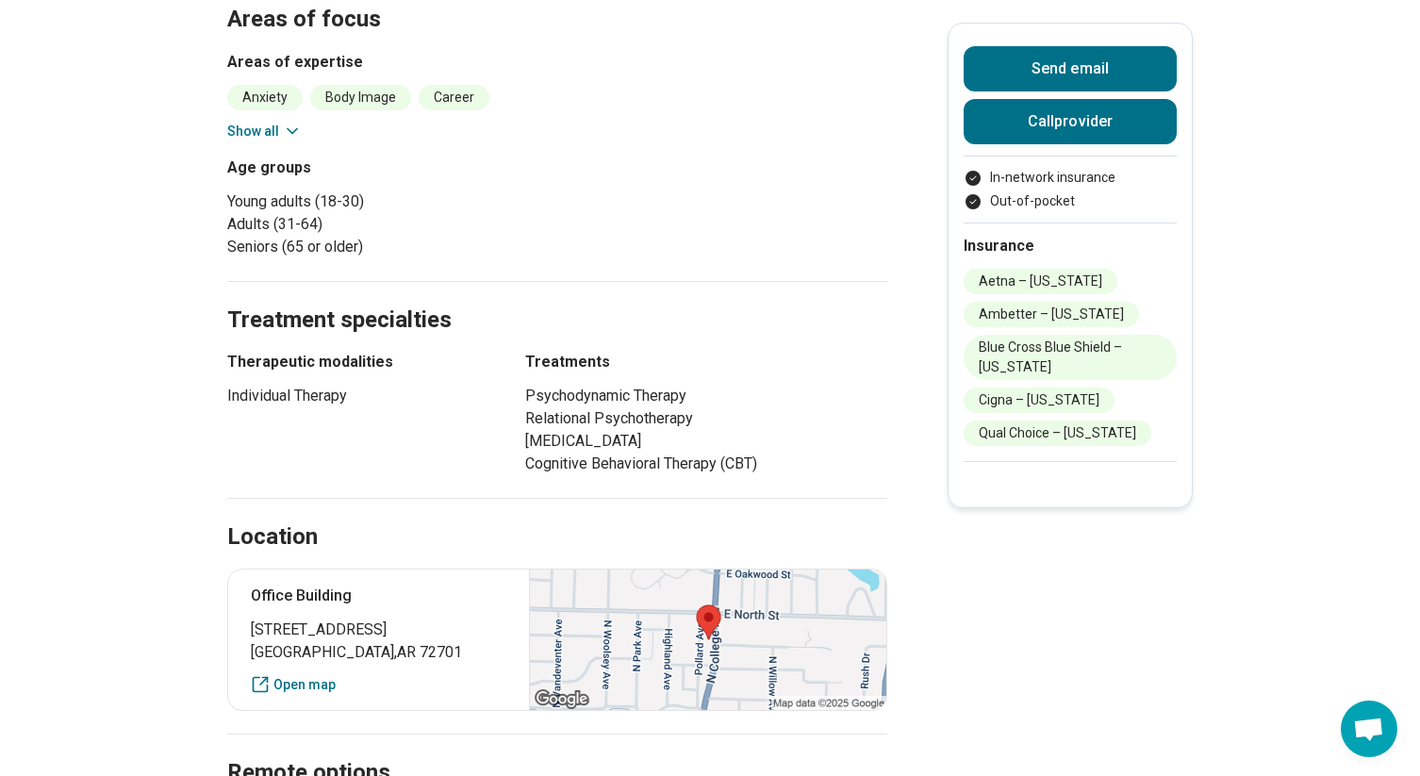
click at [291, 135] on icon at bounding box center [292, 131] width 19 height 19
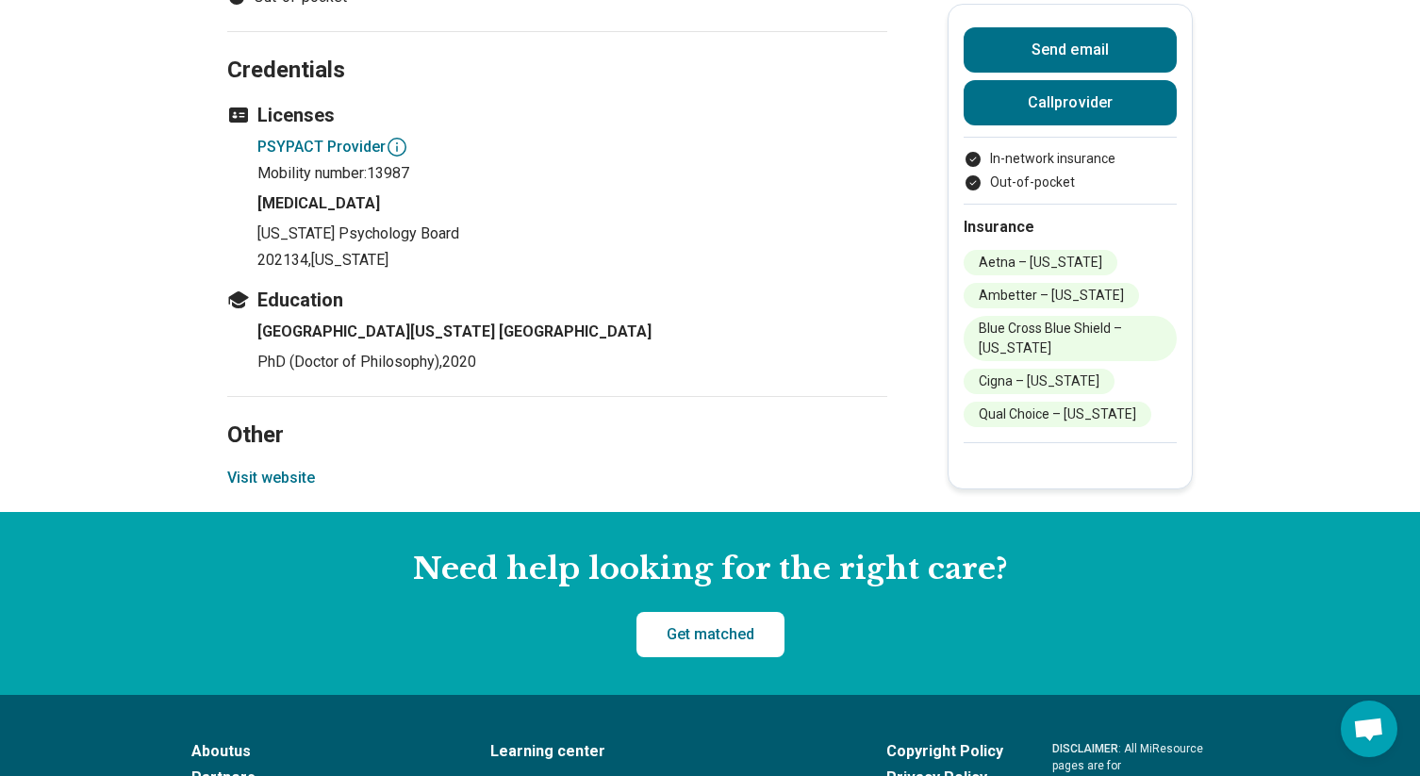
scroll to position [1834, 0]
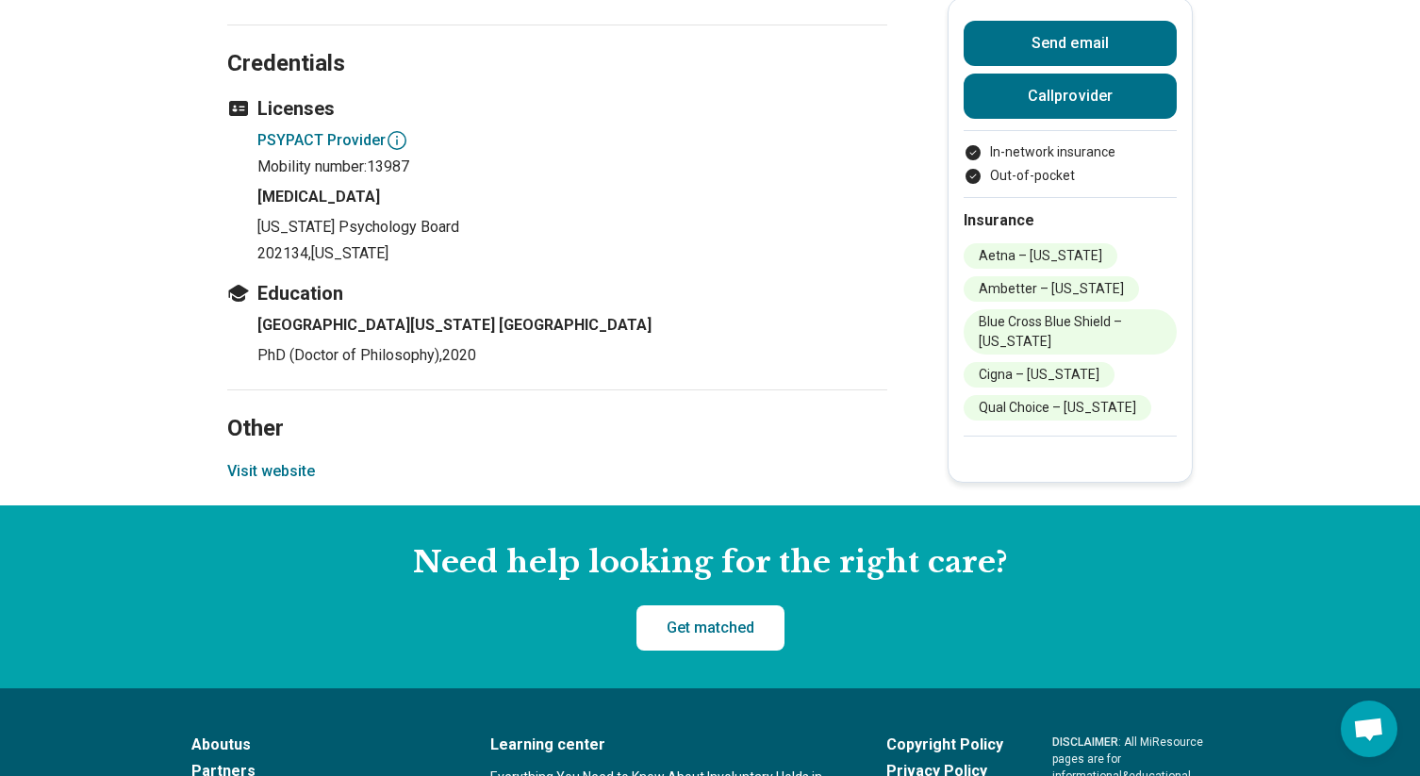
click at [276, 477] on button "Visit website" at bounding box center [271, 471] width 88 height 23
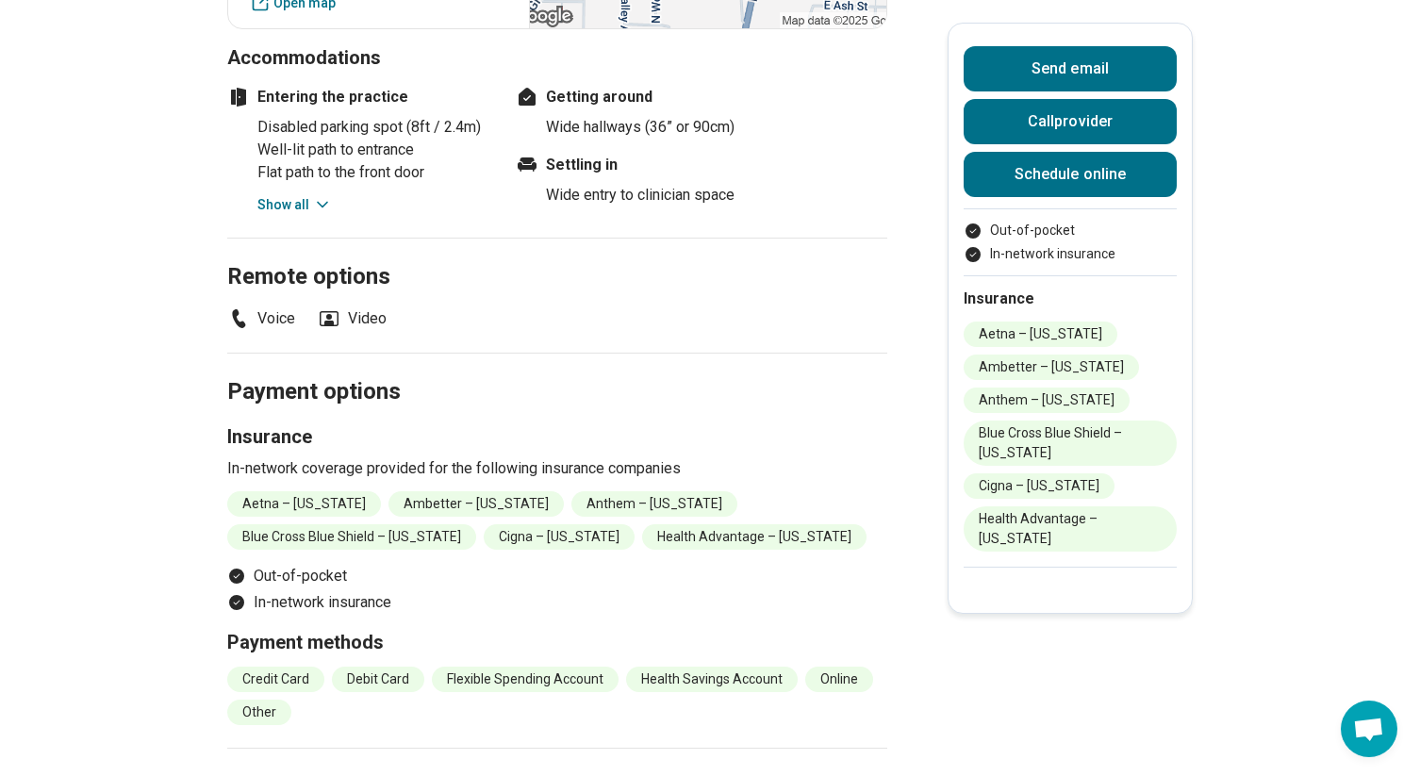
scroll to position [1661, 0]
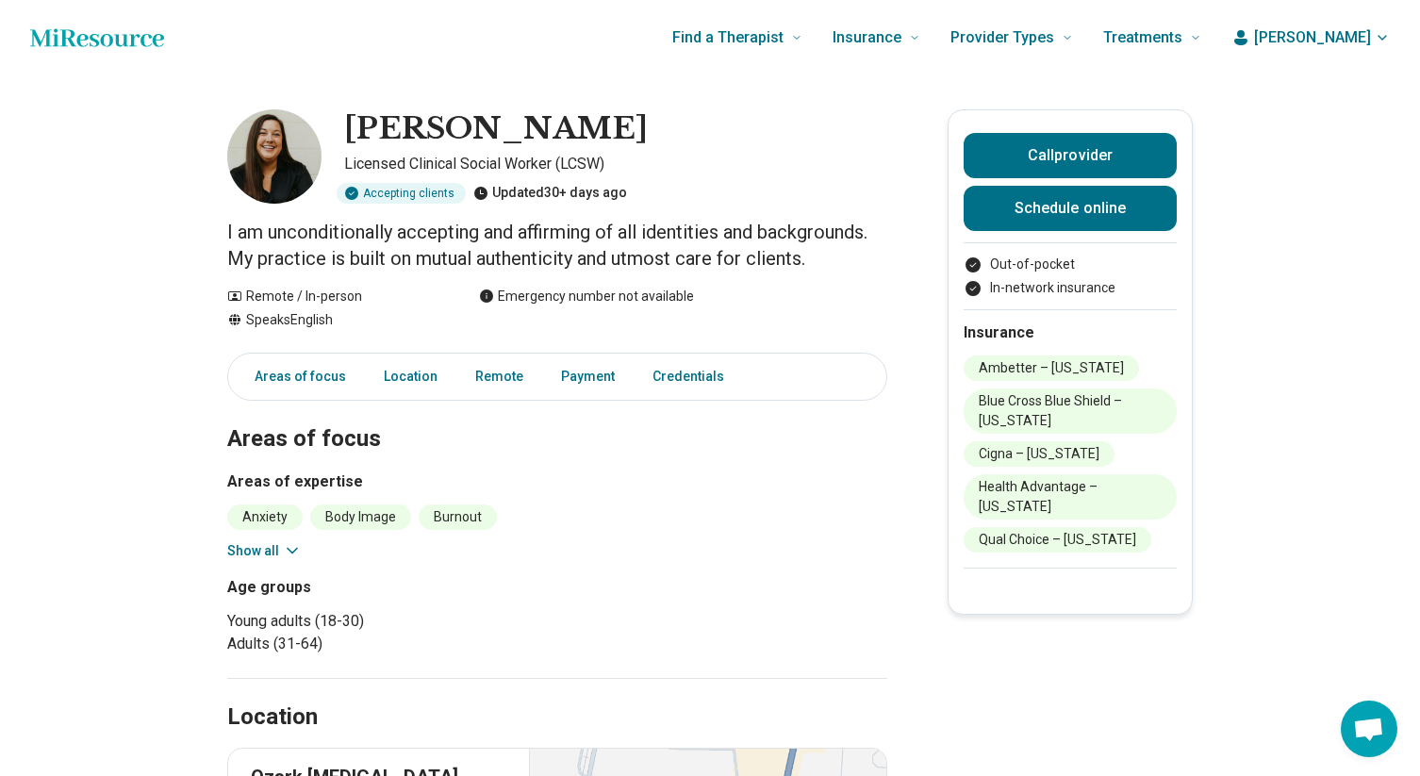
click at [268, 542] on button "Show all" at bounding box center [264, 551] width 74 height 20
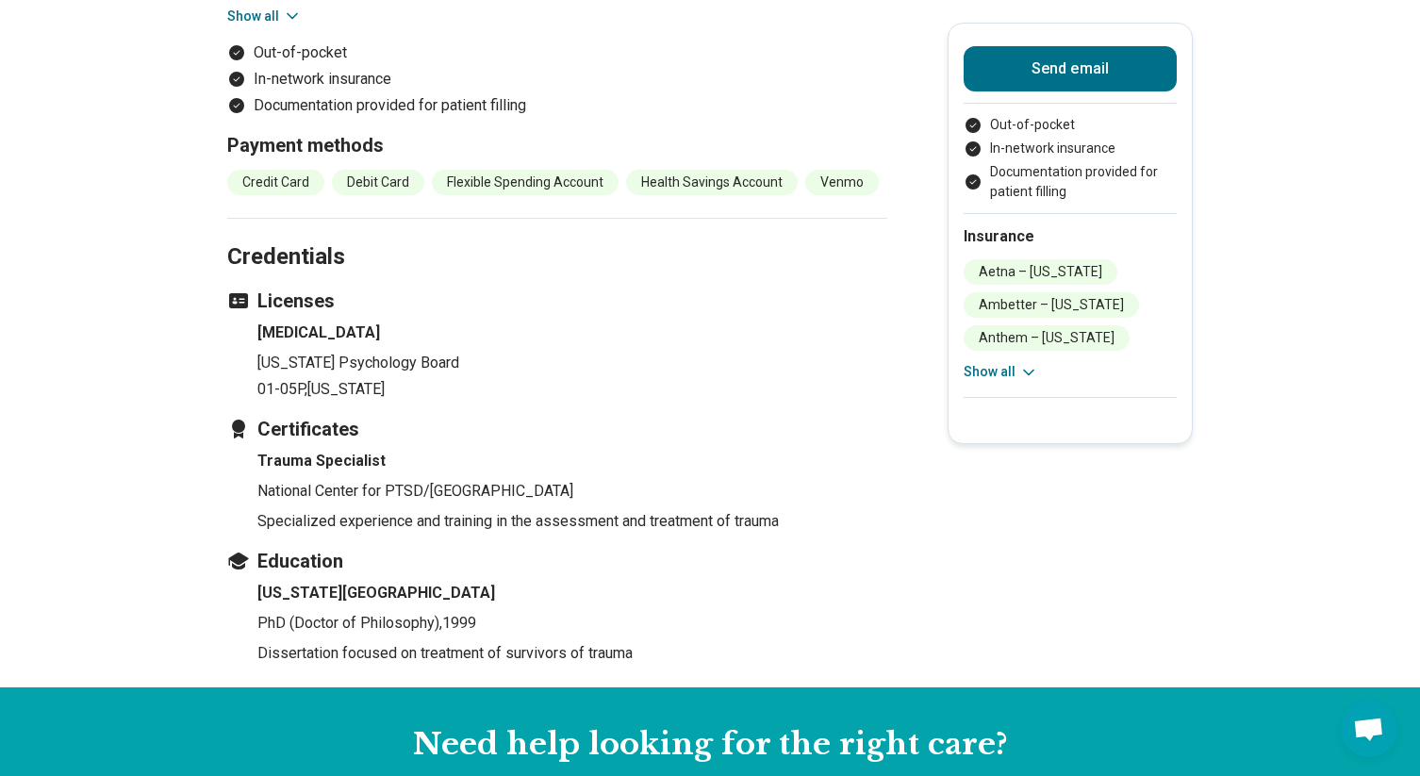
scroll to position [2054, 0]
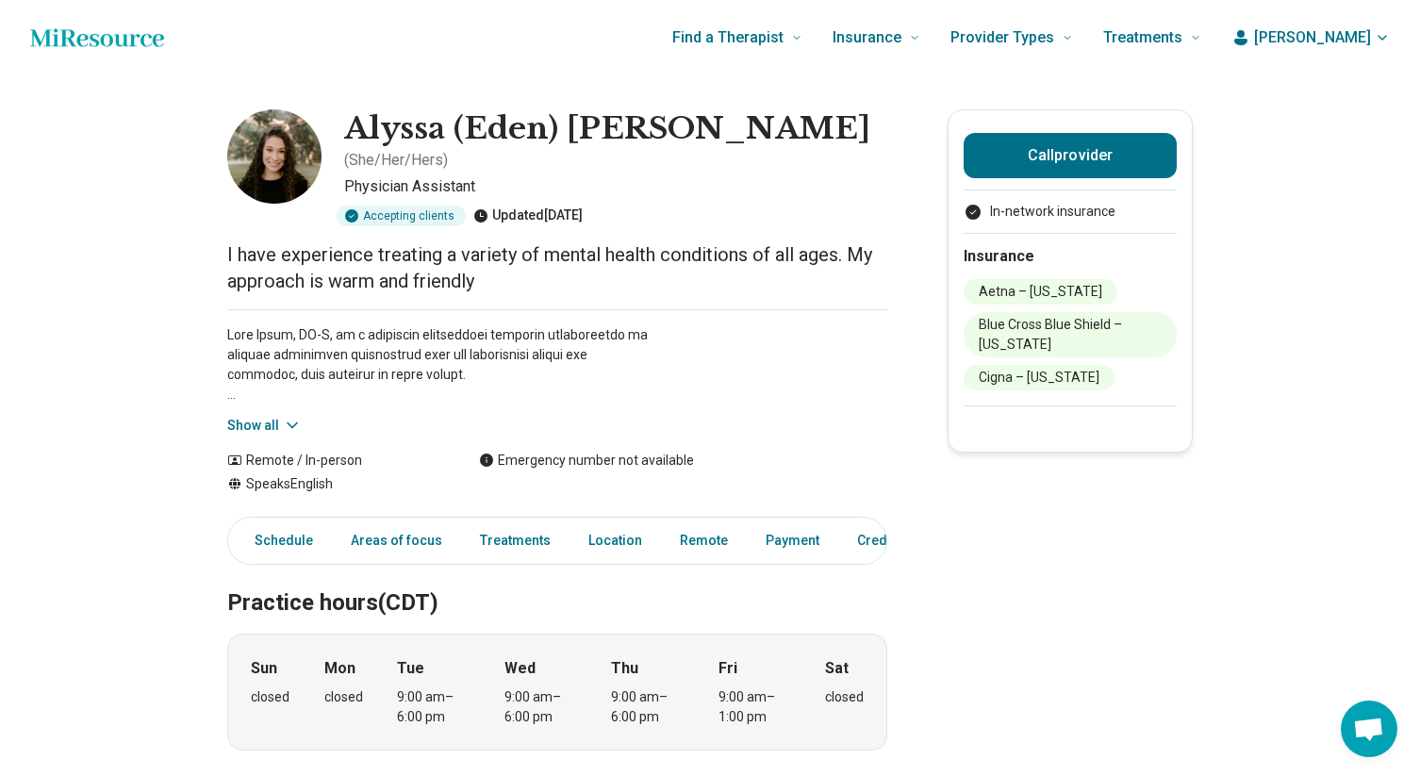
click at [283, 416] on icon at bounding box center [292, 425] width 19 height 19
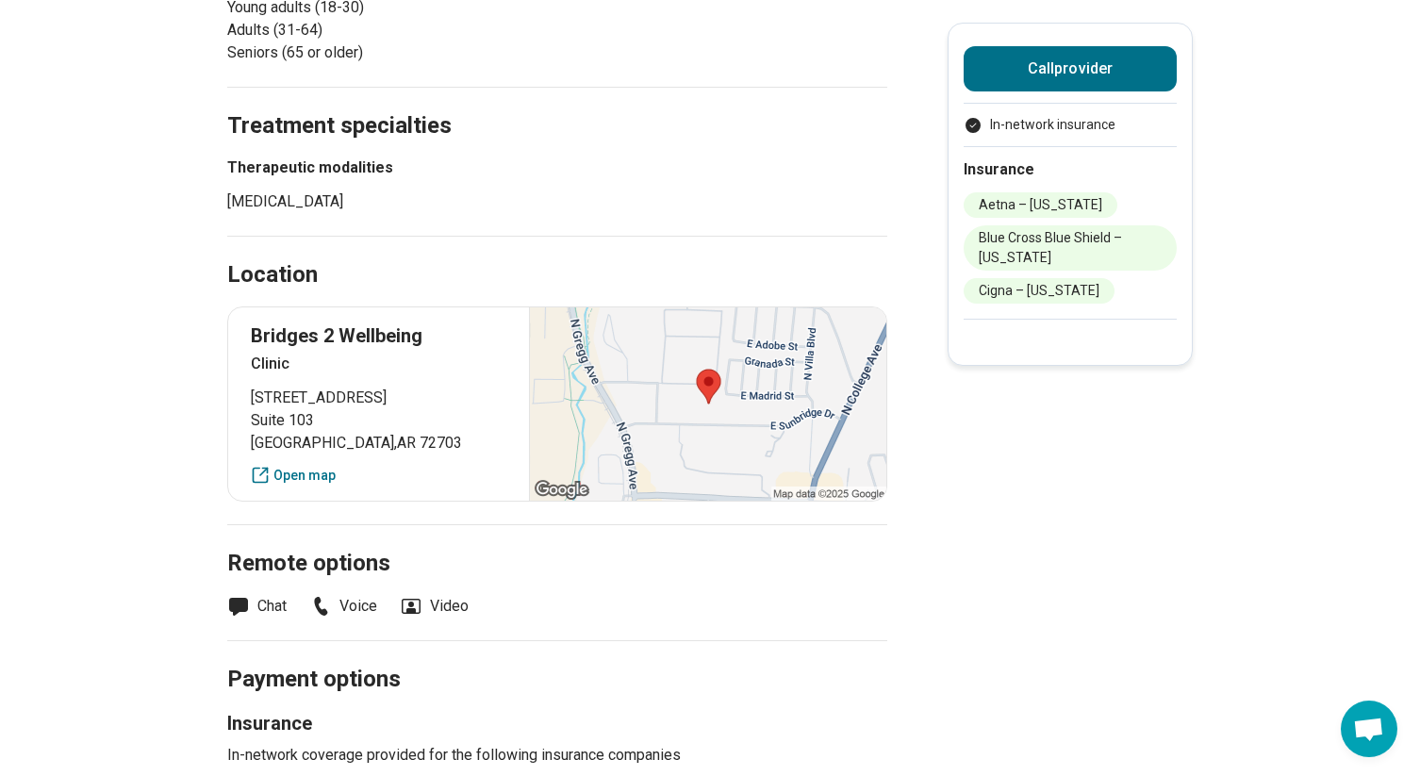
scroll to position [1563, 0]
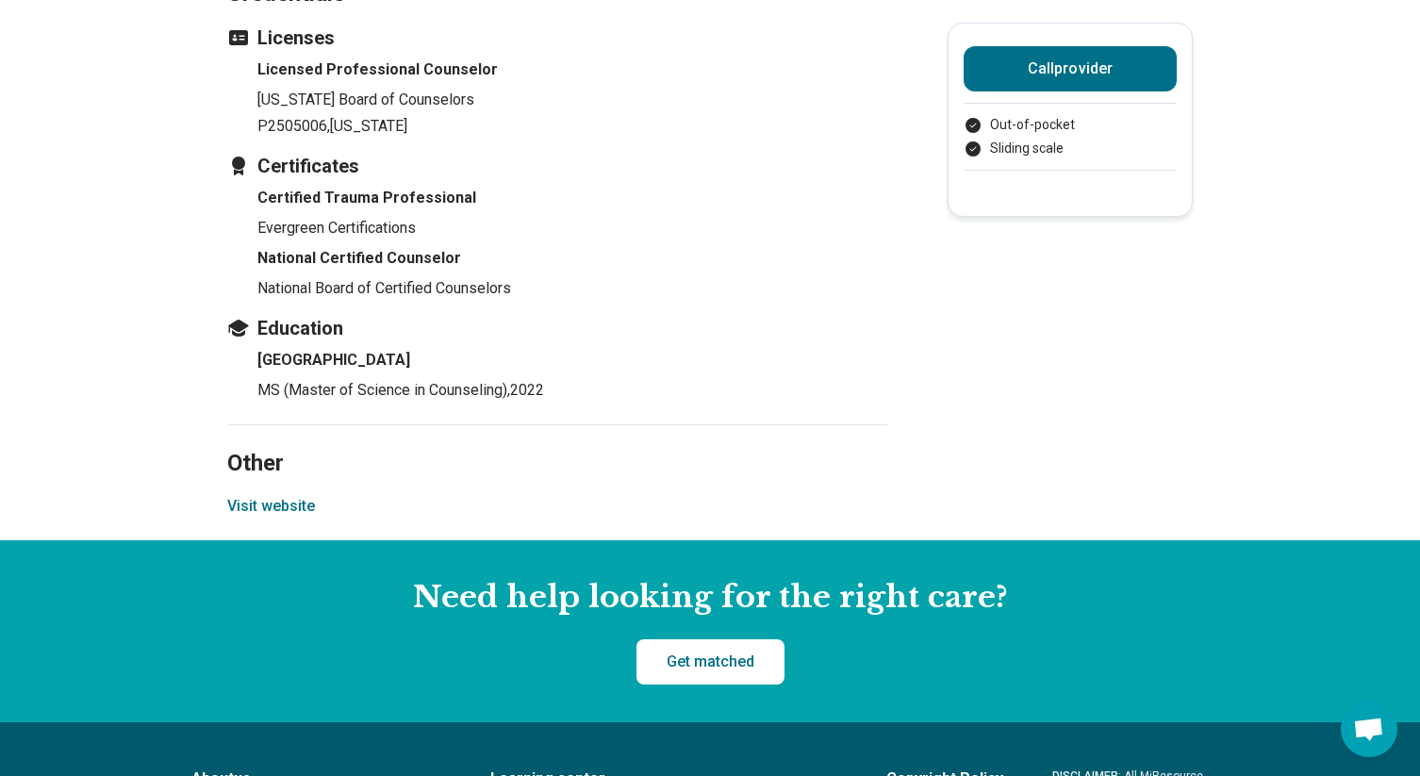
scroll to position [2068, 0]
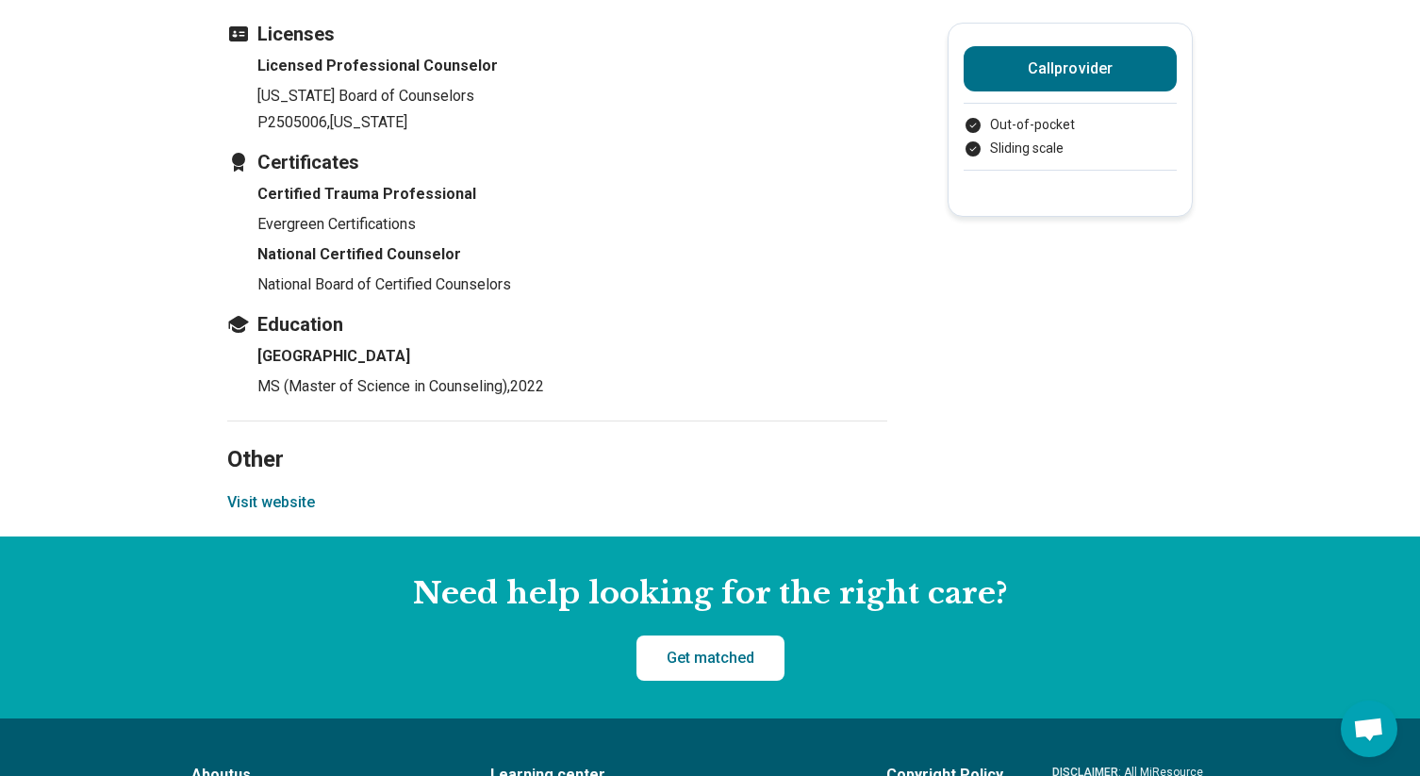
click at [292, 491] on button "Visit website" at bounding box center [271, 502] width 88 height 23
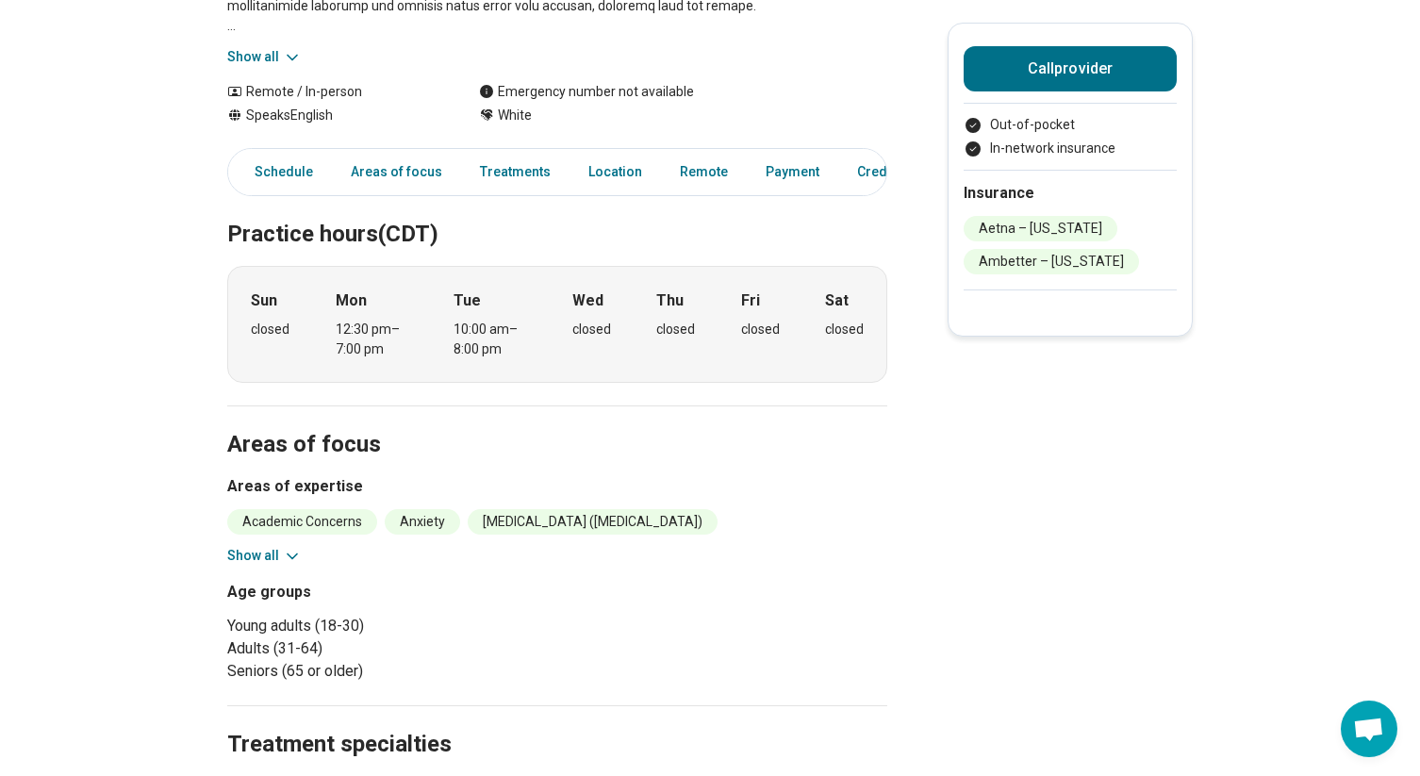
scroll to position [354, 0]
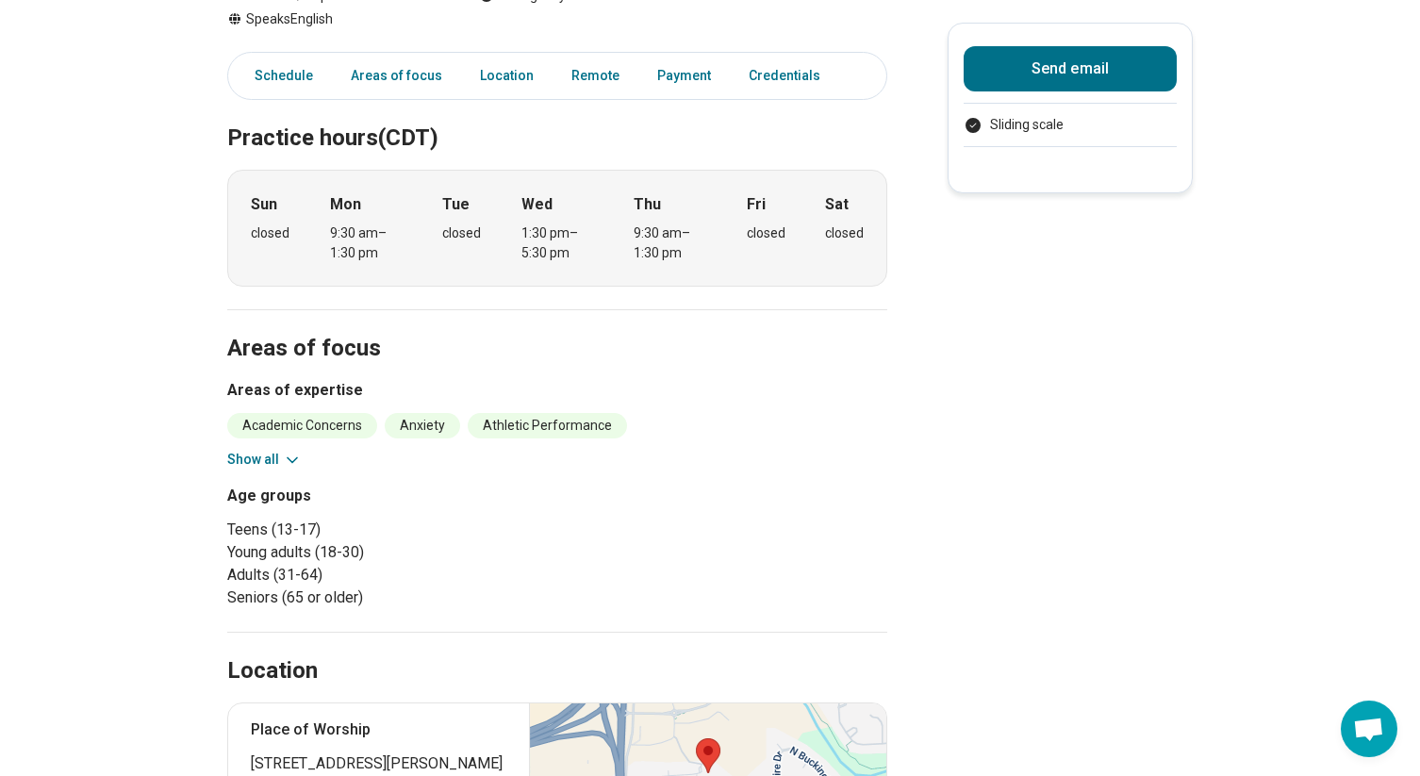
scroll to position [356, 0]
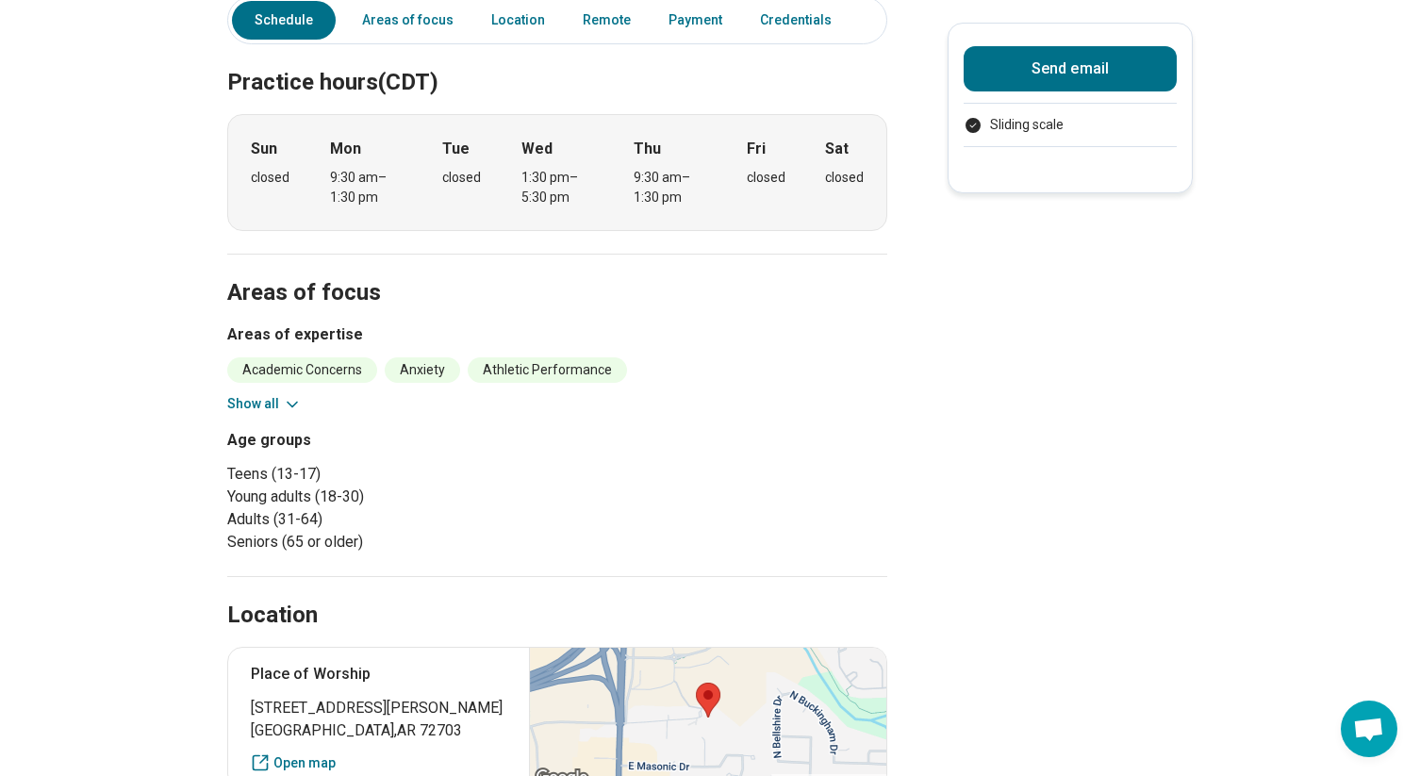
click at [288, 403] on icon at bounding box center [292, 404] width 19 height 19
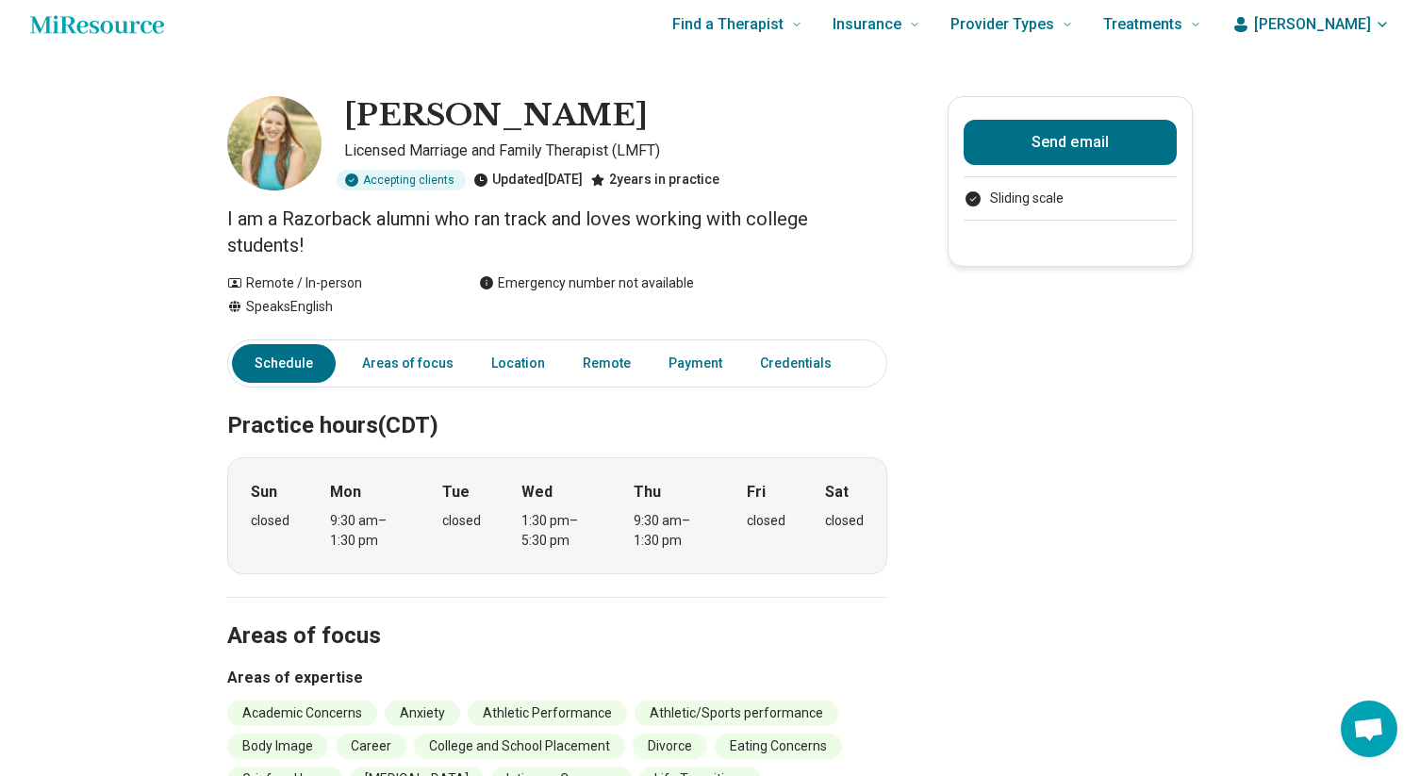
scroll to position [46, 0]
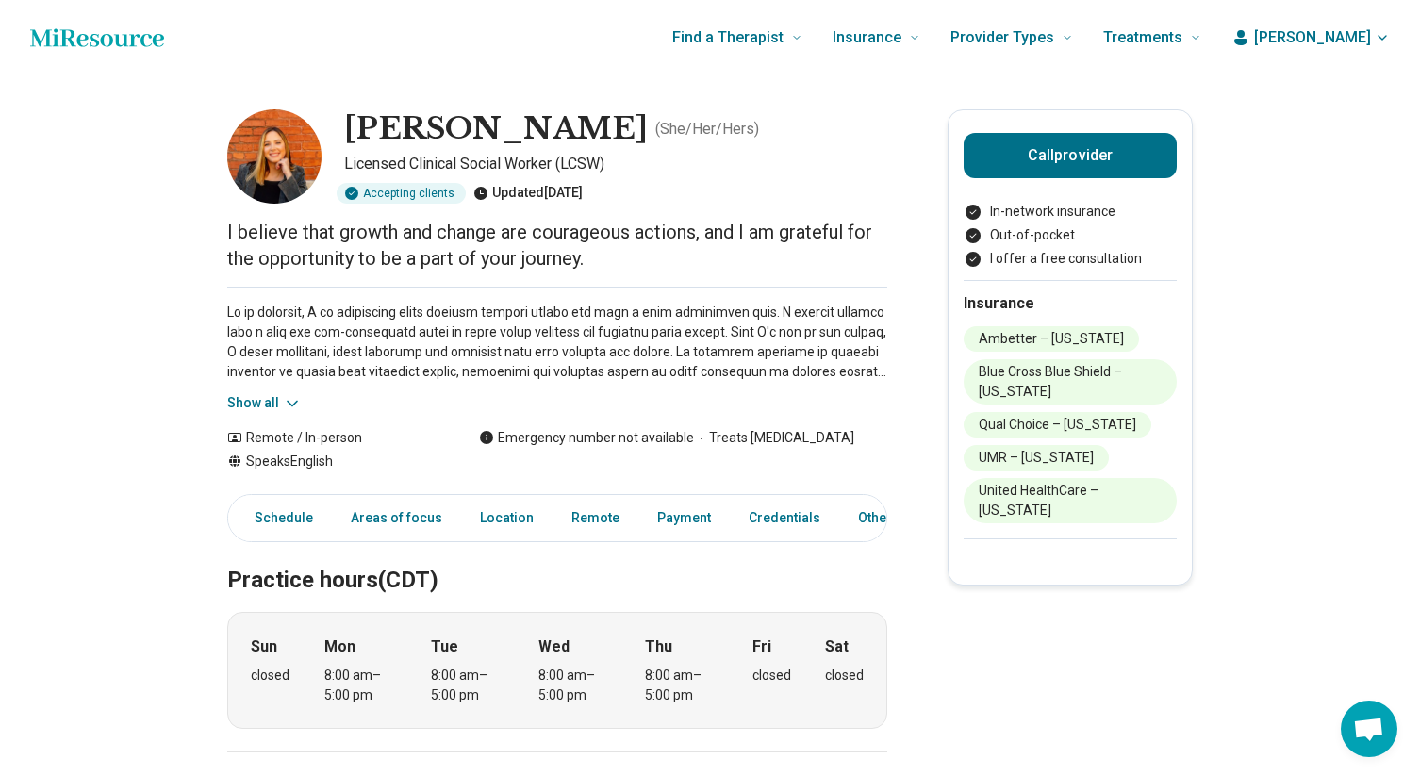
click at [287, 404] on icon at bounding box center [292, 403] width 19 height 19
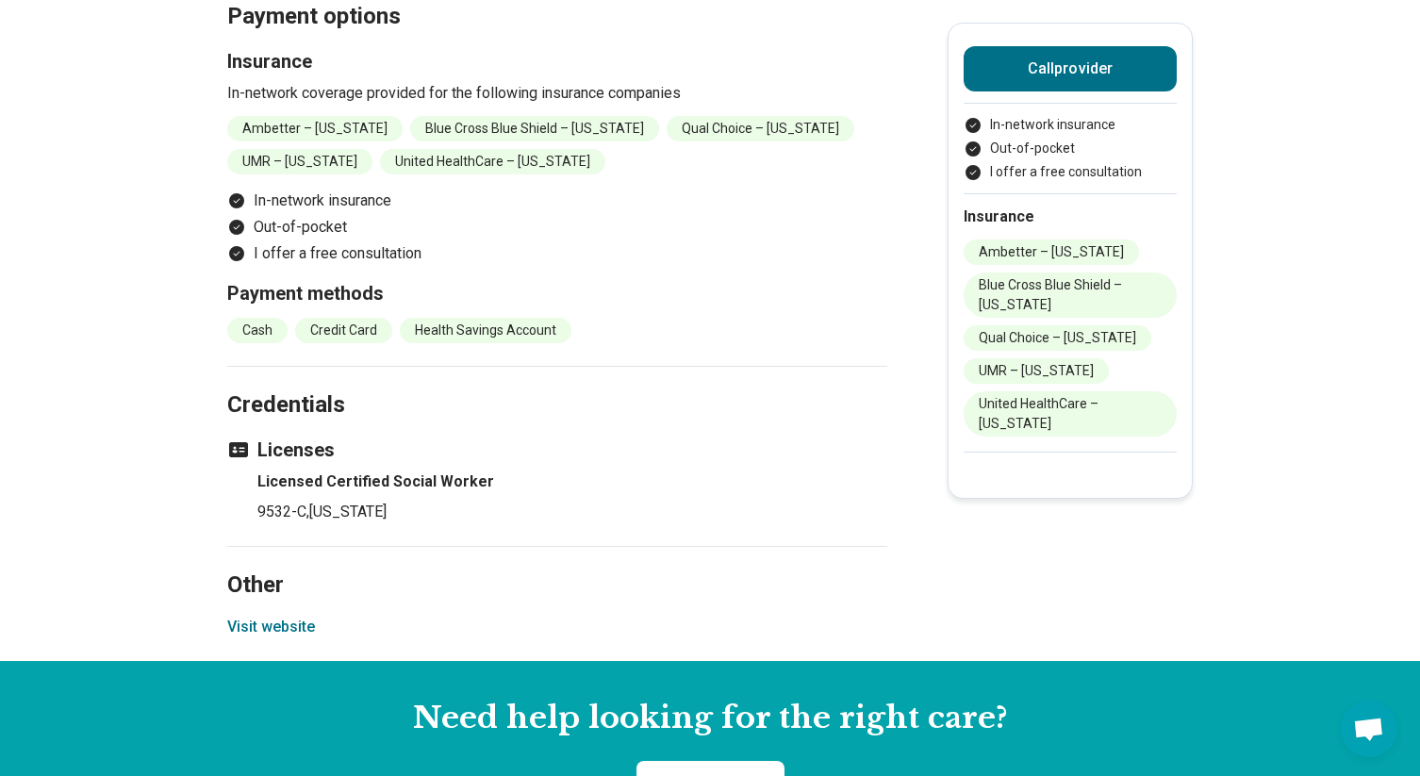
scroll to position [1738, 0]
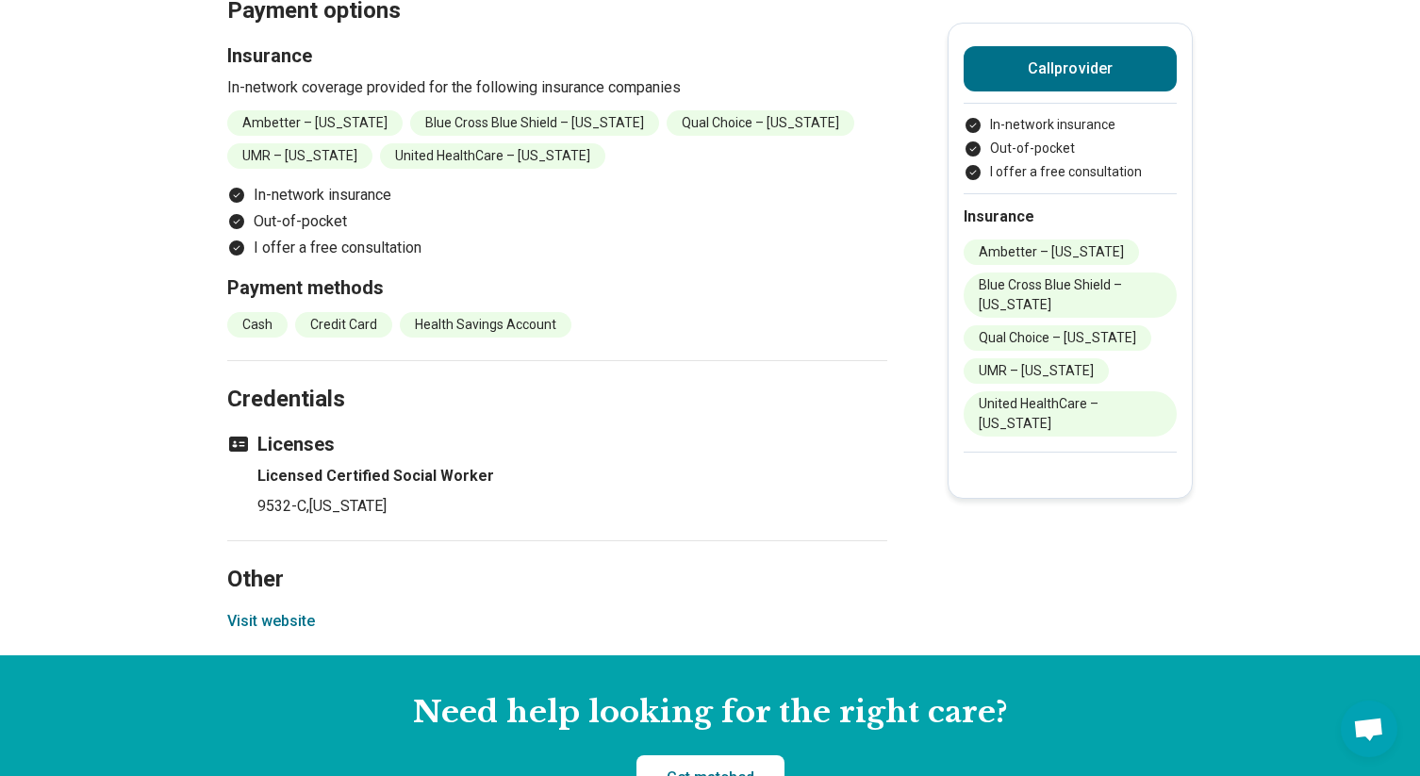
click at [291, 610] on button "Visit website" at bounding box center [271, 621] width 88 height 23
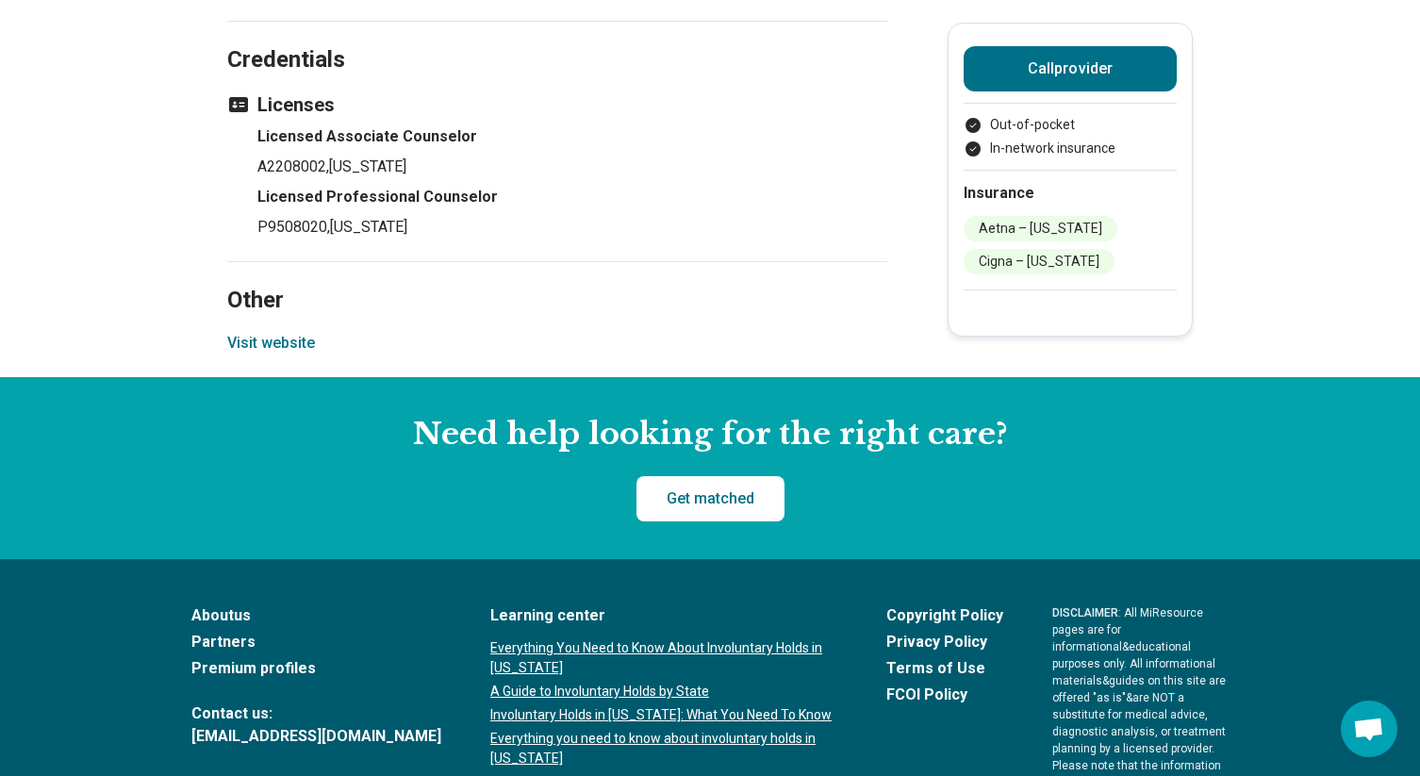
scroll to position [1654, 0]
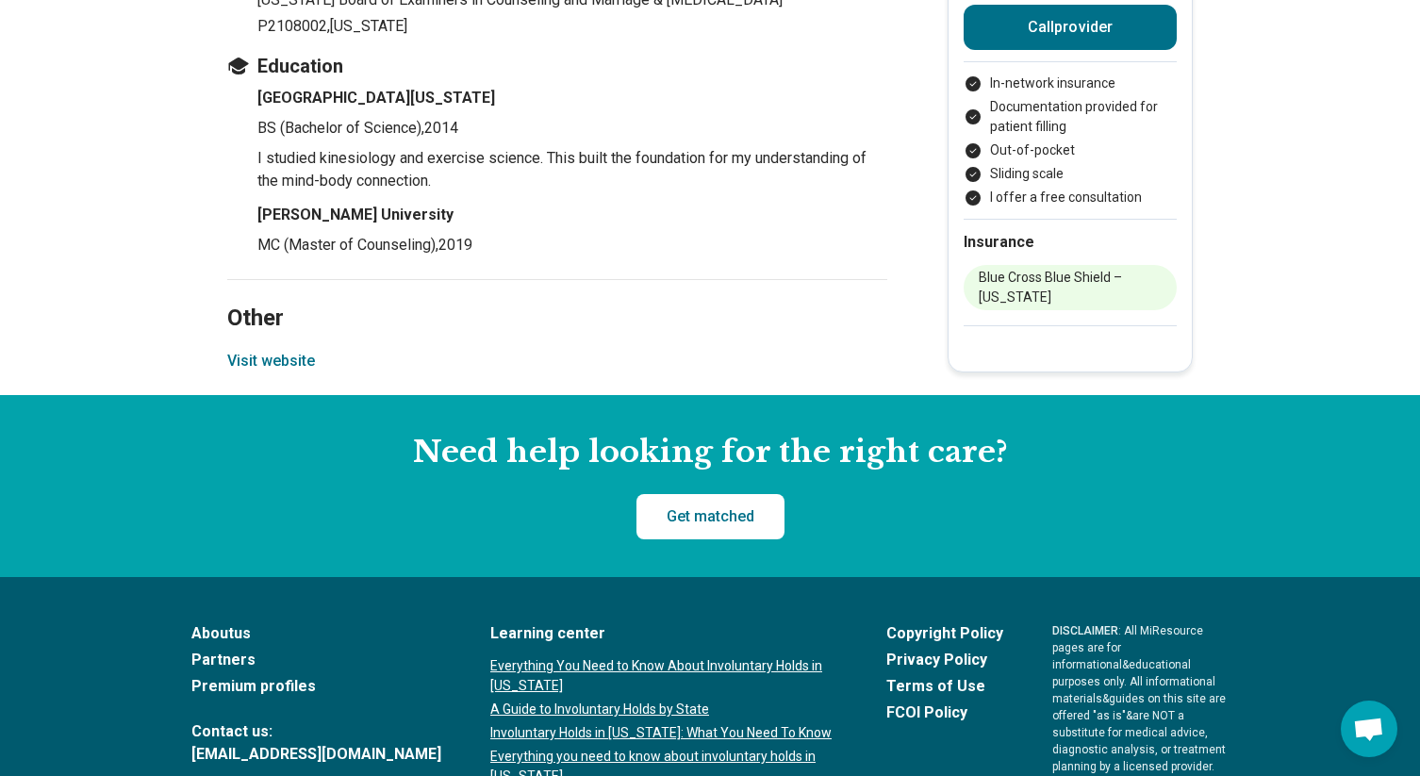
scroll to position [2404, 0]
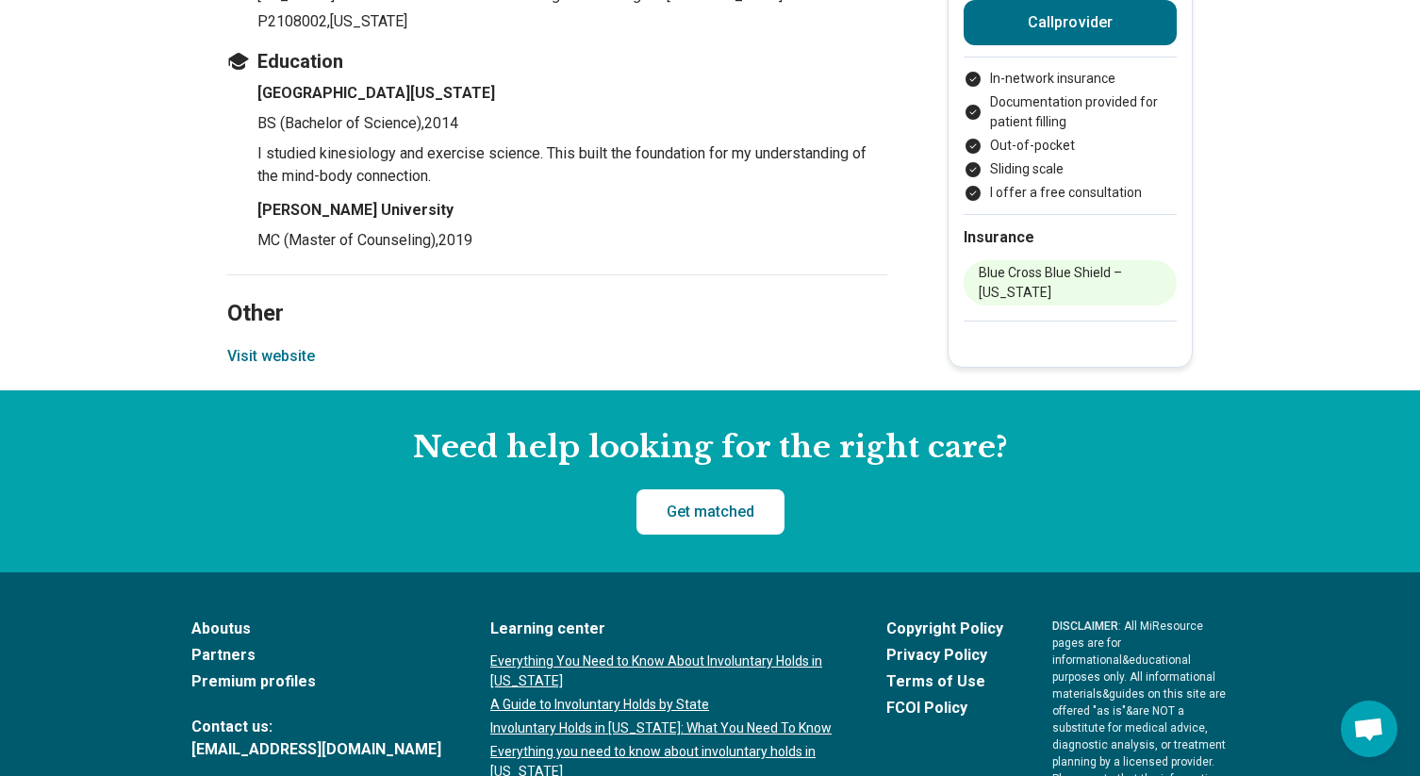
click at [240, 368] on button "Visit website" at bounding box center [271, 356] width 88 height 23
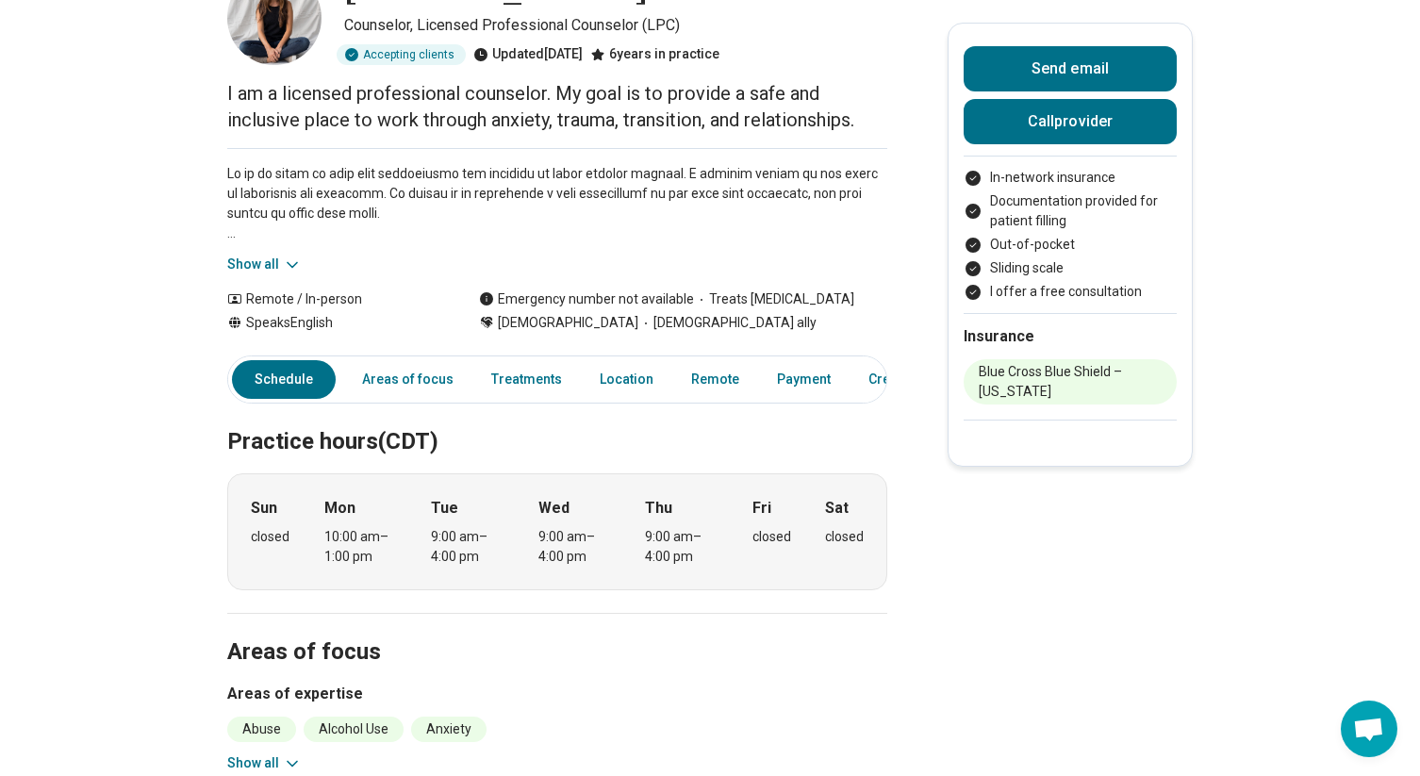
scroll to position [0, 0]
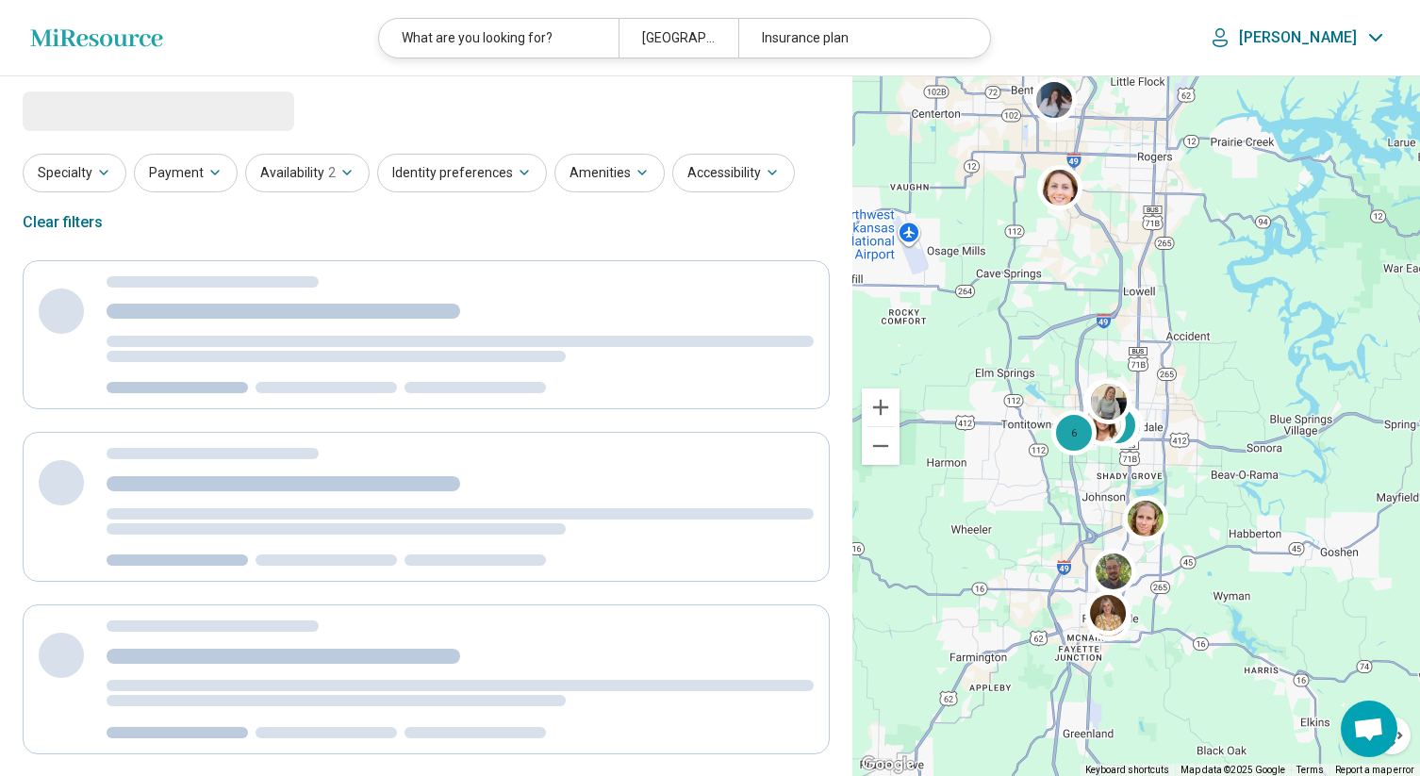
select select "***"
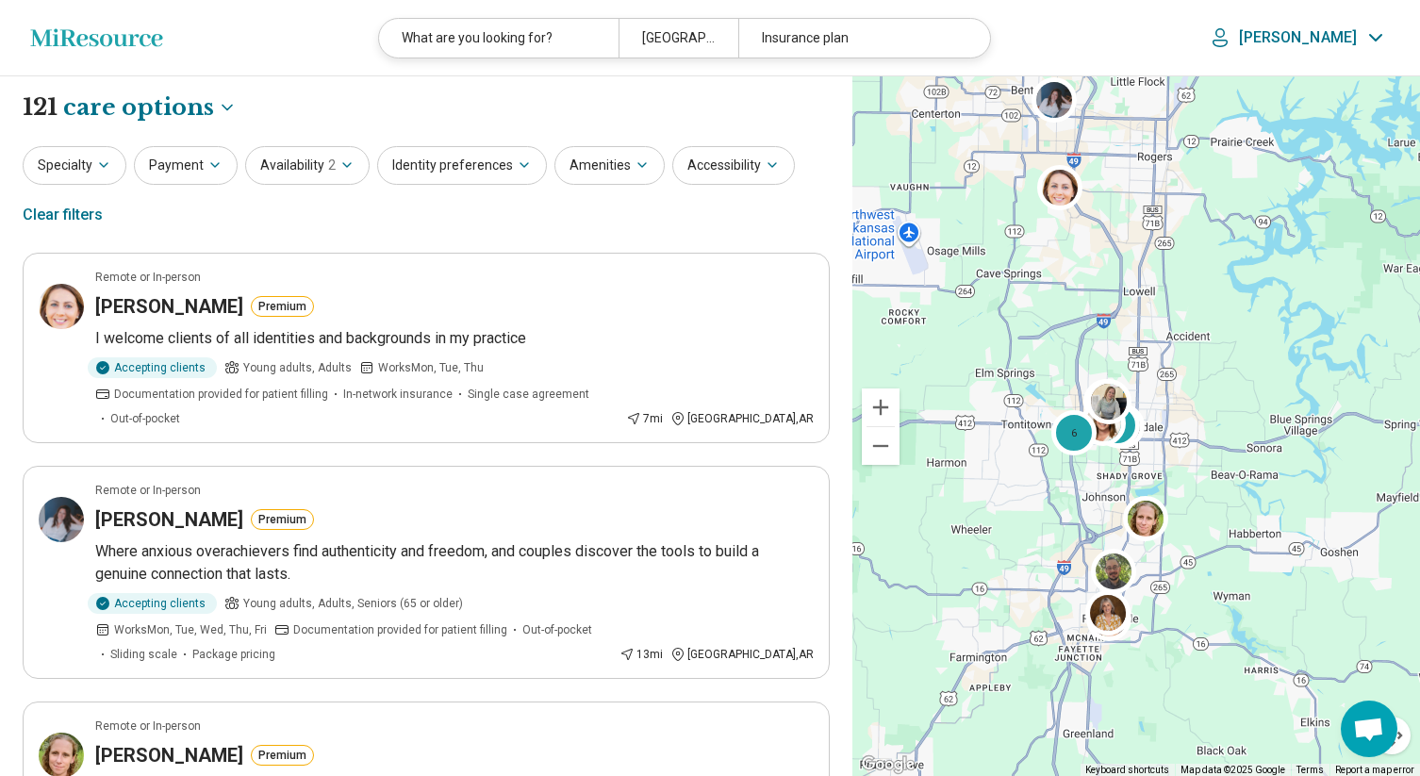
click at [1338, 38] on p "[PERSON_NAME]" at bounding box center [1298, 37] width 118 height 19
click at [1318, 90] on link "My Dashboard" at bounding box center [1324, 94] width 132 height 49
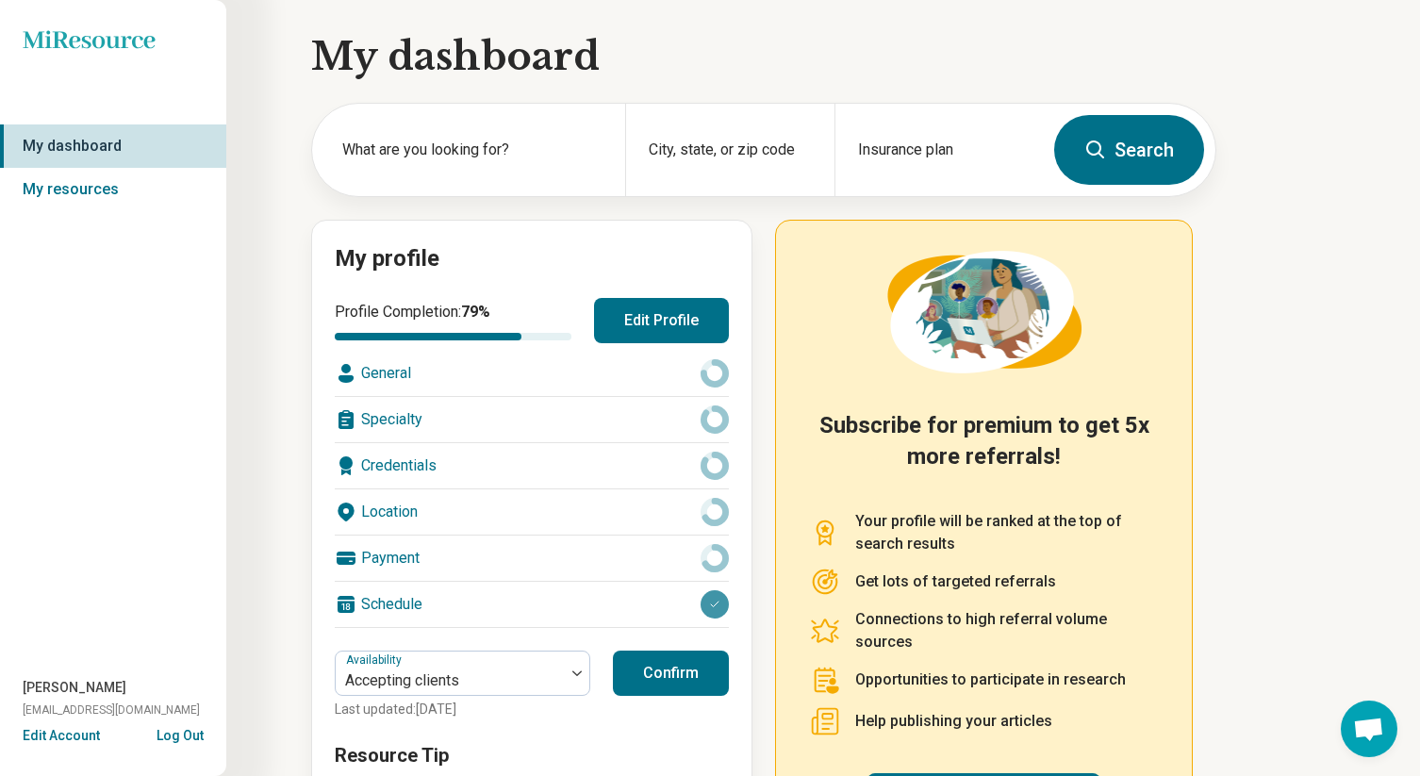
click at [417, 369] on div "General" at bounding box center [532, 373] width 394 height 45
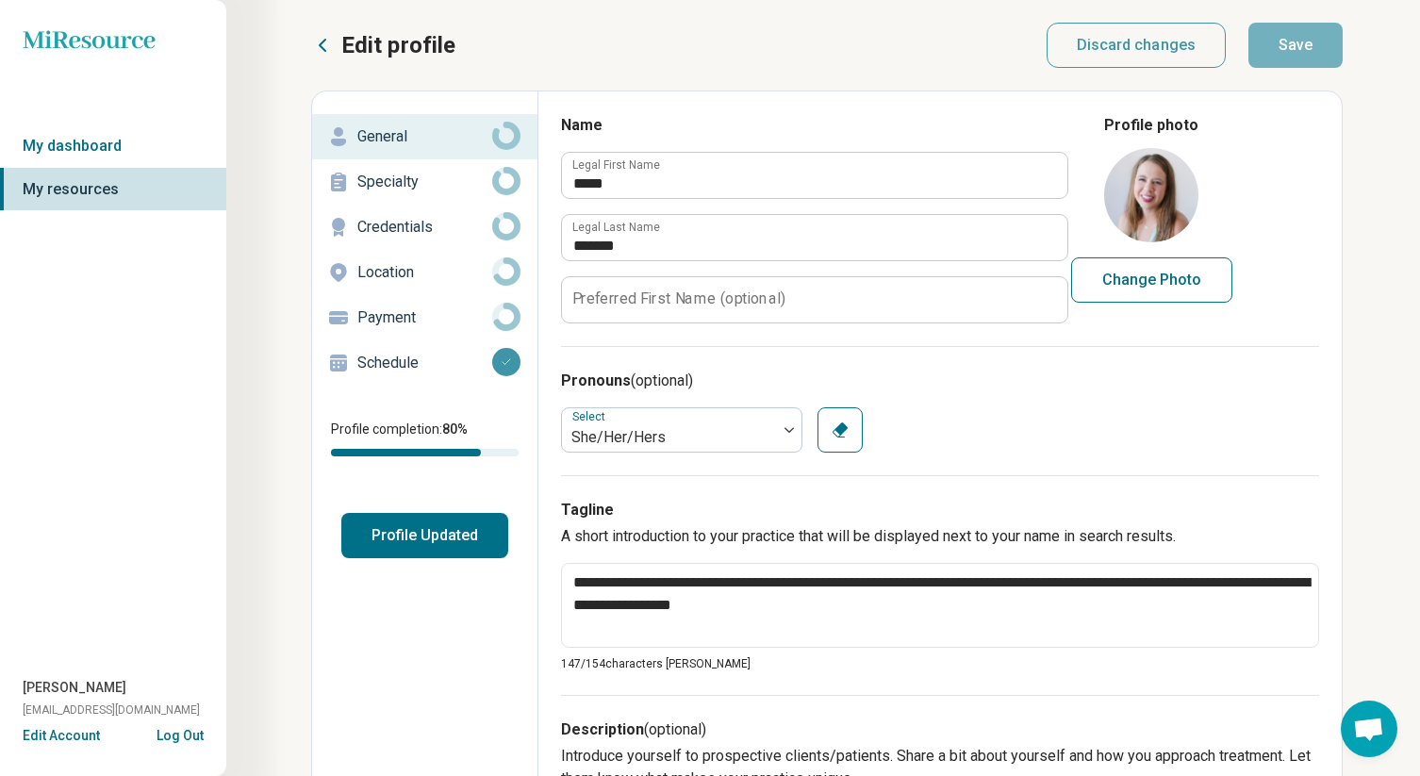
click at [372, 175] on p "Specialty" at bounding box center [424, 182] width 135 height 23
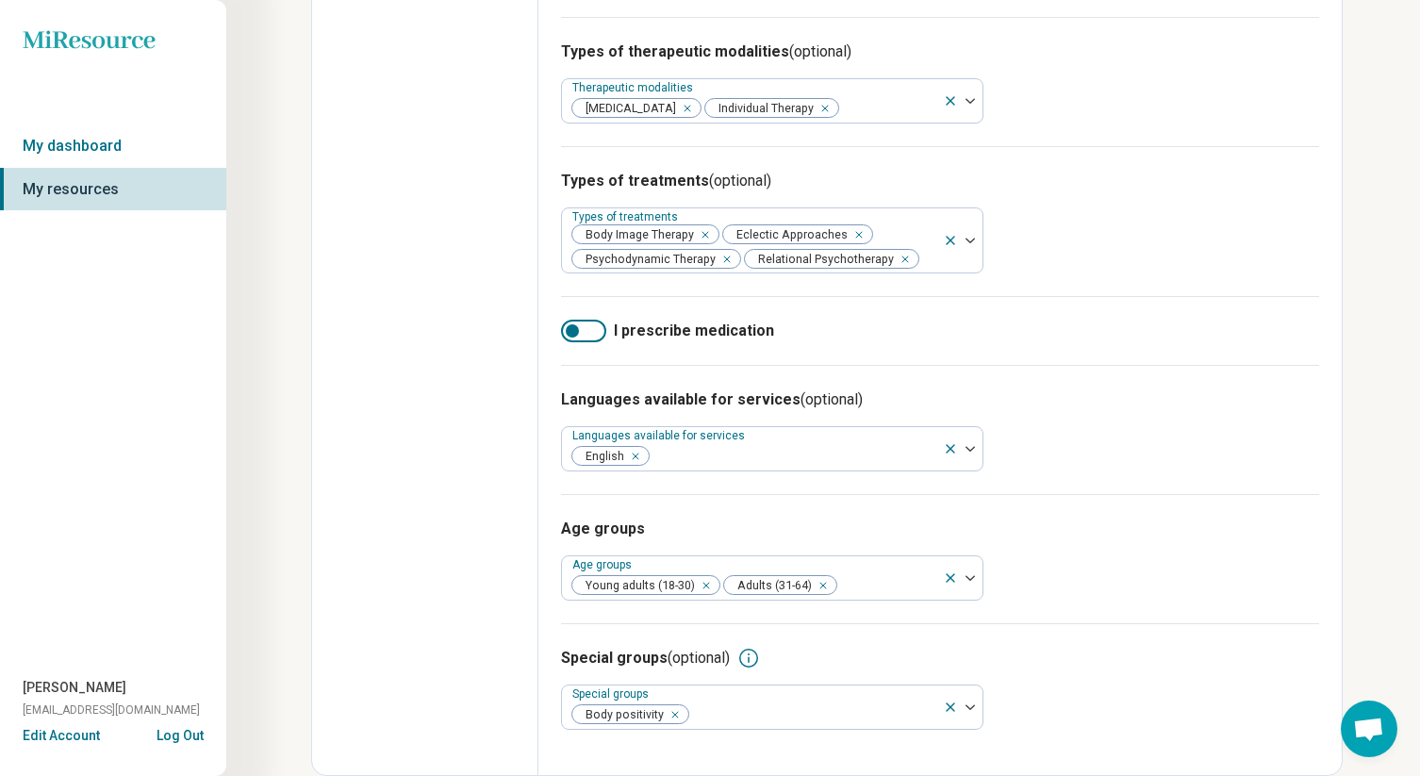
scroll to position [722, 0]
click at [602, 336] on div at bounding box center [583, 331] width 45 height 23
click at [574, 335] on div at bounding box center [583, 331] width 45 height 23
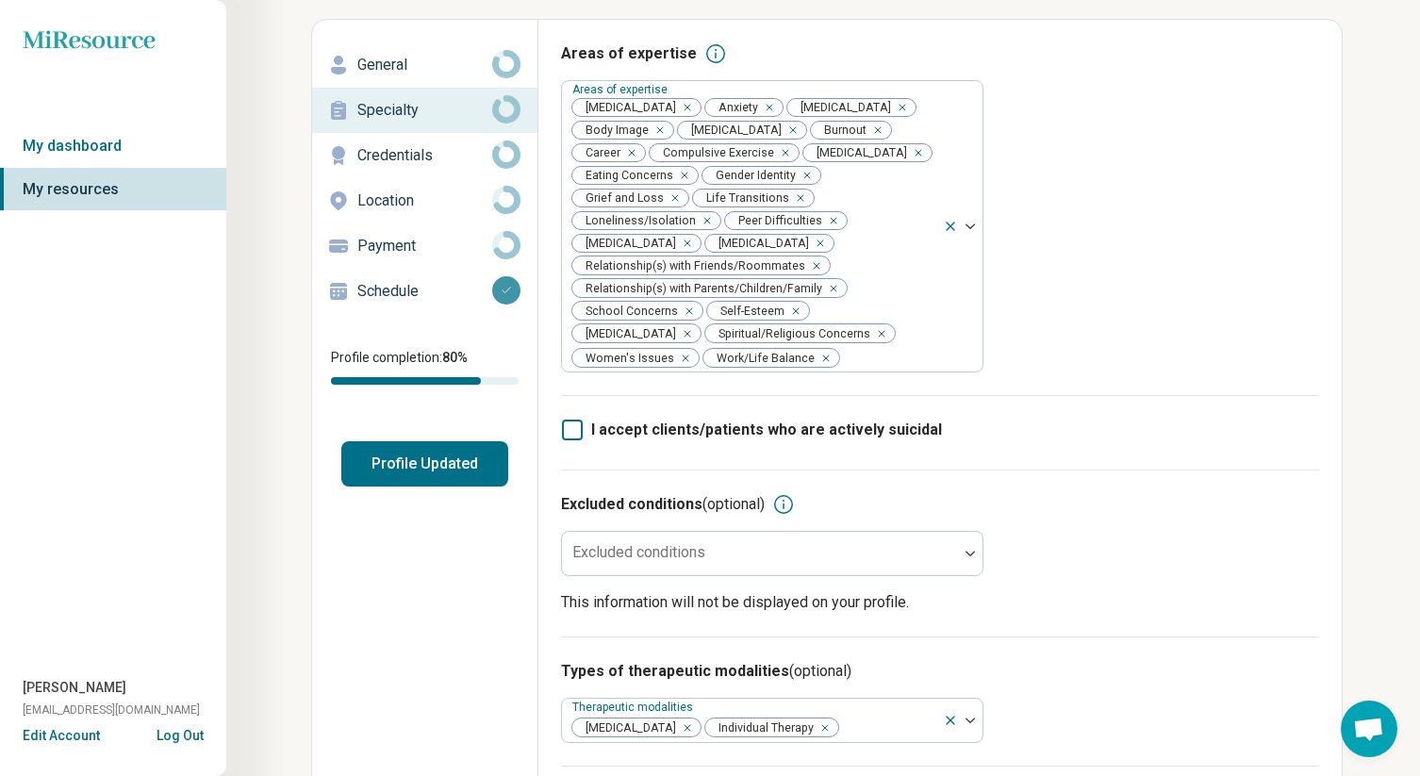
scroll to position [0, 0]
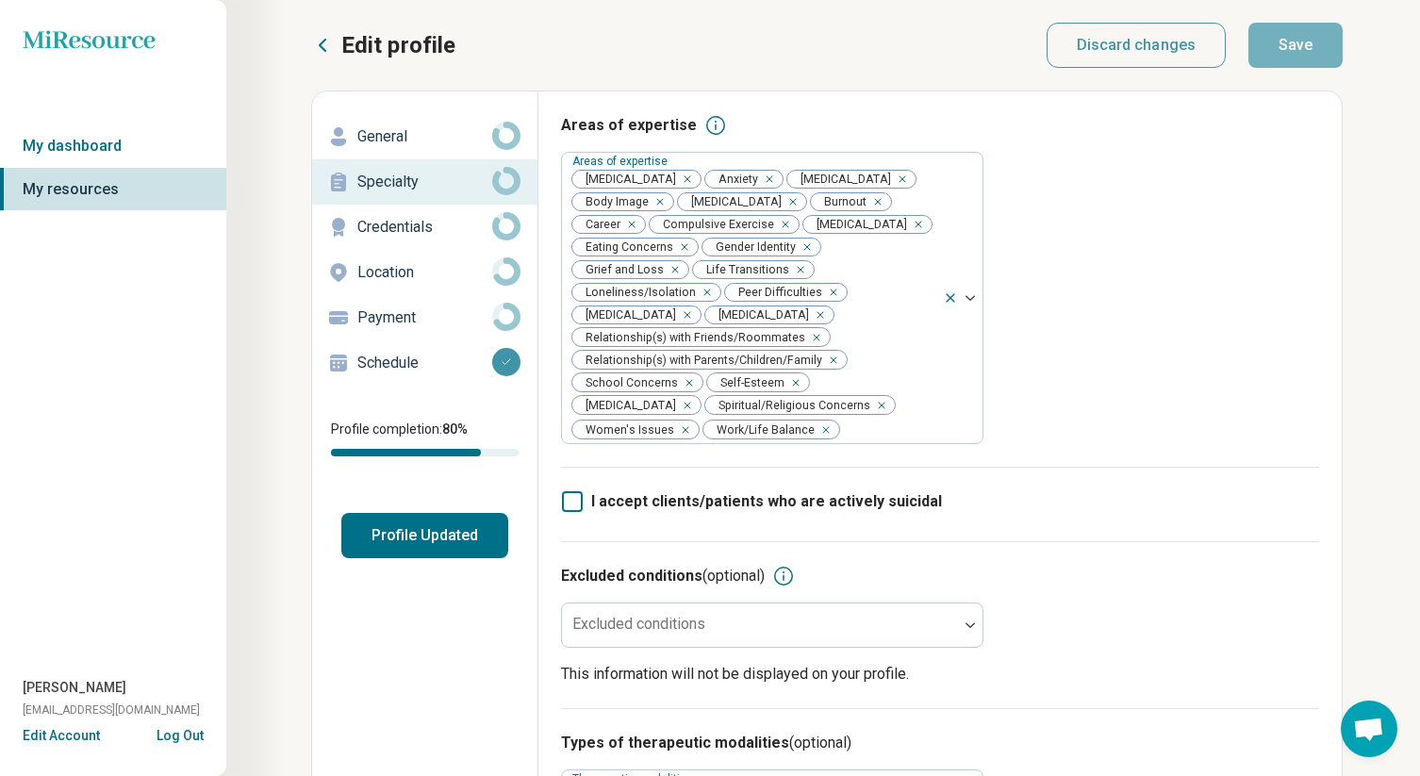
click at [393, 272] on p "Location" at bounding box center [424, 272] width 135 height 23
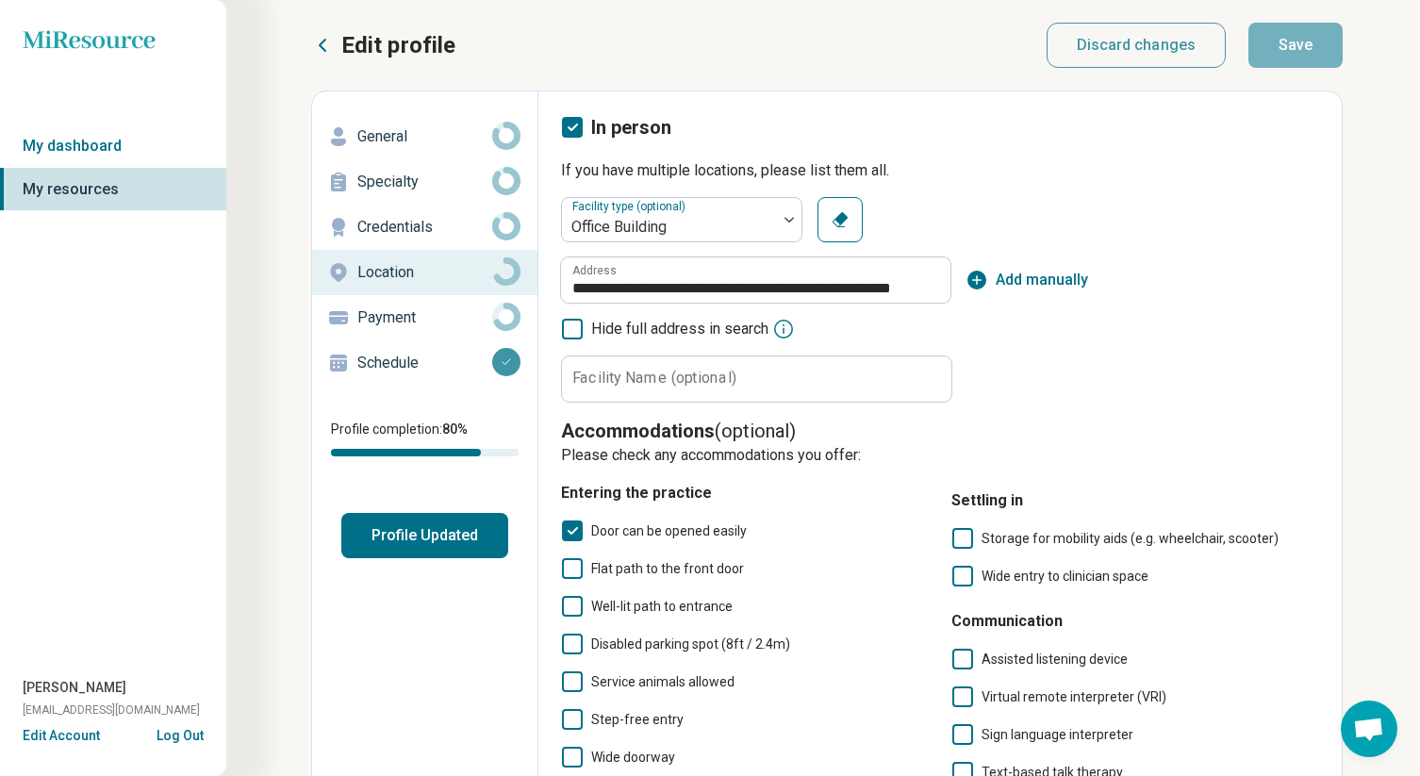
click at [839, 219] on icon "button" at bounding box center [839, 219] width 15 height 15
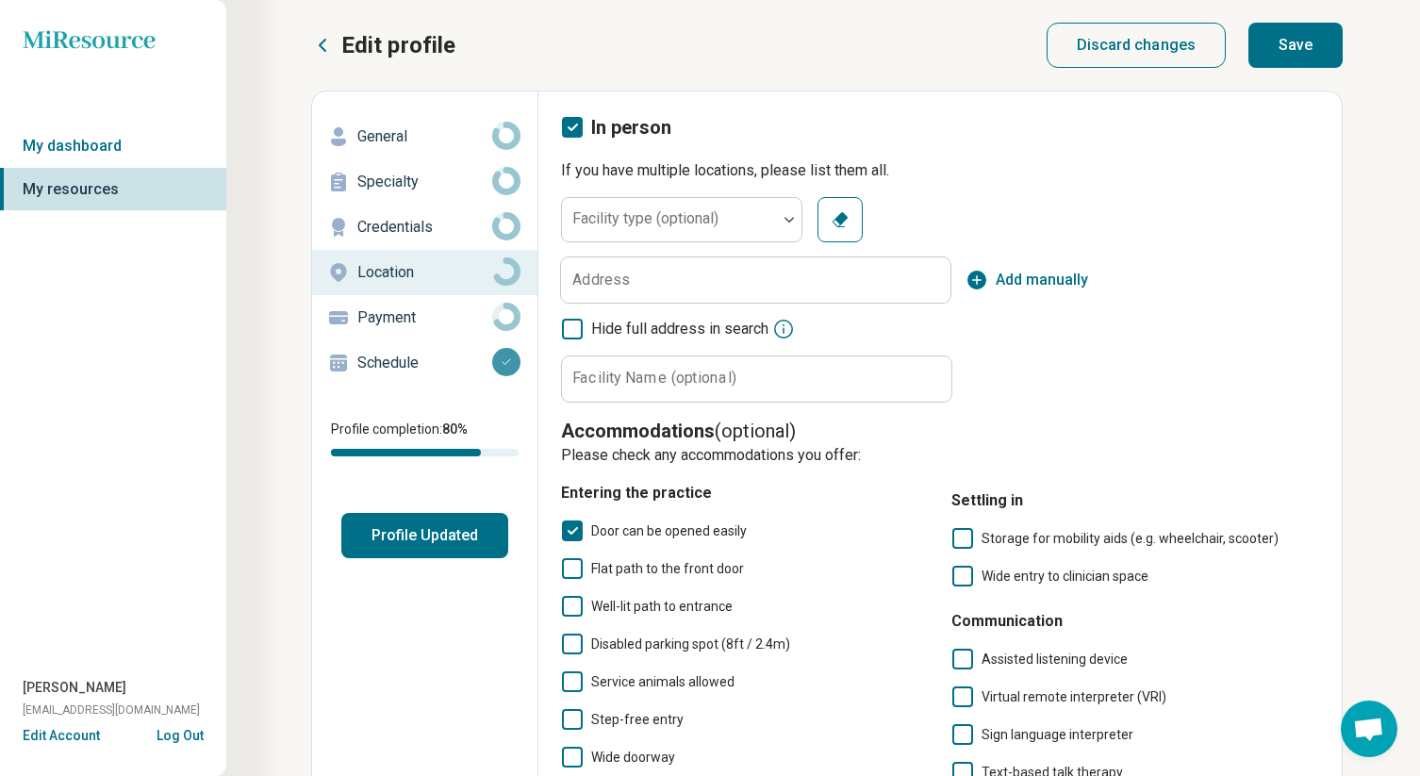
click at [963, 187] on div "In person If you have multiple locations, please list them all. Facility type (…" at bounding box center [940, 569] width 758 height 911
click at [412, 222] on p "Credentials" at bounding box center [424, 227] width 135 height 23
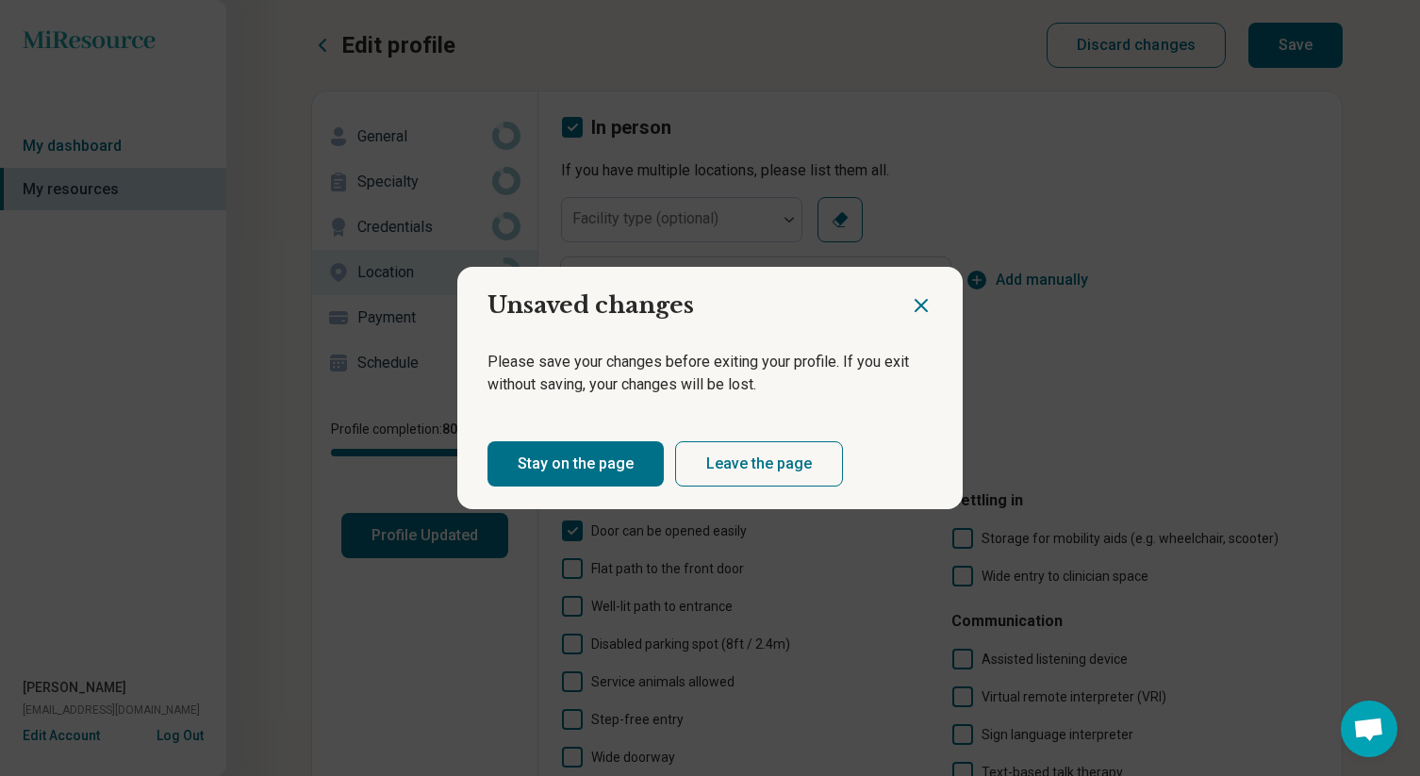
click at [734, 474] on button "Leave the page" at bounding box center [759, 463] width 168 height 45
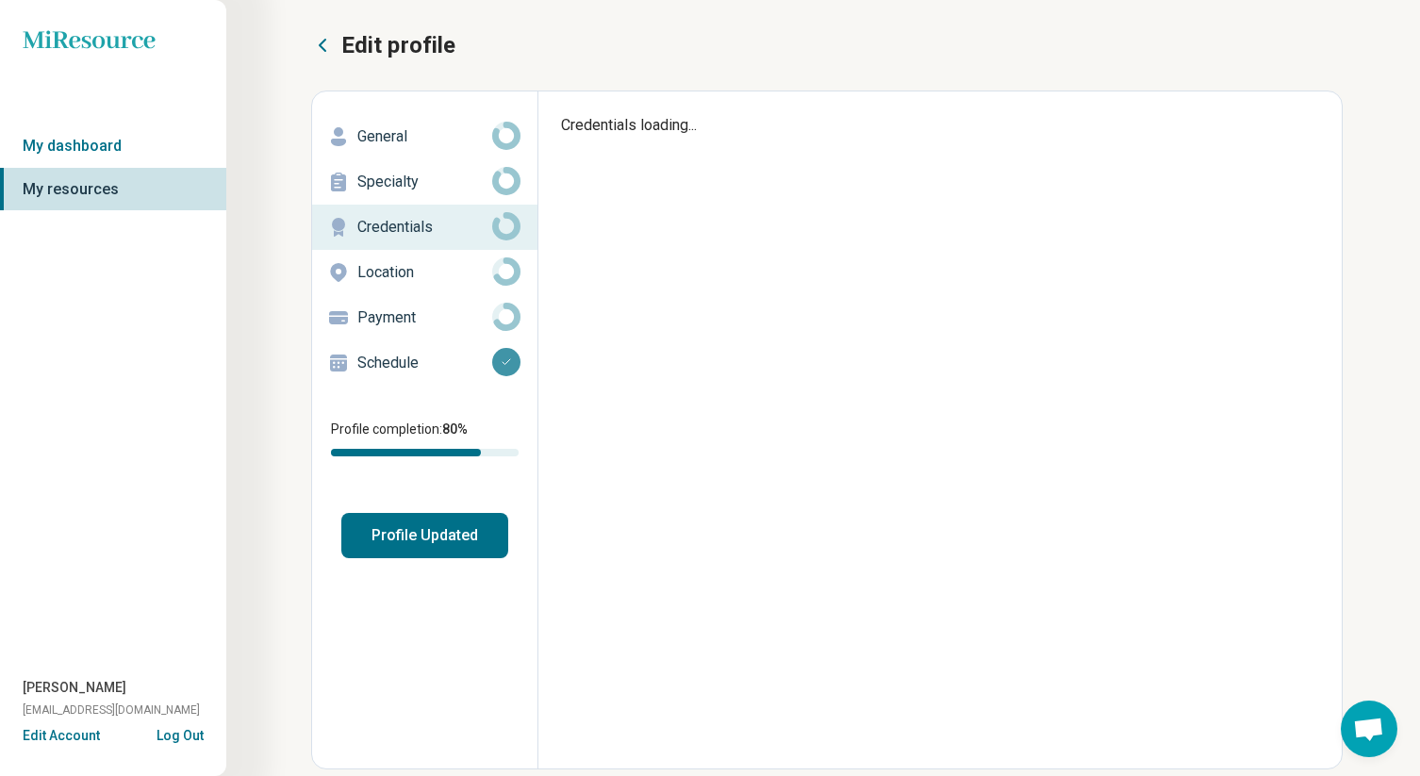
type textarea "*"
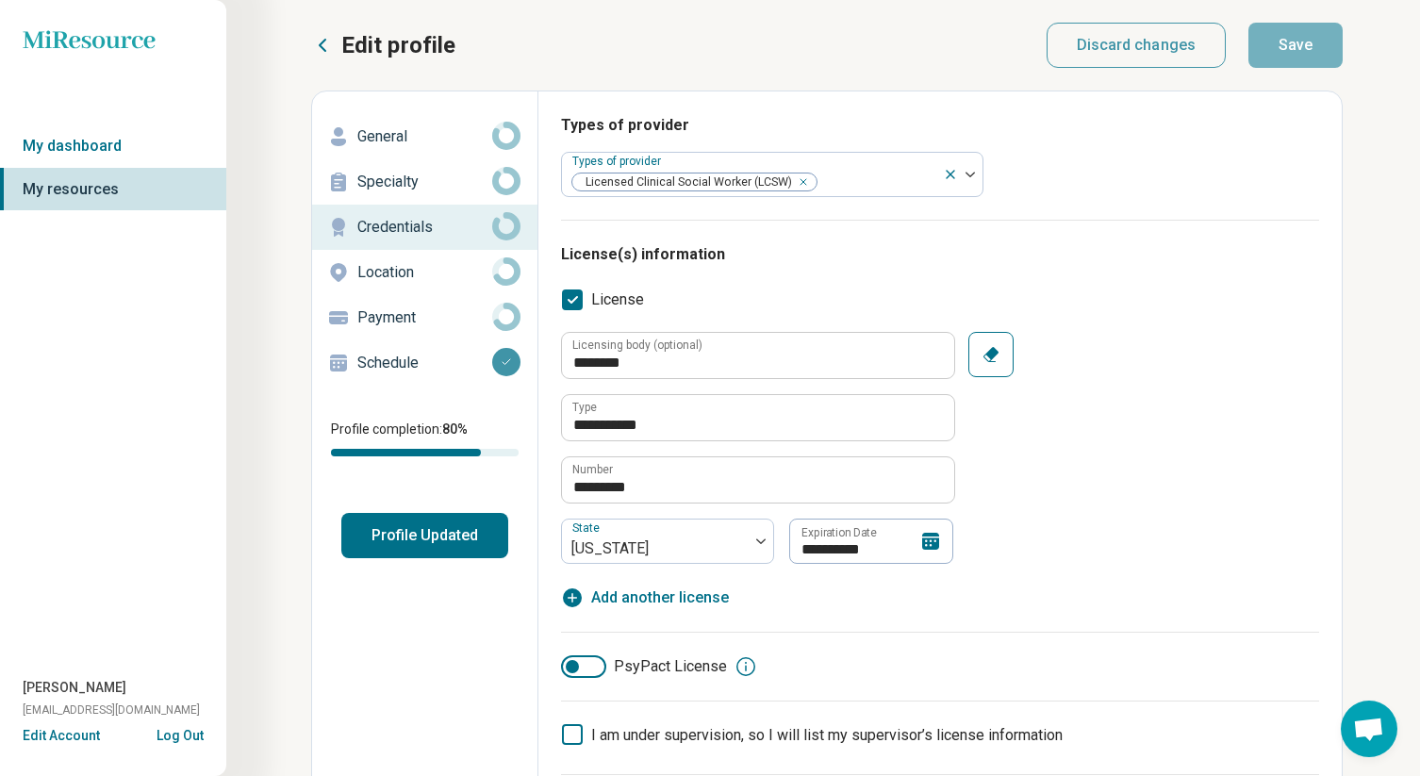
click at [406, 274] on p "Location" at bounding box center [424, 272] width 135 height 23
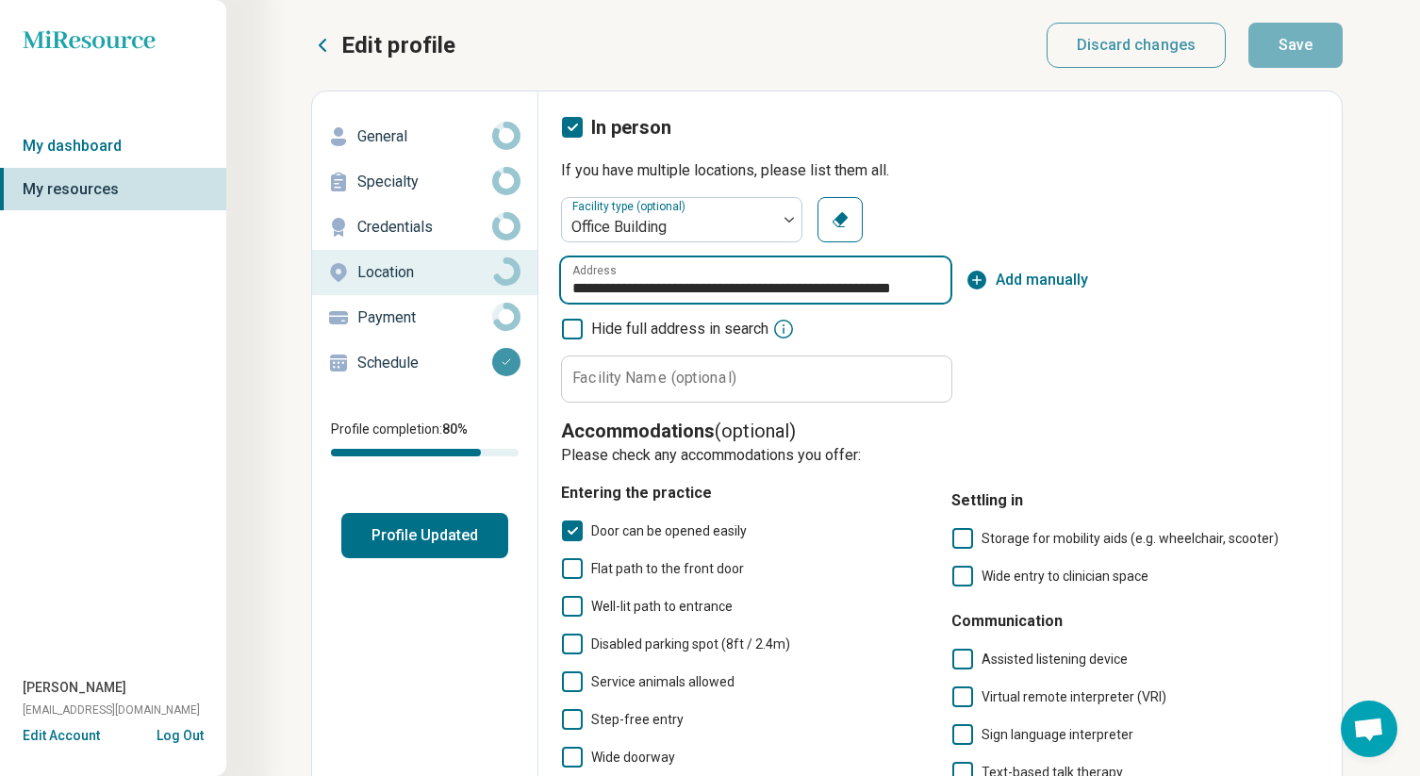
click at [930, 289] on input "**********" at bounding box center [755, 279] width 389 height 45
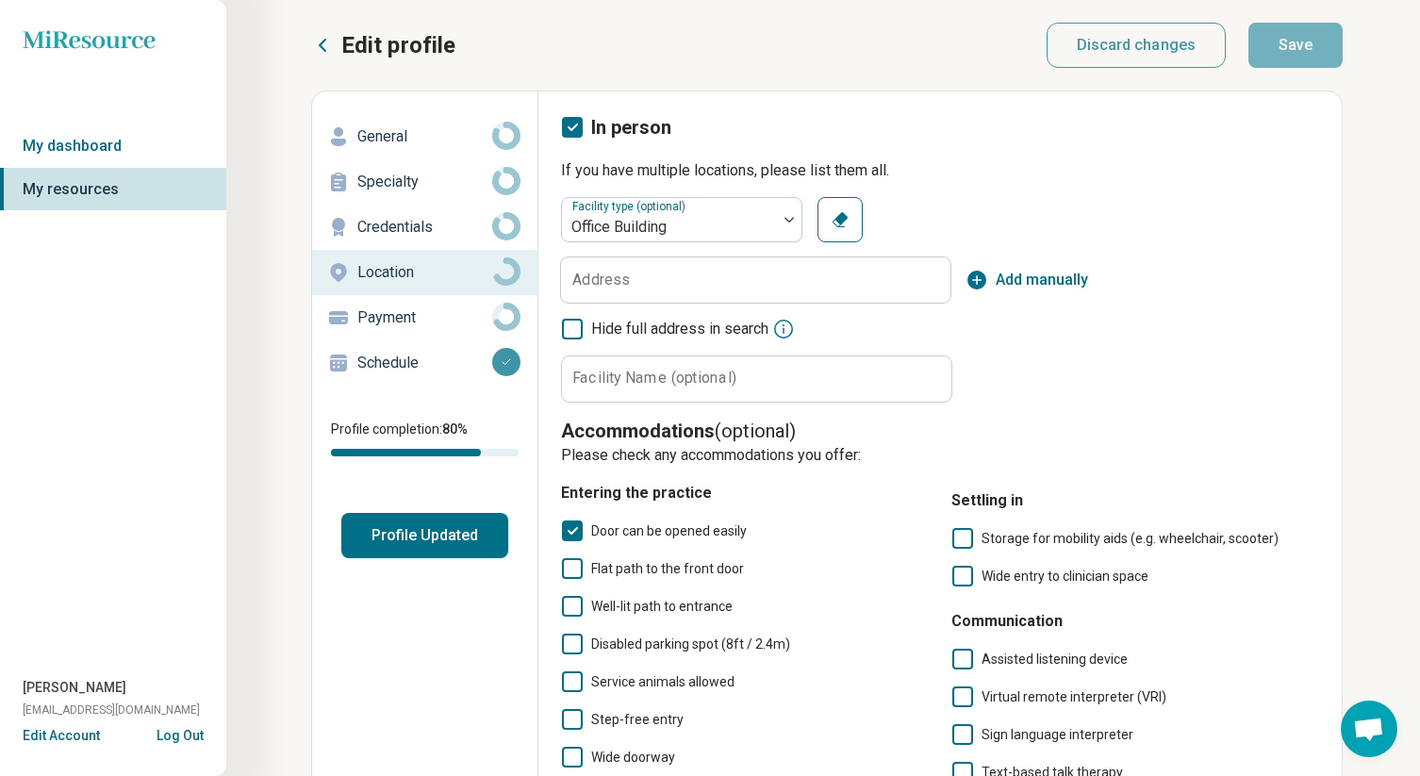
click at [421, 323] on p "Payment" at bounding box center [424, 317] width 135 height 23
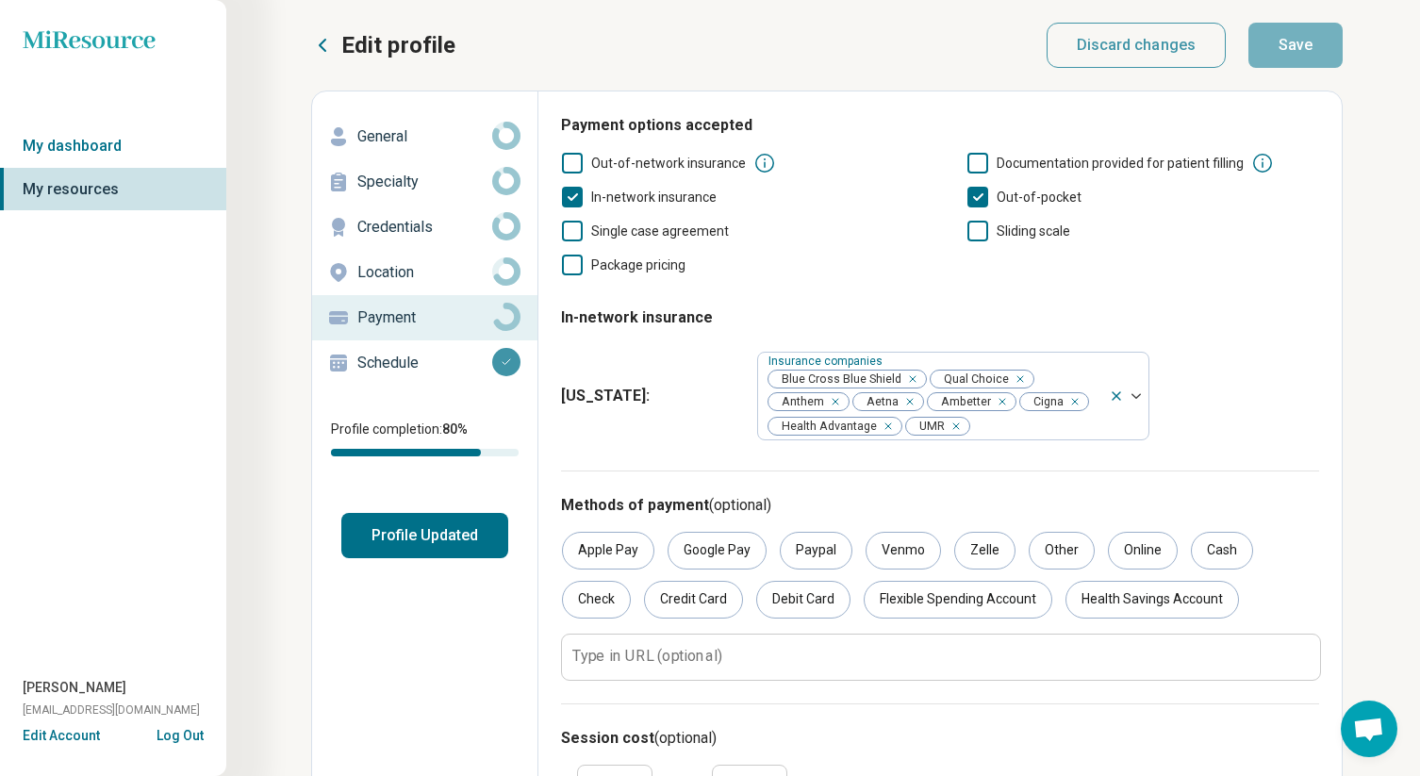
click at [414, 361] on p "Schedule" at bounding box center [424, 363] width 135 height 23
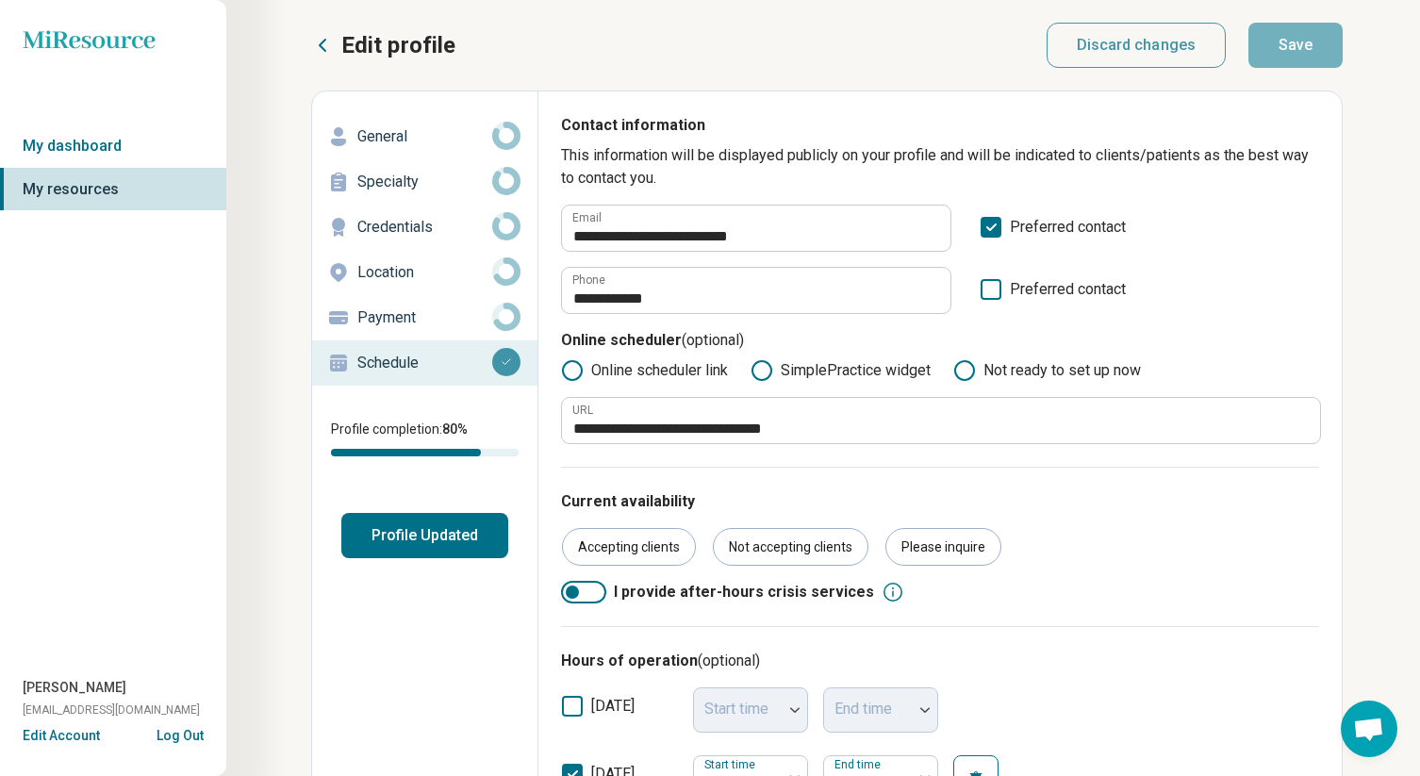
click at [89, 41] on icon "Miresource logo" at bounding box center [89, 39] width 133 height 19
